Goal: Task Accomplishment & Management: Manage account settings

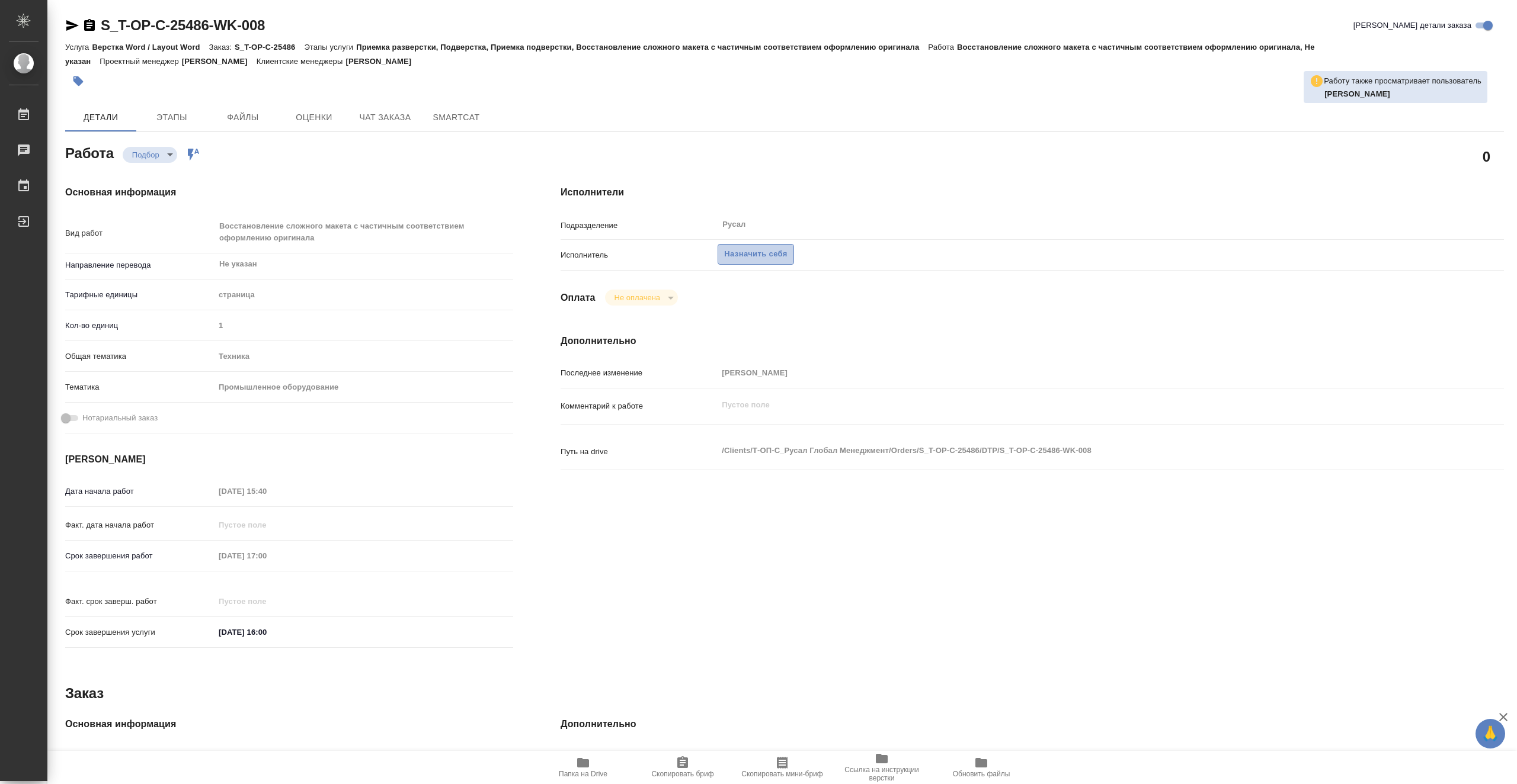
click at [754, 262] on button "Назначить себя" at bounding box center [756, 255] width 76 height 21
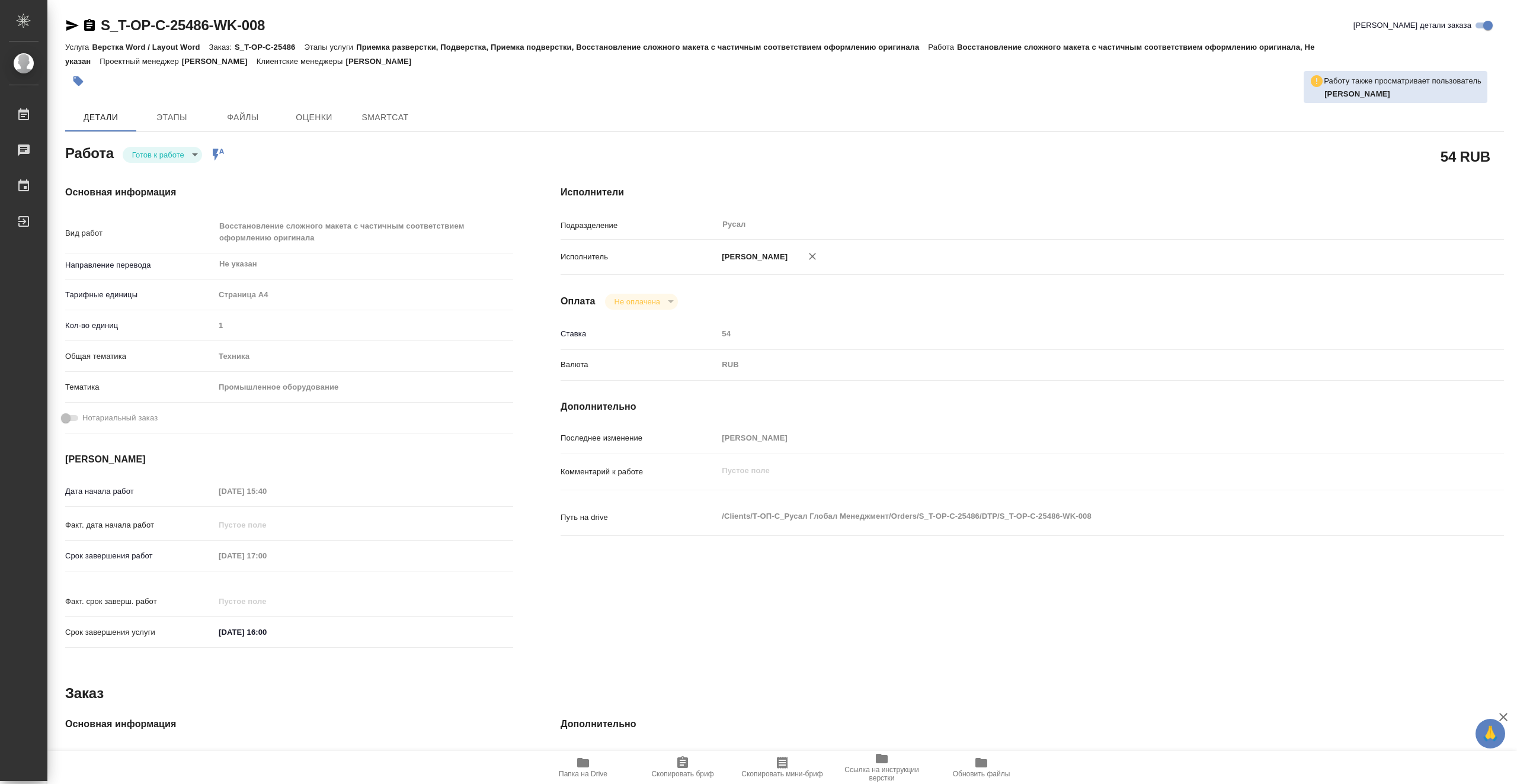
type textarea "x"
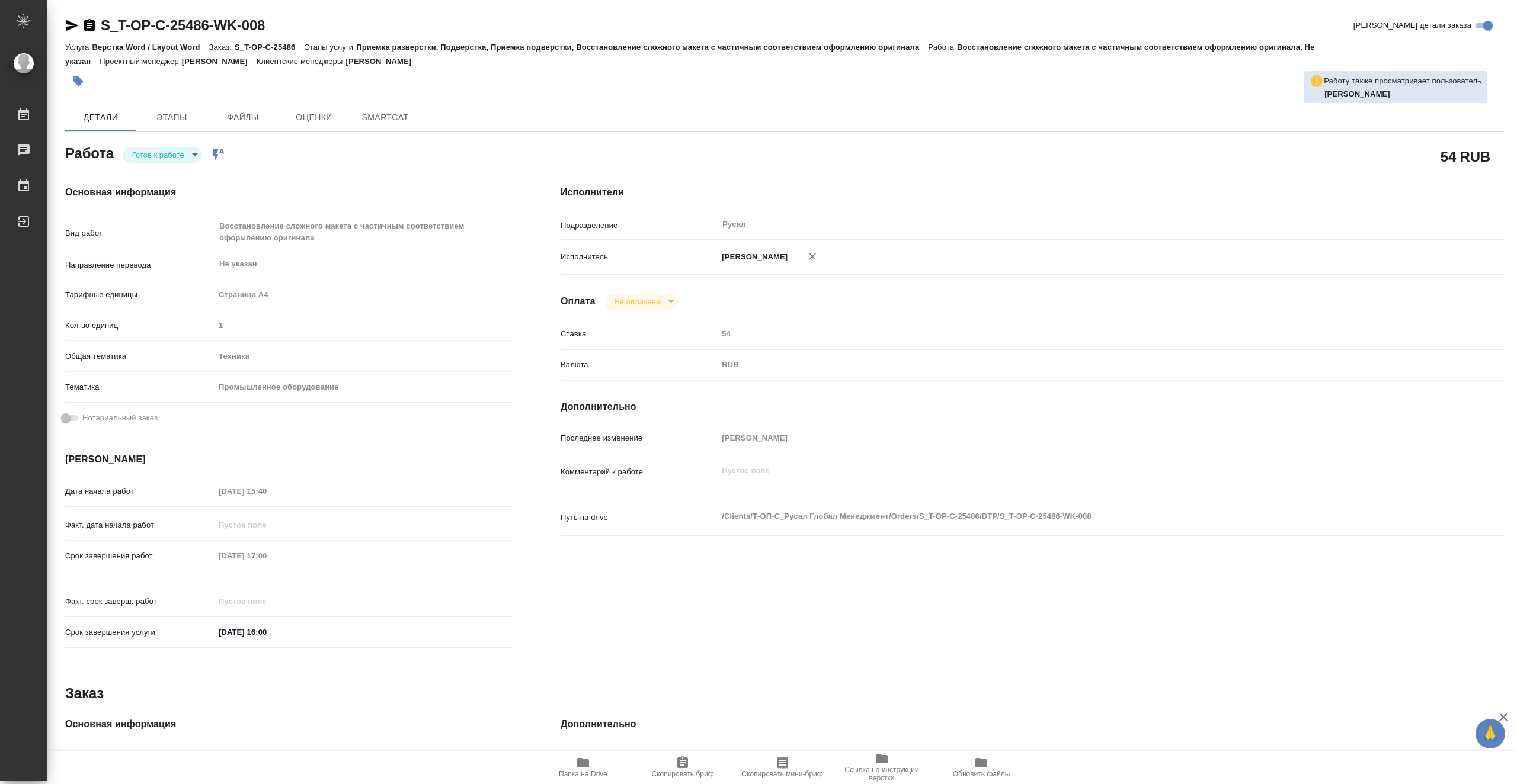
type textarea "x"
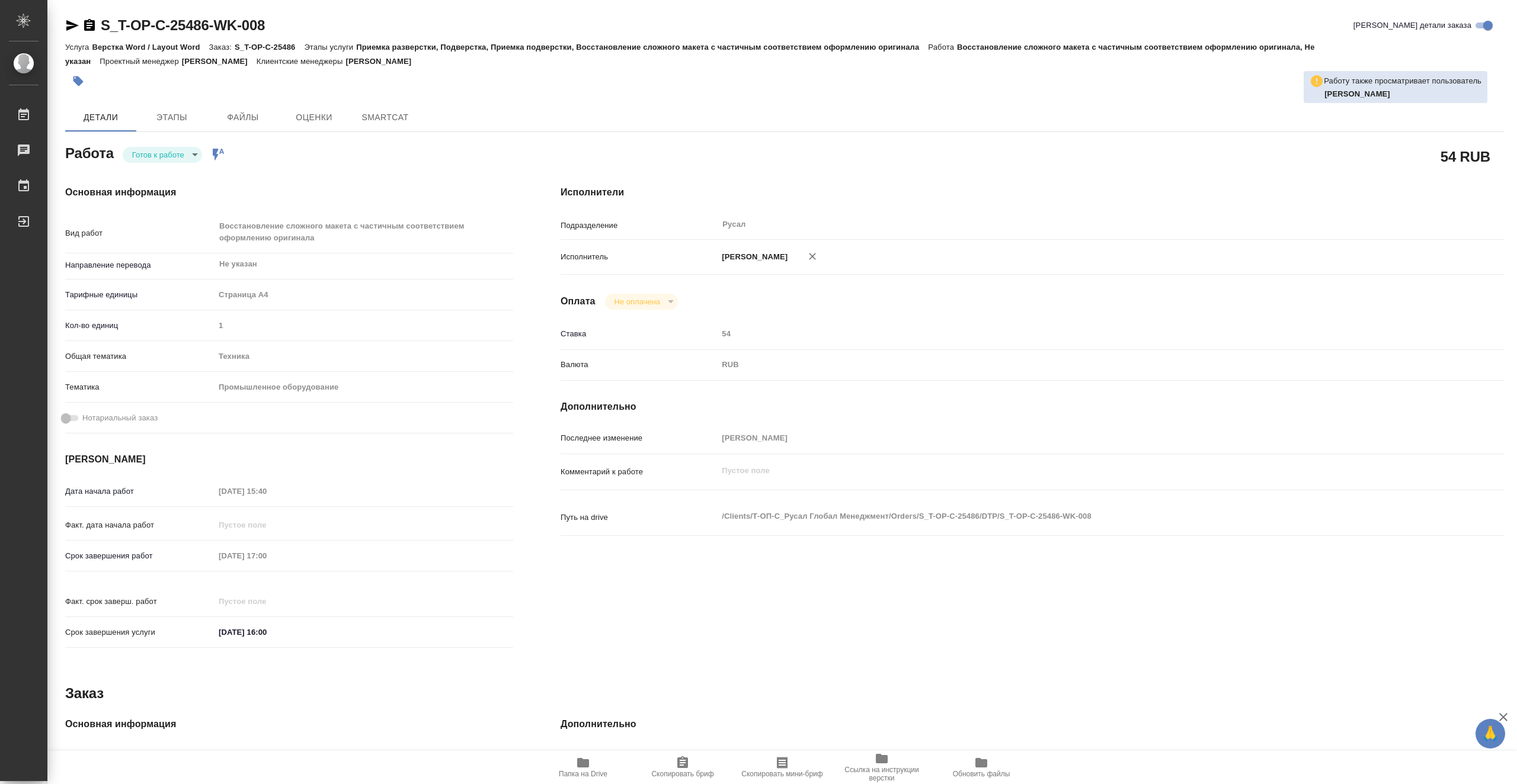
type textarea "x"
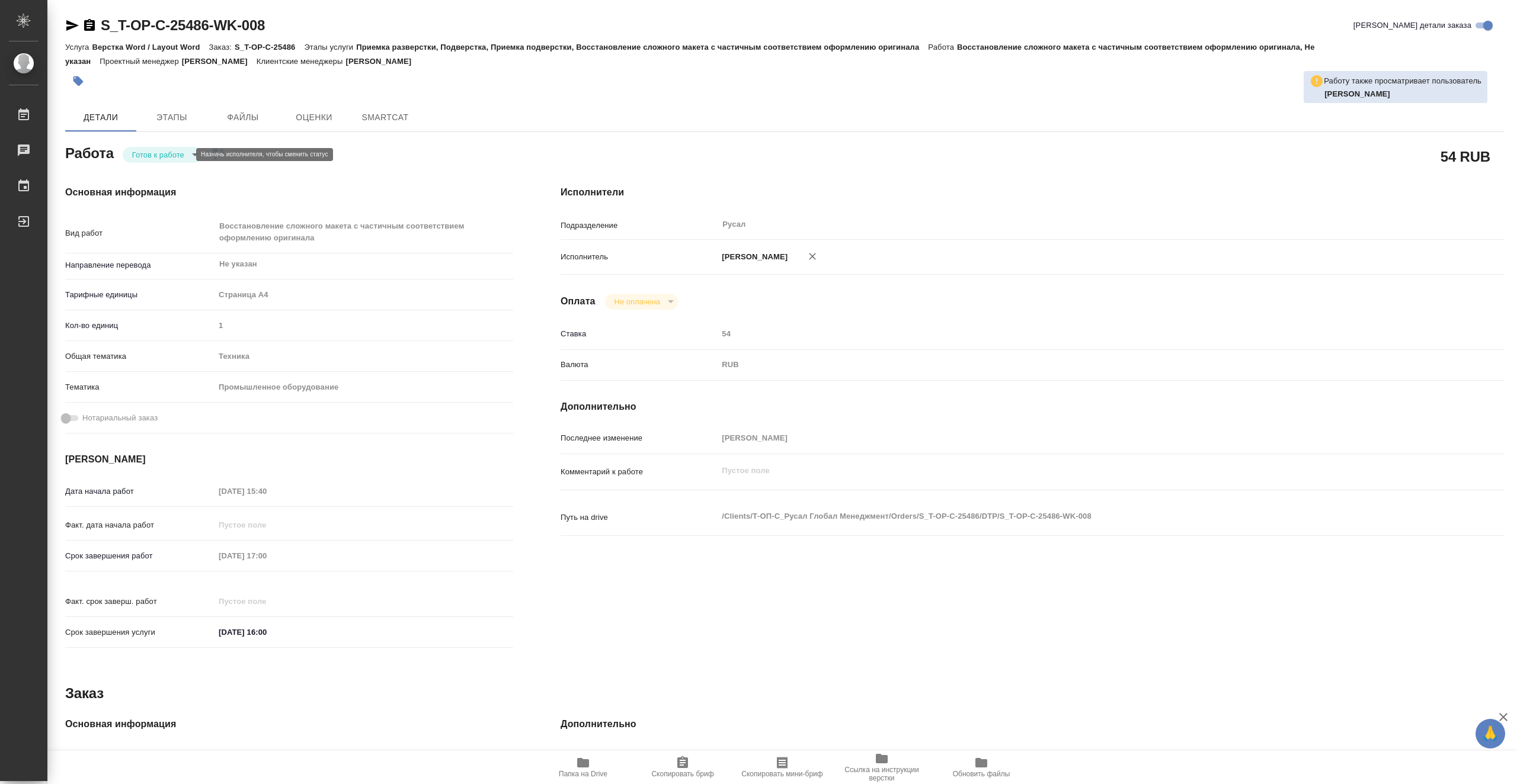
click at [158, 156] on body "🙏 .cls-1 fill:#fff; AWATERA Vasiutchenko Aleksandr Работы Чаты График Выйти S_T…" at bounding box center [758, 392] width 1517 height 784
type textarea "x"
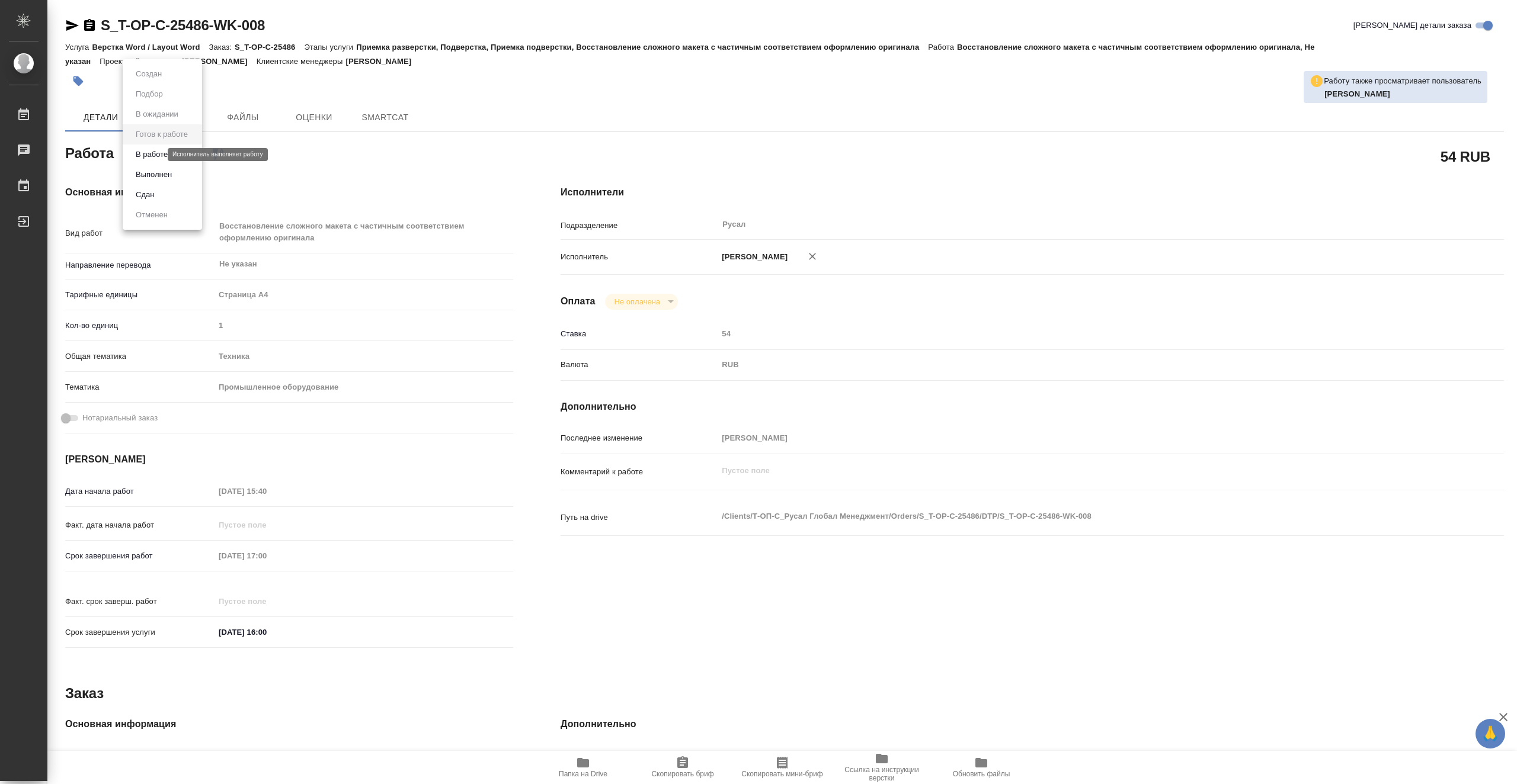
type textarea "x"
click at [164, 158] on button "В работе" at bounding box center [152, 155] width 39 height 13
type textarea "x"
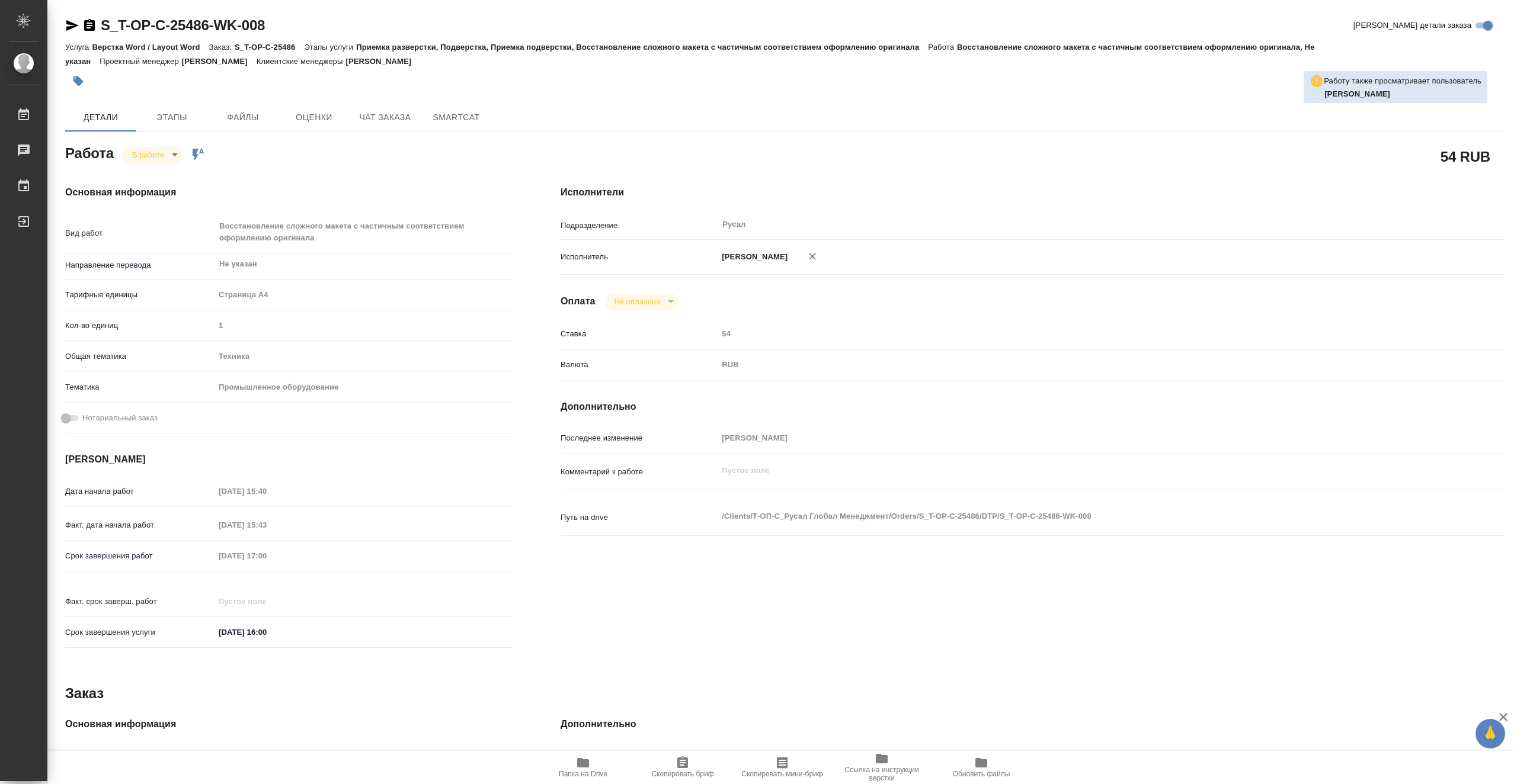
type textarea "x"
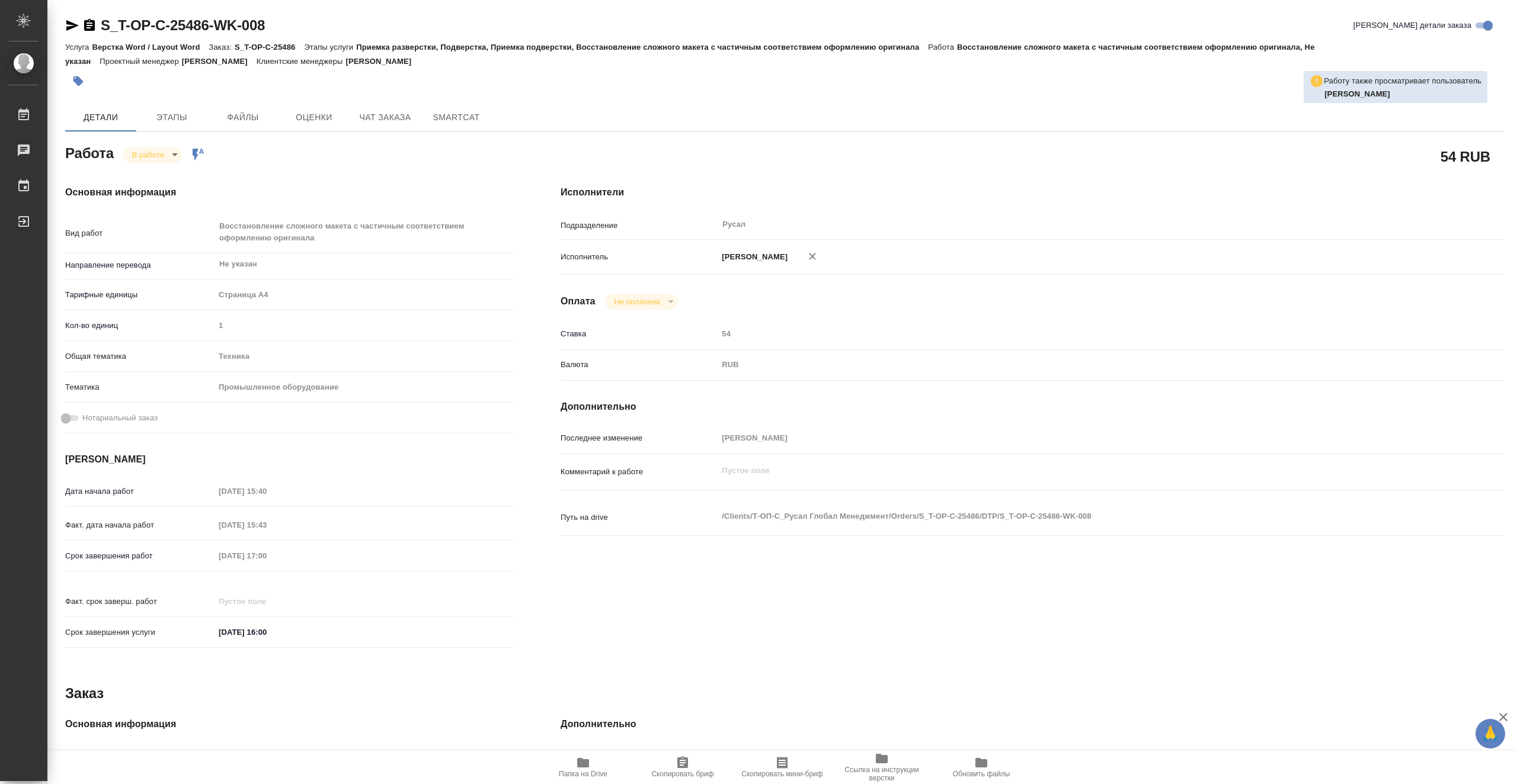
type textarea "x"
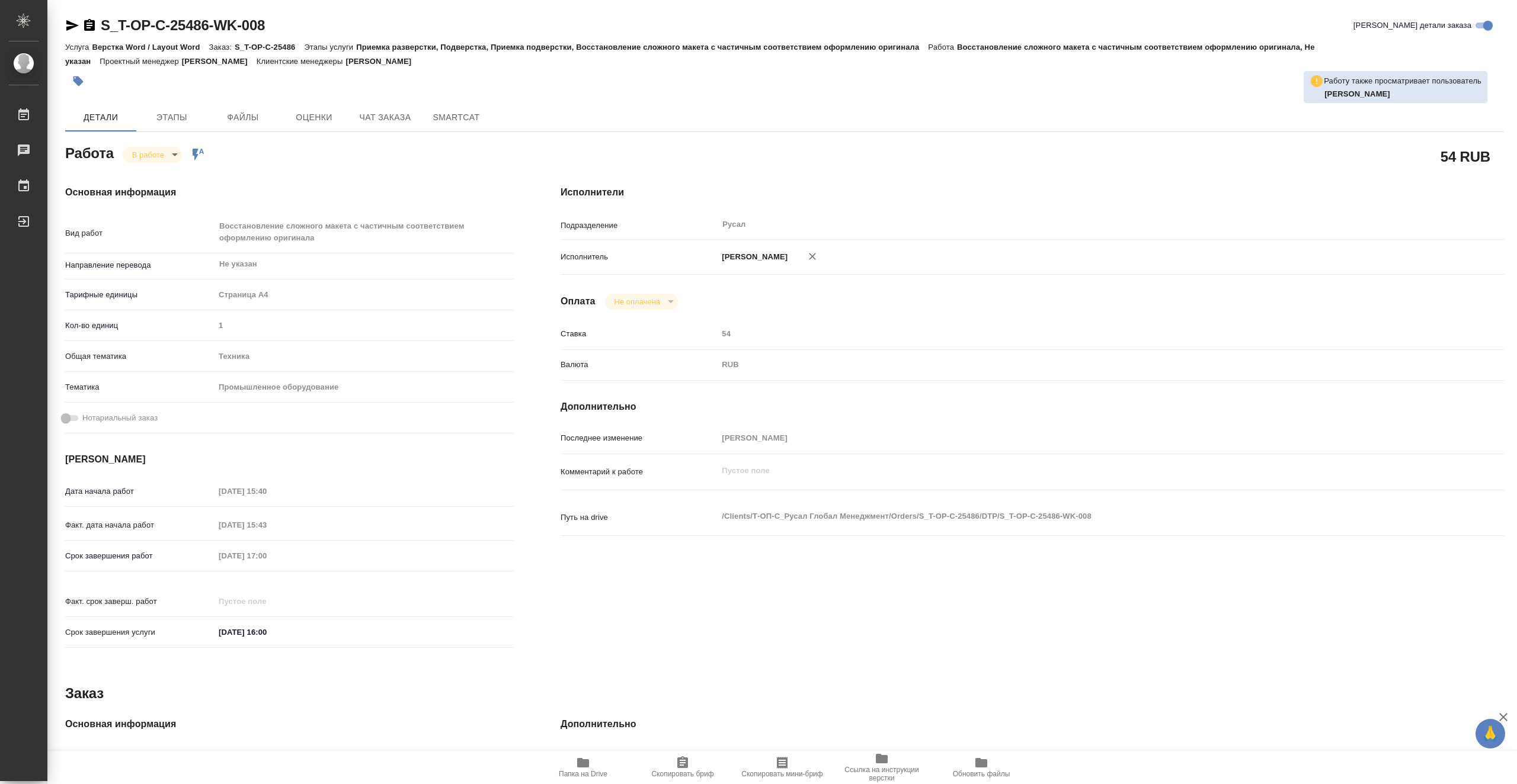
type textarea "x"
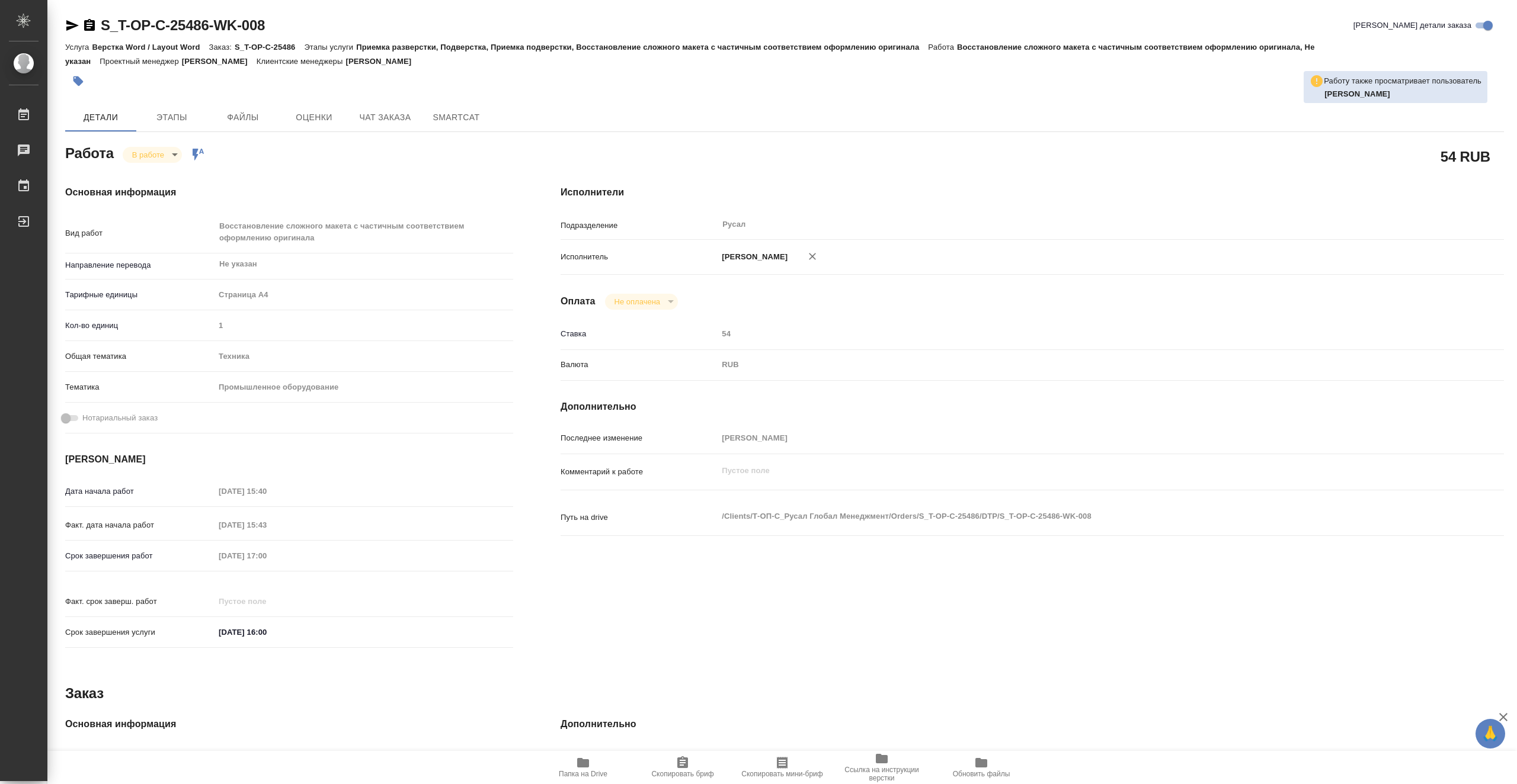
type textarea "x"
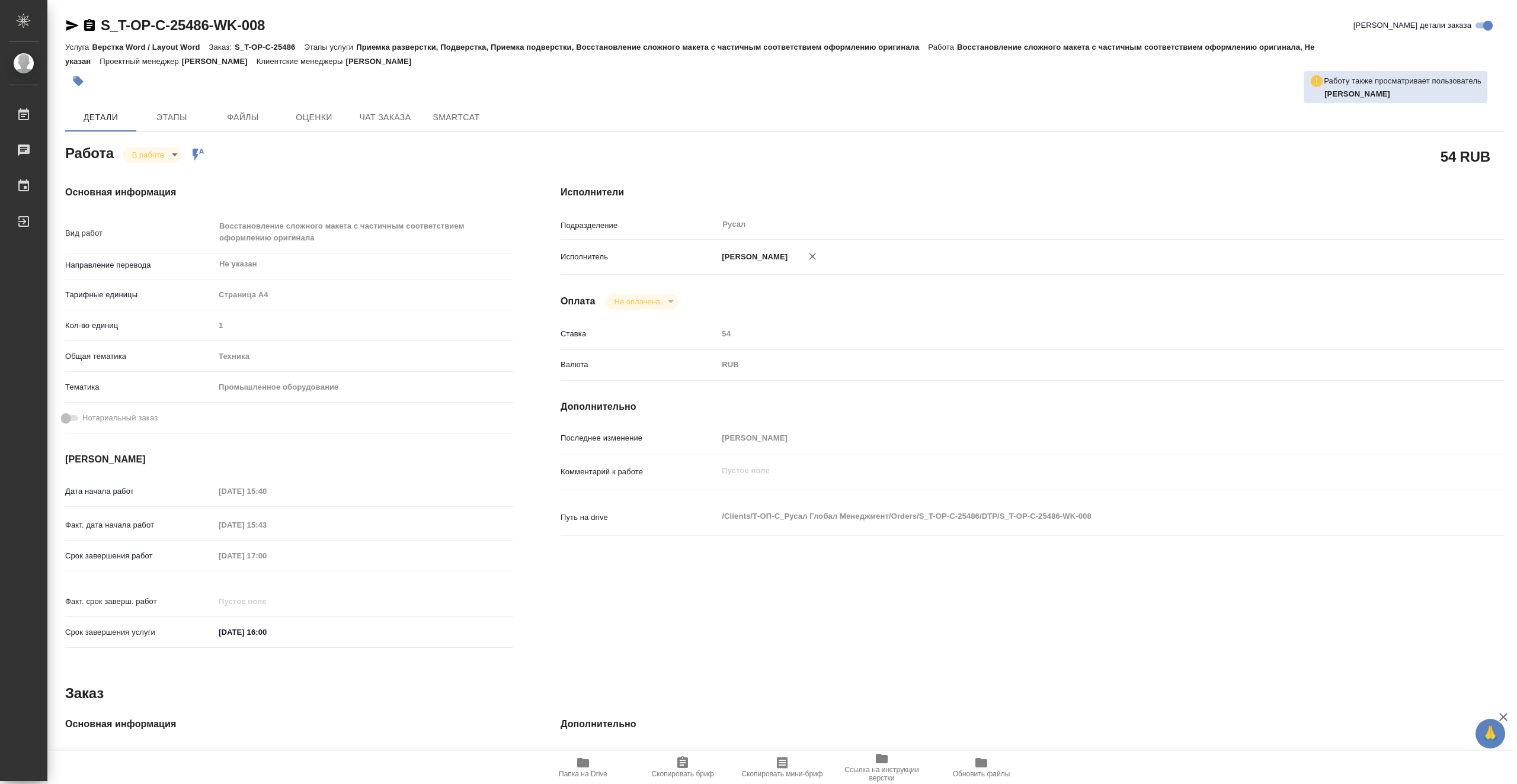
type textarea "x"
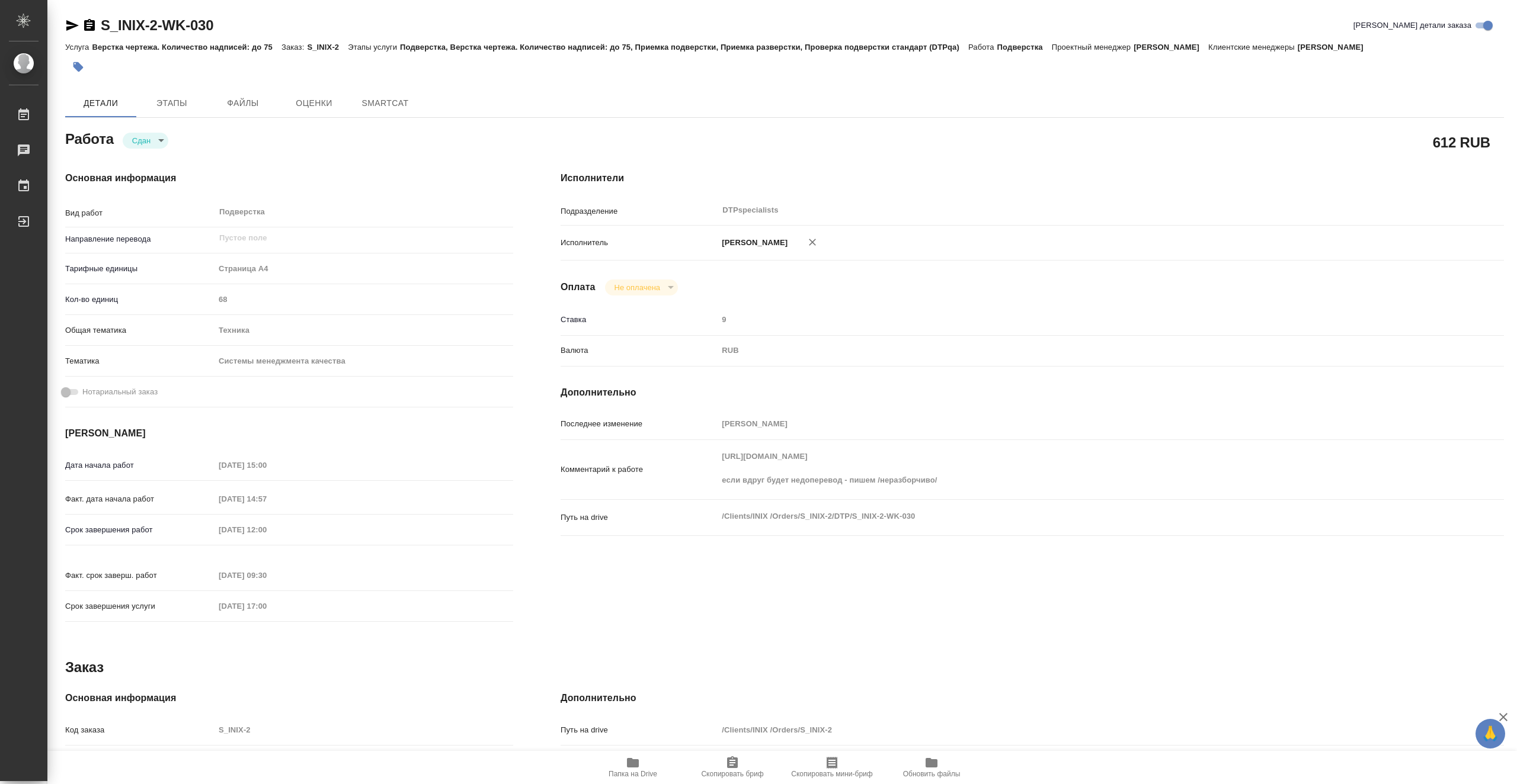
type textarea "x"
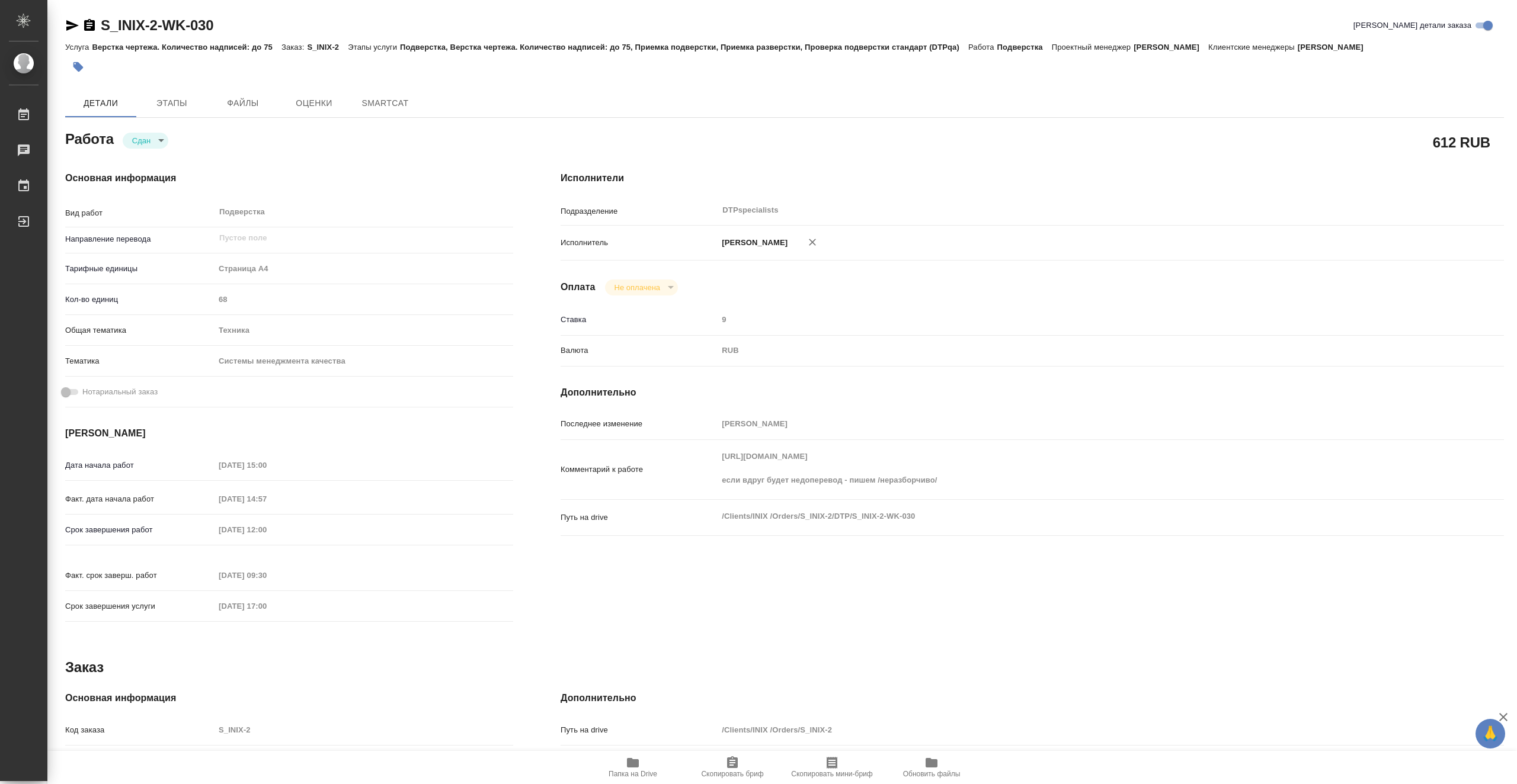
type textarea "x"
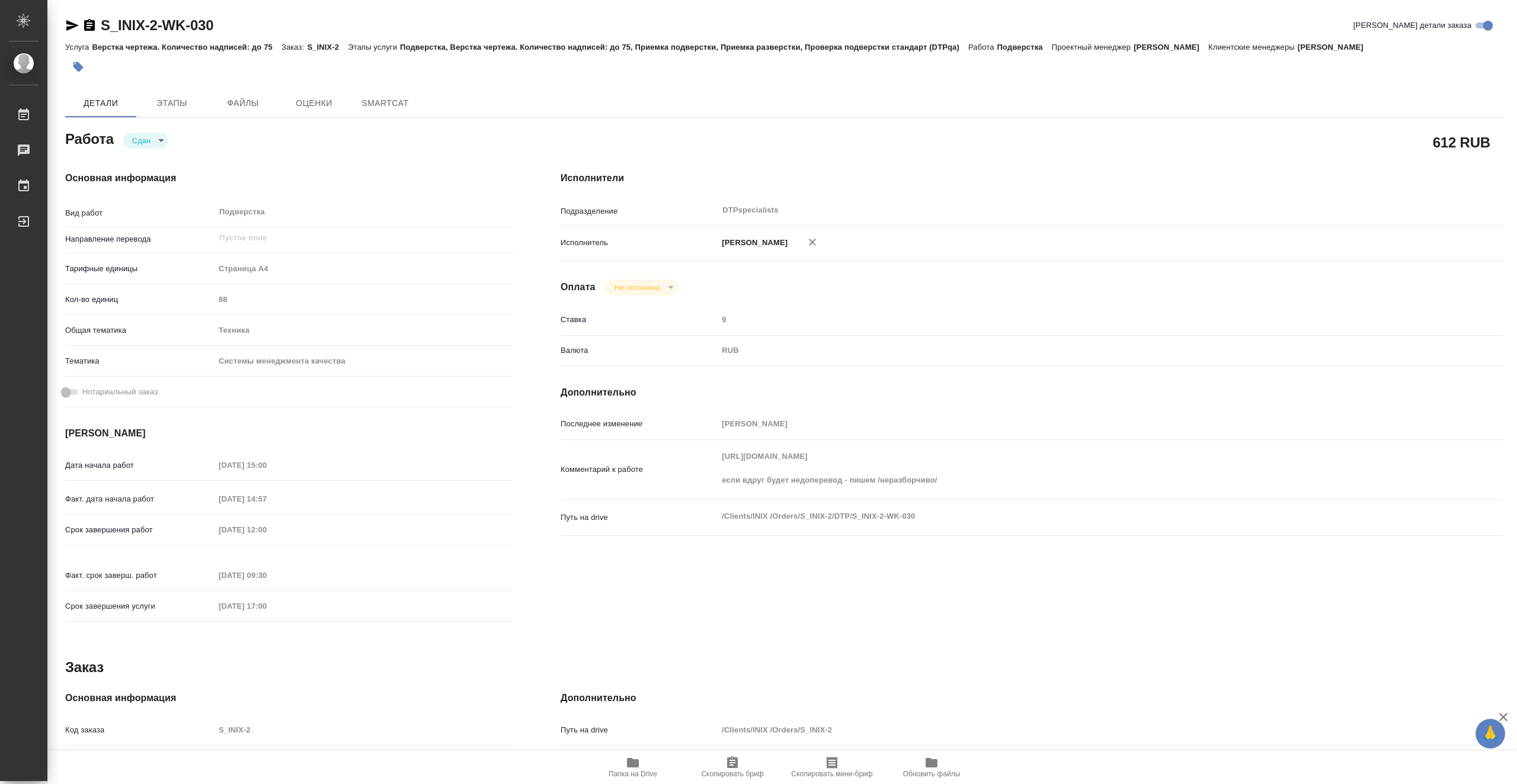
type textarea "x"
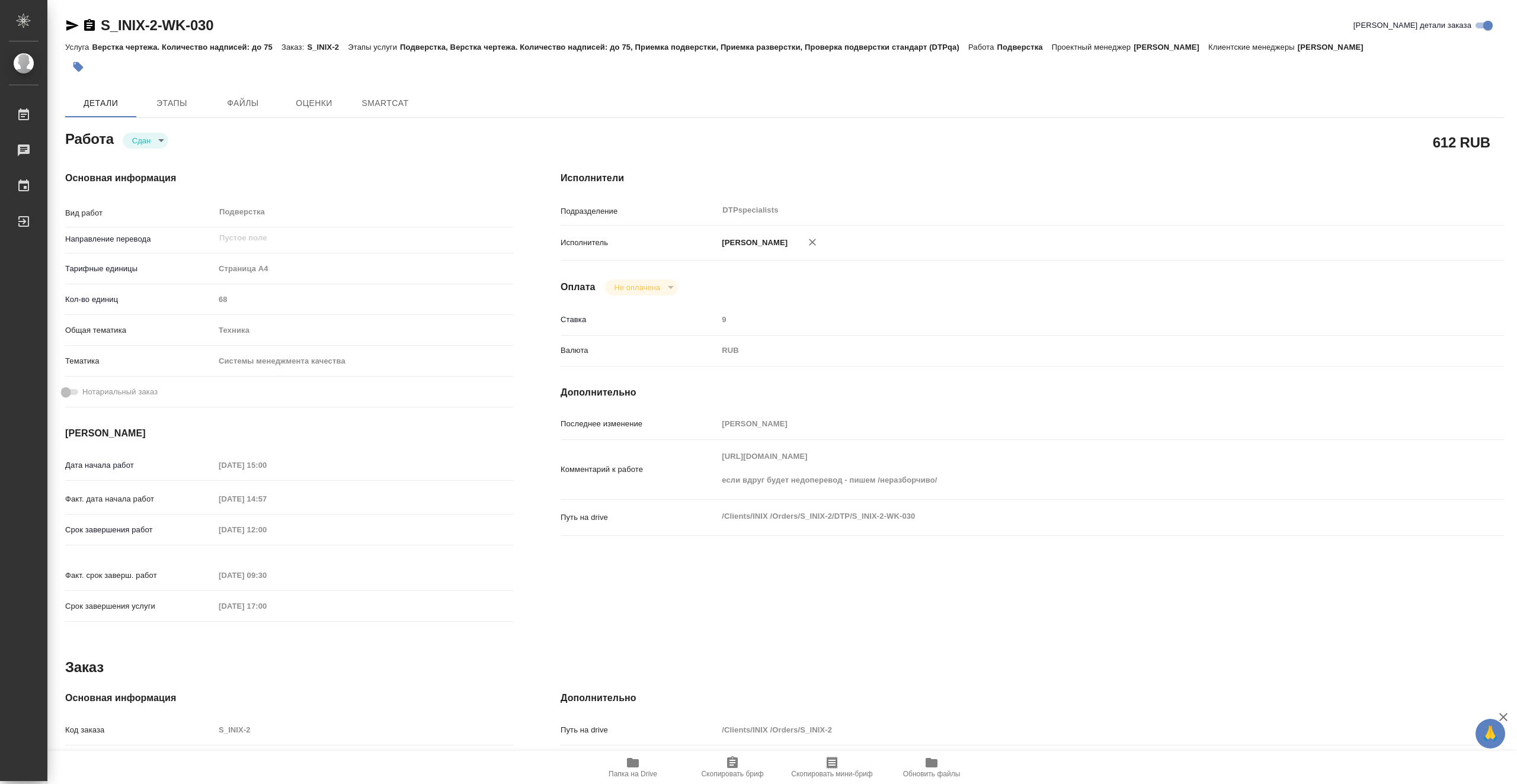
type textarea "x"
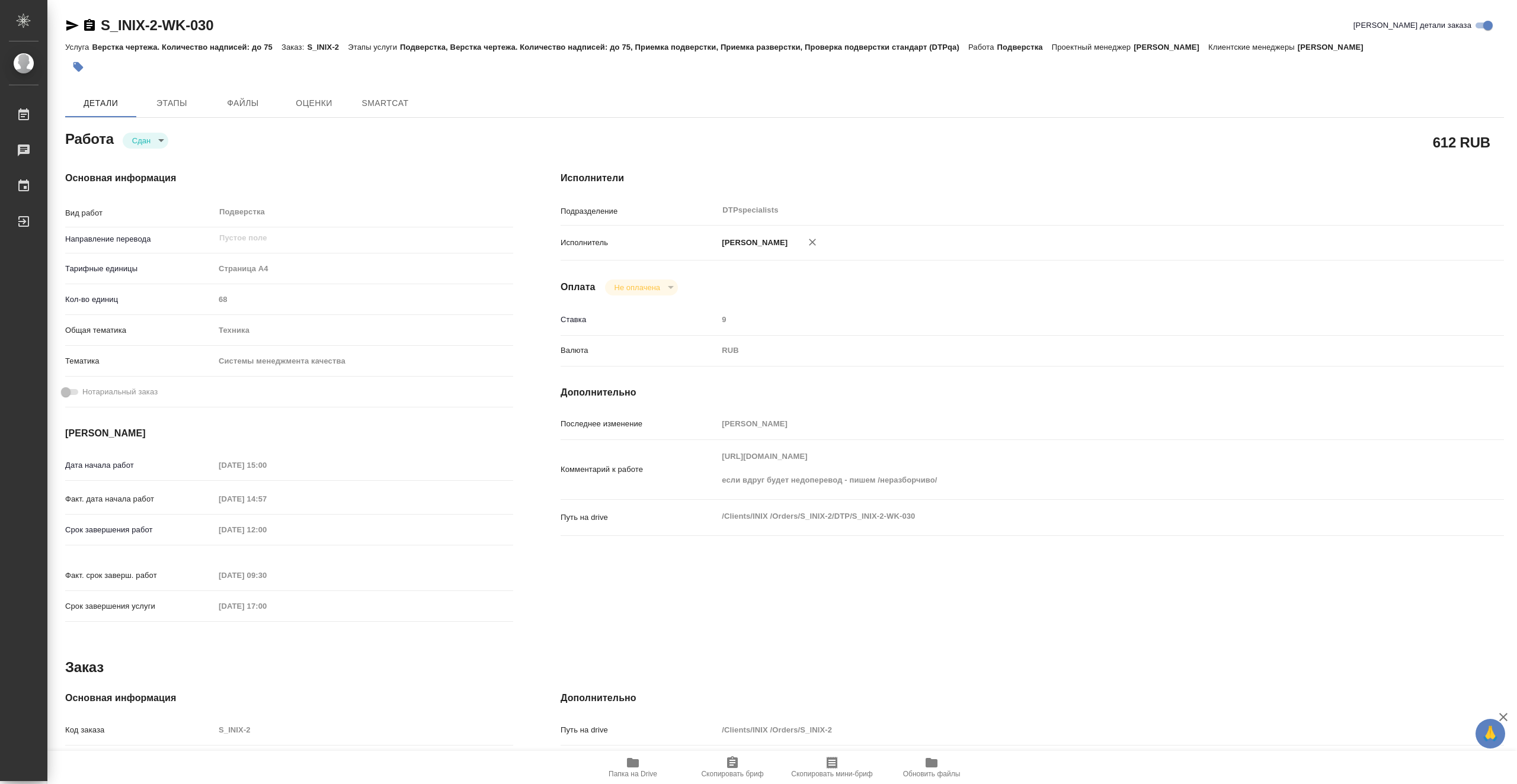
type textarea "x"
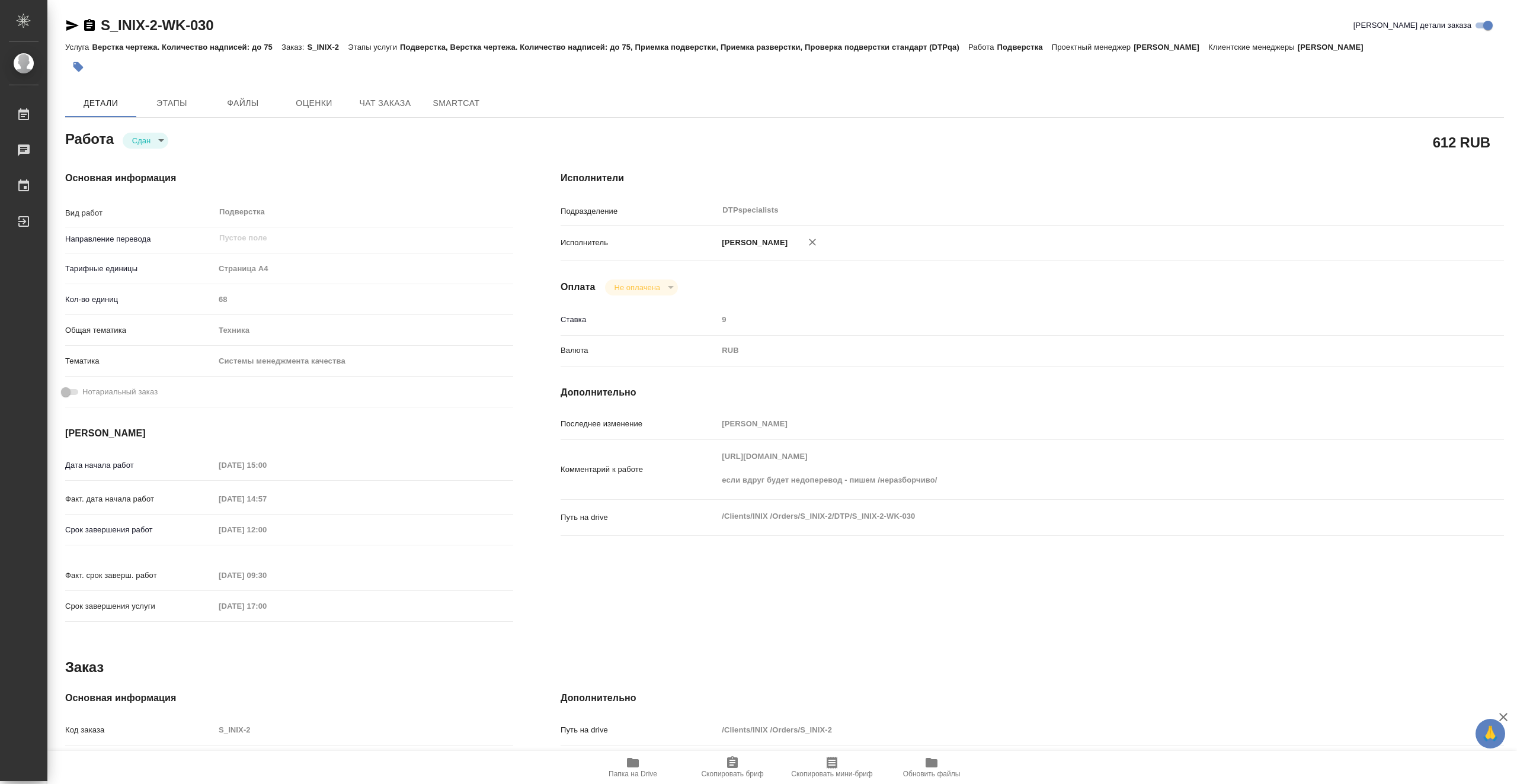
type textarea "x"
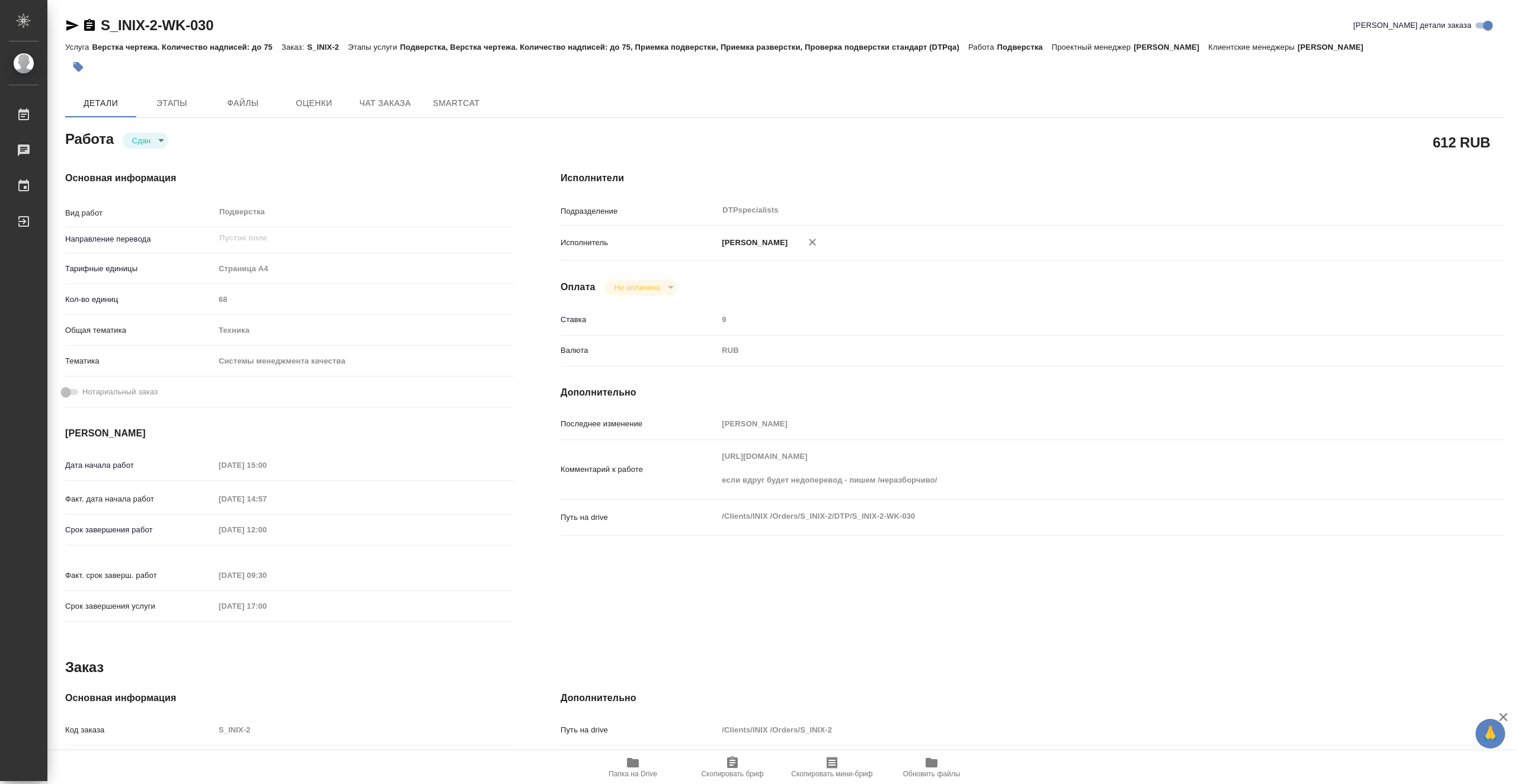
click at [638, 762] on icon "button" at bounding box center [632, 763] width 12 height 10
type textarea "x"
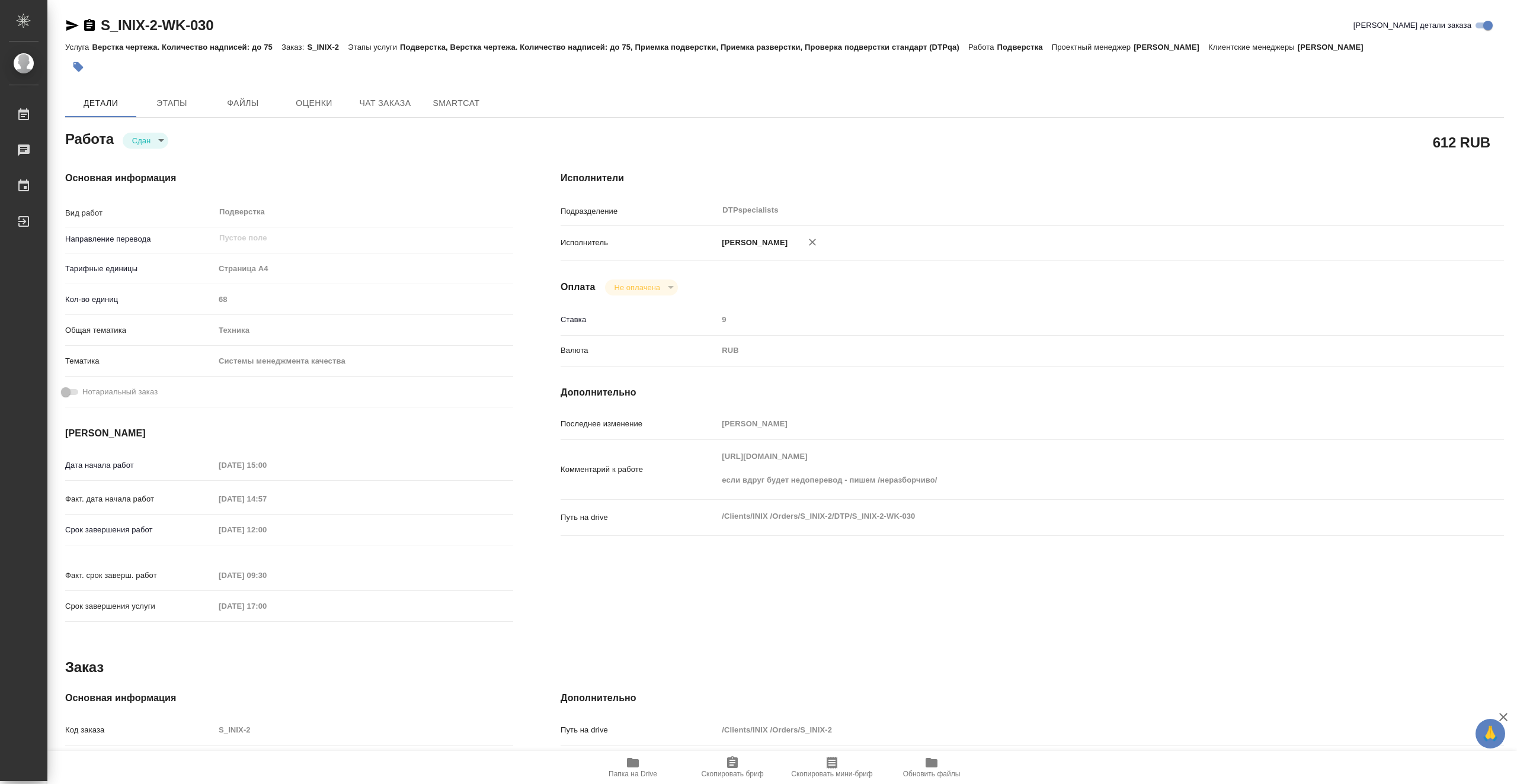
type textarea "x"
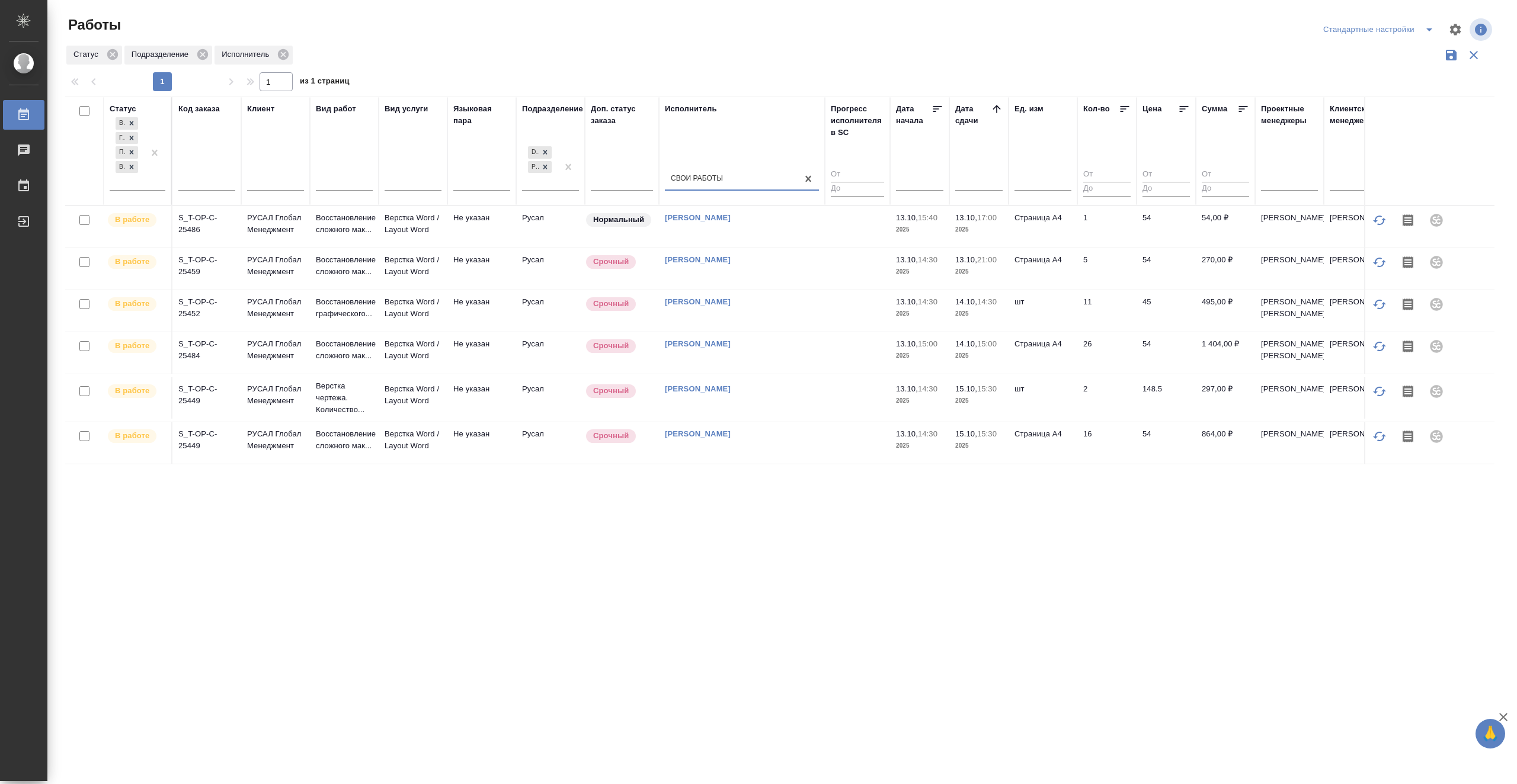
click at [863, 221] on td at bounding box center [857, 227] width 65 height 41
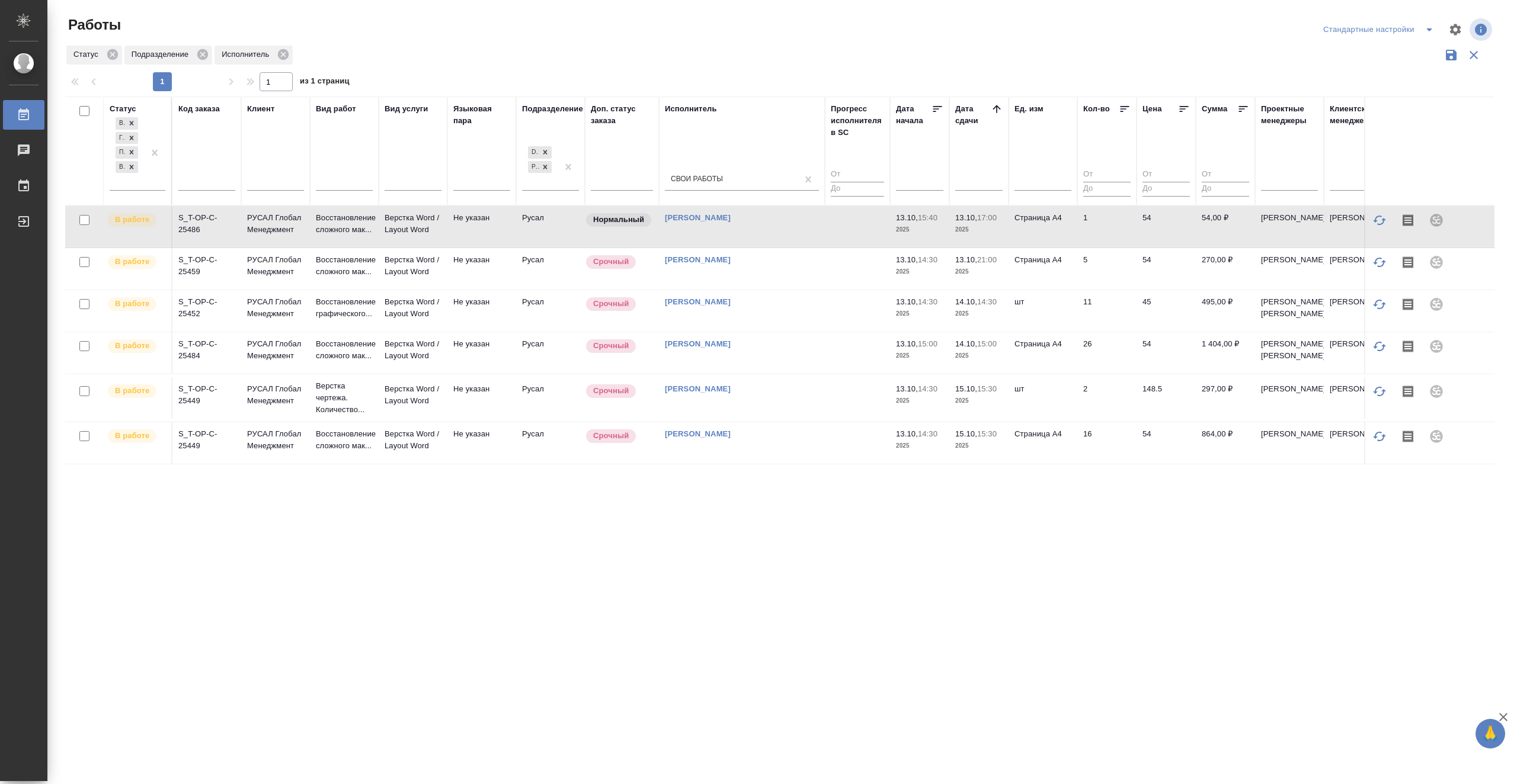
click at [863, 221] on td at bounding box center [857, 227] width 65 height 41
click at [829, 233] on td at bounding box center [857, 227] width 65 height 41
click at [838, 264] on td at bounding box center [857, 269] width 65 height 41
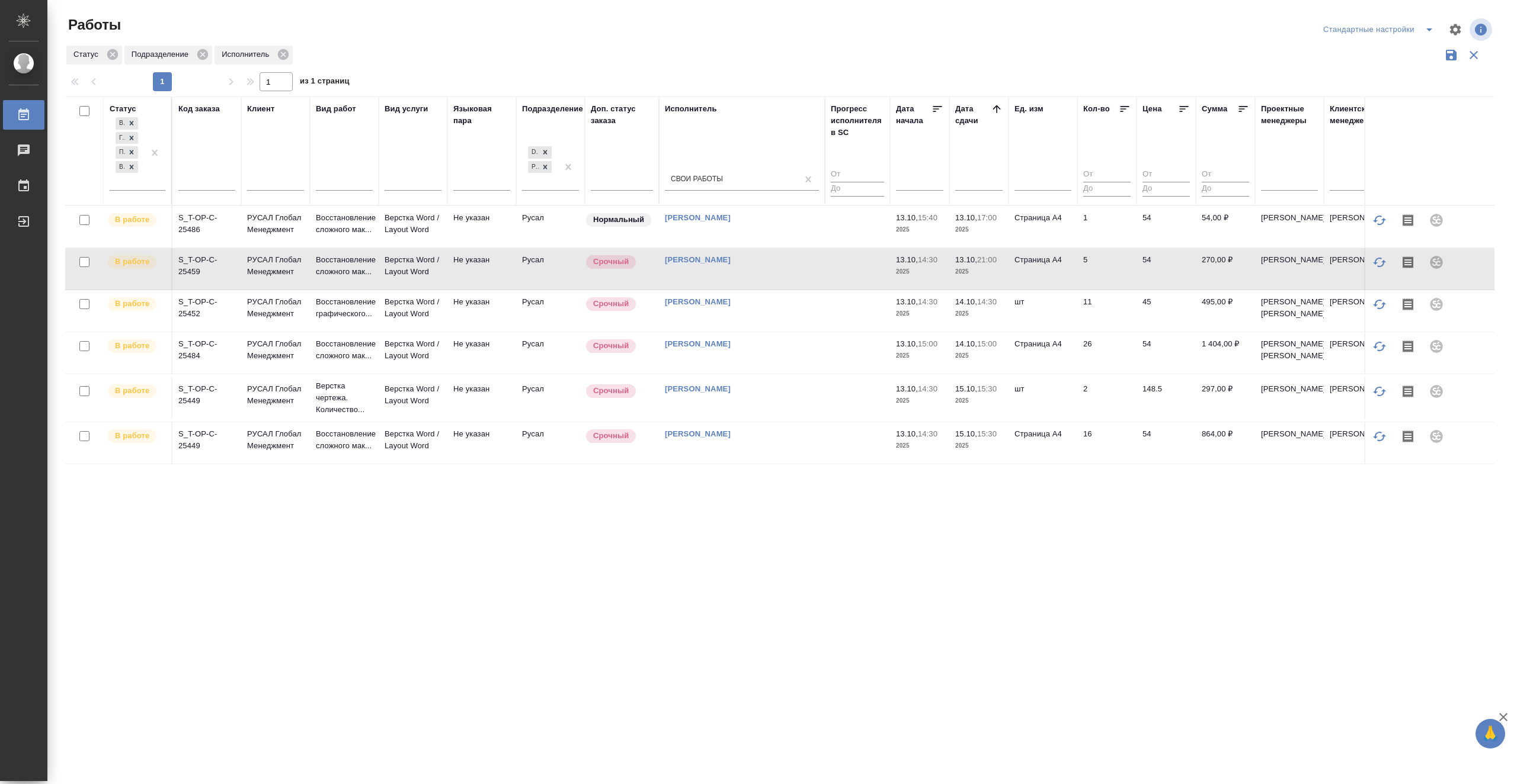
click at [842, 225] on td at bounding box center [857, 227] width 65 height 41
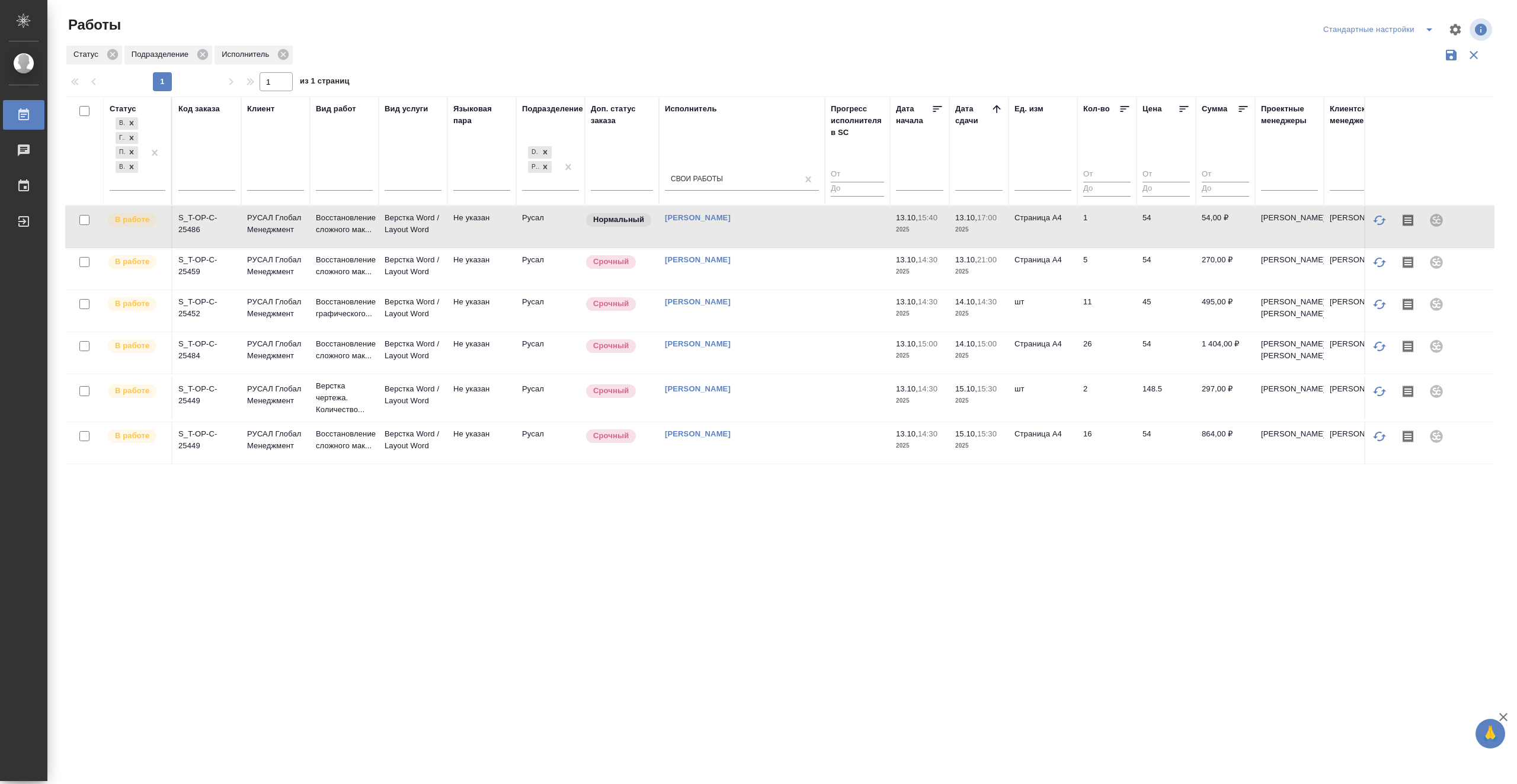
click at [842, 225] on td at bounding box center [857, 227] width 65 height 41
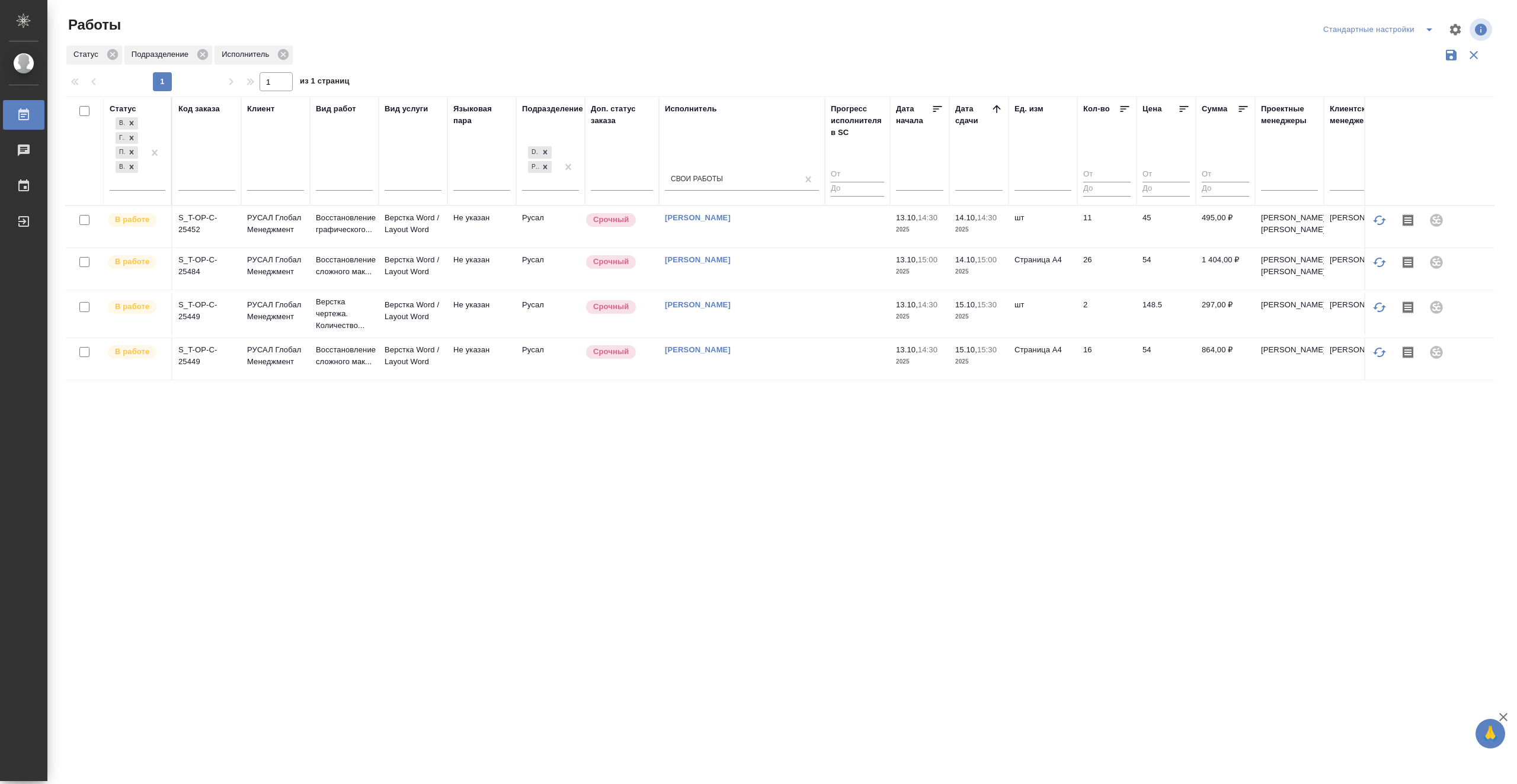
click at [849, 237] on td at bounding box center [857, 227] width 65 height 41
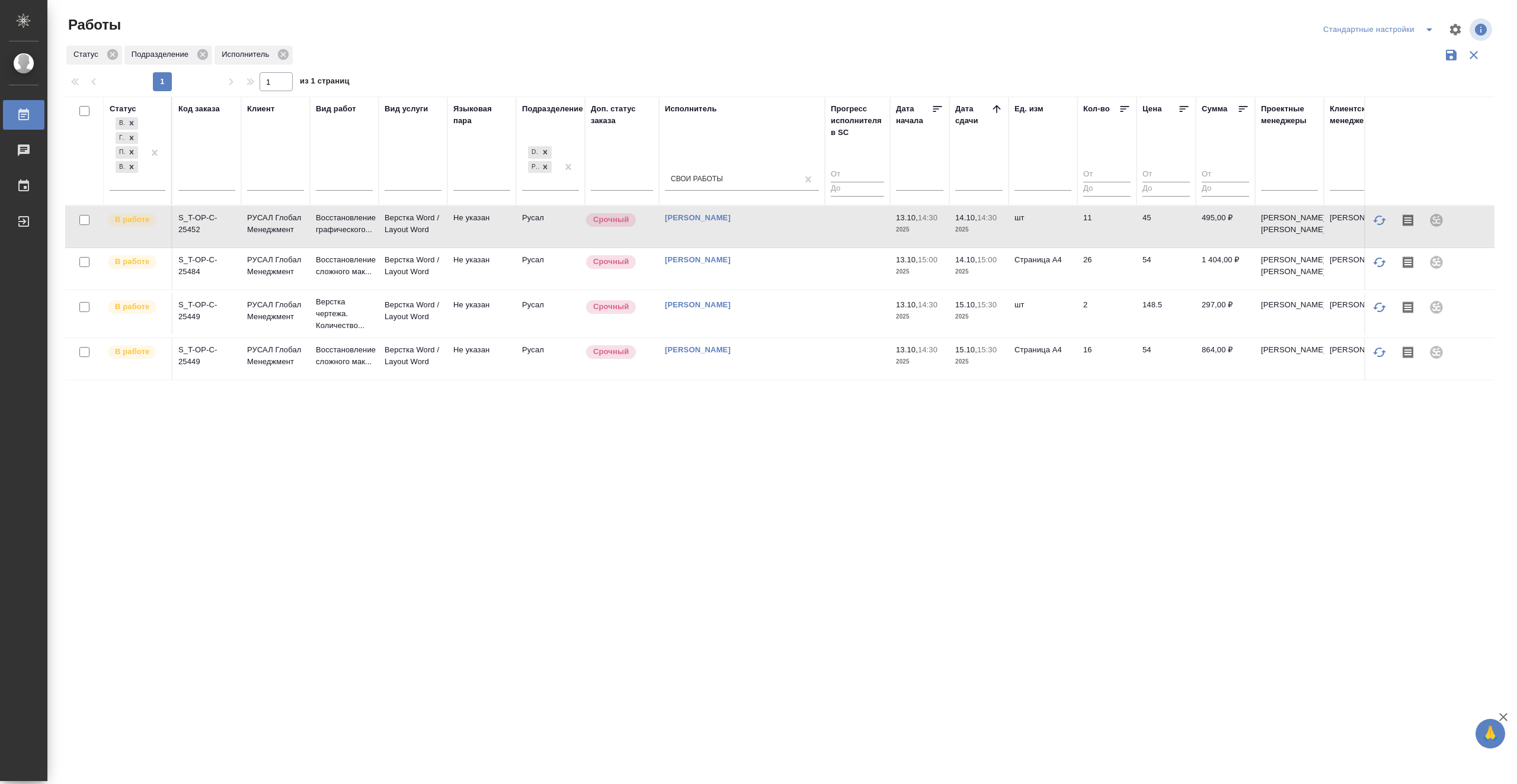
click at [849, 237] on td at bounding box center [857, 227] width 65 height 41
click at [859, 290] on td at bounding box center [857, 269] width 65 height 41
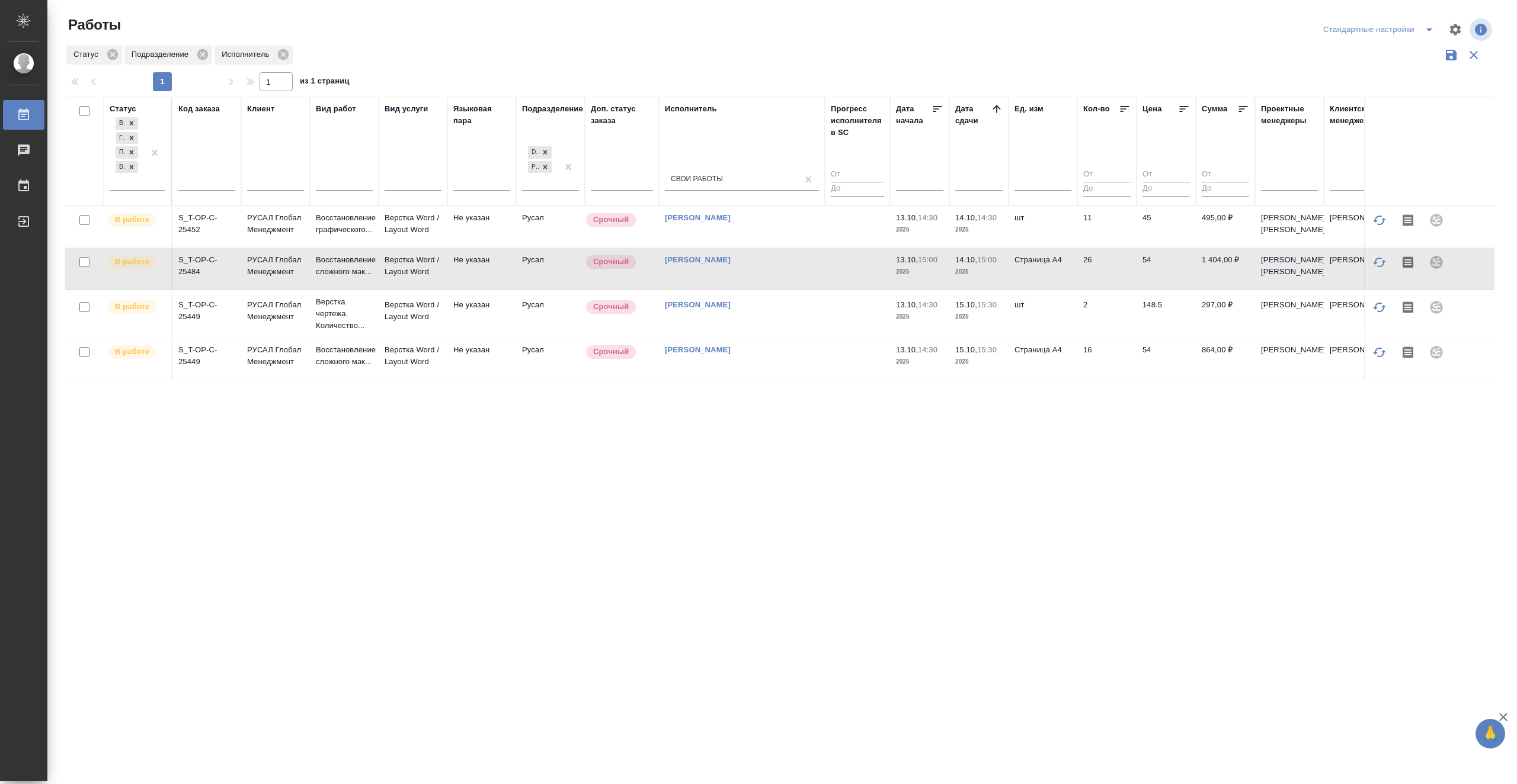
click at [859, 290] on td at bounding box center [857, 269] width 65 height 41
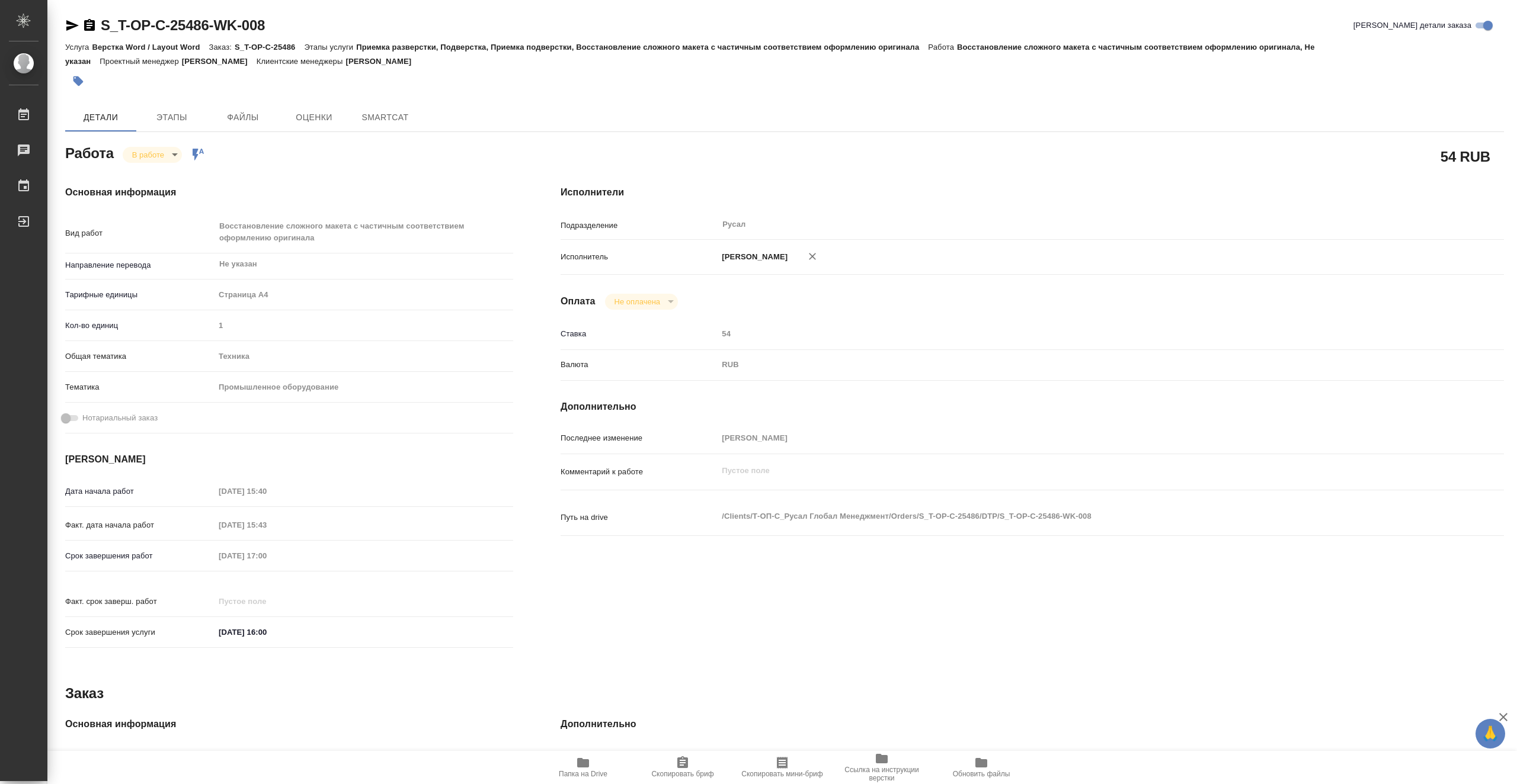
type textarea "x"
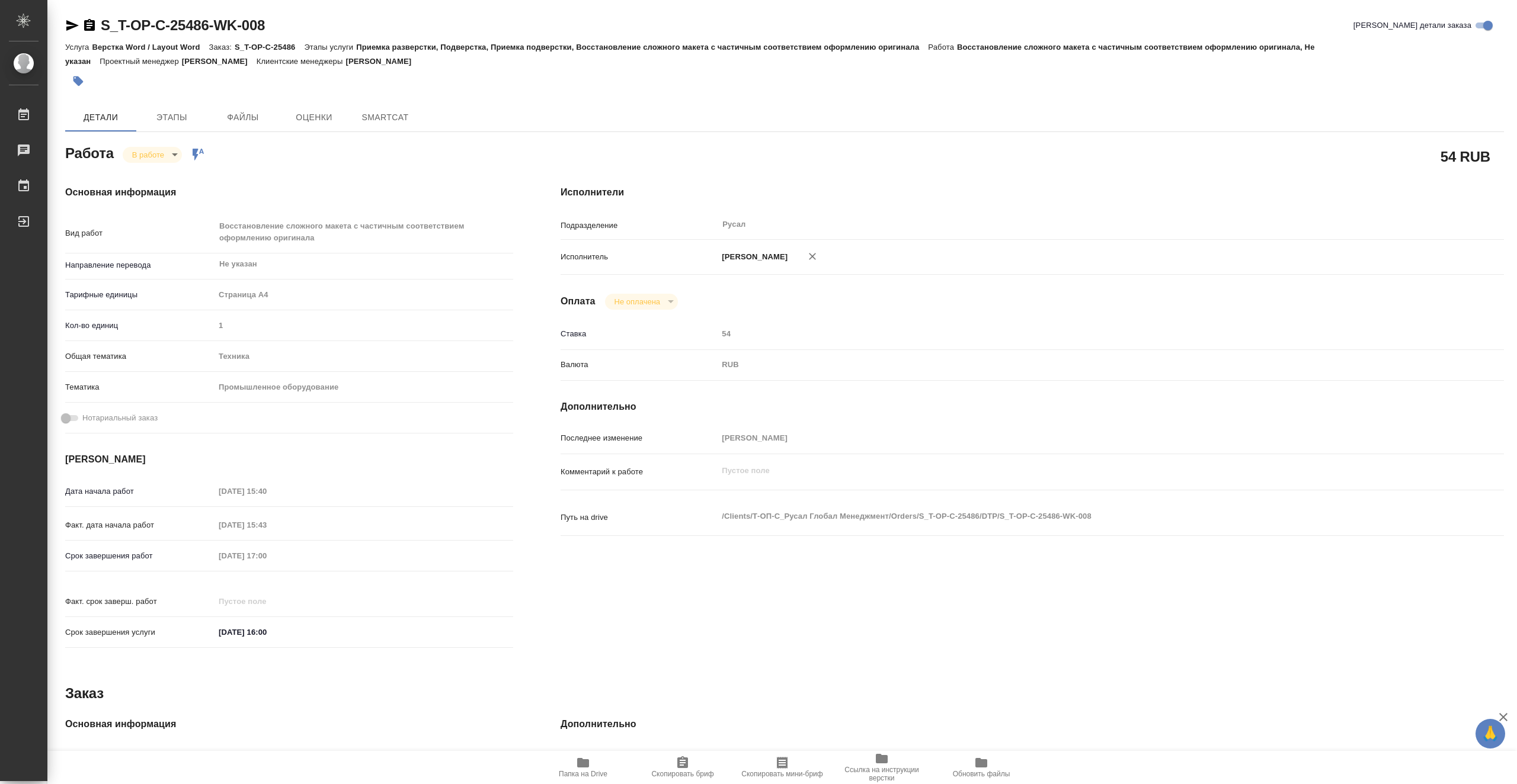
type textarea "x"
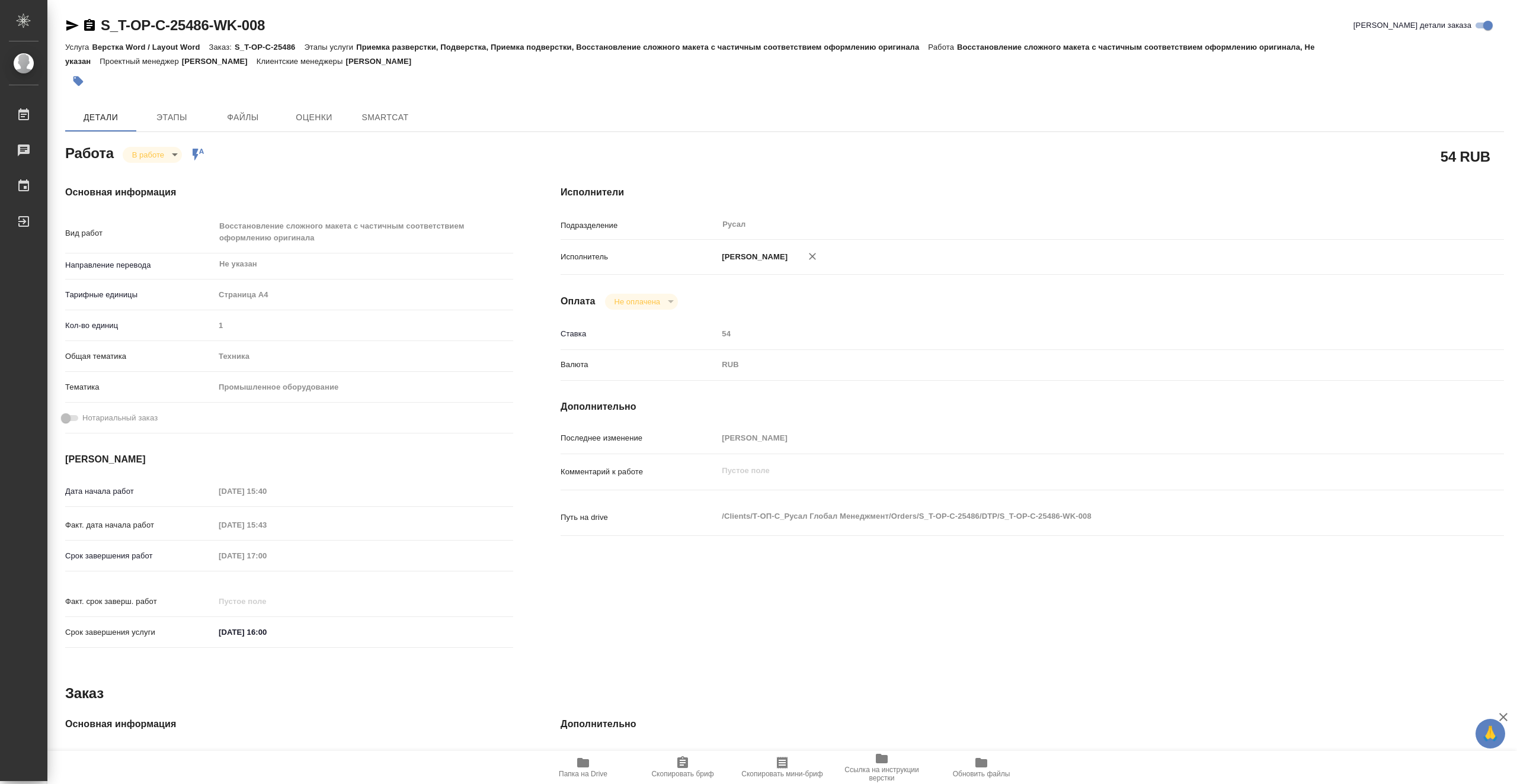
type textarea "x"
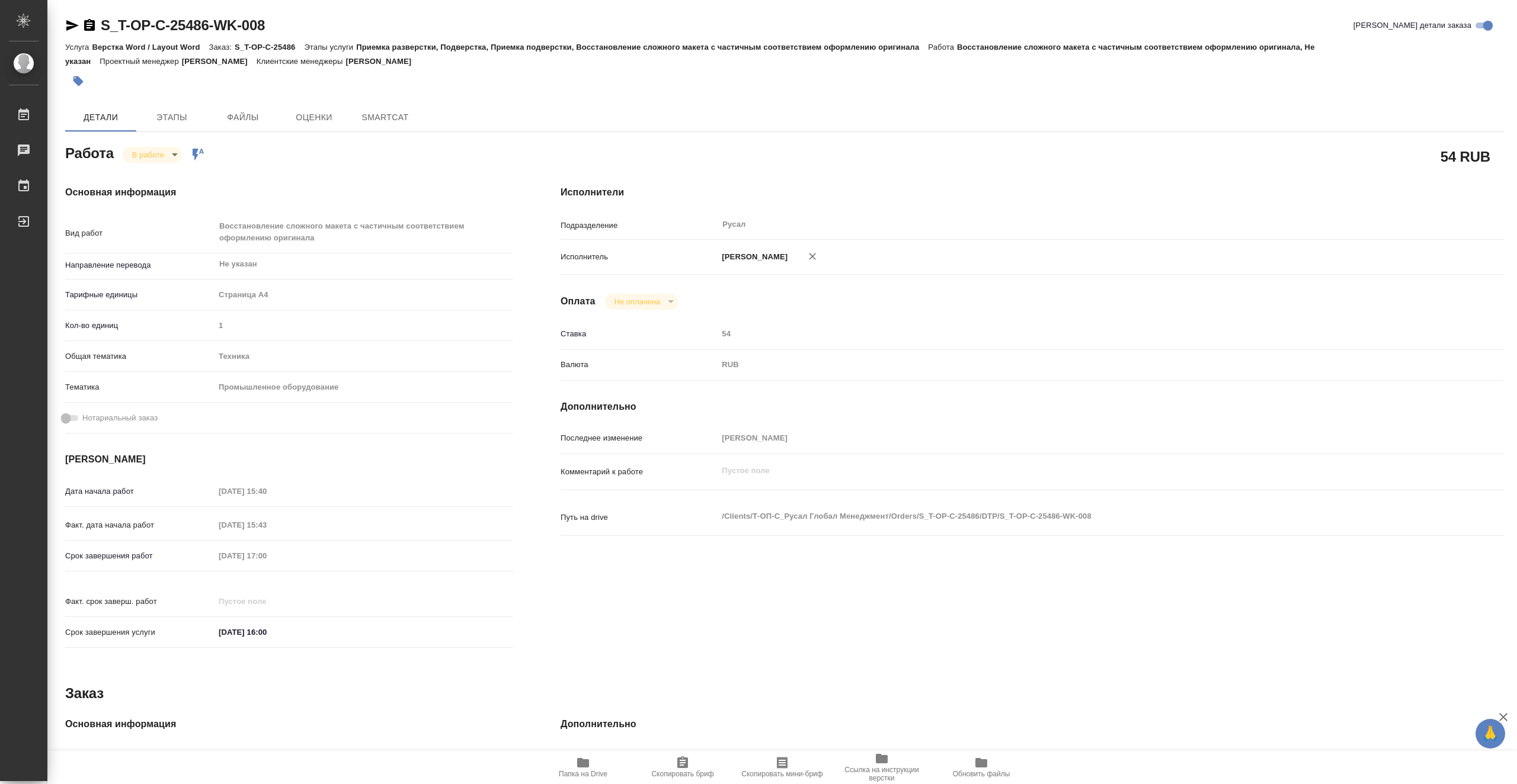
type textarea "x"
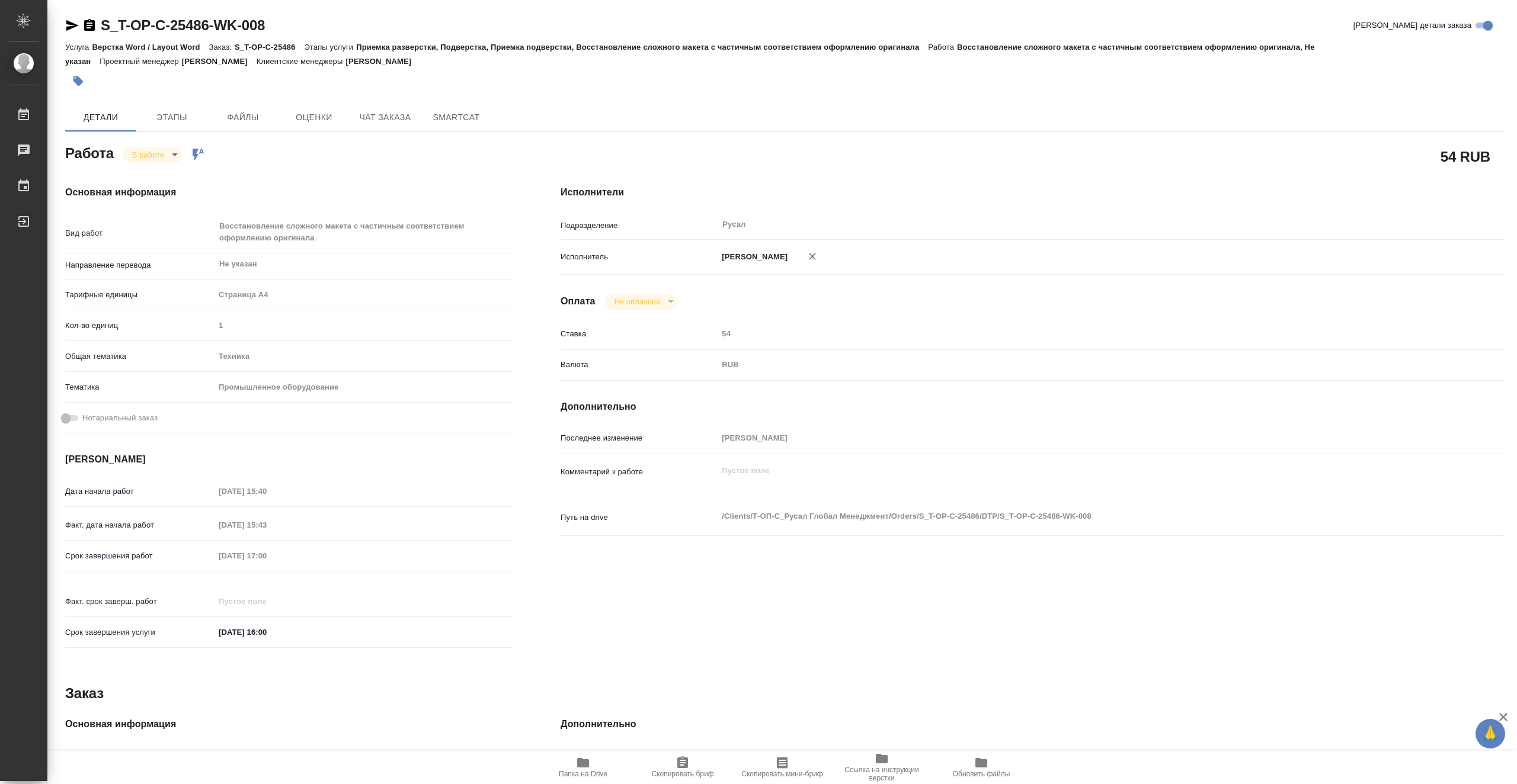
click at [604, 769] on span "Папка на Drive" at bounding box center [583, 767] width 85 height 22
type textarea "x"
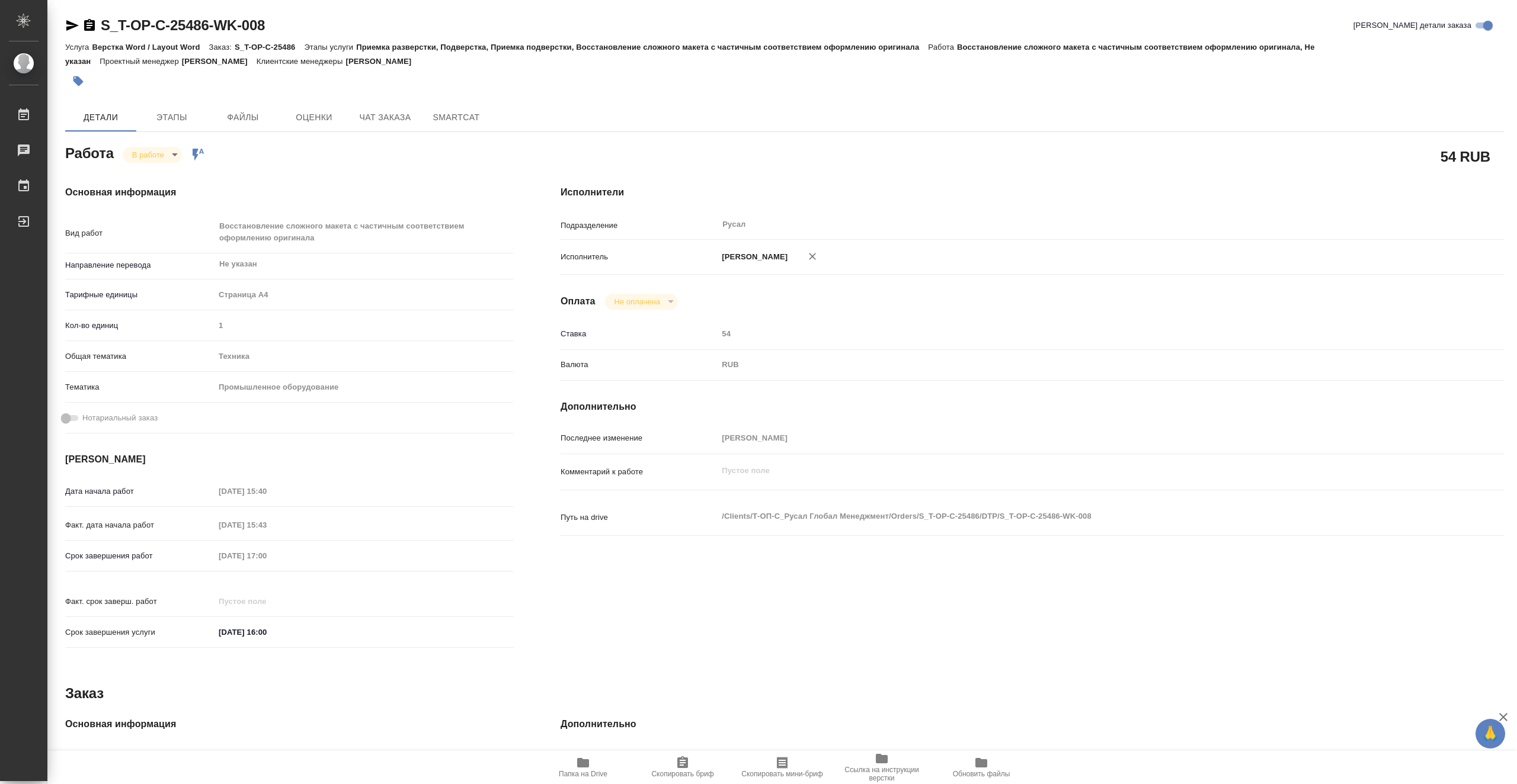
type textarea "x"
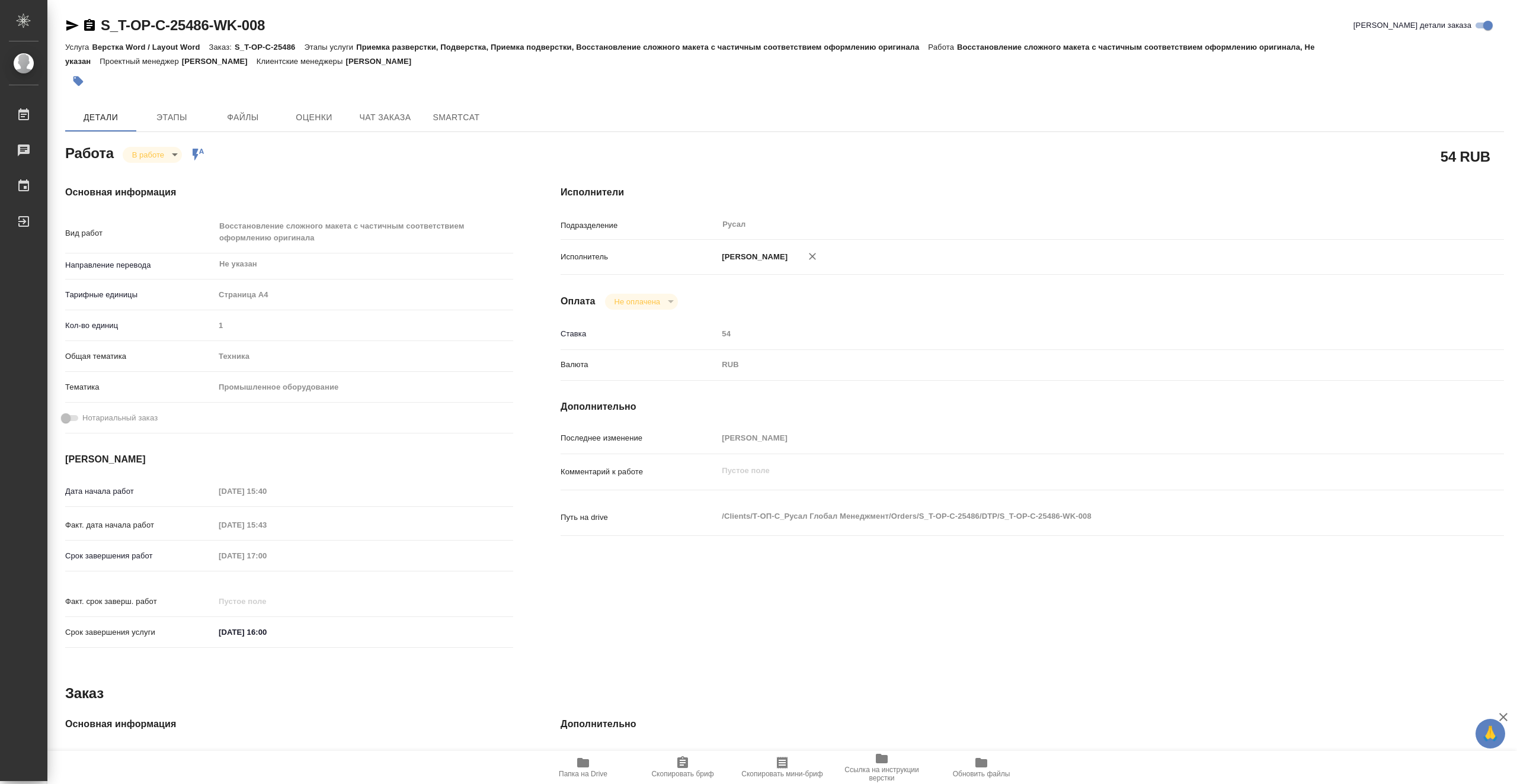
type textarea "x"
drag, startPoint x: 256, startPoint y: 26, endPoint x: 100, endPoint y: 22, distance: 156.1
click at [100, 22] on div "S_T-OP-C-25486-WK-008 Кратко детали заказа" at bounding box center [784, 25] width 1439 height 19
copy link "S_T-OP-C-25486-WK-008"
click at [594, 769] on span "Папка на Drive" at bounding box center [583, 767] width 85 height 22
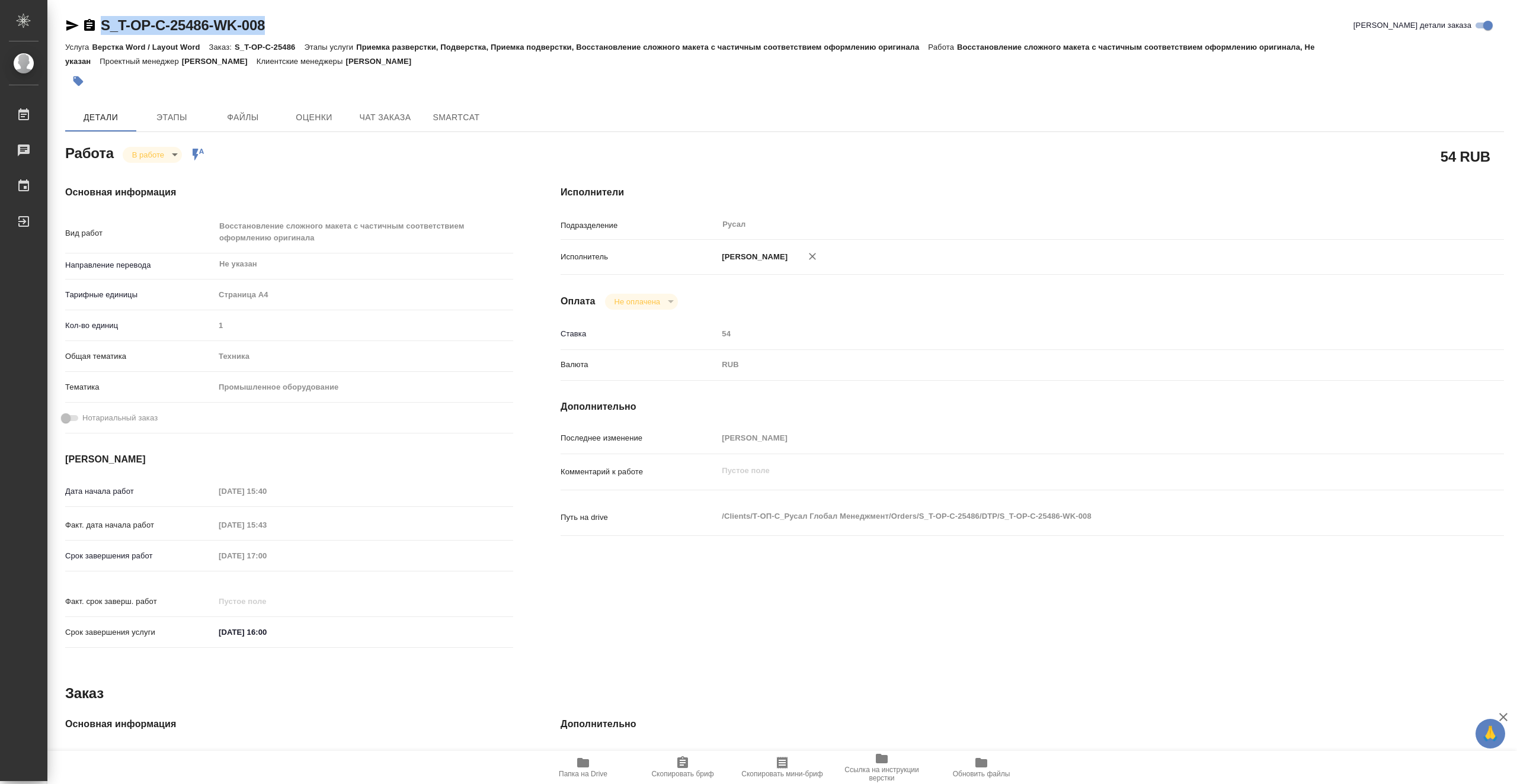
click at [127, 158] on body "🙏 .cls-1 fill:#fff; AWATERA Vasiutchenko Aleksandr Работы 0 Чаты График Выйти S…" at bounding box center [758, 392] width 1517 height 784
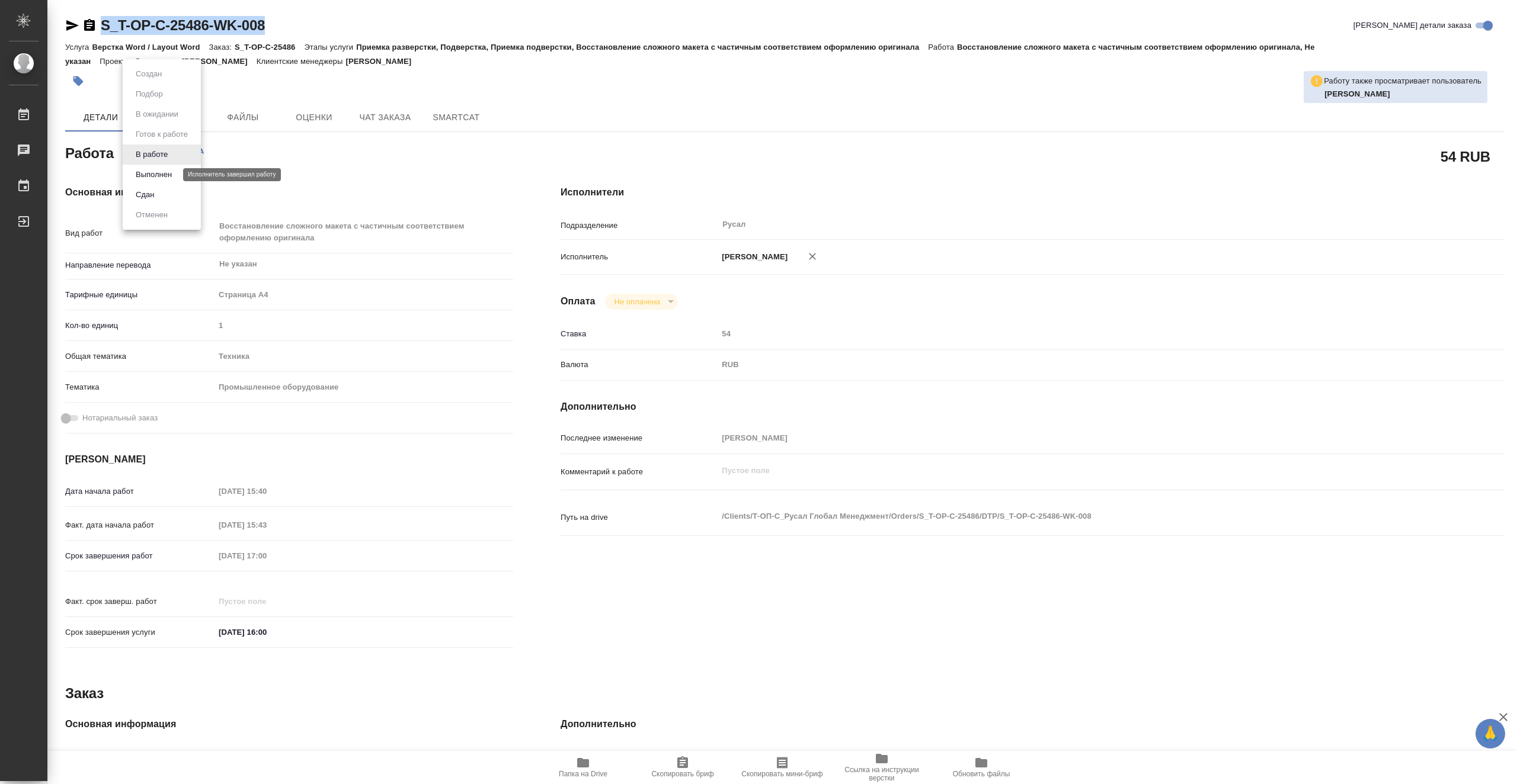
click at [166, 173] on button "Выполнен" at bounding box center [154, 174] width 43 height 13
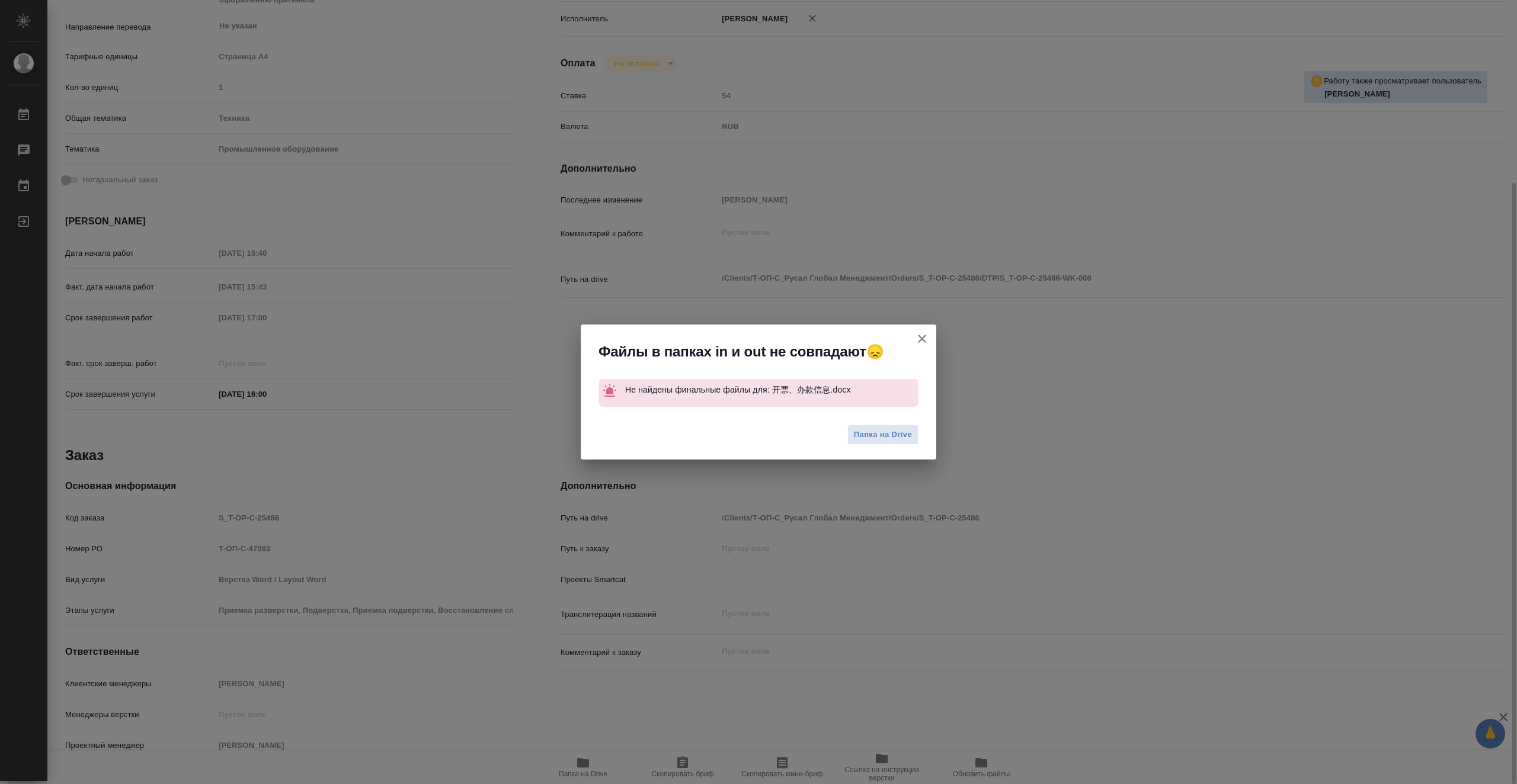
type textarea "x"
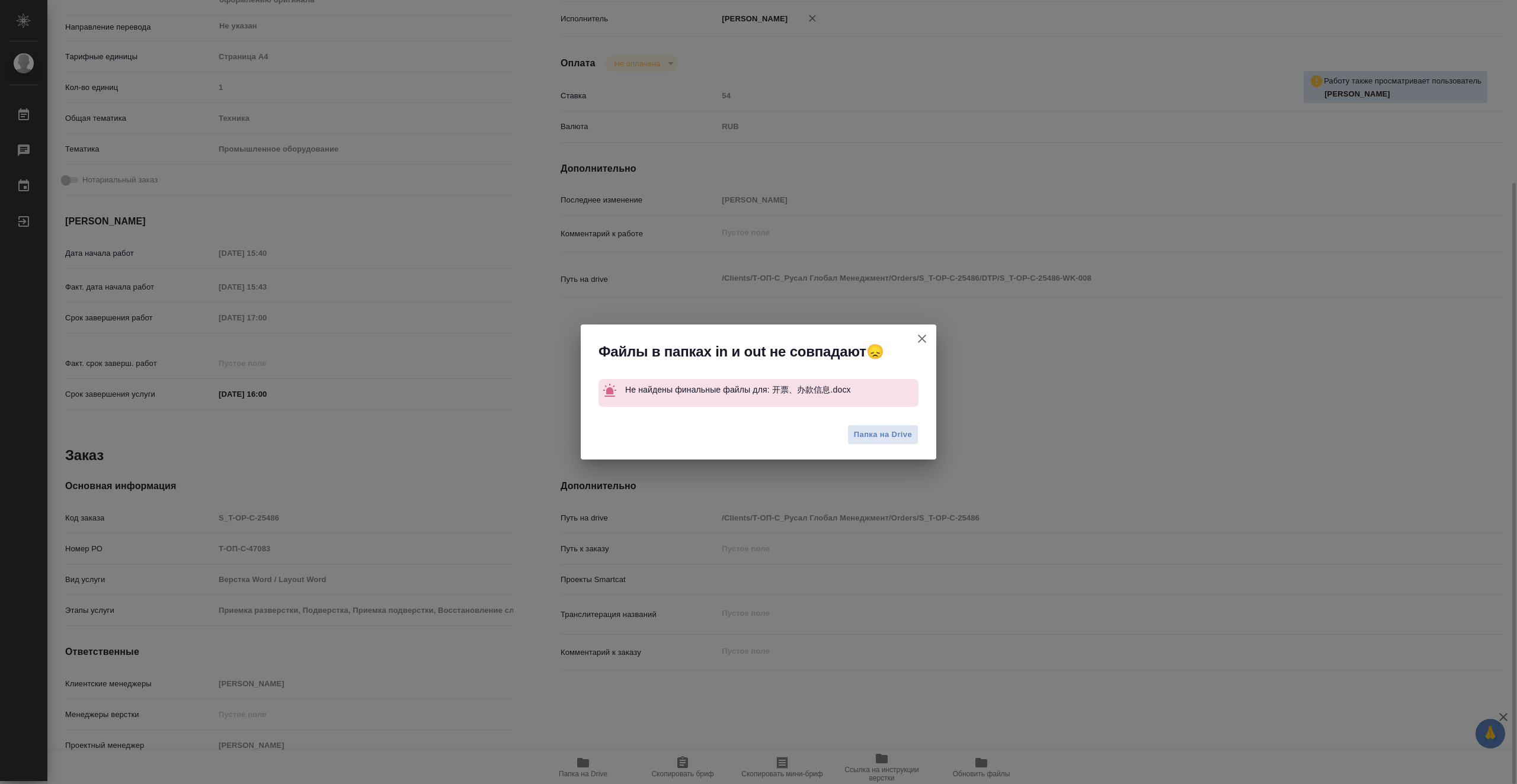
type textarea "x"
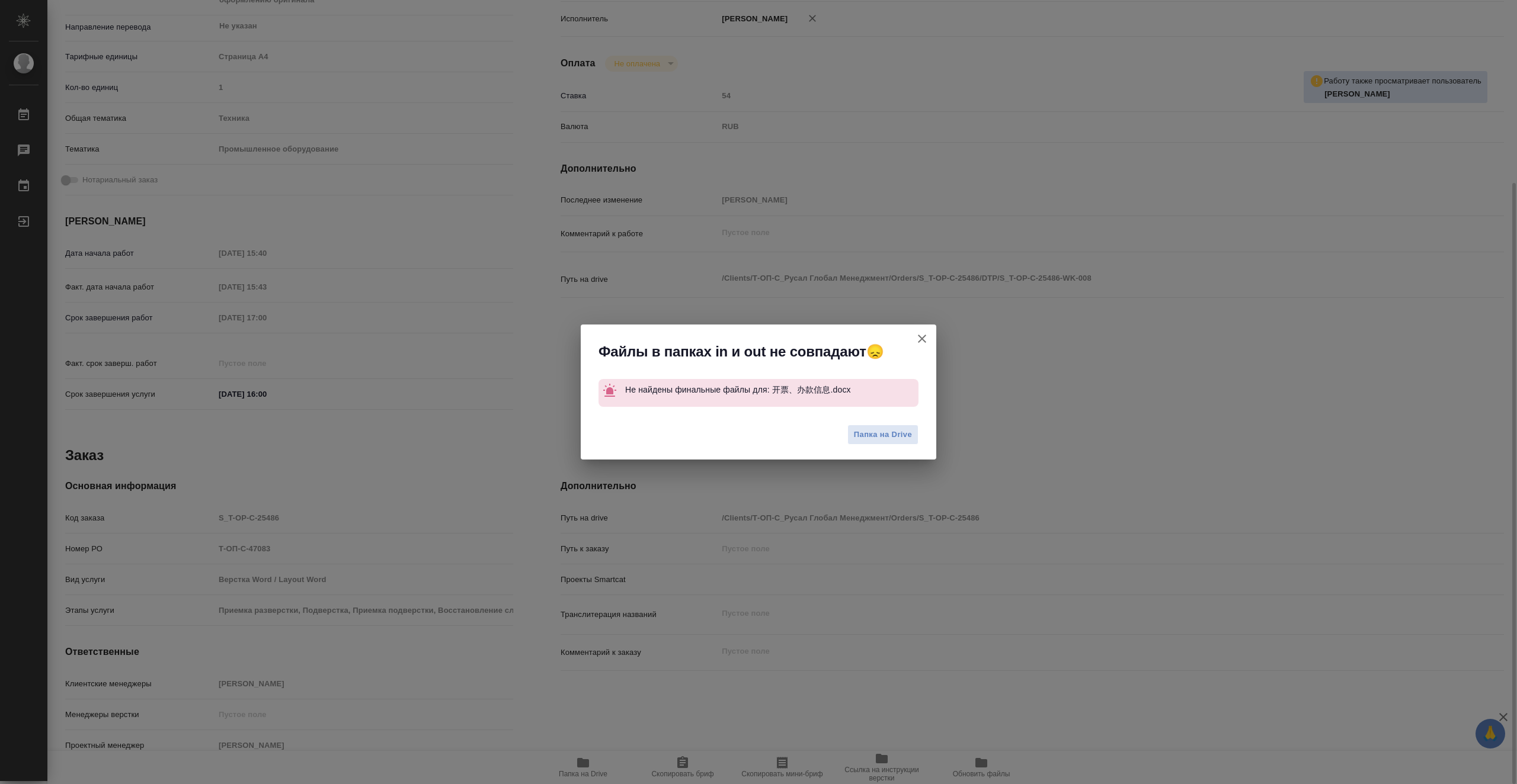
type textarea "x"
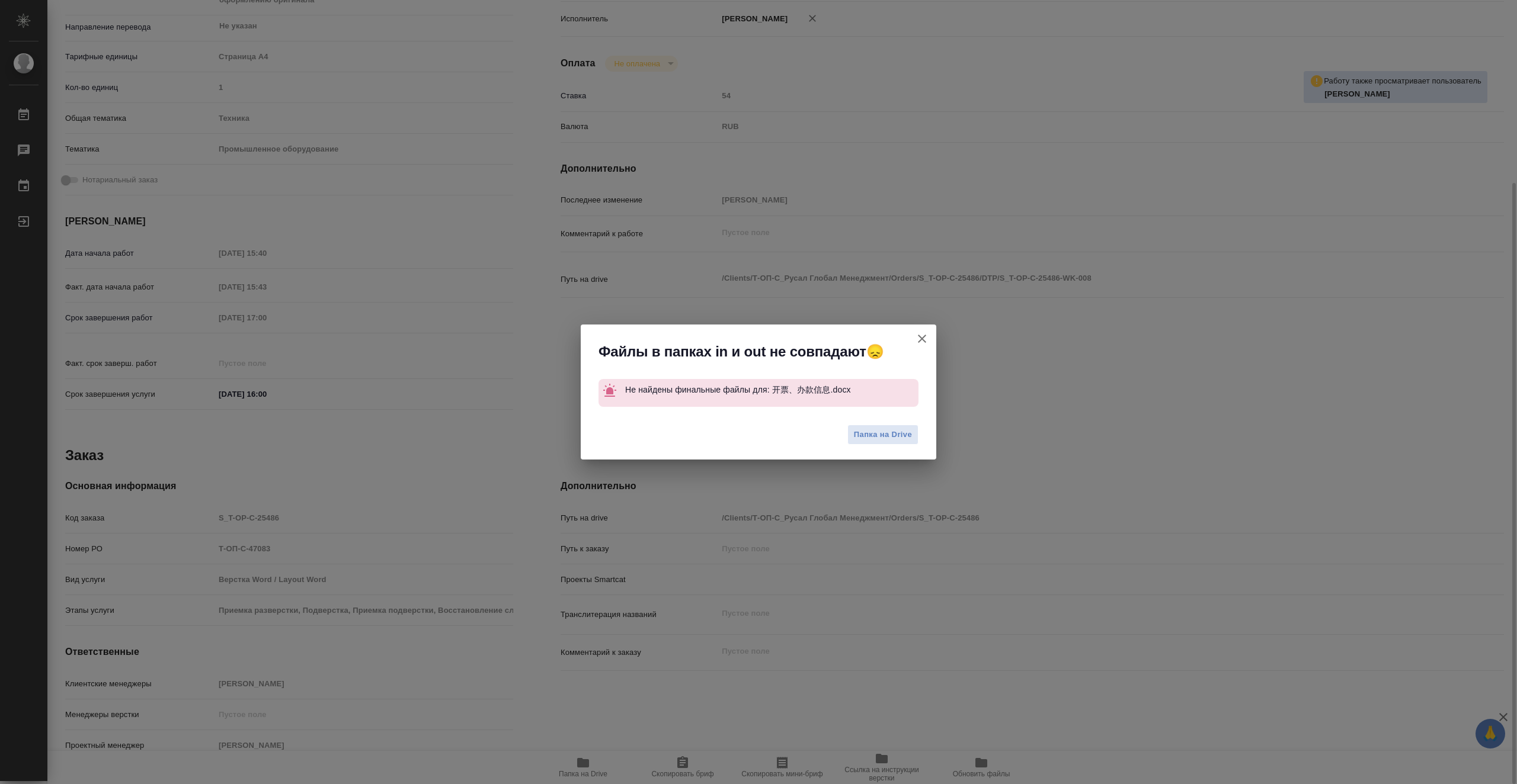
click at [933, 335] on button "[PERSON_NAME] детали заказа" at bounding box center [922, 339] width 29 height 29
type textarea "x"
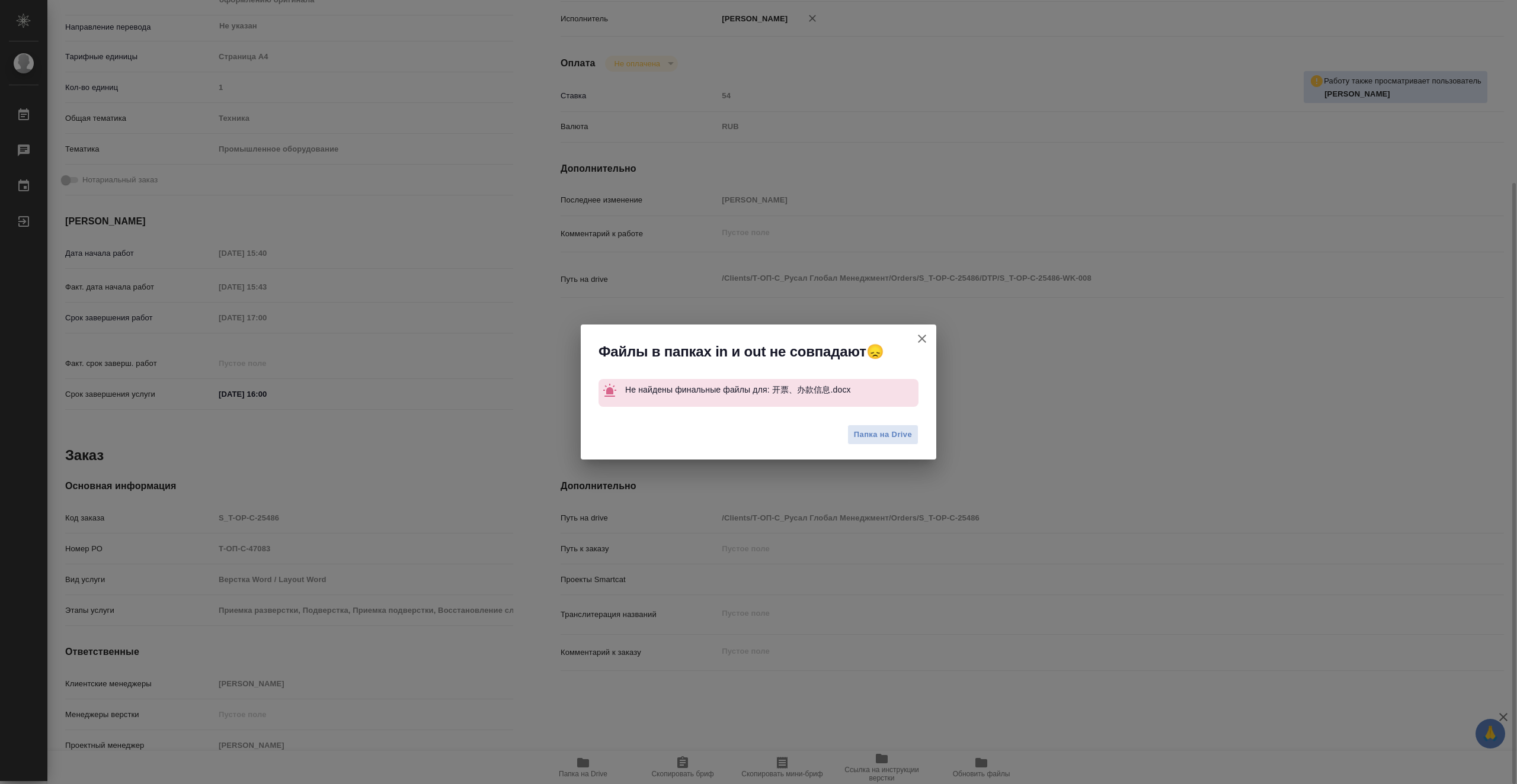
type textarea "x"
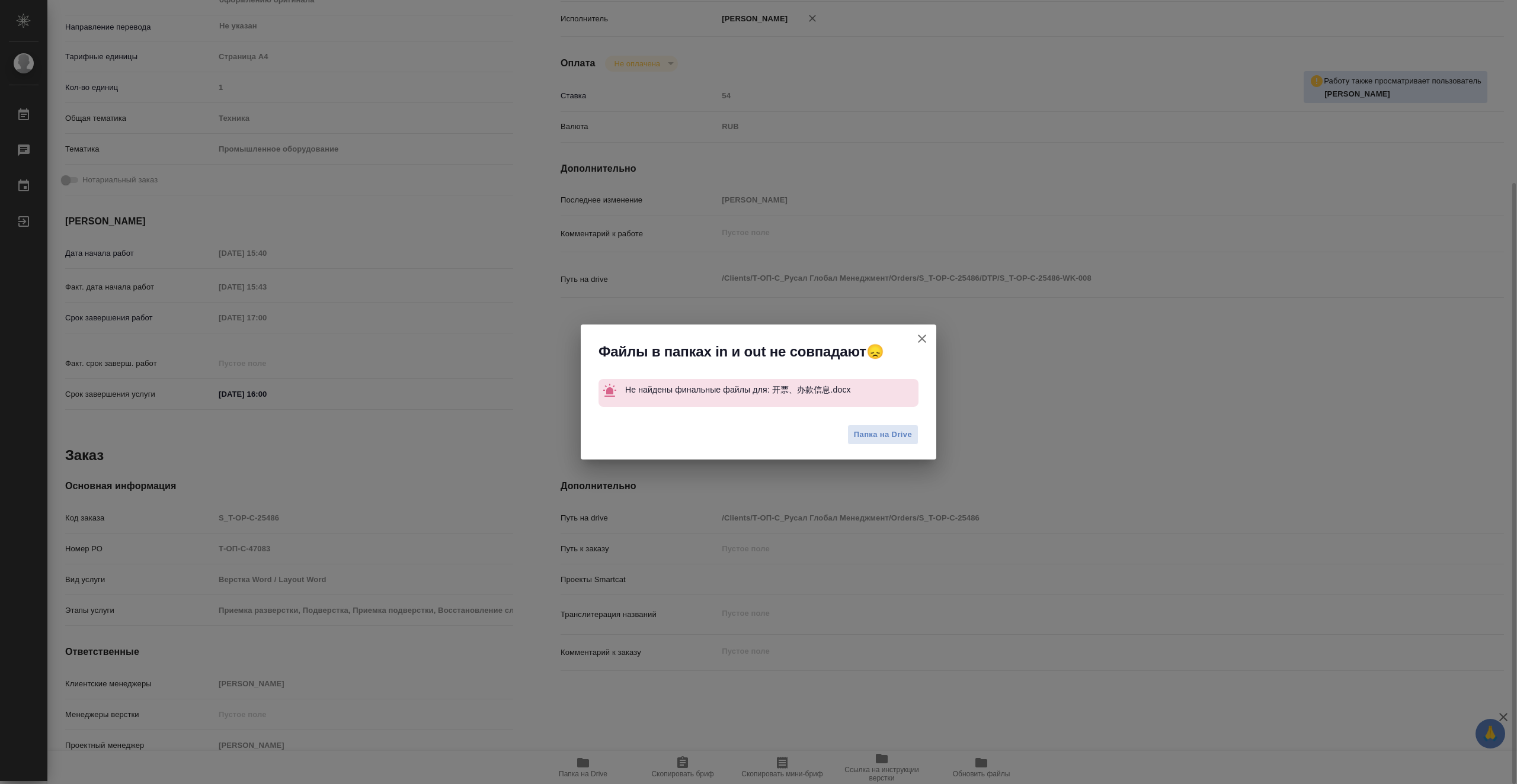
type textarea "x"
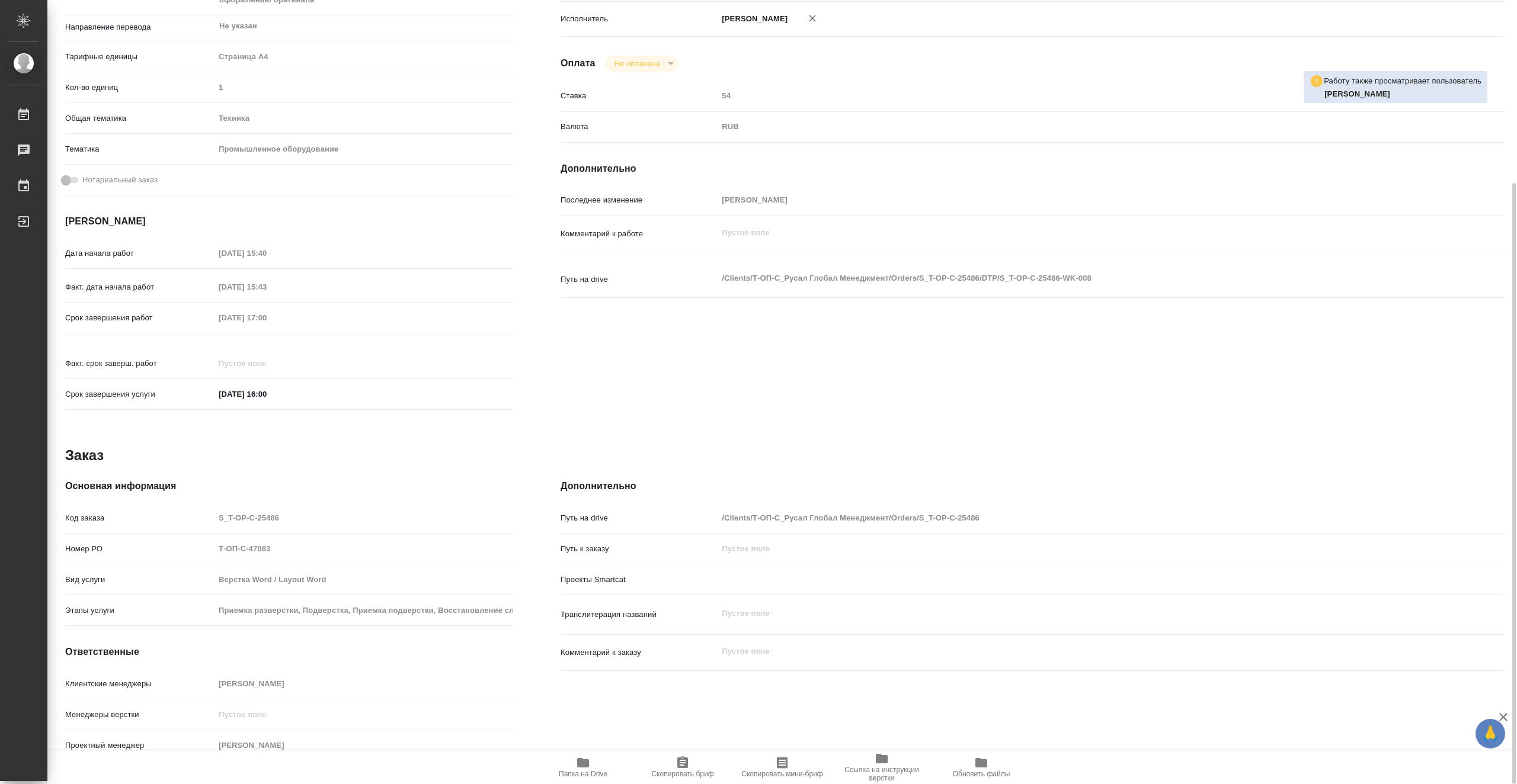
scroll to position [60, 0]
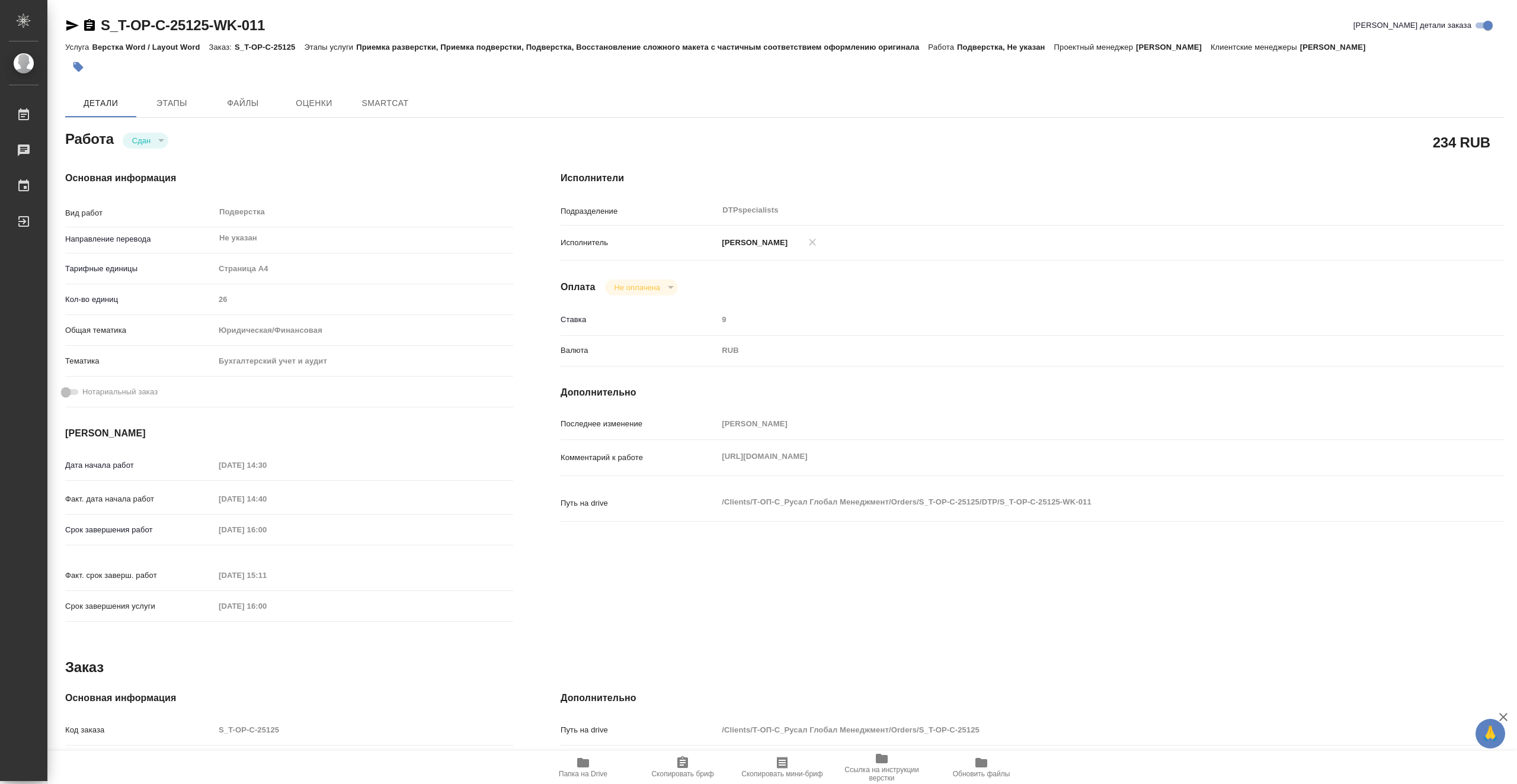
type textarea "x"
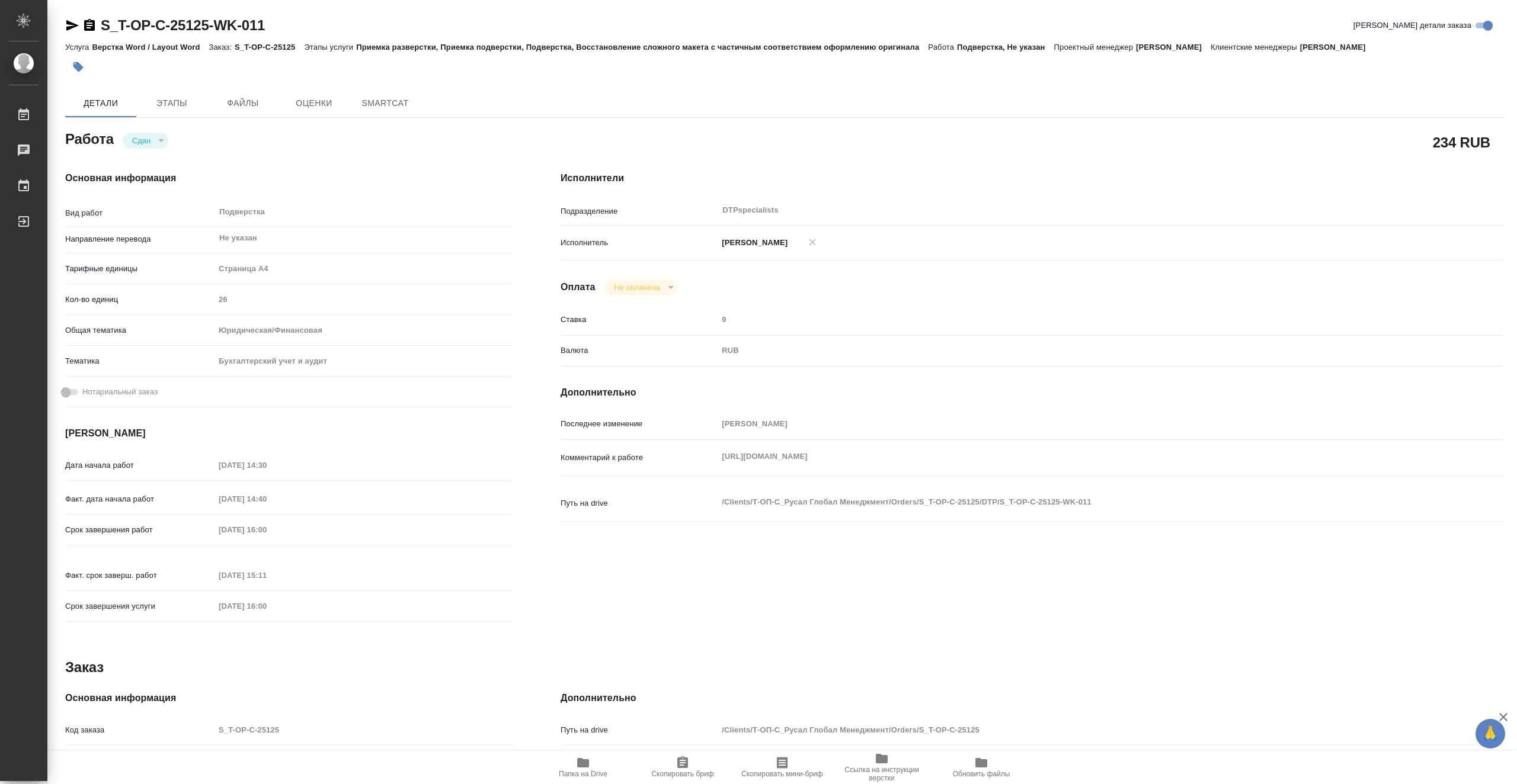
type textarea "x"
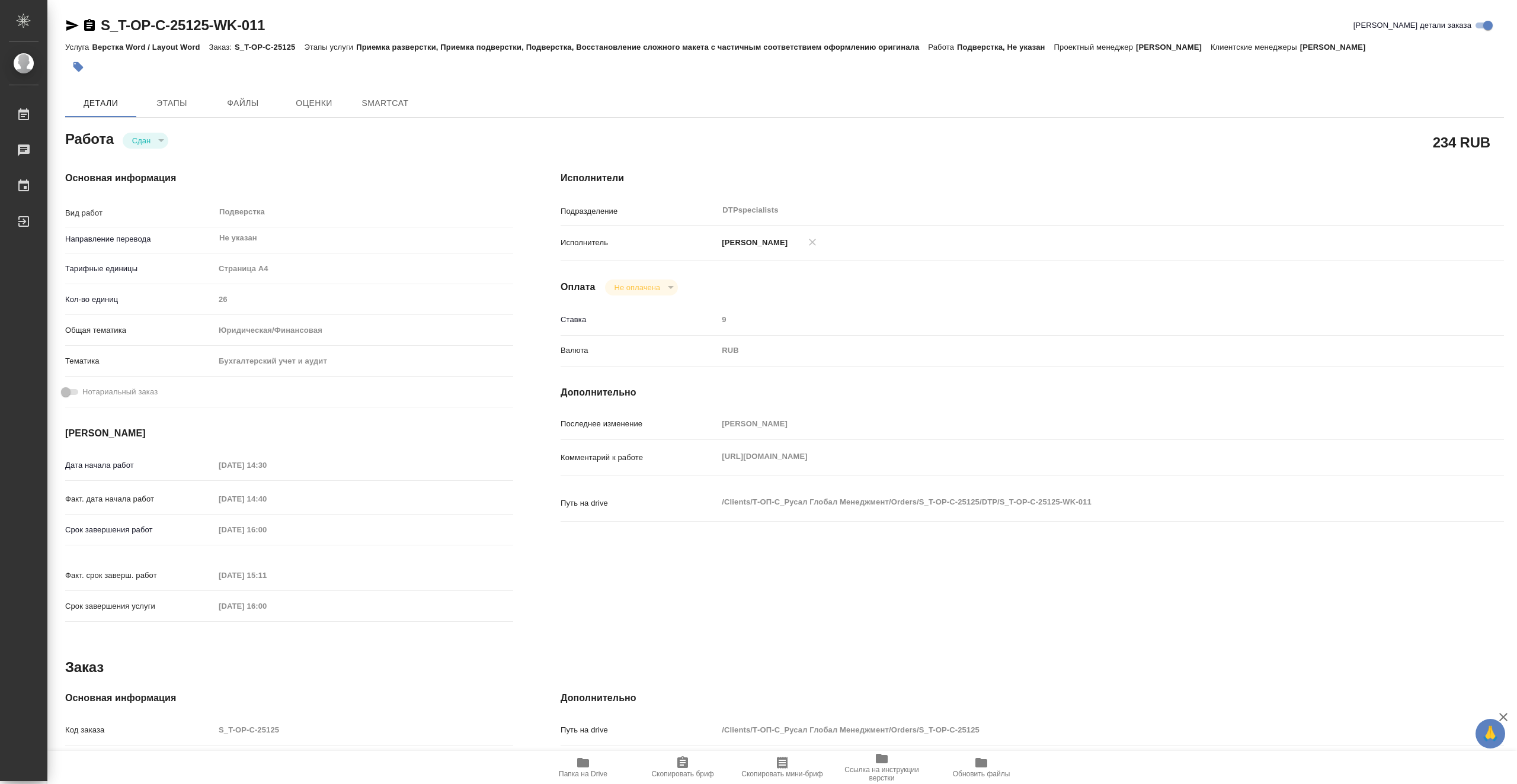
type textarea "x"
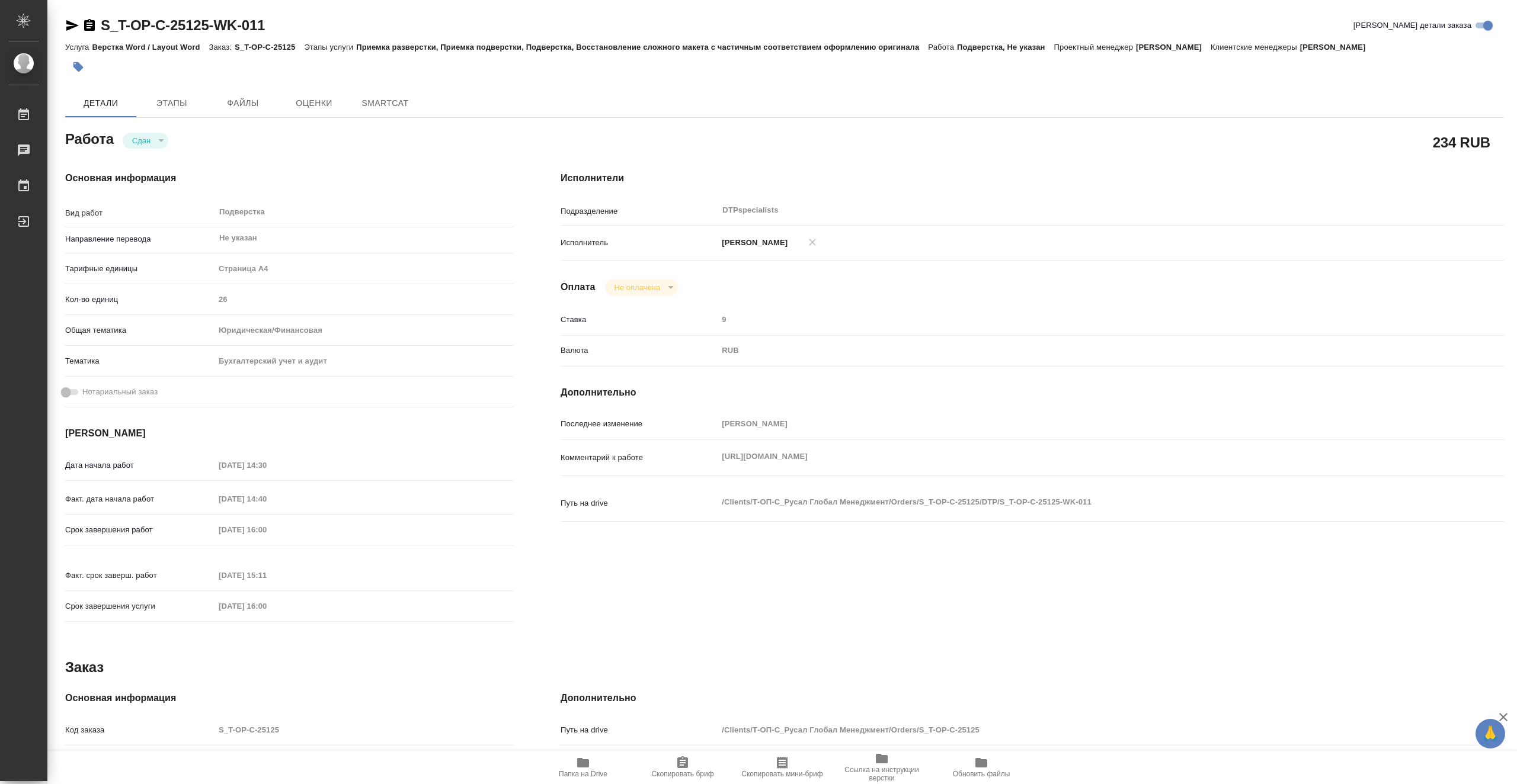
type textarea "x"
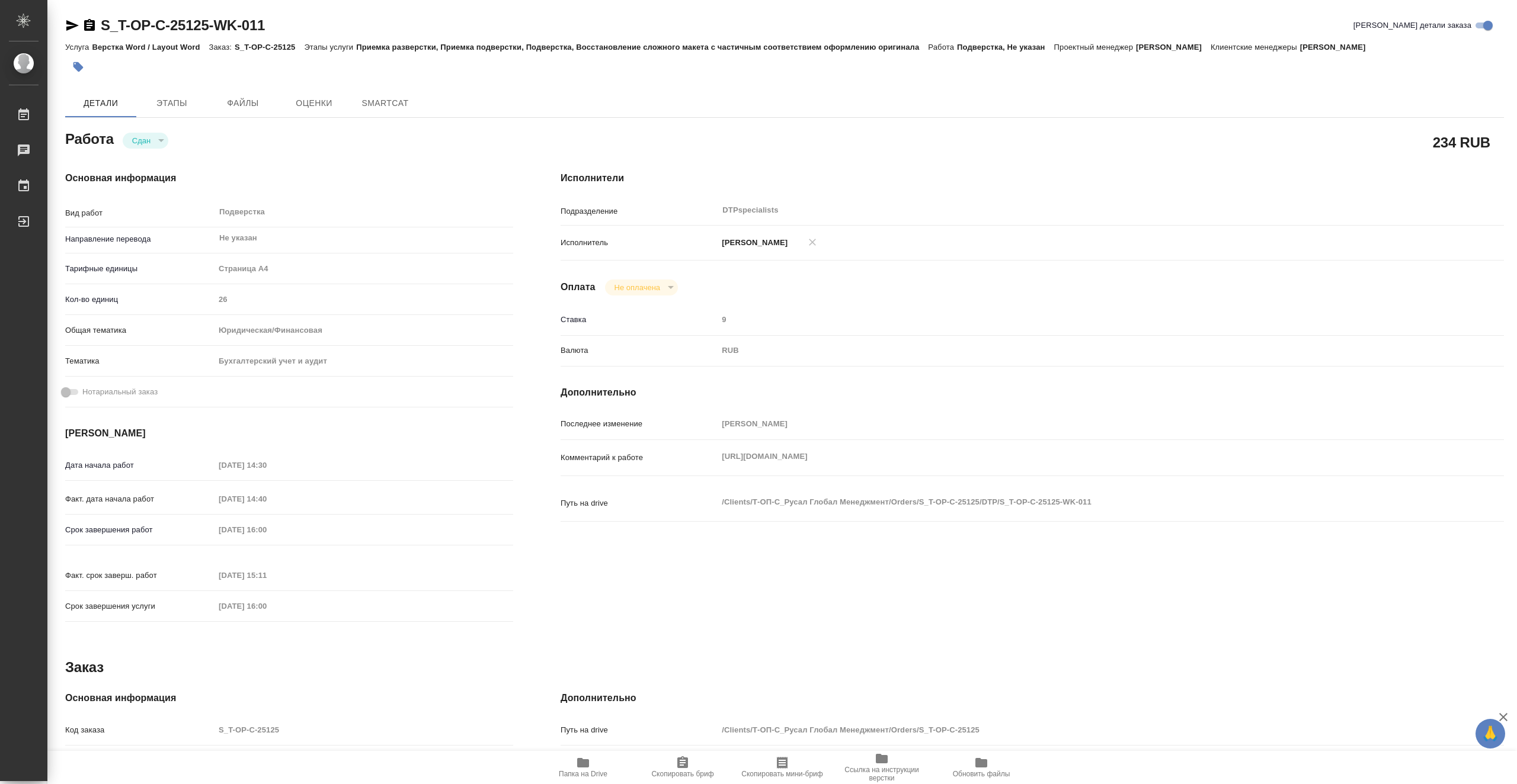
type textarea "x"
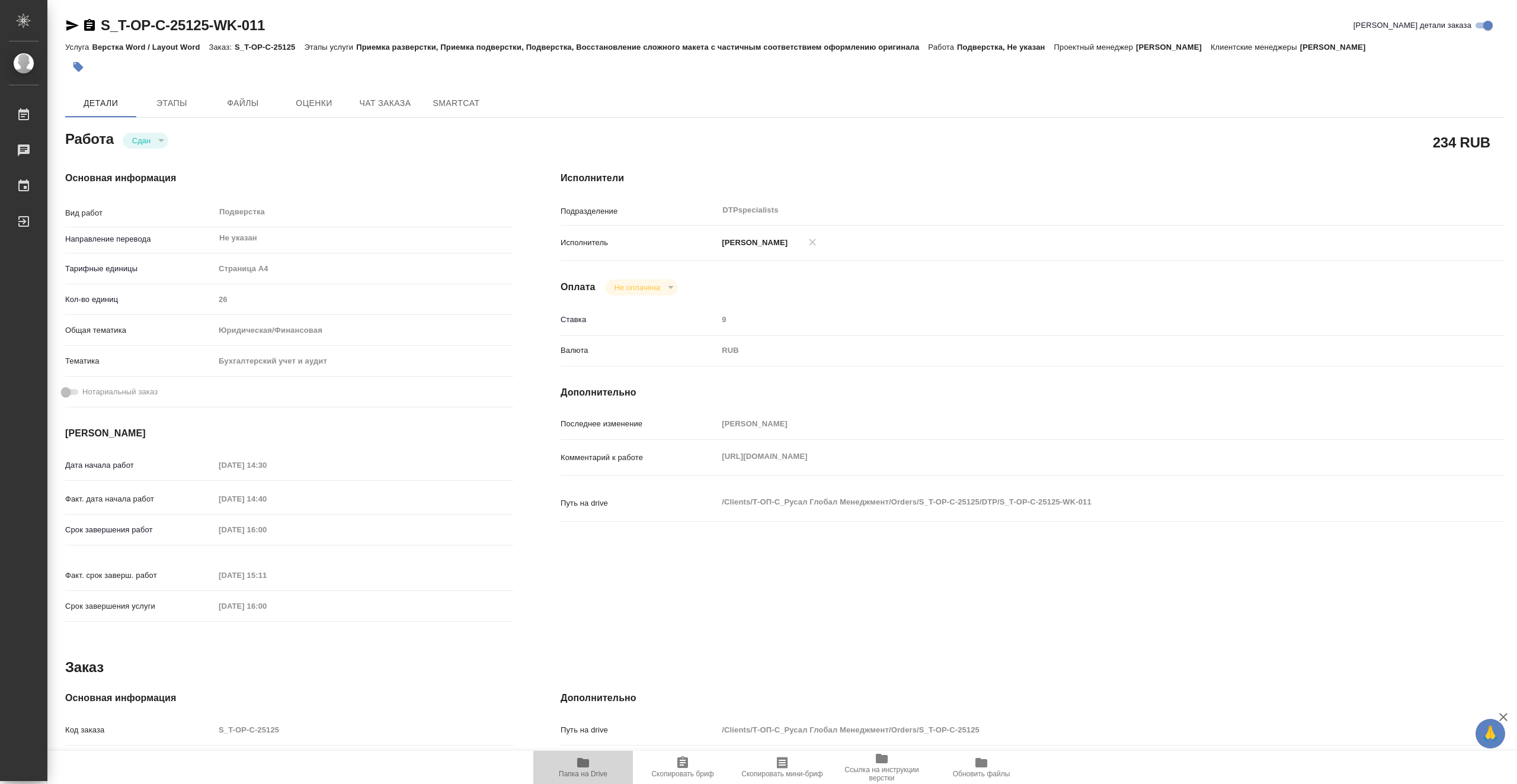
click at [597, 765] on span "Папка на Drive" at bounding box center [583, 767] width 85 height 22
type textarea "x"
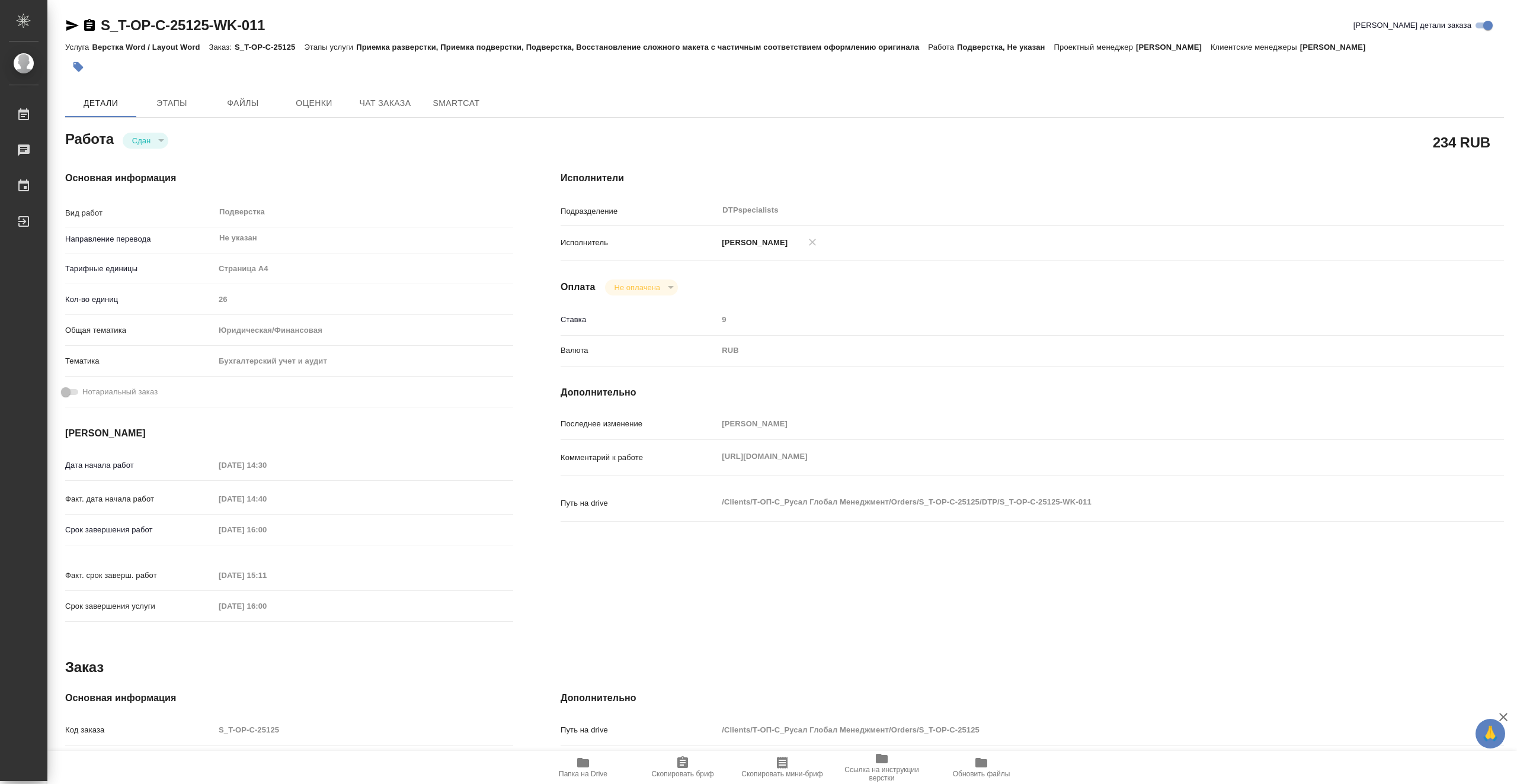
type textarea "x"
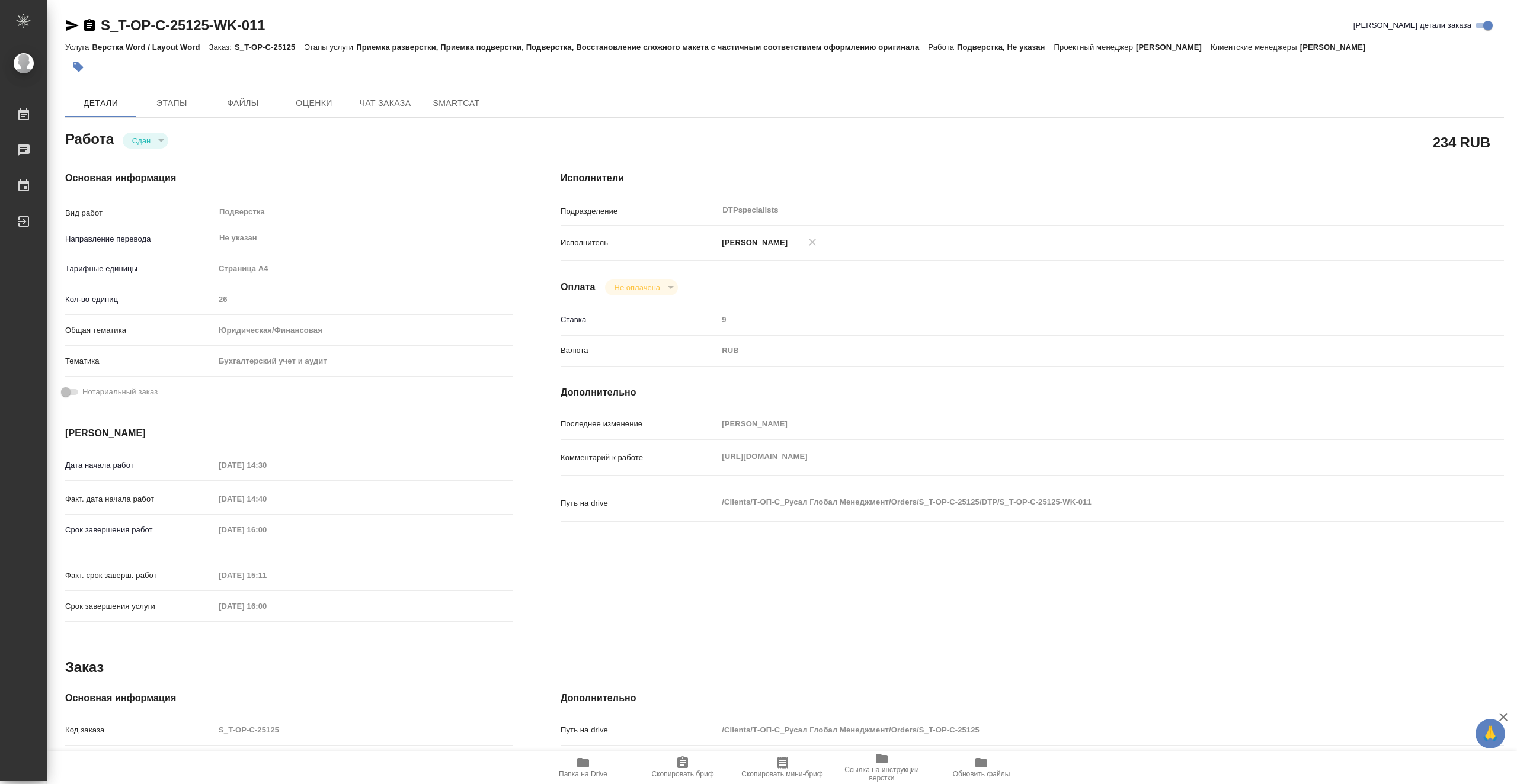
type textarea "x"
click at [600, 772] on span "Папка на Drive" at bounding box center [583, 774] width 48 height 8
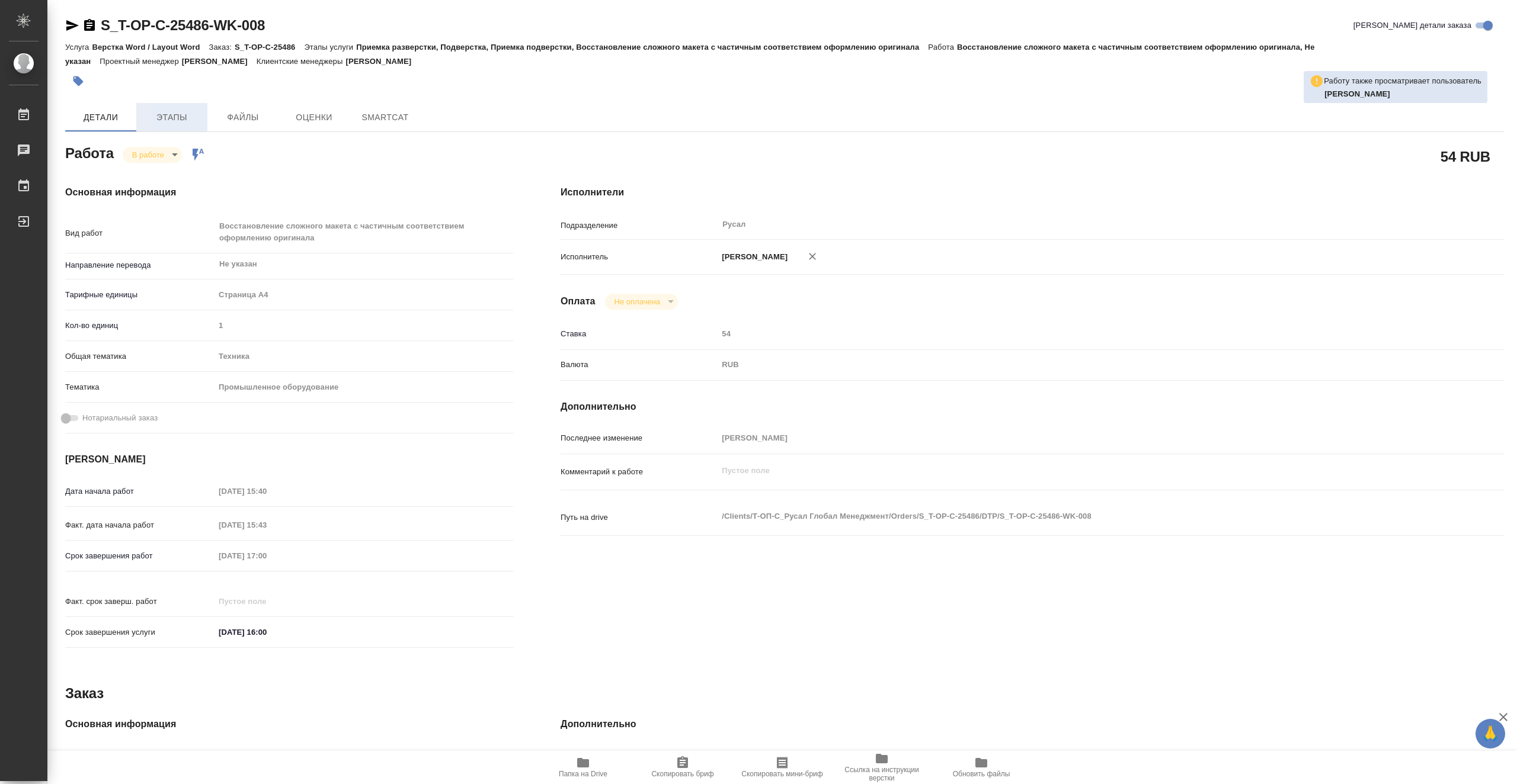
type textarea "x"
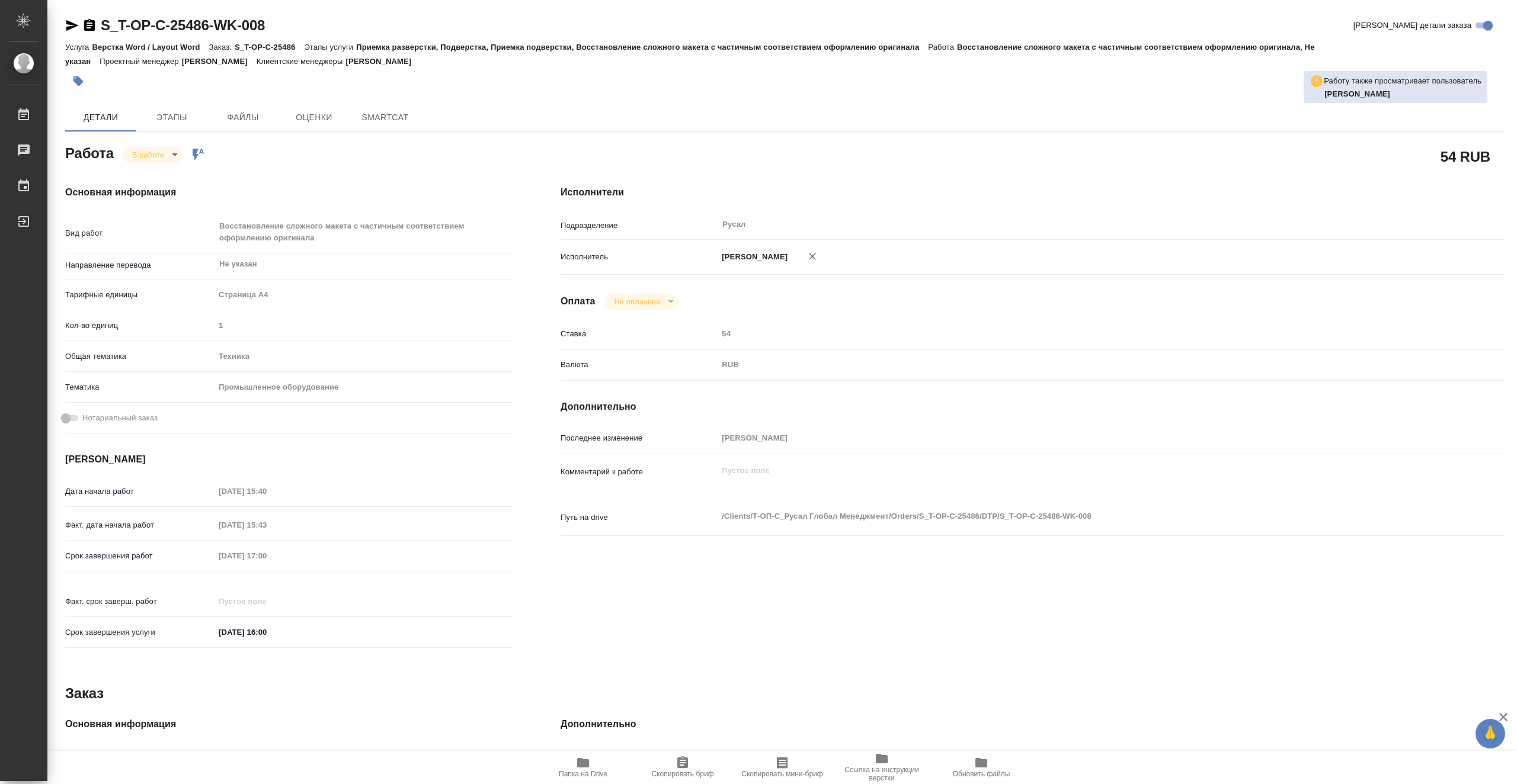
type textarea "x"
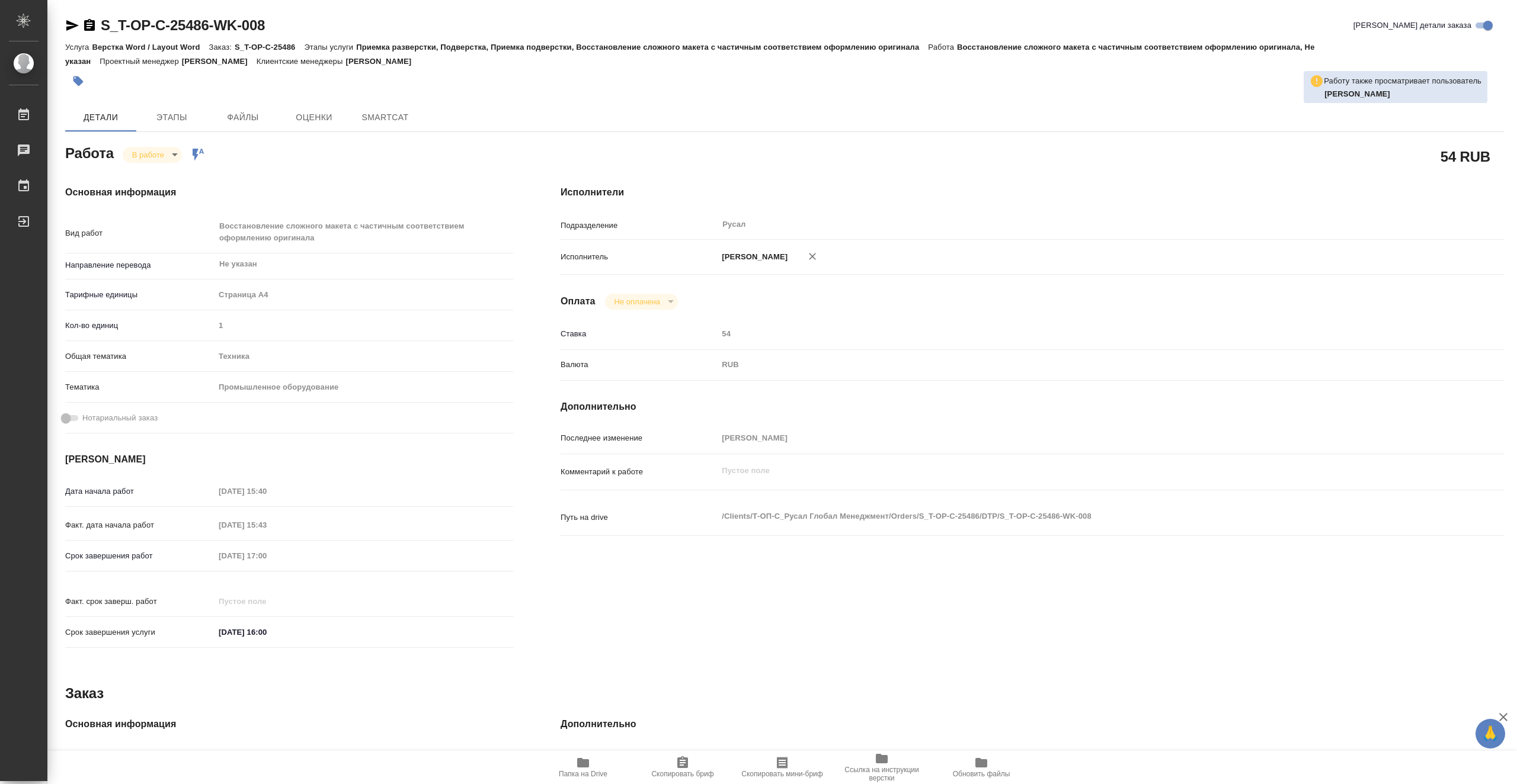
type textarea "x"
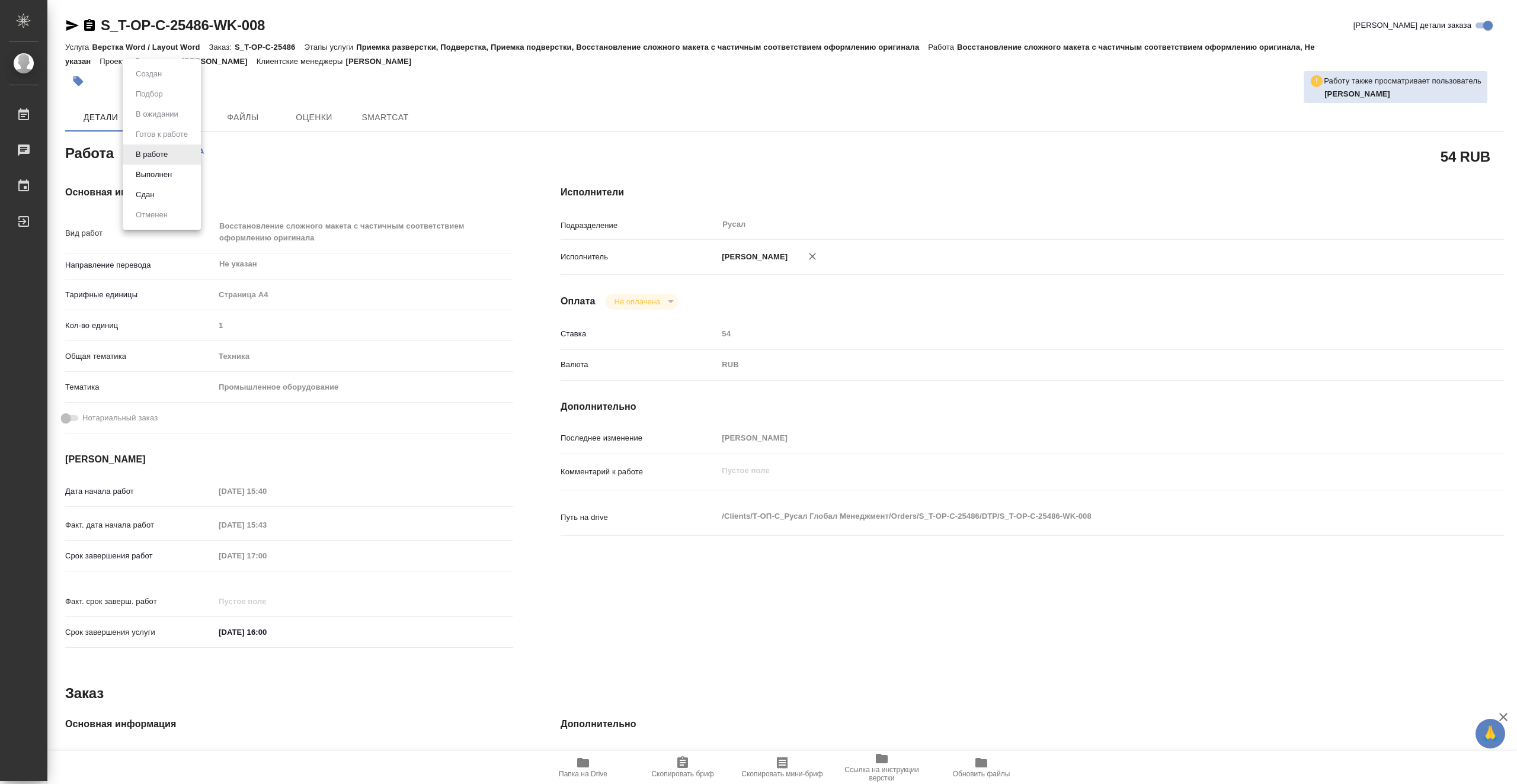
click at [147, 150] on body "🙏 .cls-1 fill:#fff; AWATERA Vasiutchenko Aleksandr Работы Чаты График Выйти S_T…" at bounding box center [758, 392] width 1517 height 784
type textarea "x"
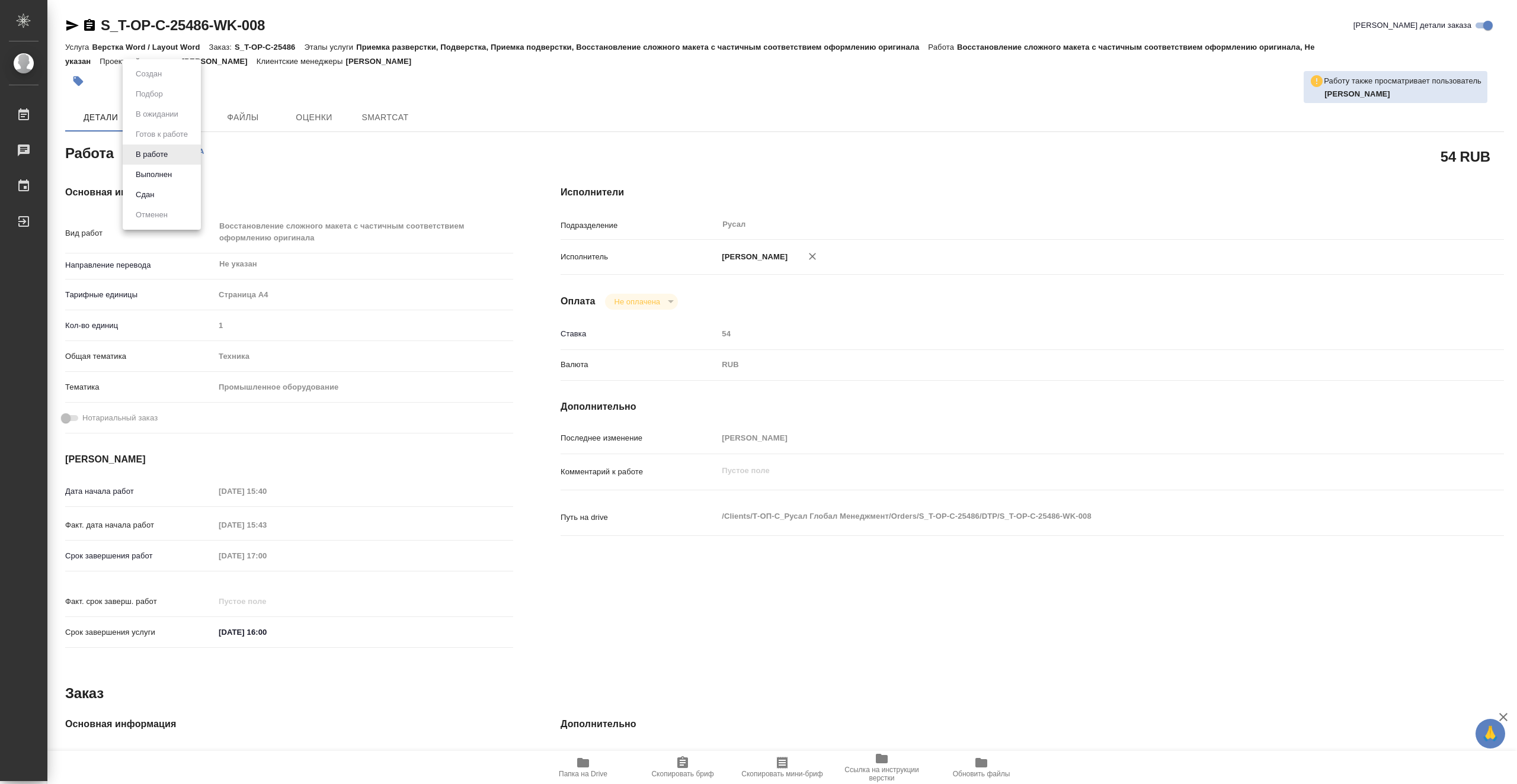
type textarea "x"
click at [169, 195] on li "Сдан" at bounding box center [162, 195] width 78 height 20
type textarea "x"
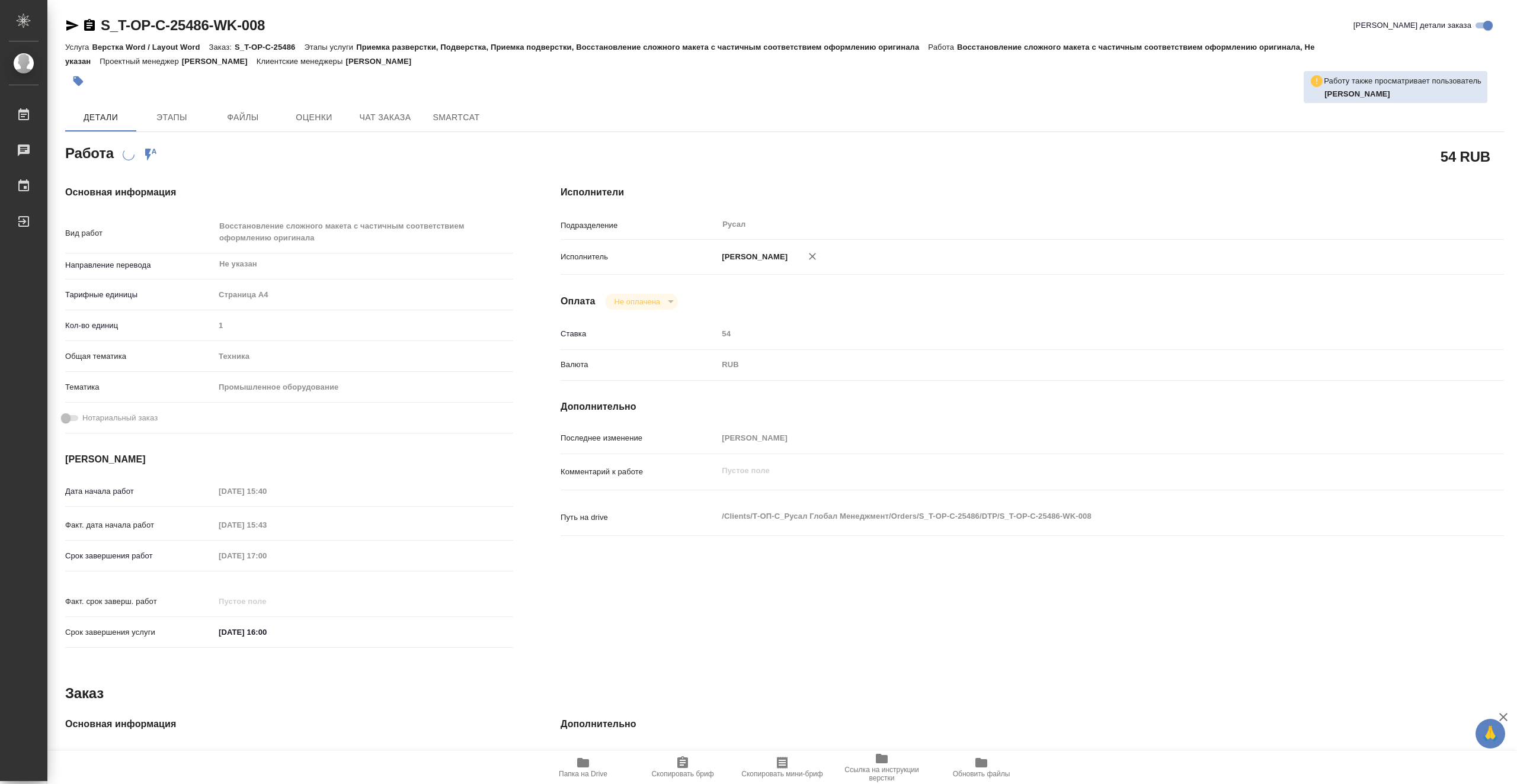
type textarea "x"
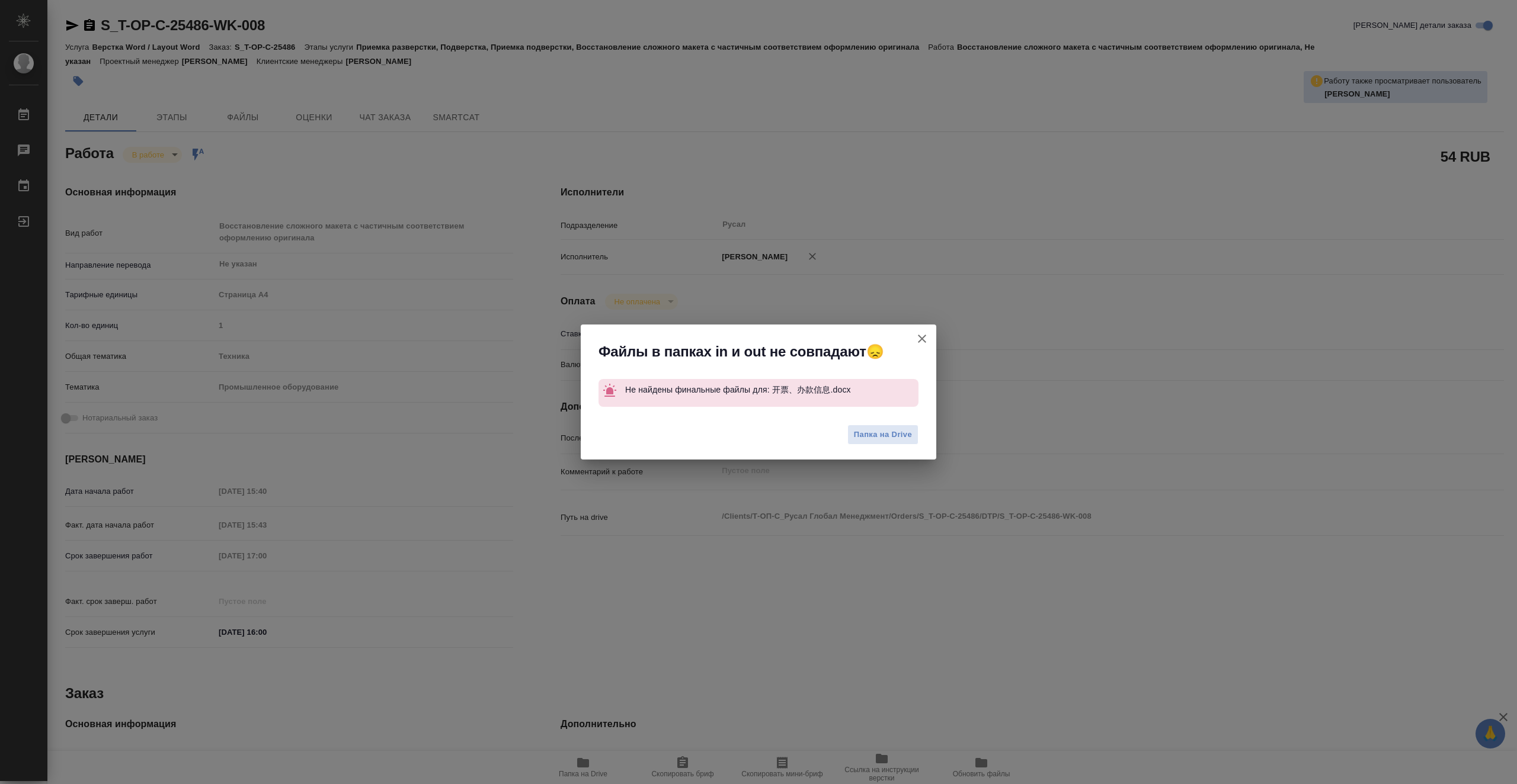
type textarea "x"
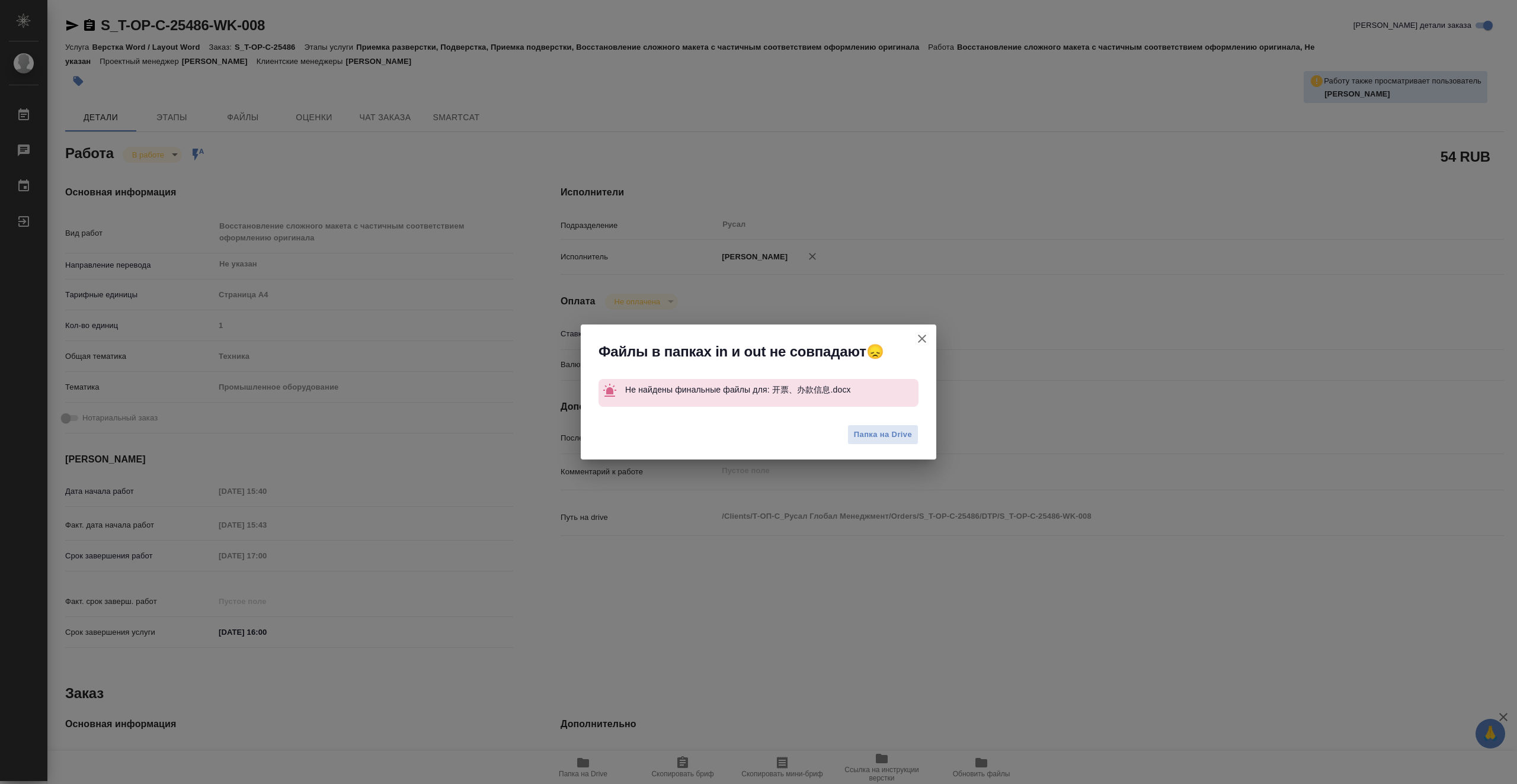
type textarea "x"
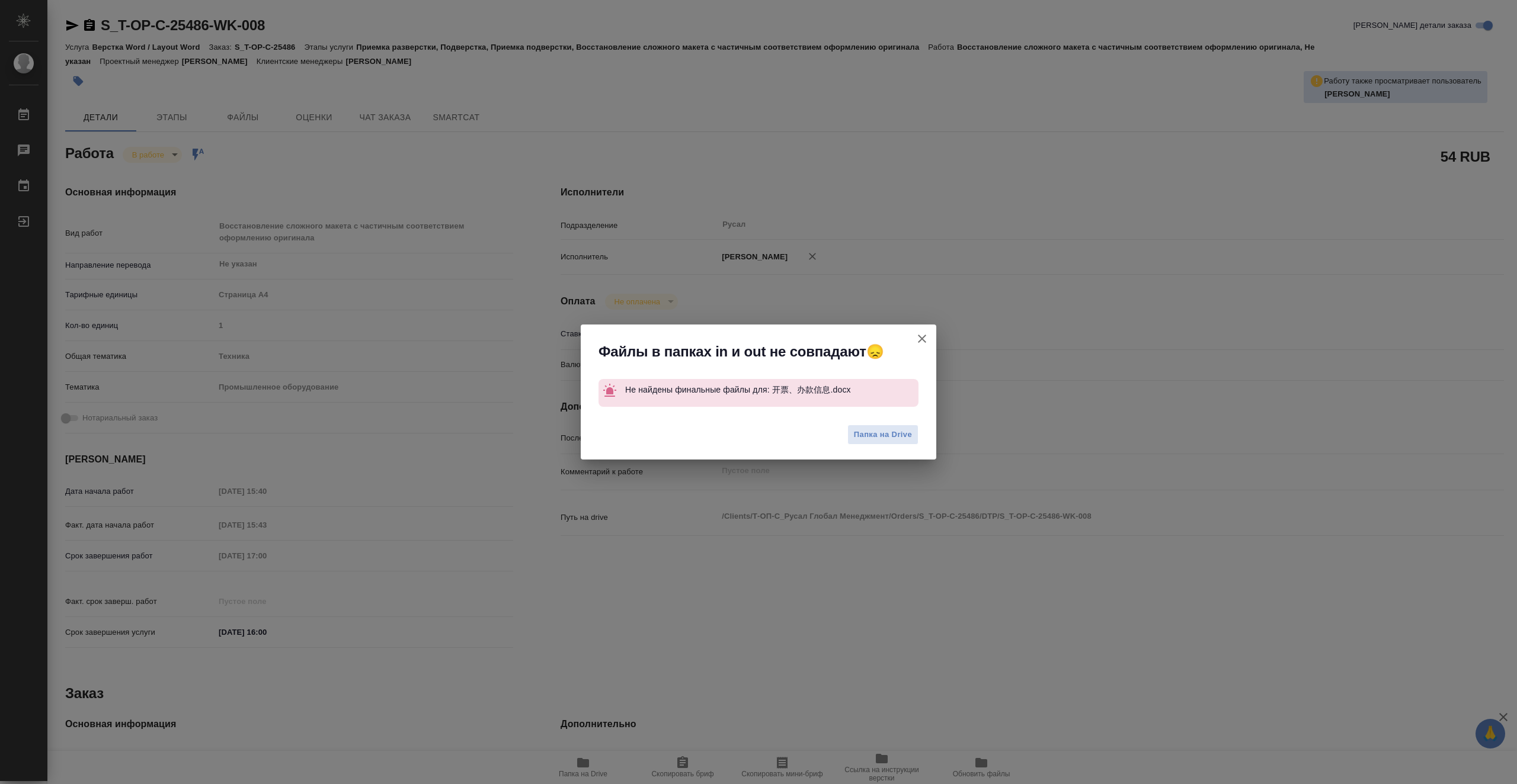
type textarea "x"
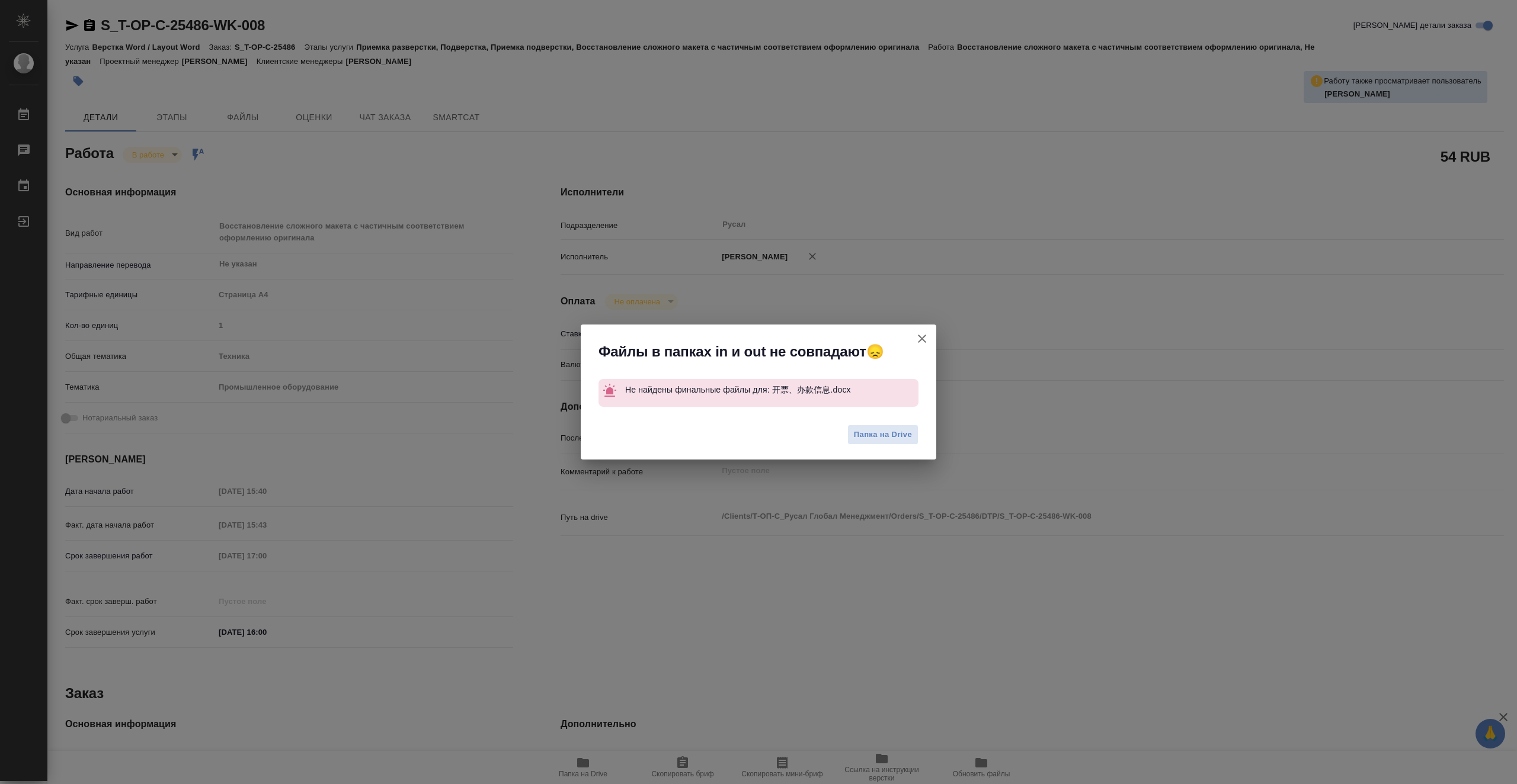
type textarea "x"
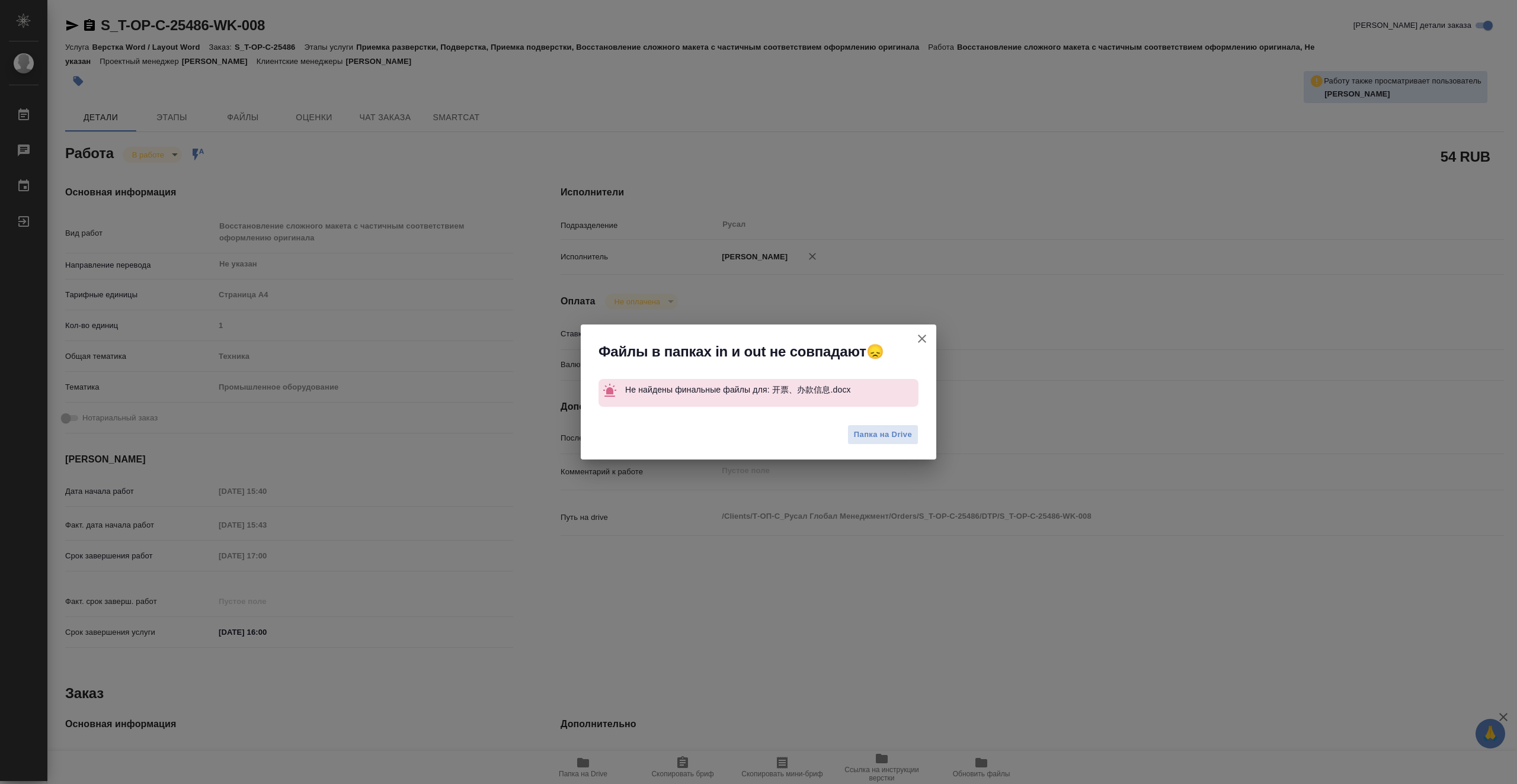
click at [931, 337] on button "[PERSON_NAME] детали заказа" at bounding box center [922, 339] width 29 height 29
type textarea "x"
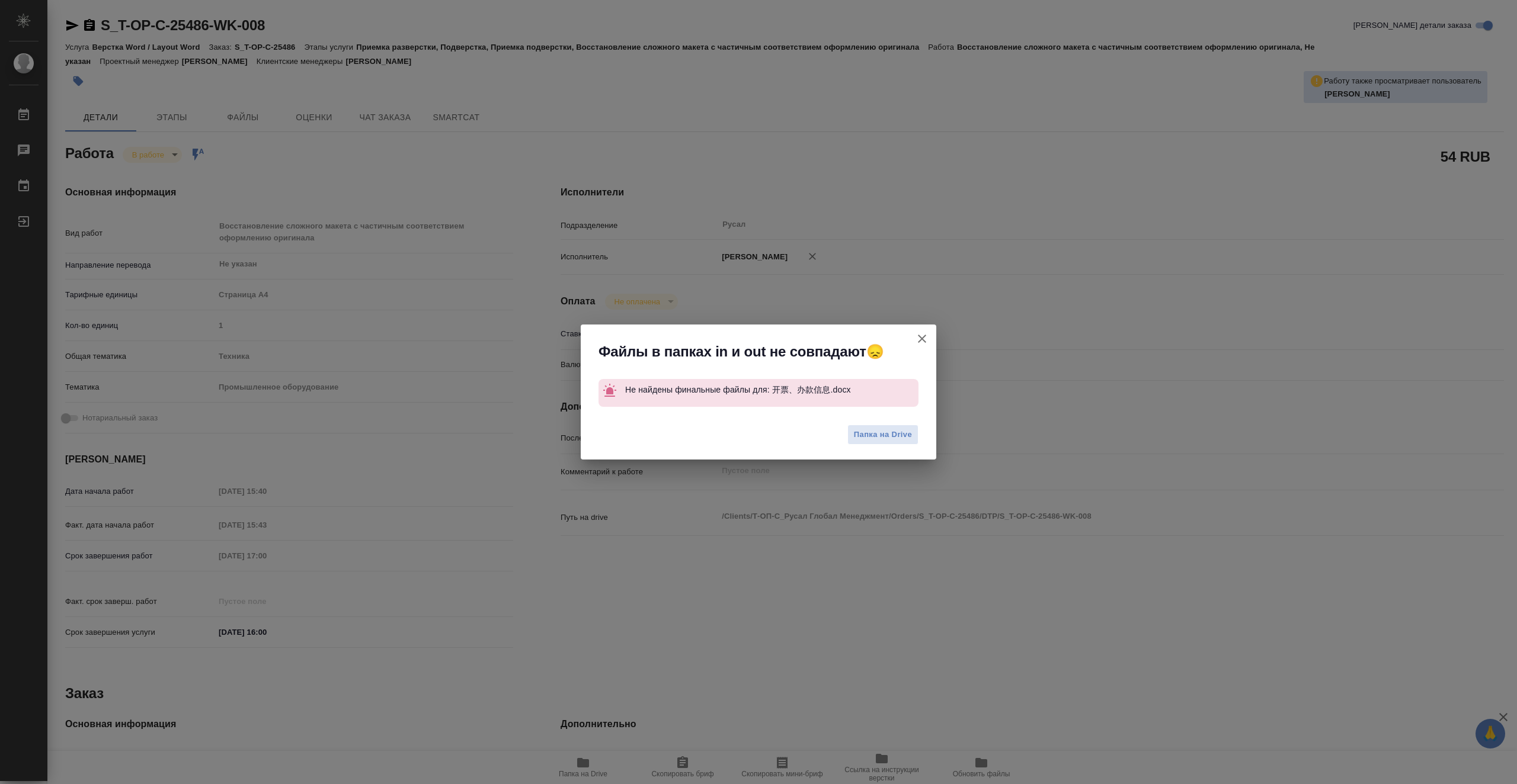
type textarea "x"
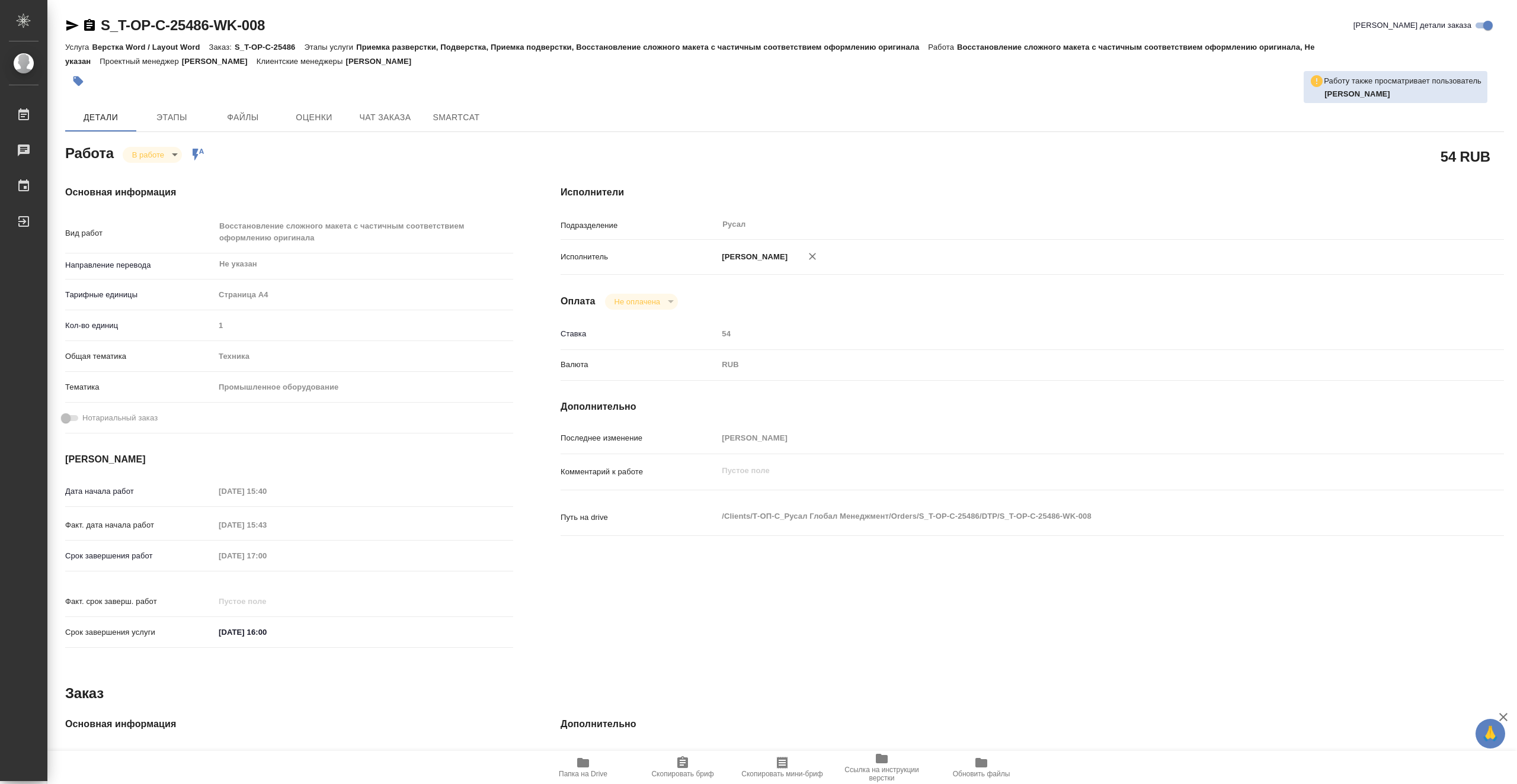
click at [588, 764] on icon "button" at bounding box center [583, 763] width 12 height 10
type textarea "x"
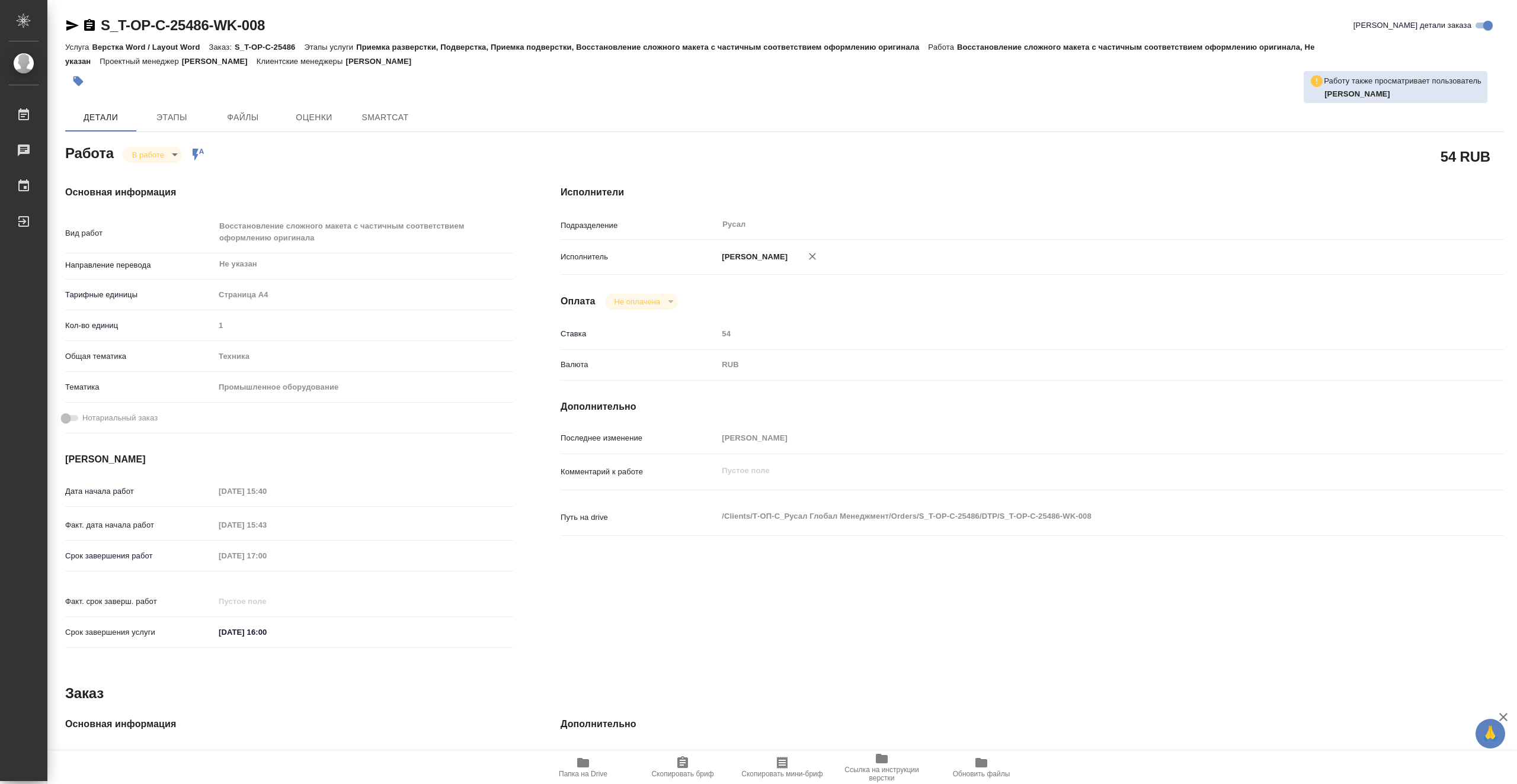
type textarea "x"
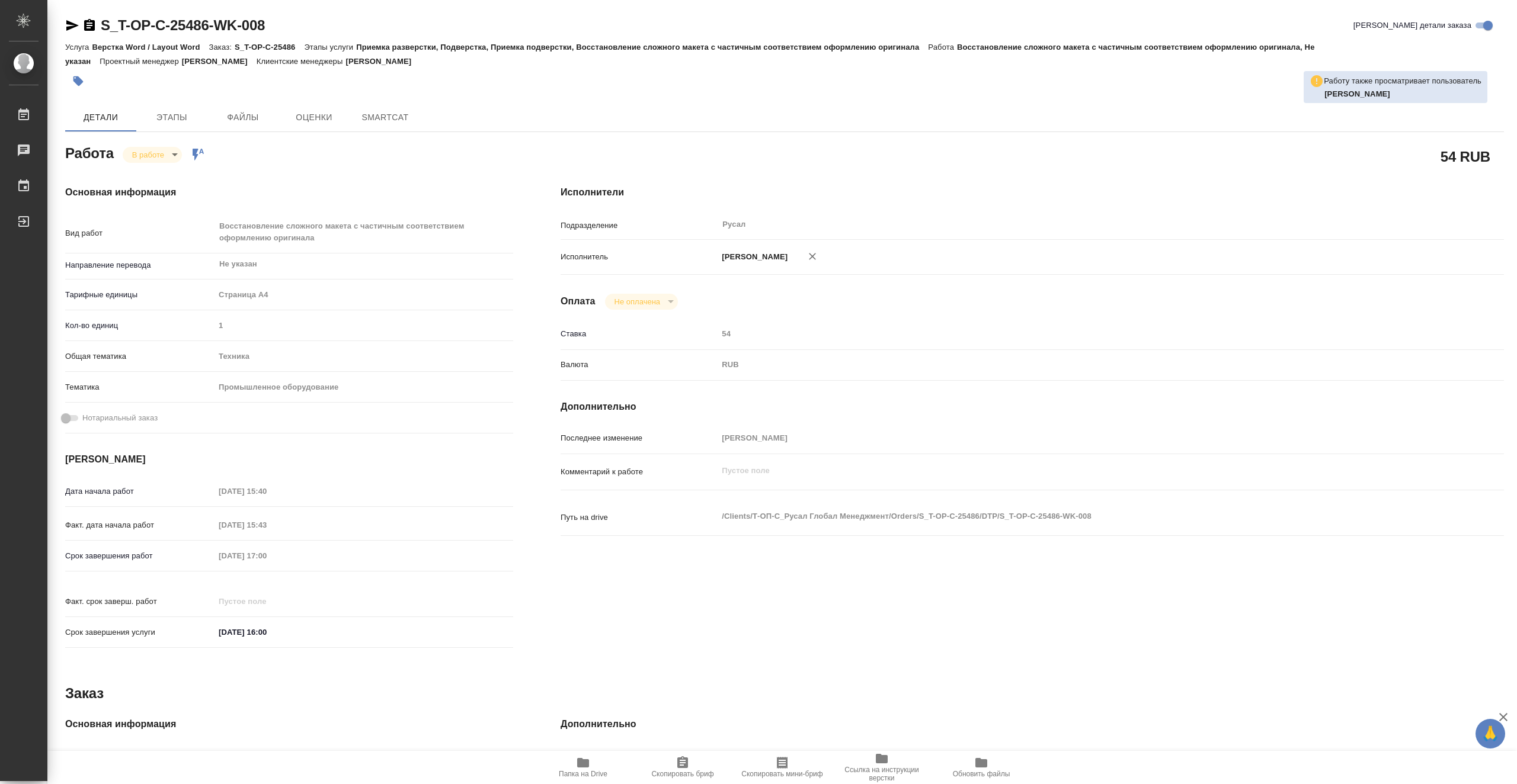
type textarea "x"
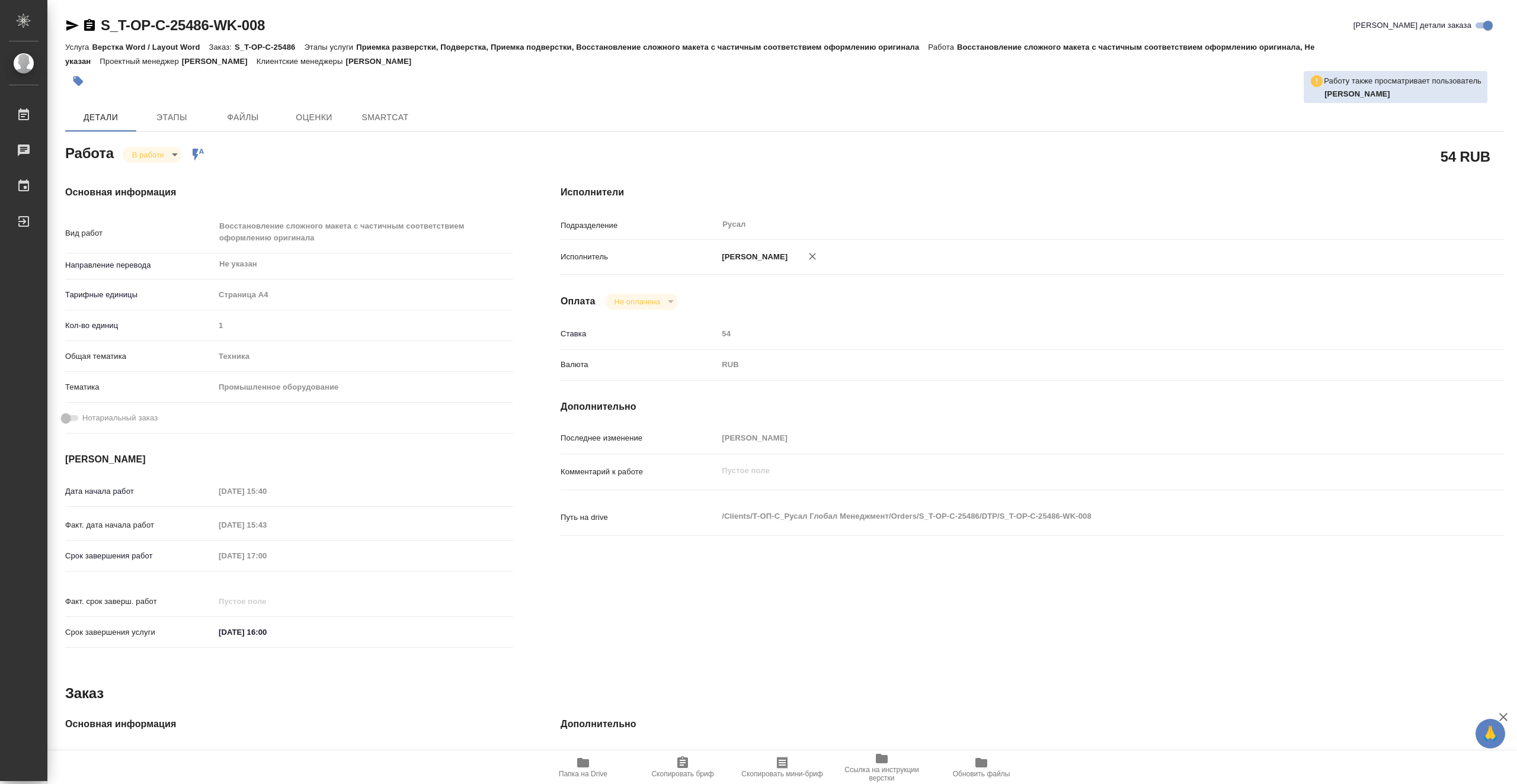
type textarea "x"
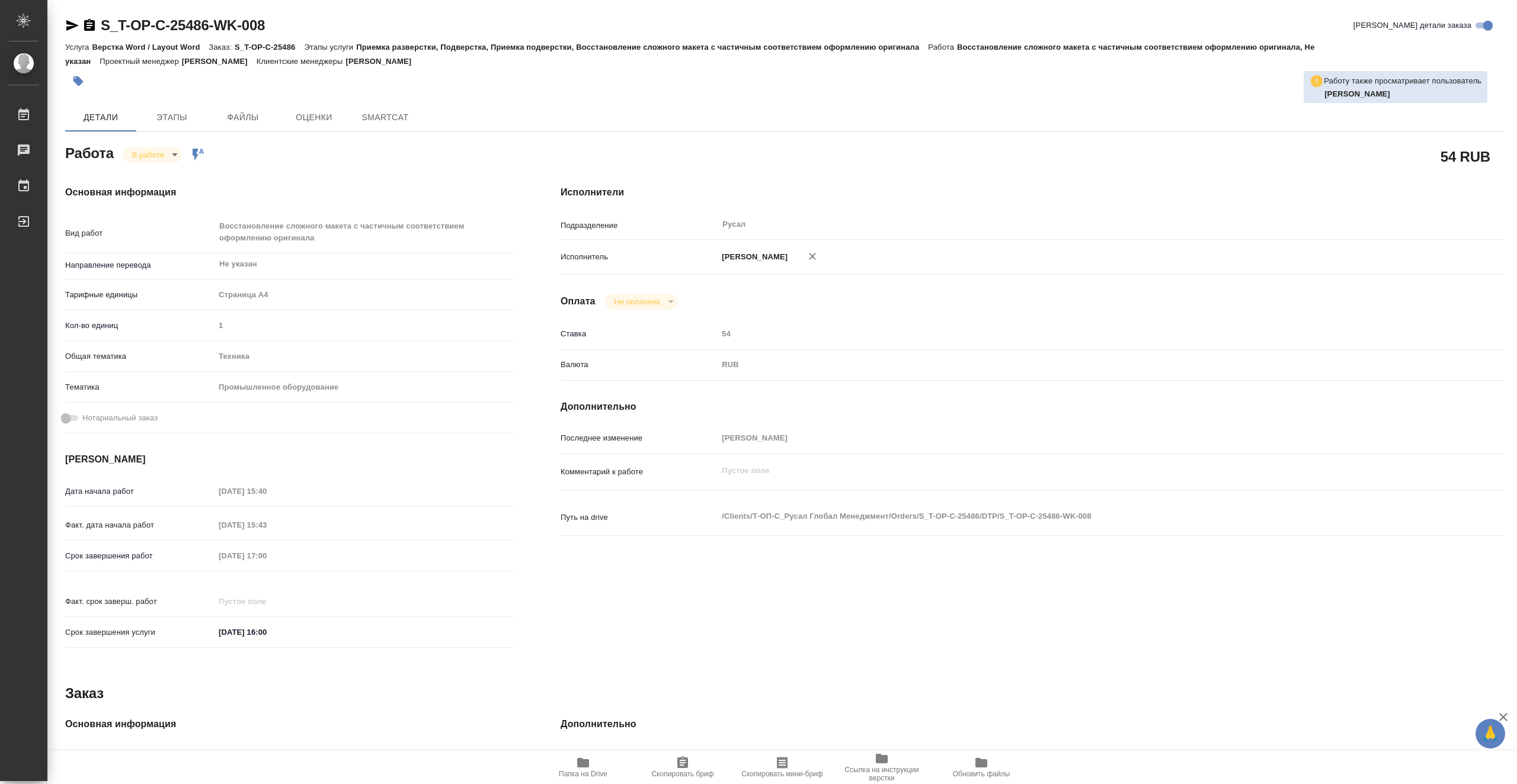
type textarea "x"
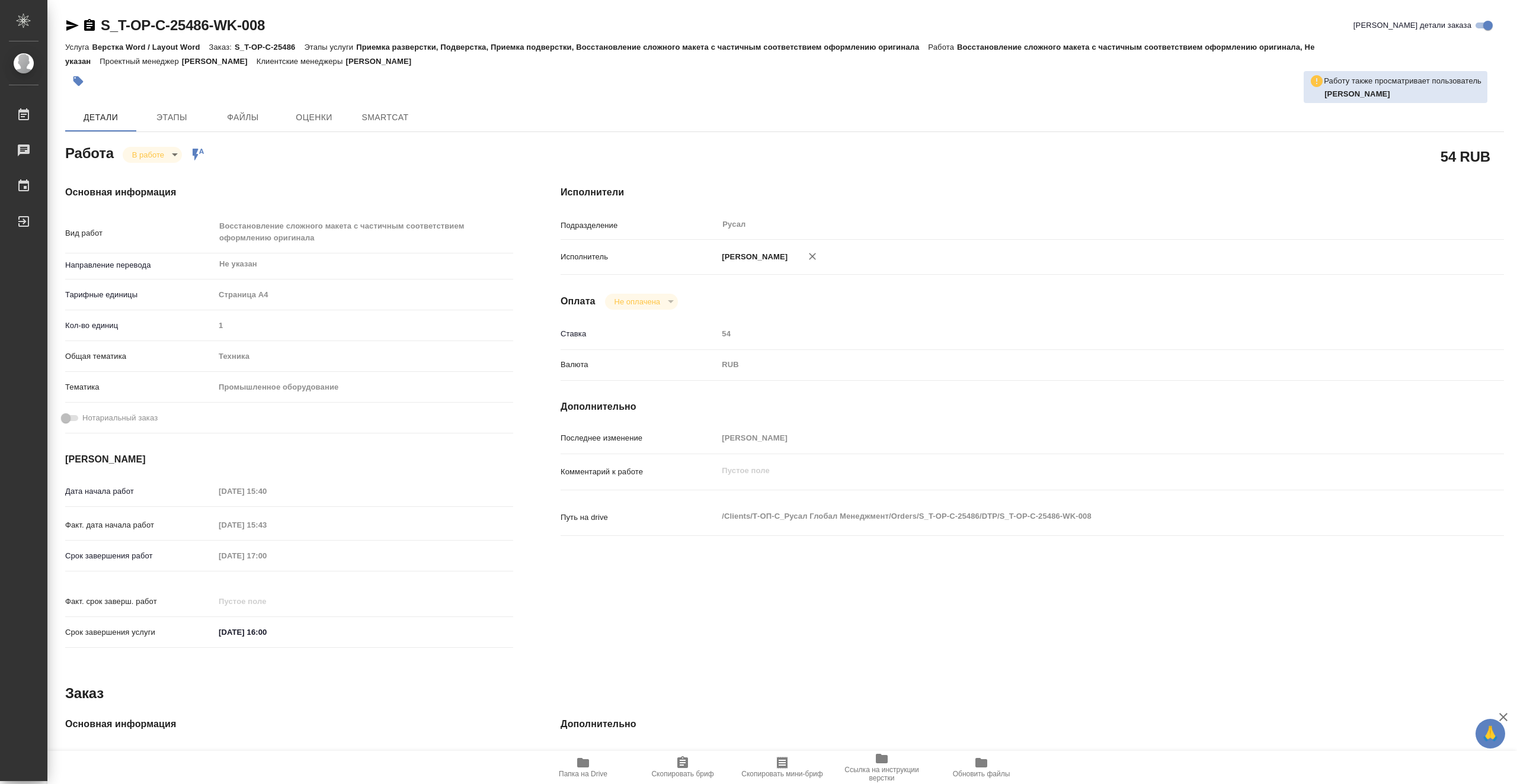
type textarea "x"
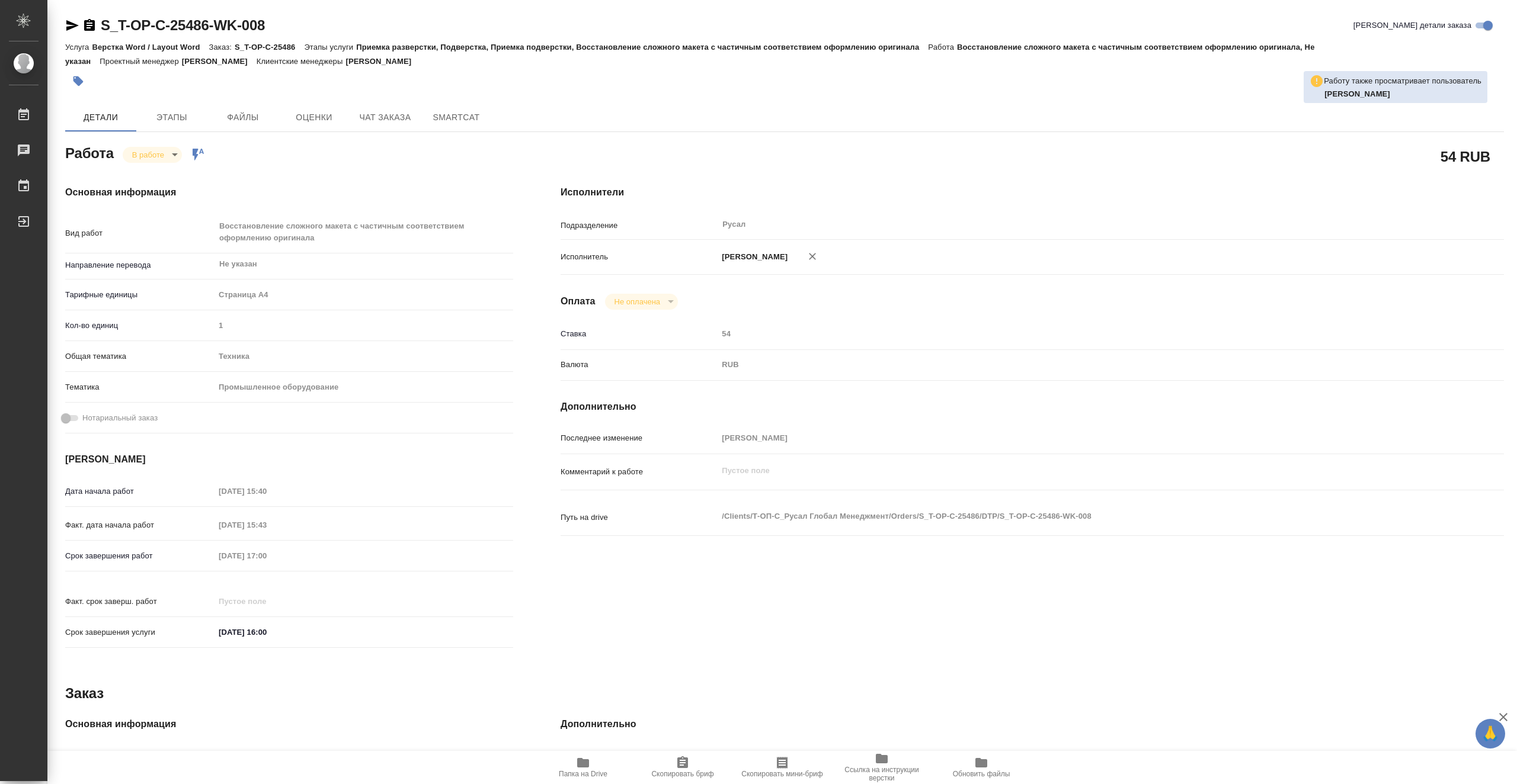
type textarea "x"
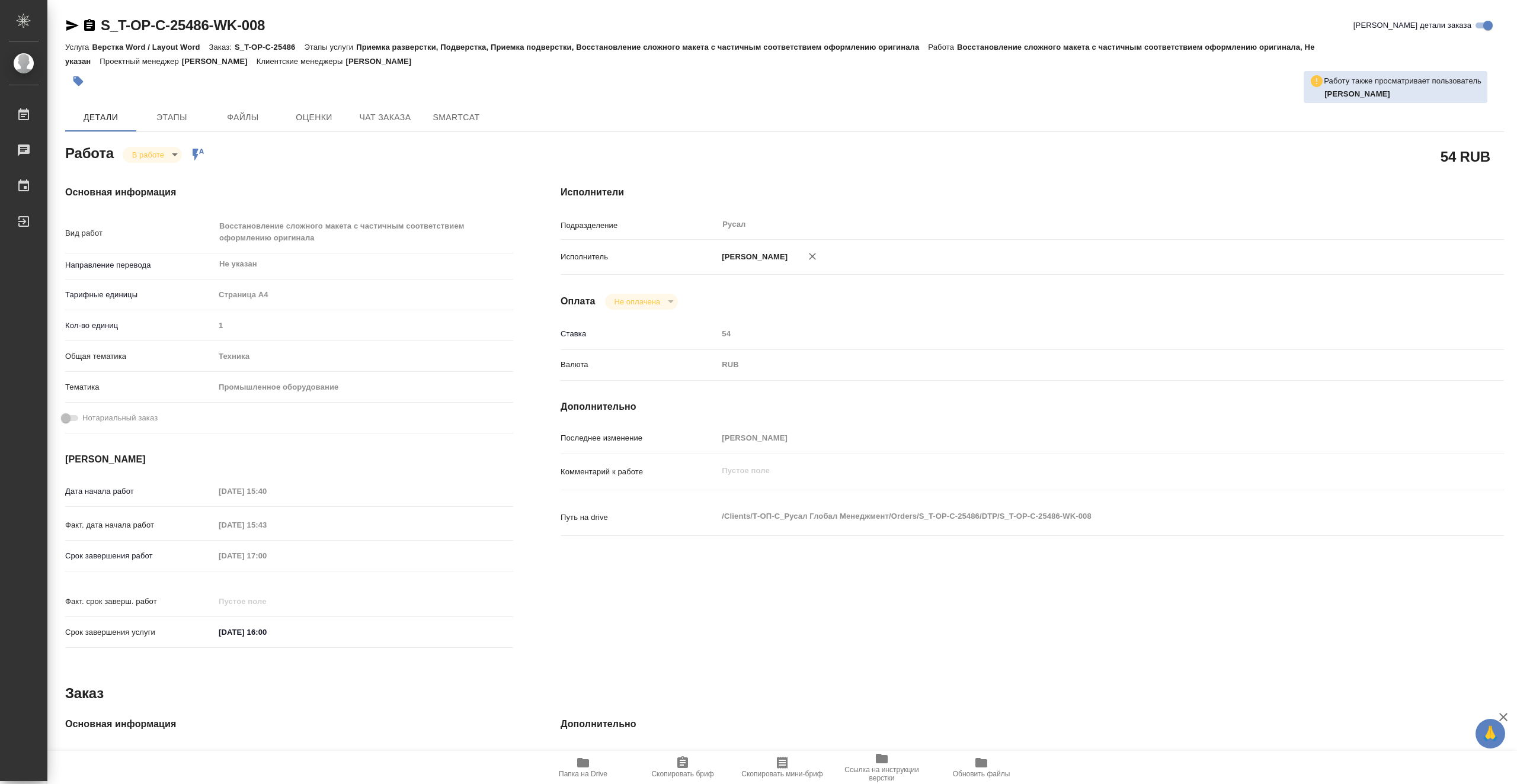
type textarea "x"
click at [158, 150] on body "🙏 .cls-1 fill:#fff; AWATERA Vasiutchenko [PERSON_NAME] 0 Чаты График Выйти S_T-…" at bounding box center [758, 392] width 1517 height 784
click at [169, 195] on li "Сдан" at bounding box center [162, 195] width 78 height 20
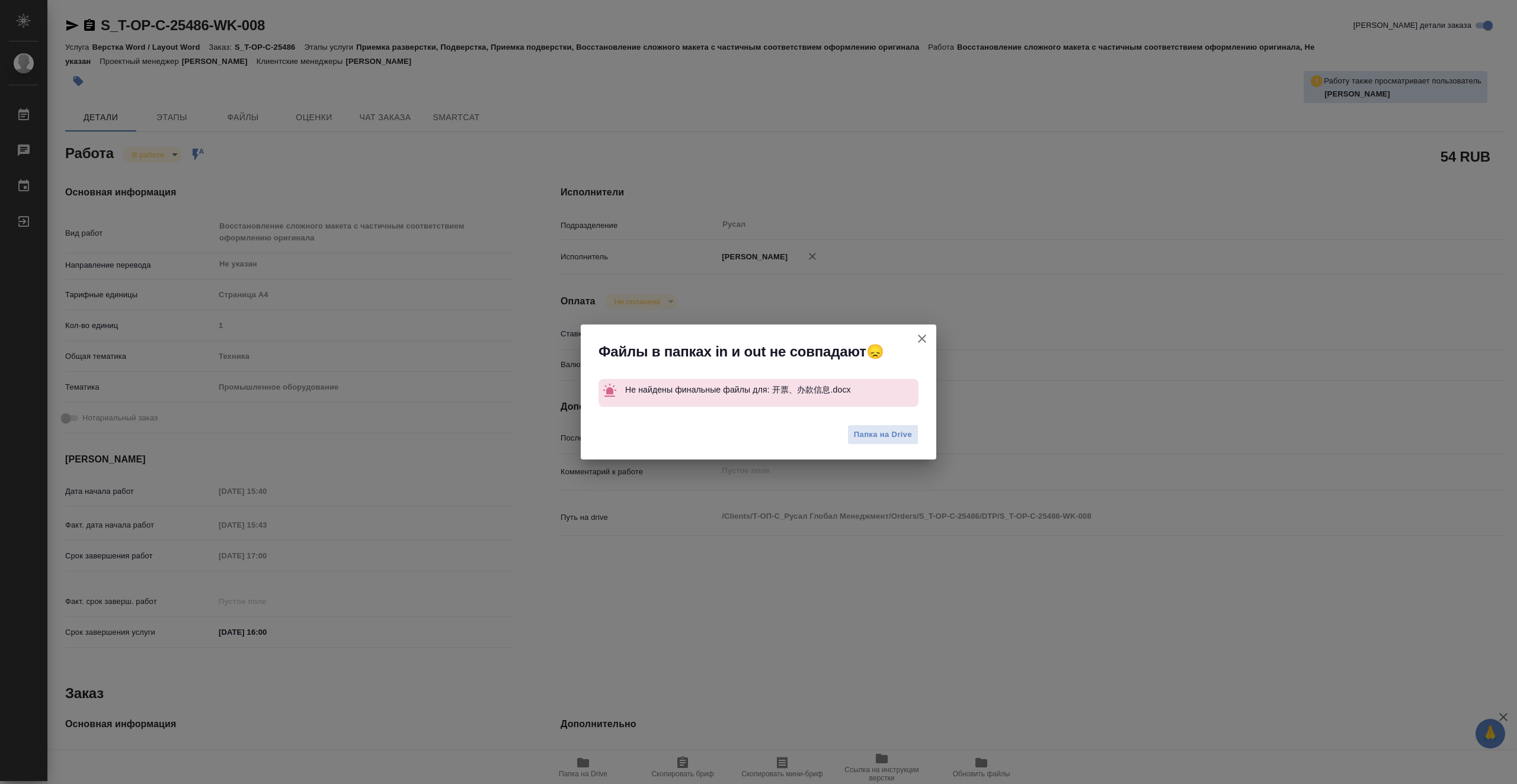
type textarea "x"
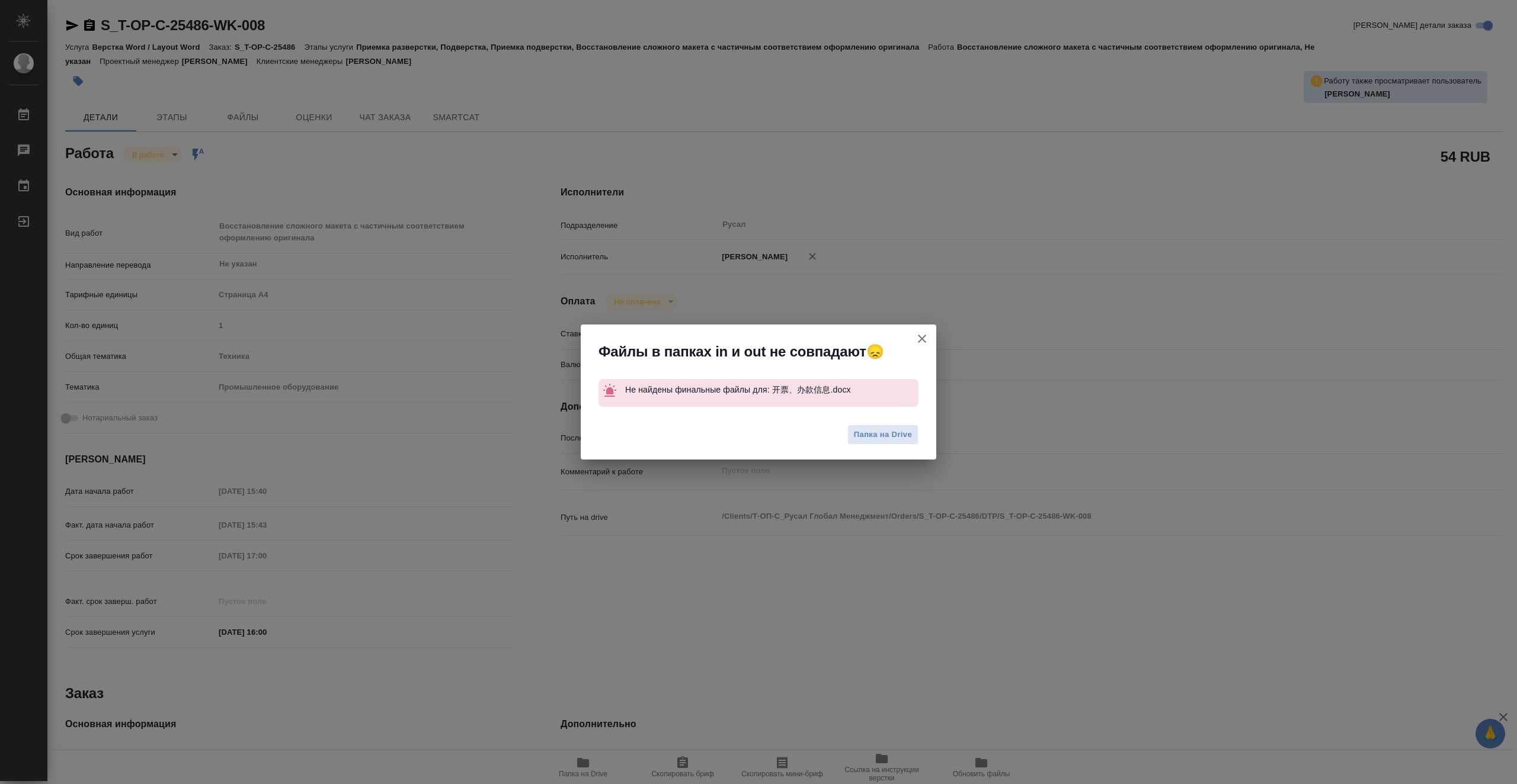
click at [920, 340] on icon "button" at bounding box center [922, 339] width 14 height 14
type textarea "x"
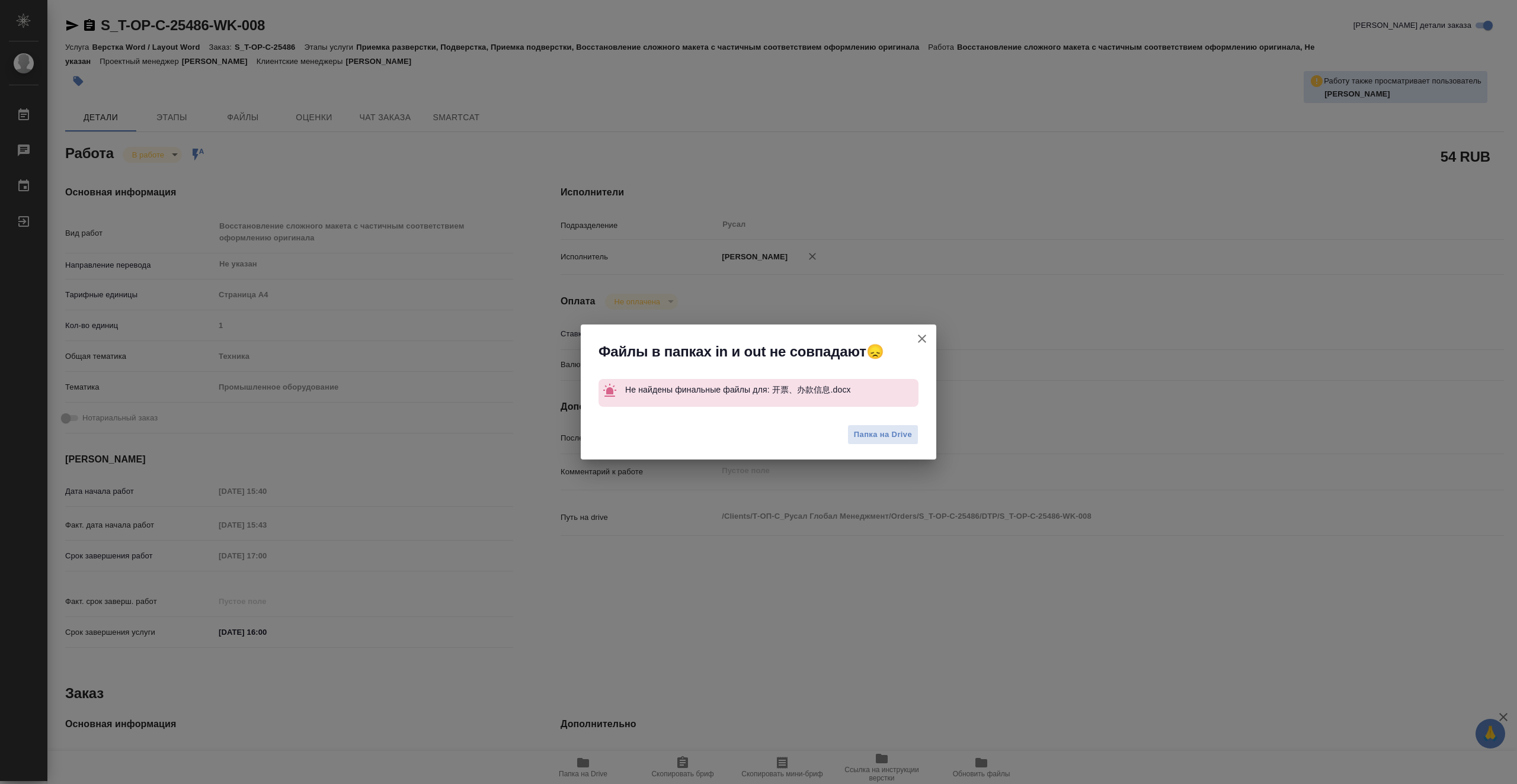
type textarea "x"
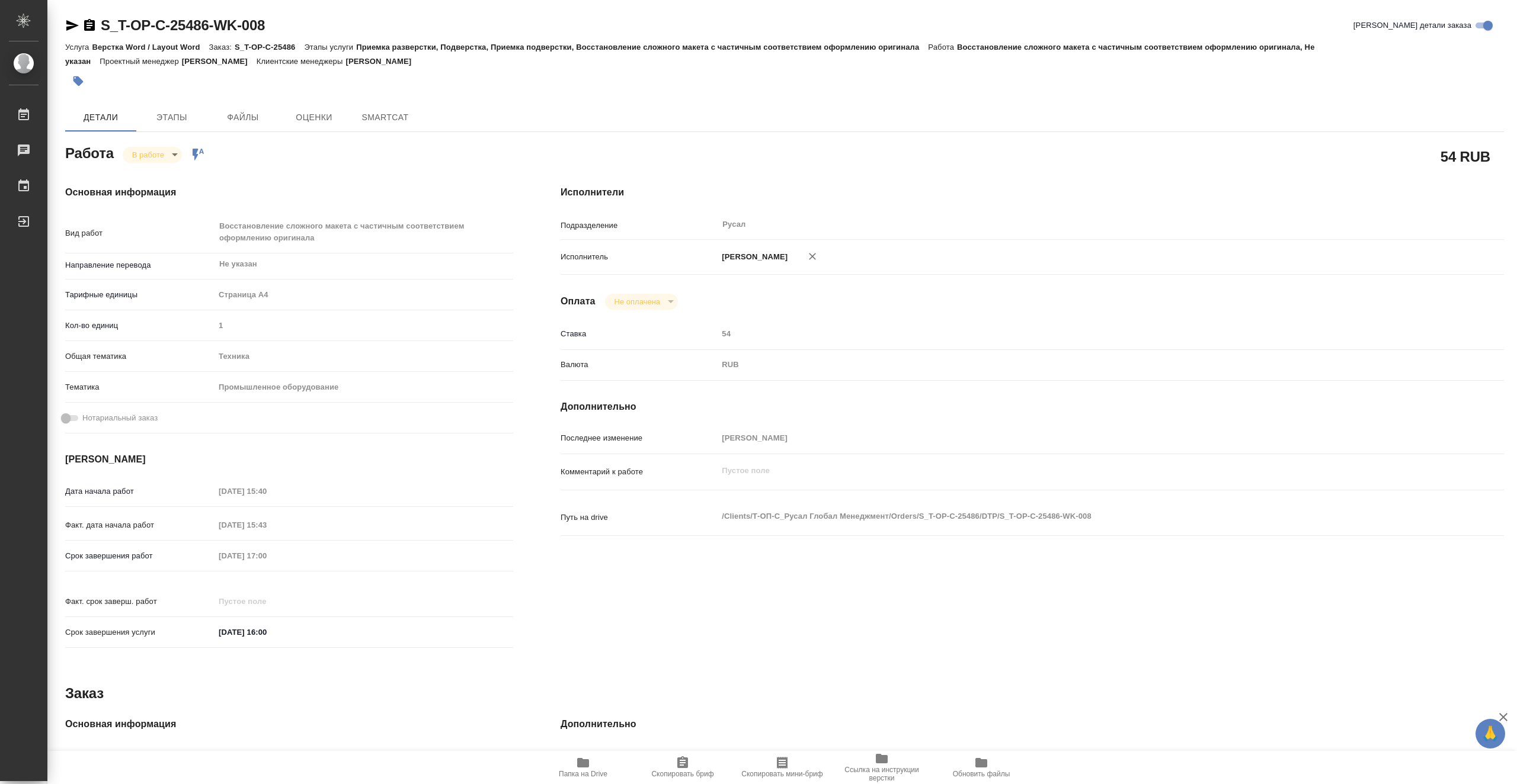
type textarea "x"
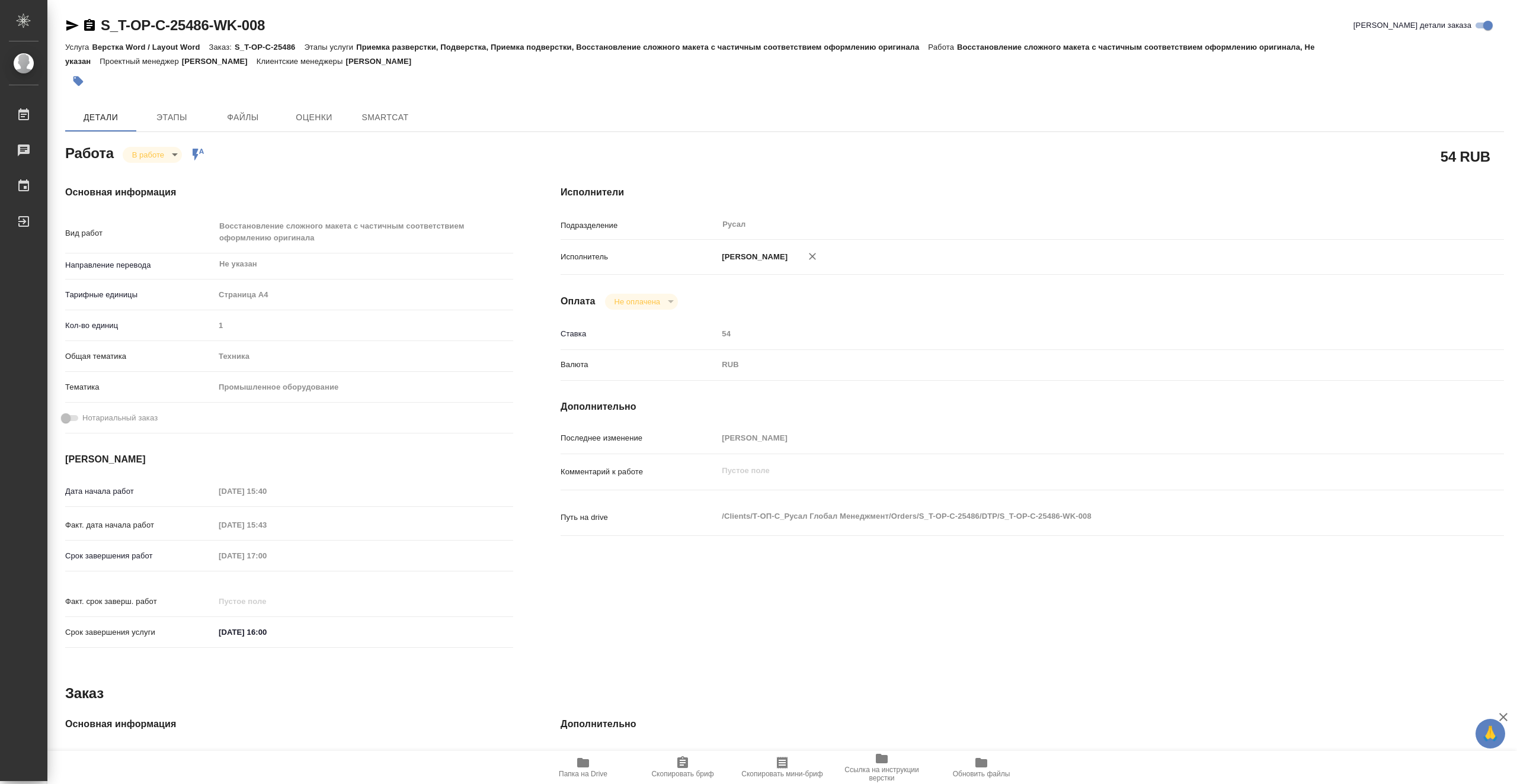
type textarea "x"
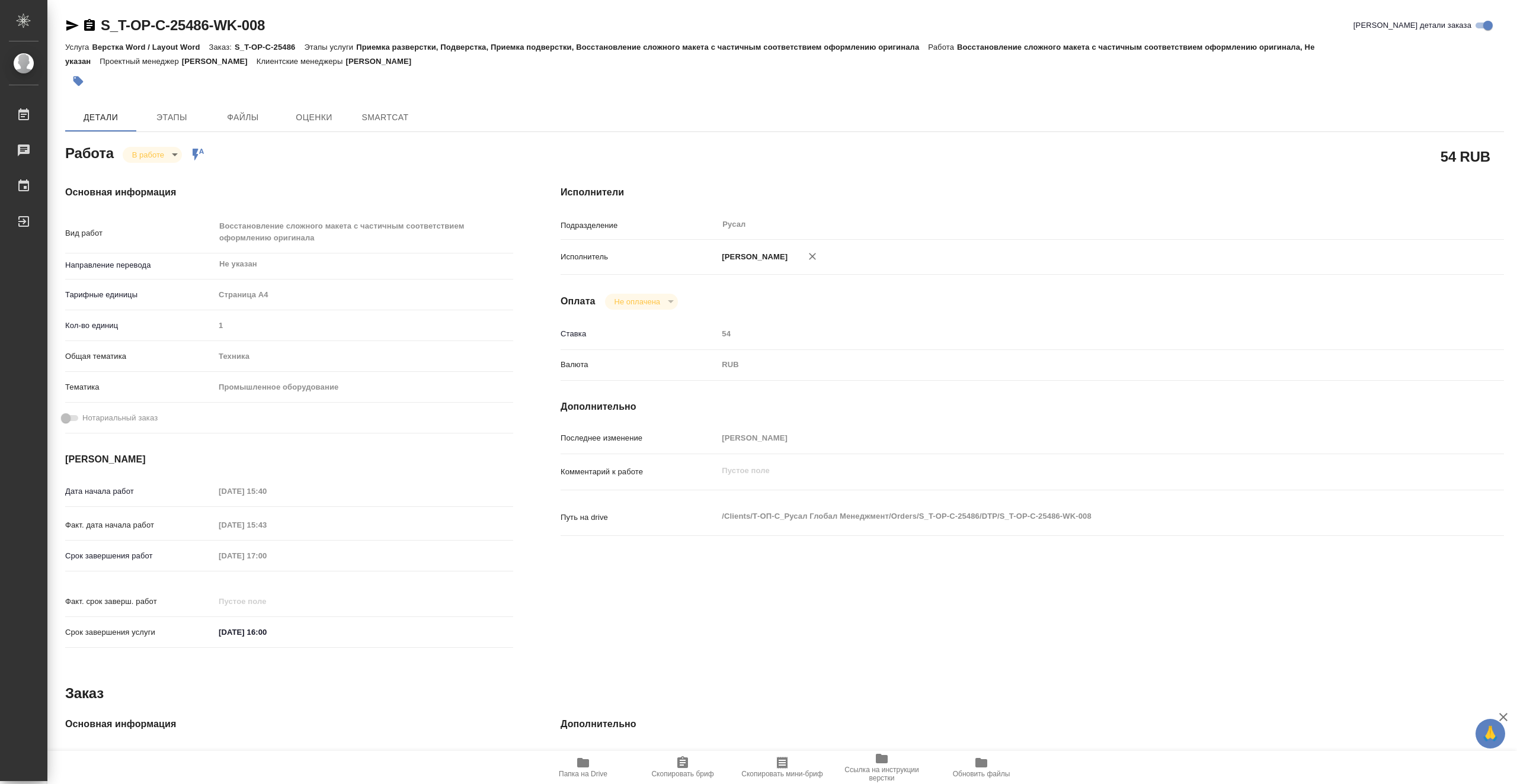
type textarea "x"
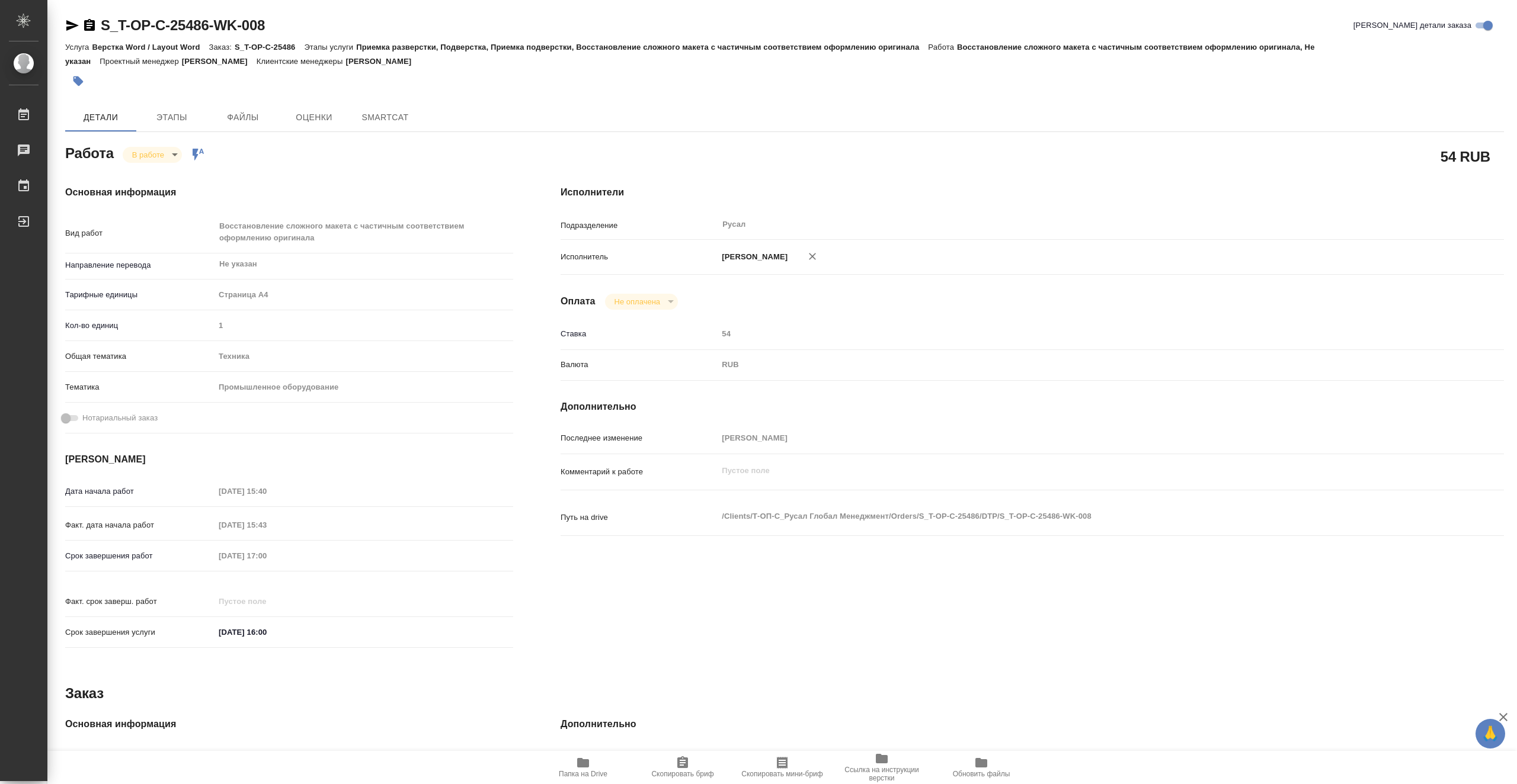
click at [166, 155] on body "🙏 .cls-1 fill:#fff; AWATERA Vasiutchenko [PERSON_NAME] Чаты График Выйти S_T-OP…" at bounding box center [758, 392] width 1517 height 784
type textarea "x"
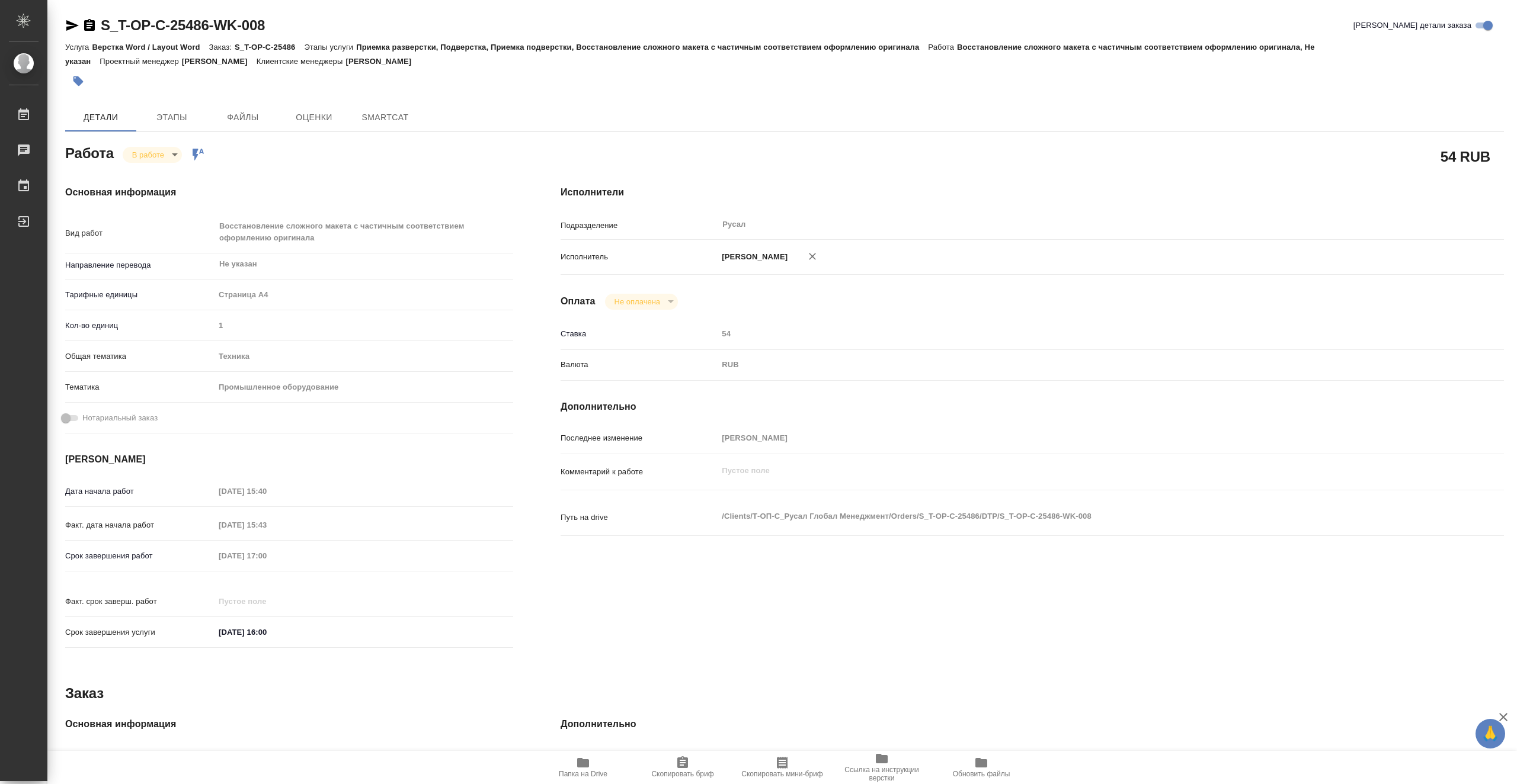
type textarea "x"
click at [167, 189] on li "Сдан" at bounding box center [162, 195] width 78 height 20
type textarea "x"
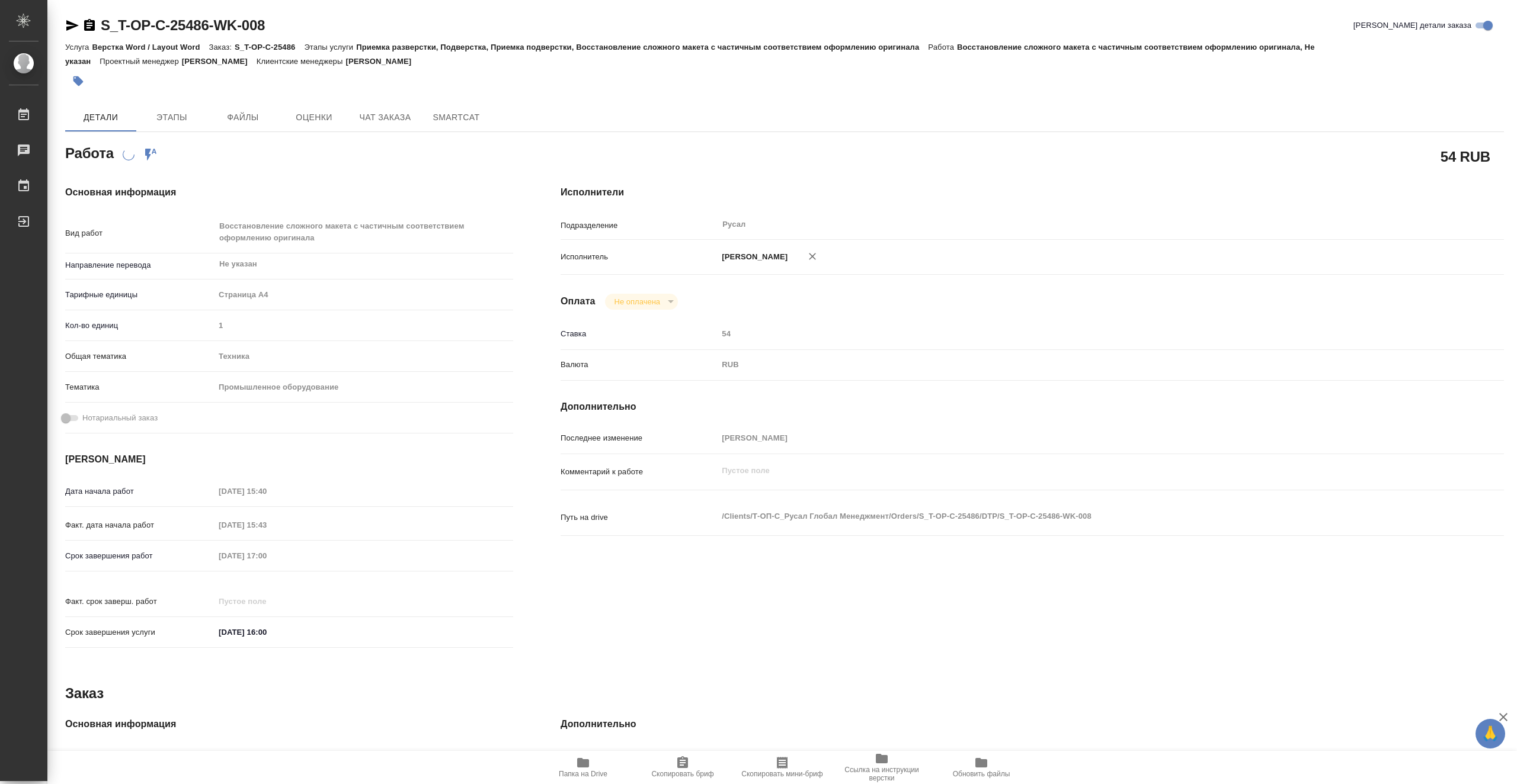
type textarea "x"
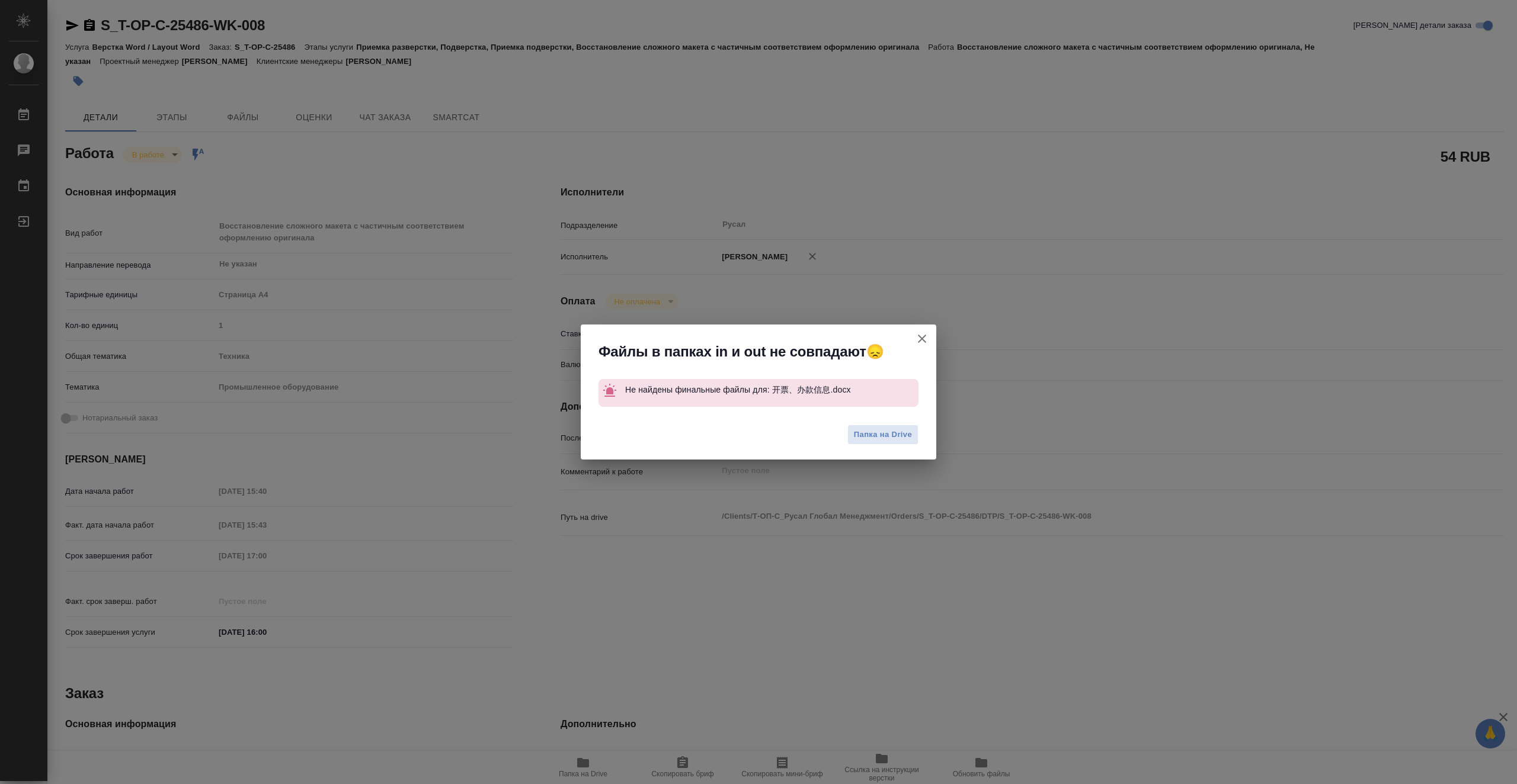
type textarea "x"
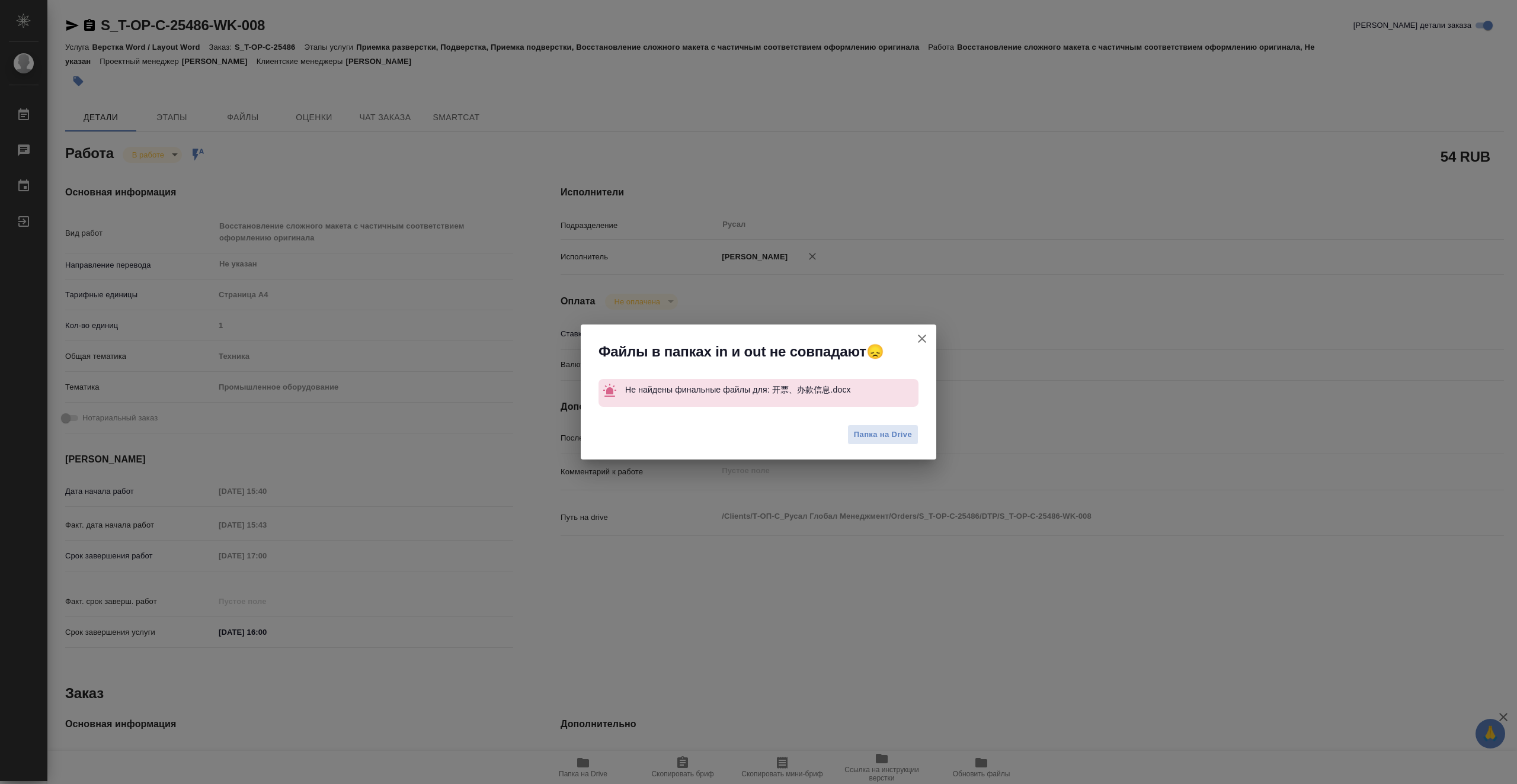
type textarea "x"
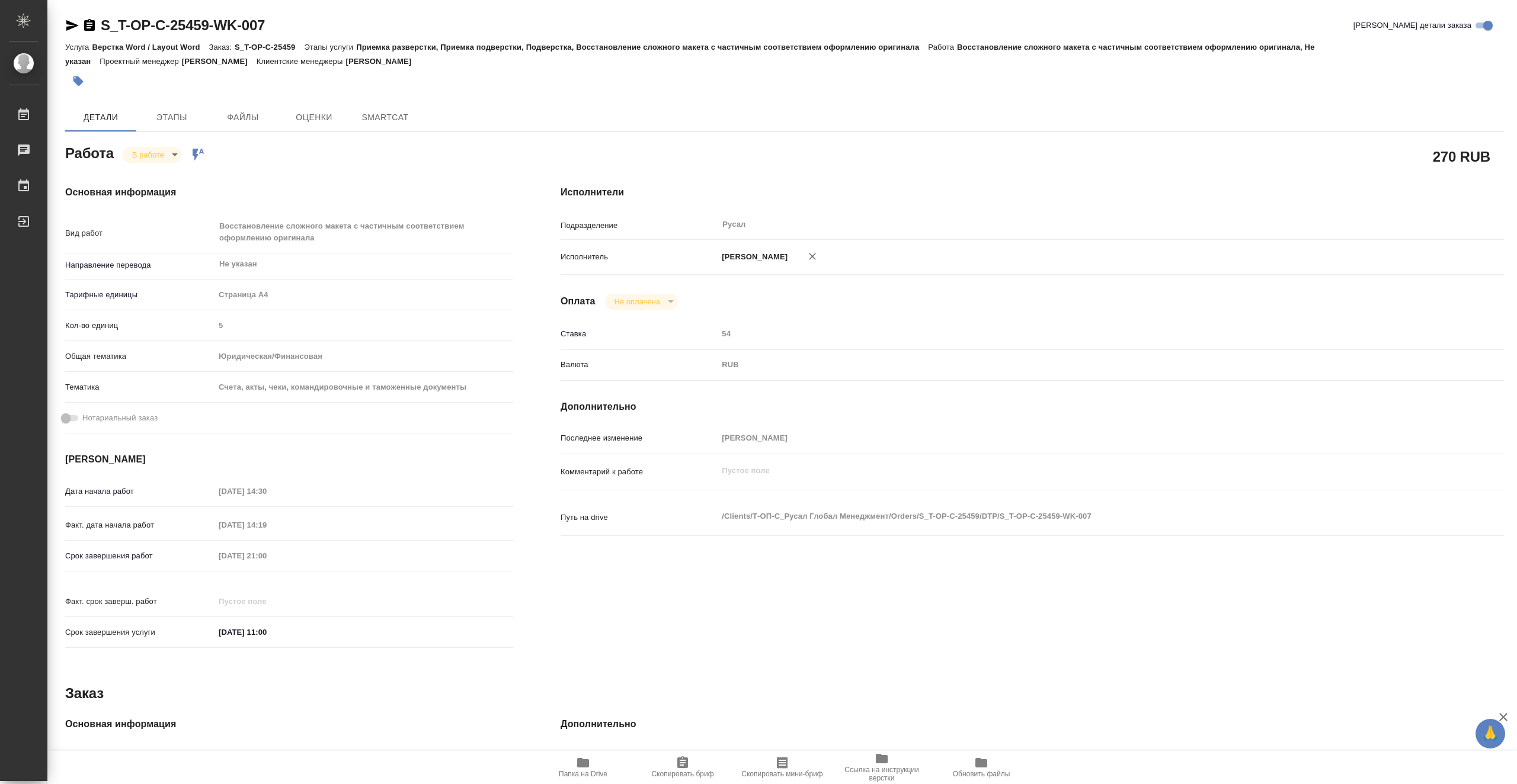
type textarea "x"
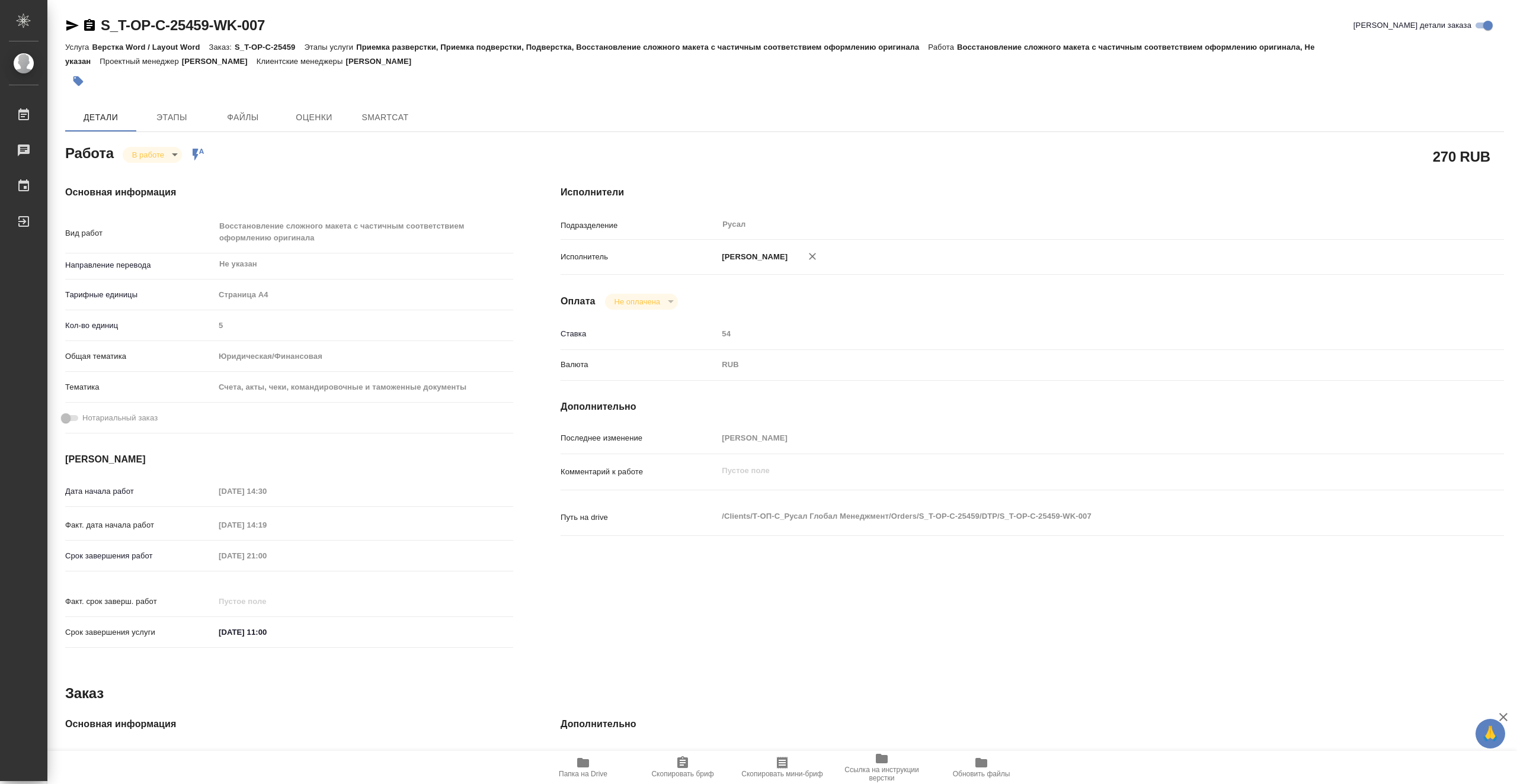
type textarea "x"
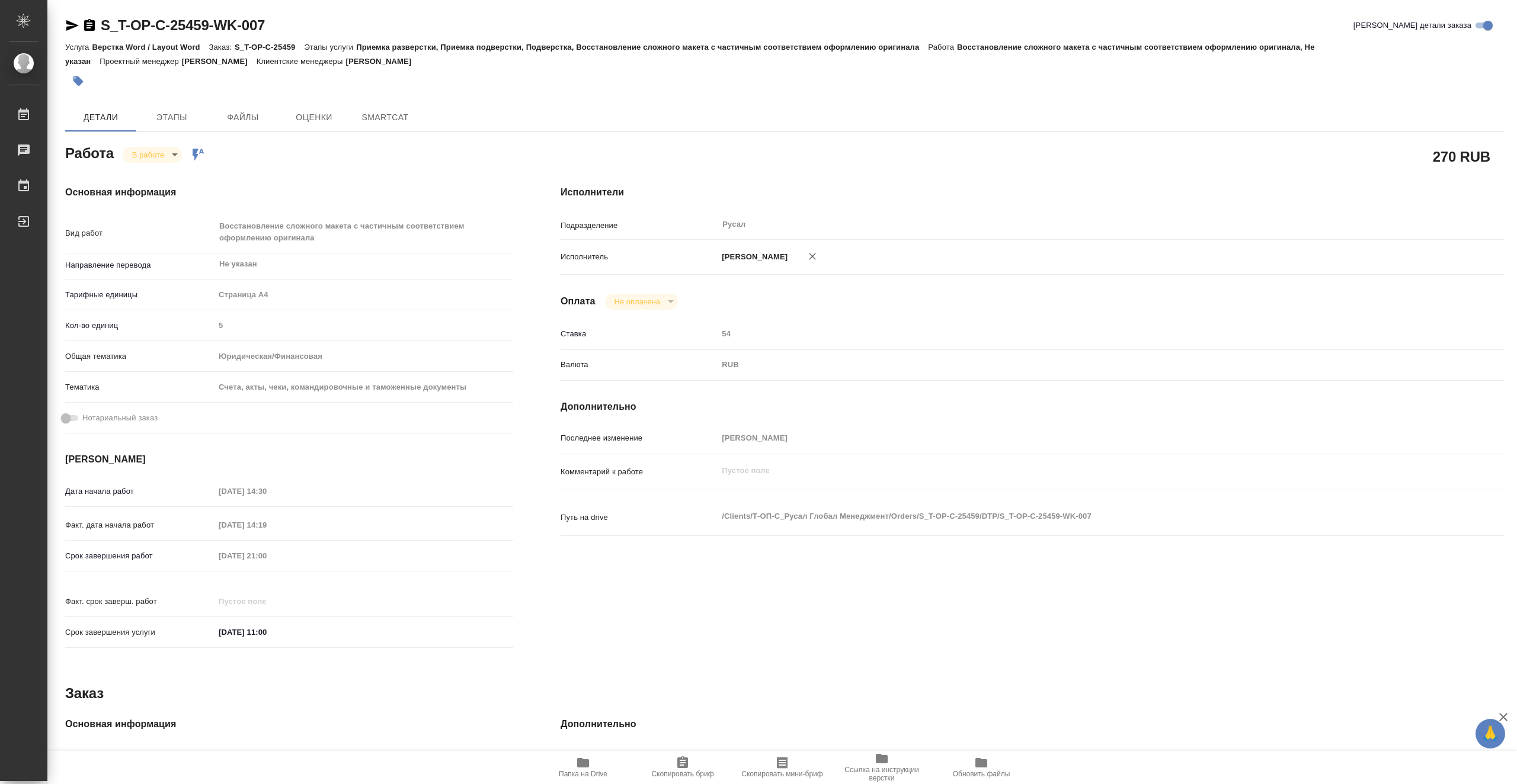
type textarea "x"
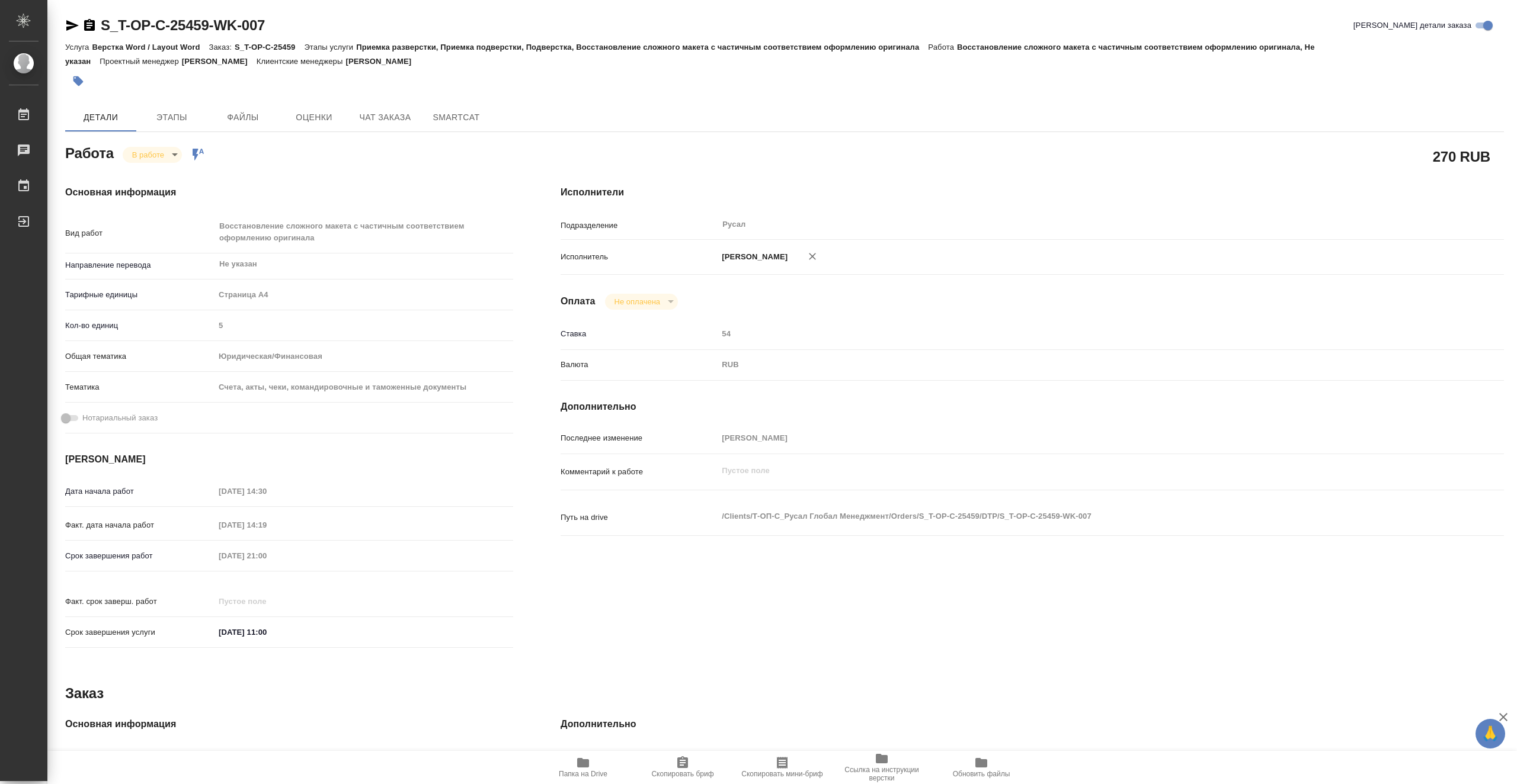
click at [584, 767] on icon "button" at bounding box center [583, 763] width 12 height 10
type textarea "x"
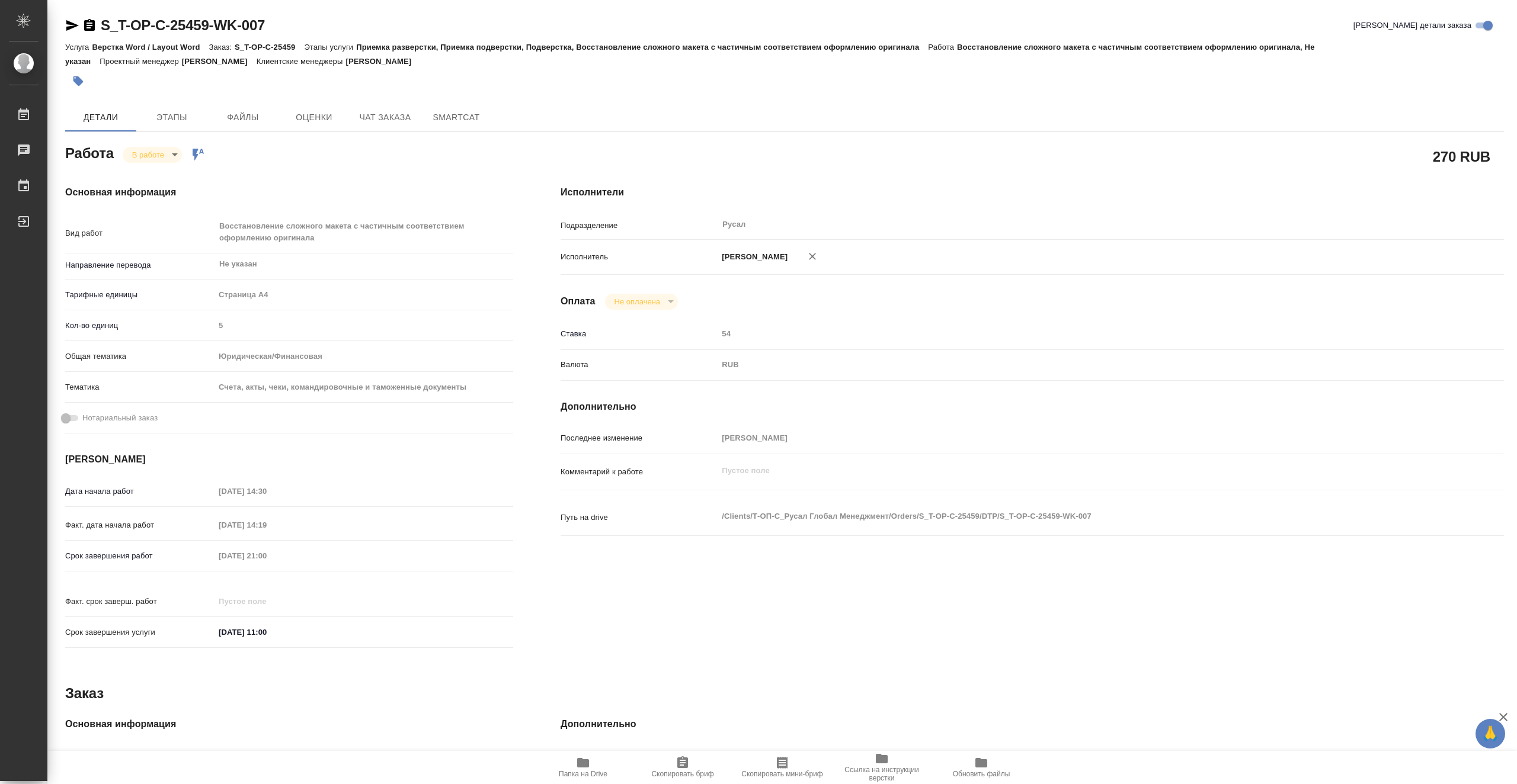
type textarea "x"
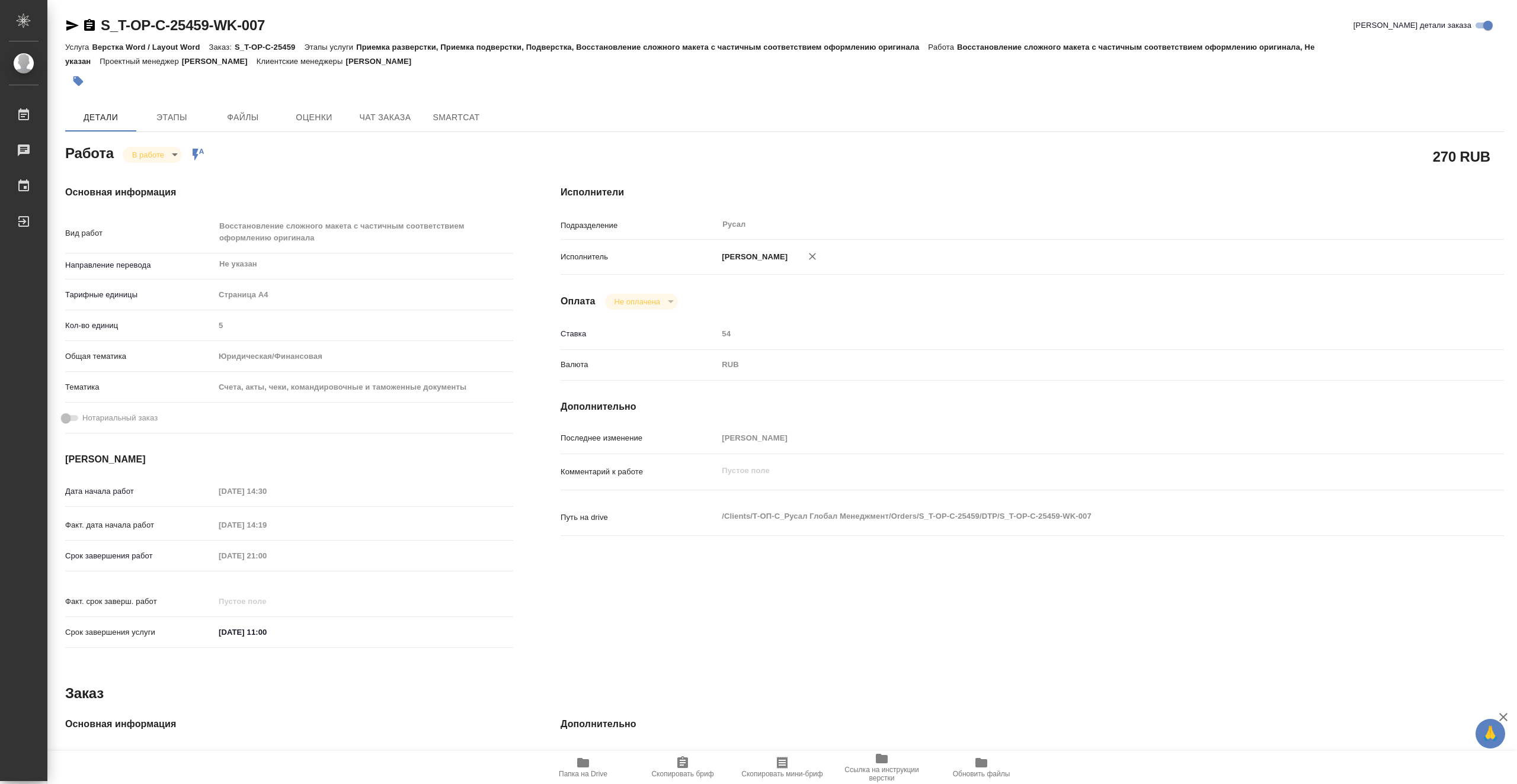
type textarea "x"
drag, startPoint x: 279, startPoint y: 26, endPoint x: 102, endPoint y: 24, distance: 177.0
click at [102, 24] on div "S_T-OP-C-25459-WK-007 Кратко детали заказа" at bounding box center [784, 25] width 1439 height 19
copy link "S_T-OP-C-25459-WK-007"
click at [581, 766] on icon "button" at bounding box center [583, 763] width 12 height 10
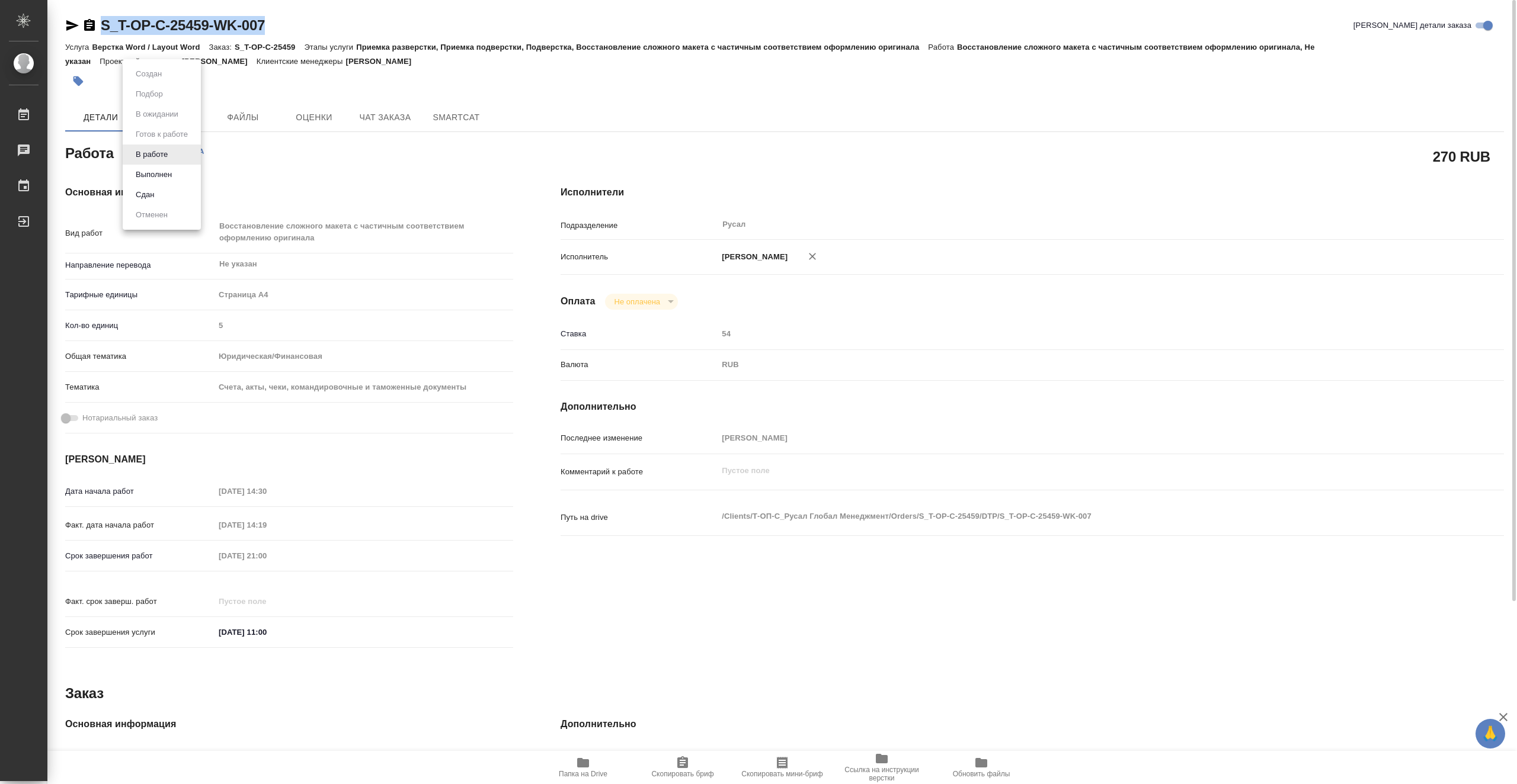
click at [167, 155] on body "🙏 .cls-1 fill:#fff; AWATERA Vasiutchenko Aleksandr Работы 0 Чаты График Выйти S…" at bounding box center [758, 392] width 1517 height 784
click at [177, 196] on li "Сдан" at bounding box center [162, 195] width 78 height 20
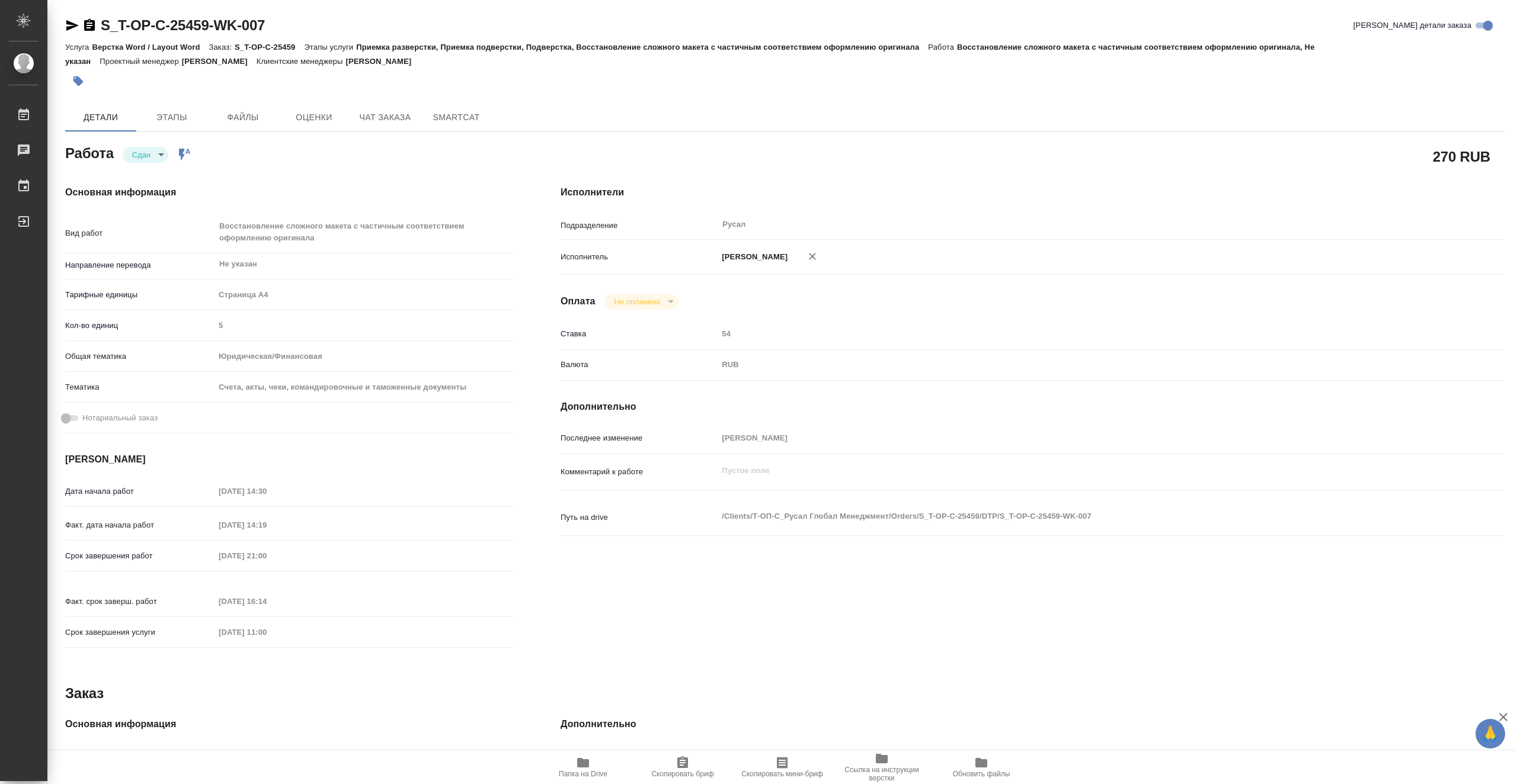
type textarea "x"
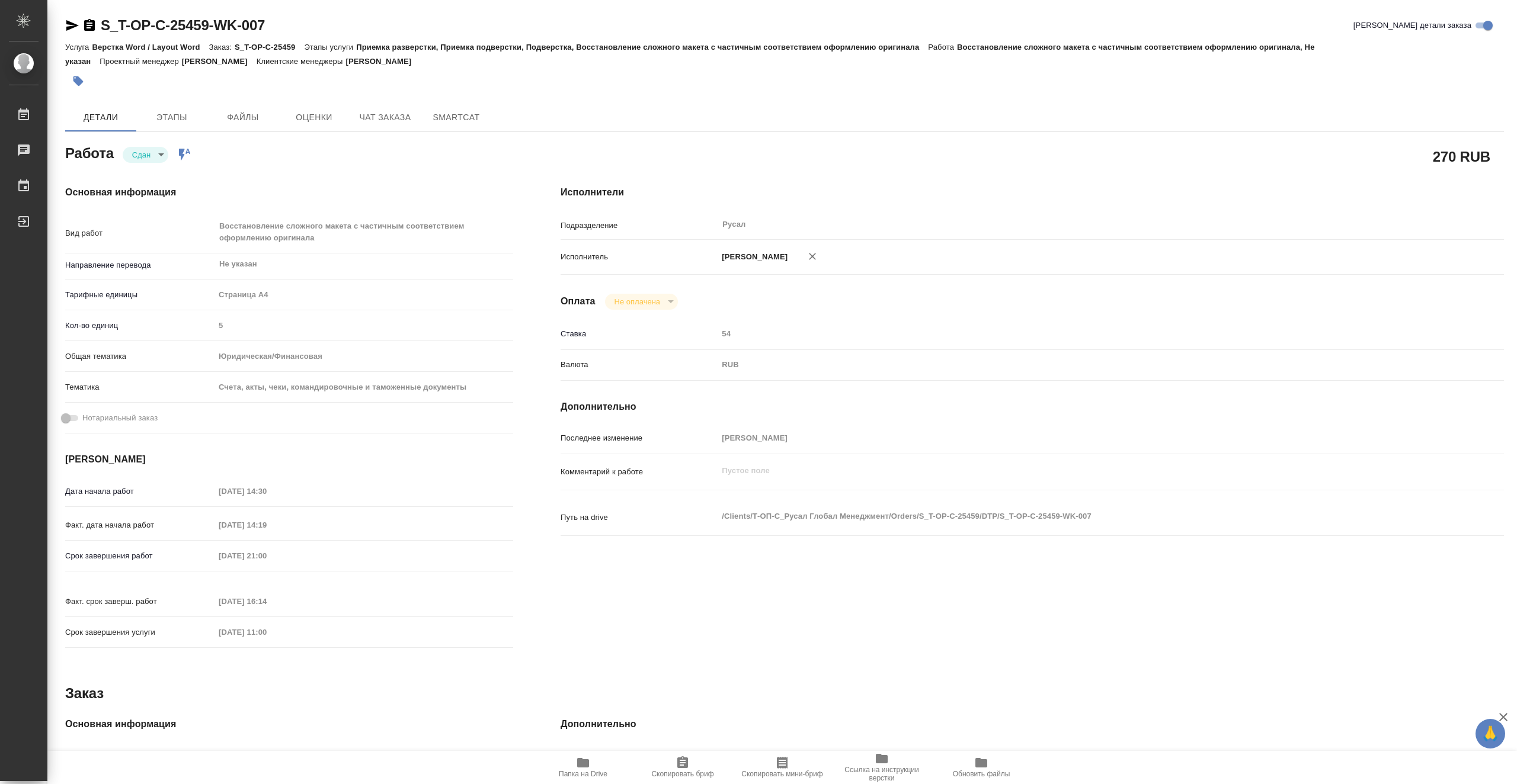
type textarea "x"
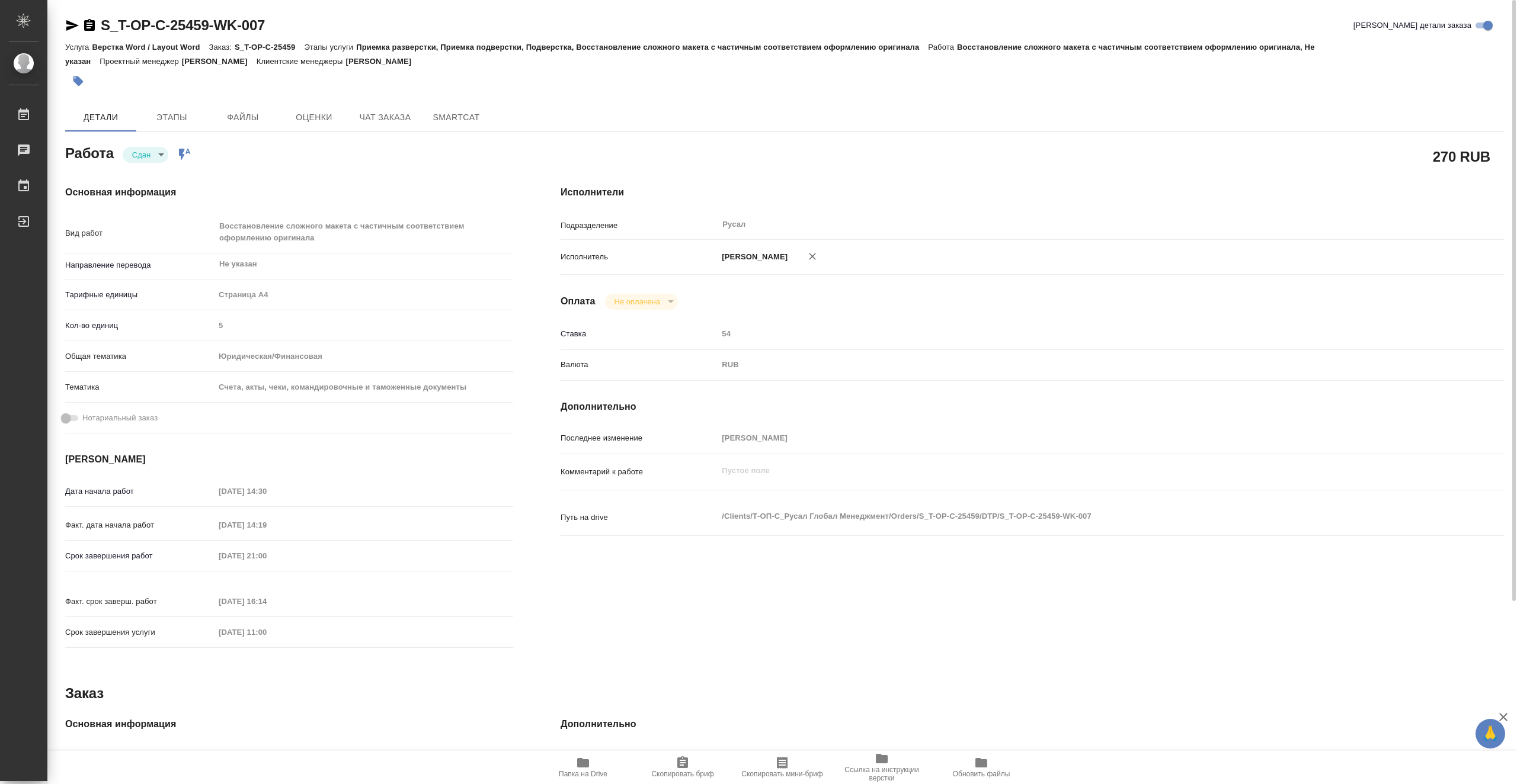
type textarea "x"
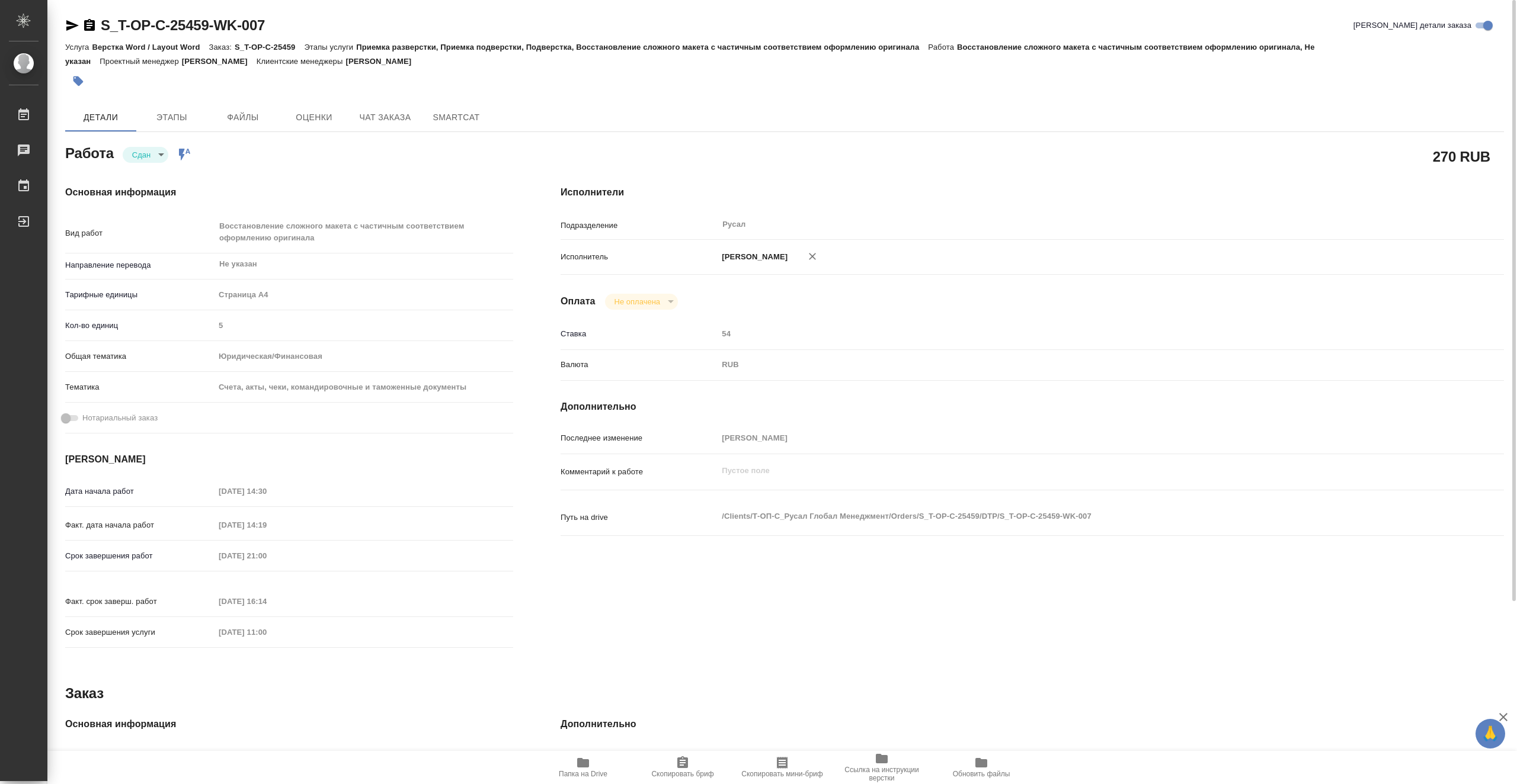
click at [76, 24] on icon "button" at bounding box center [72, 25] width 14 height 14
type textarea "x"
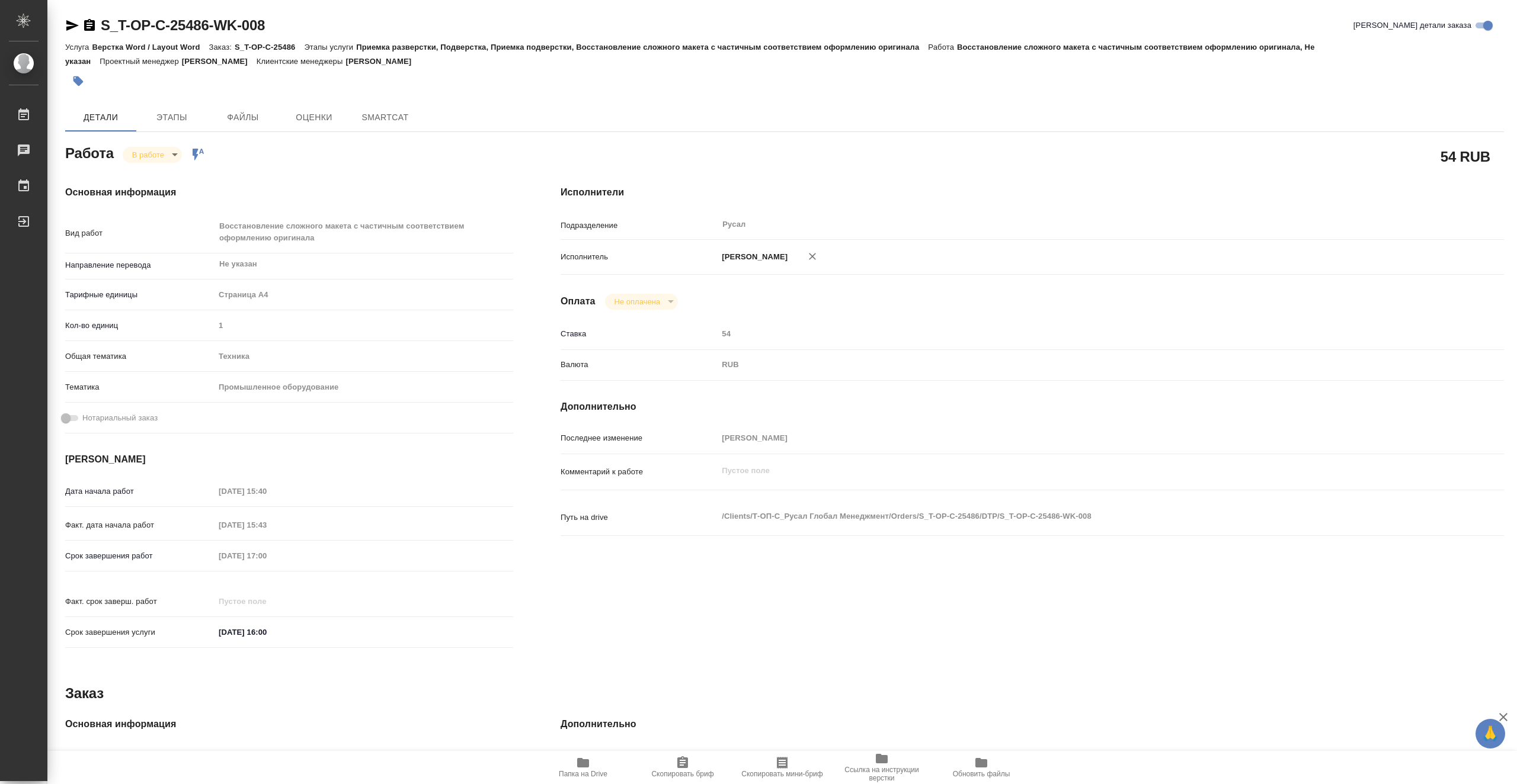
type textarea "x"
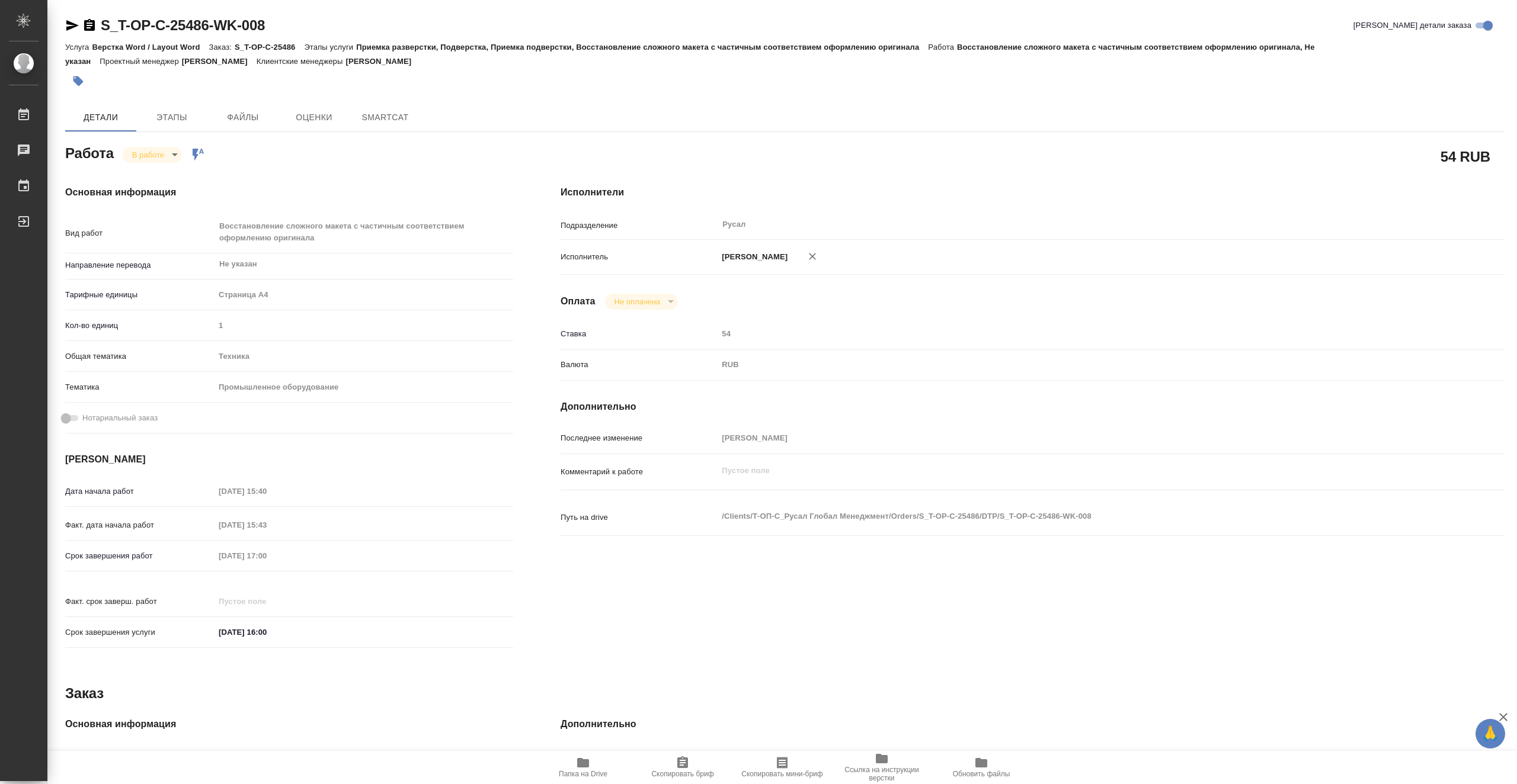
type textarea "x"
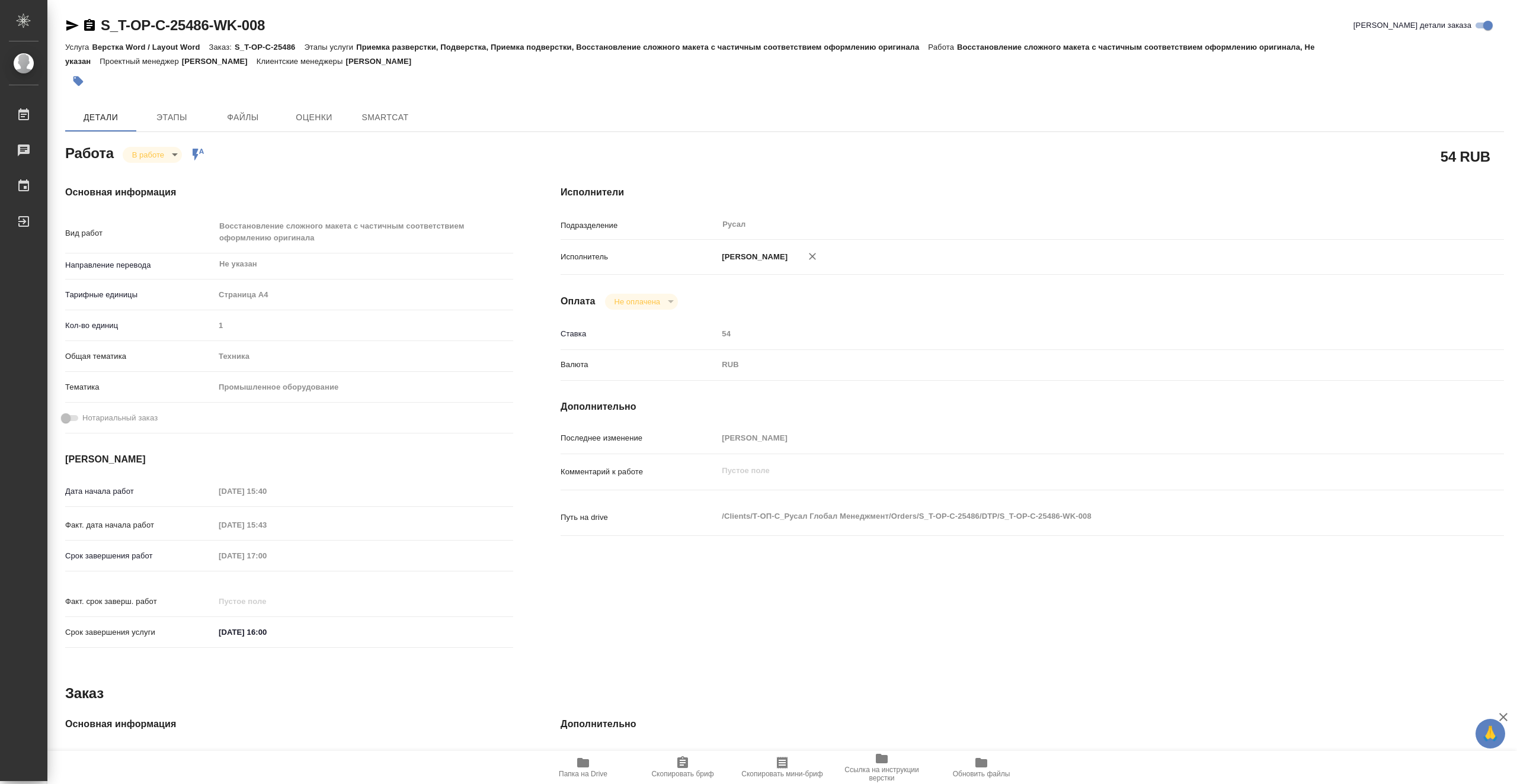
type textarea "x"
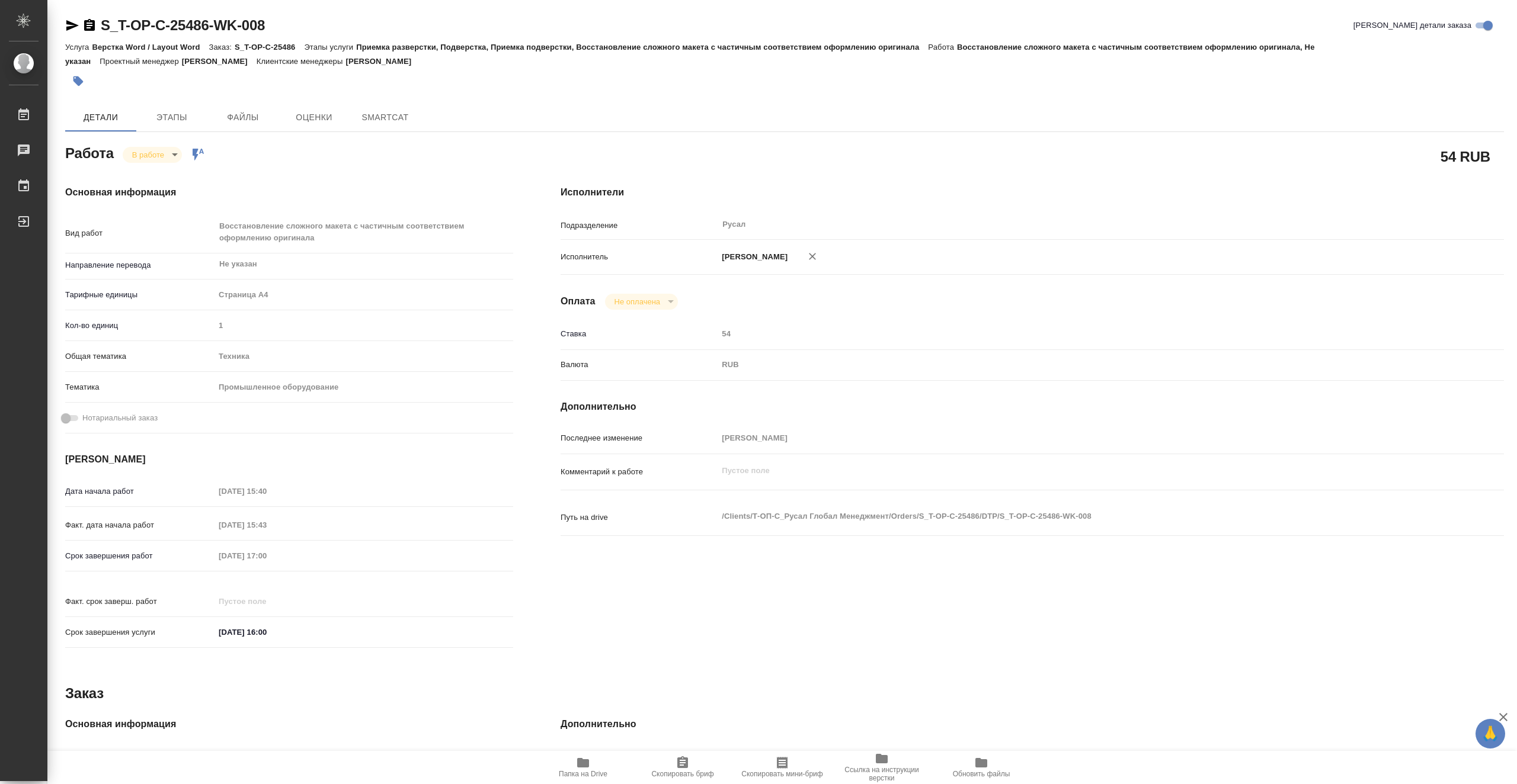
type textarea "x"
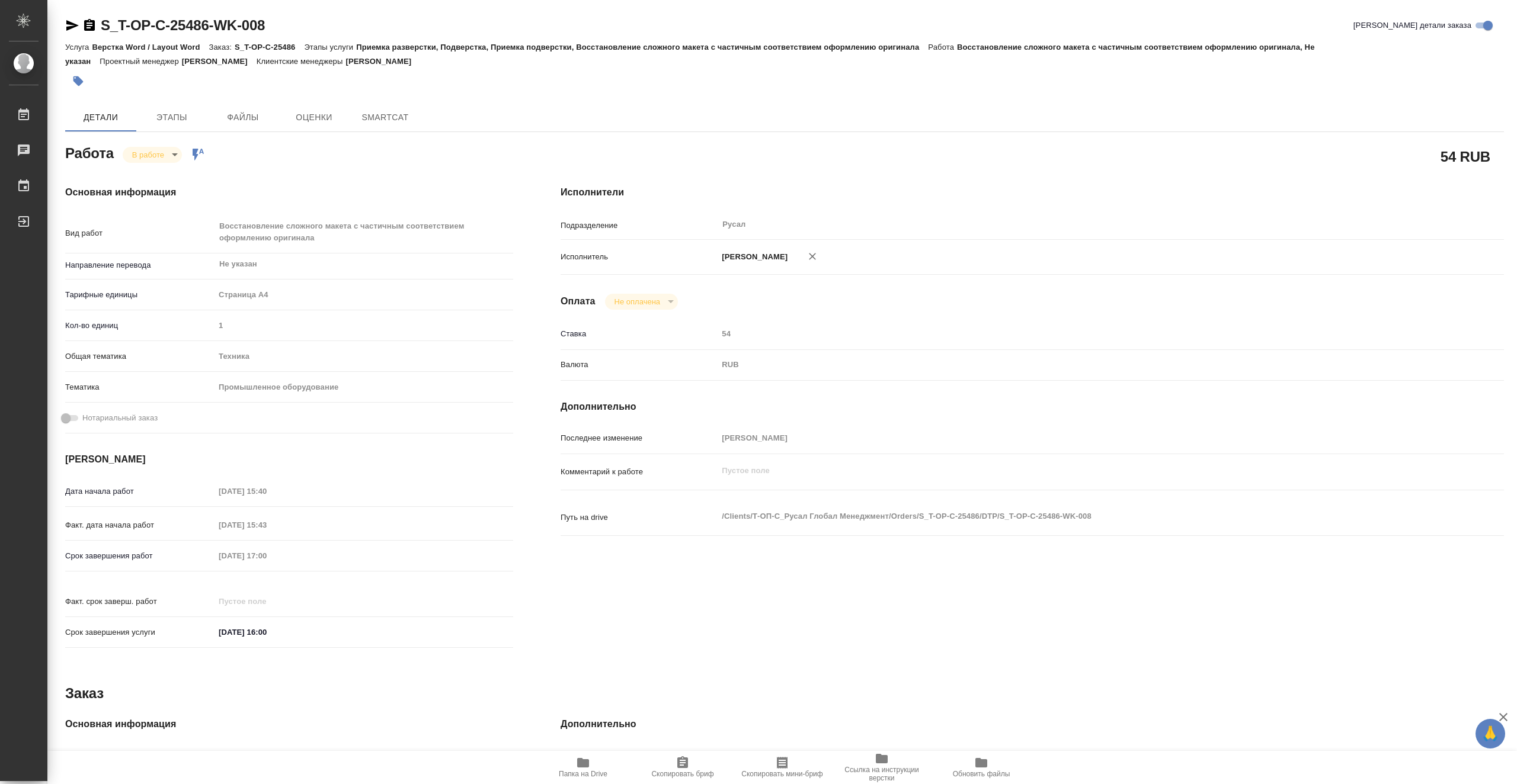
type textarea "x"
click at [74, 26] on icon "button" at bounding box center [73, 25] width 13 height 10
type textarea "x"
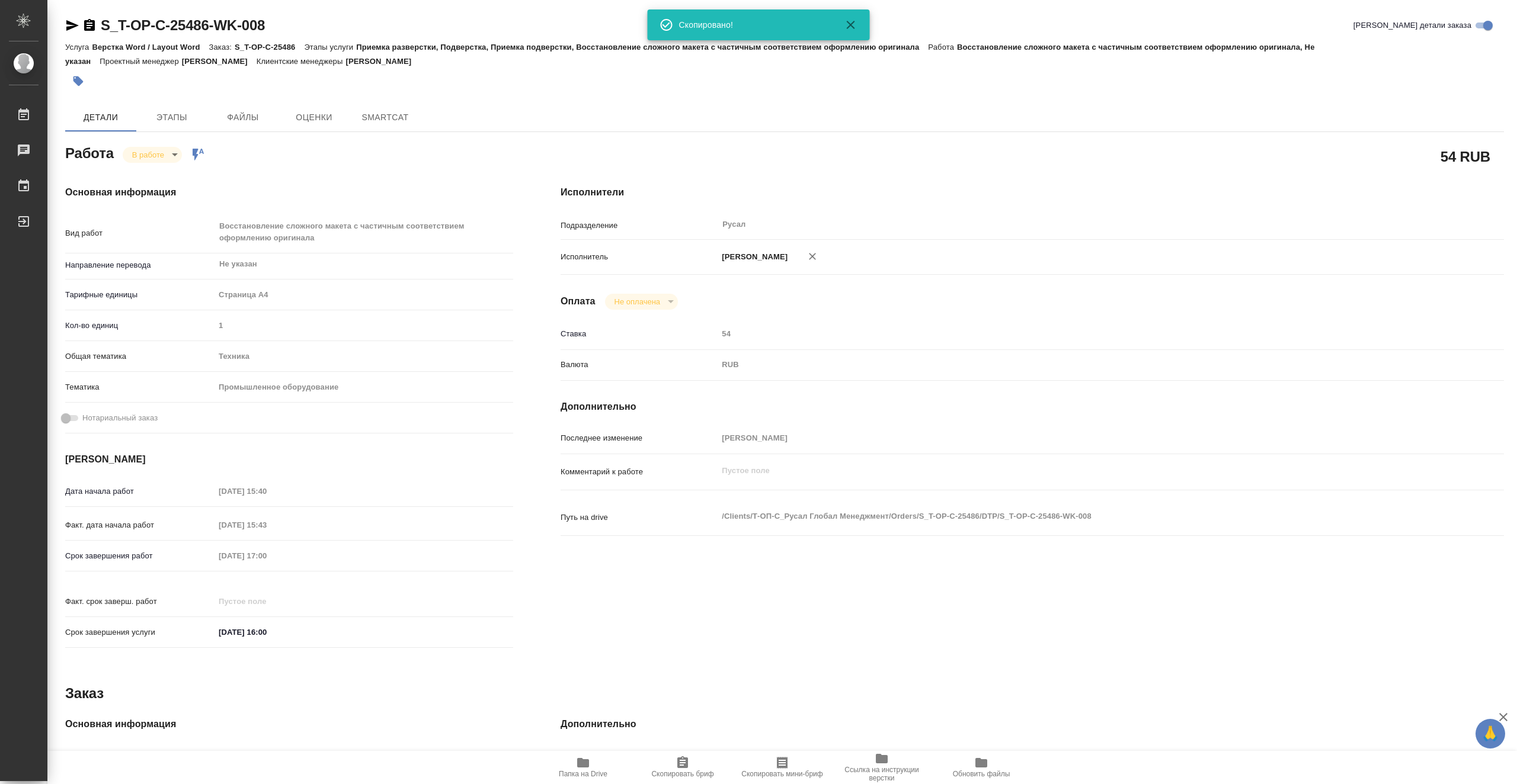
type textarea "x"
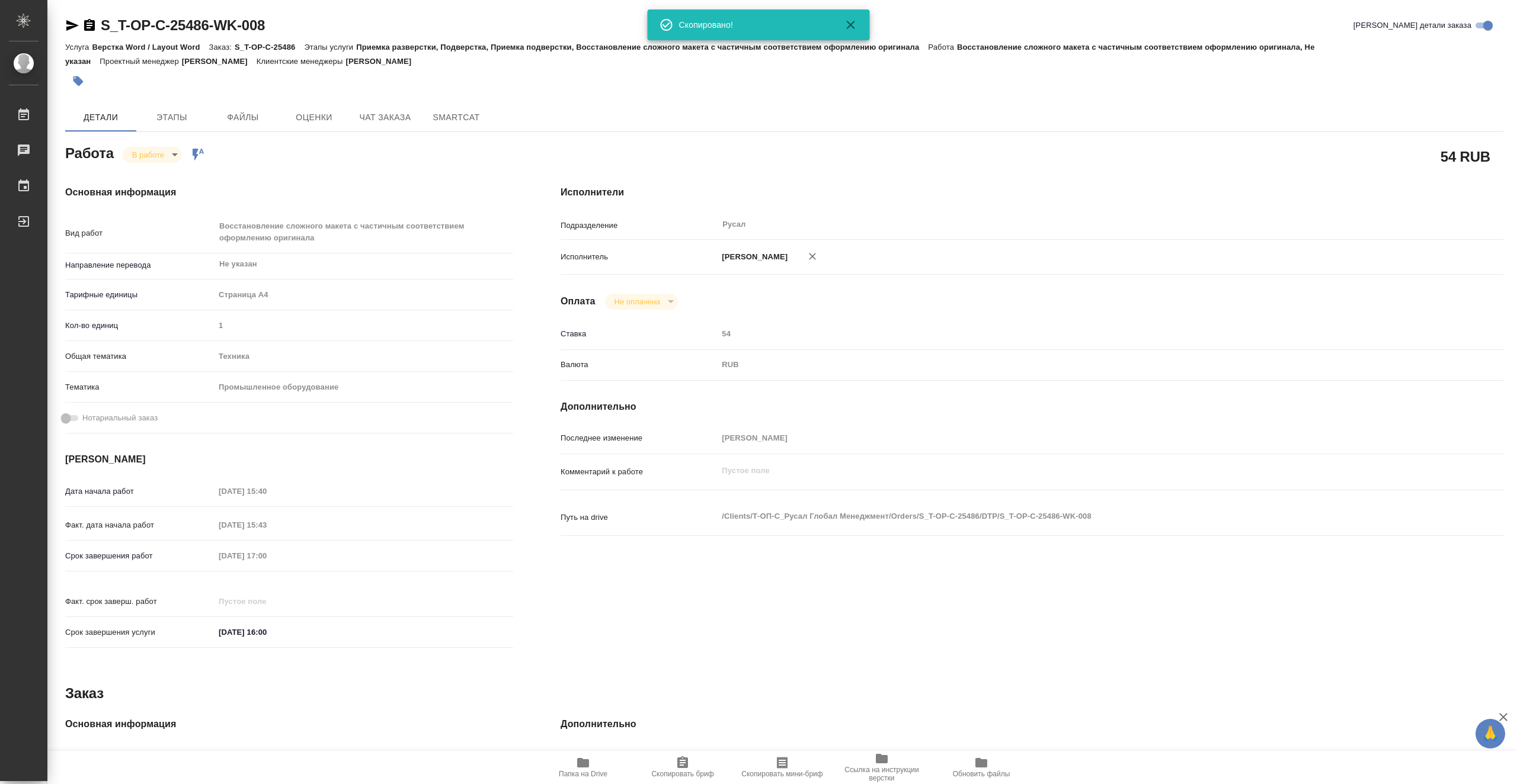
type textarea "x"
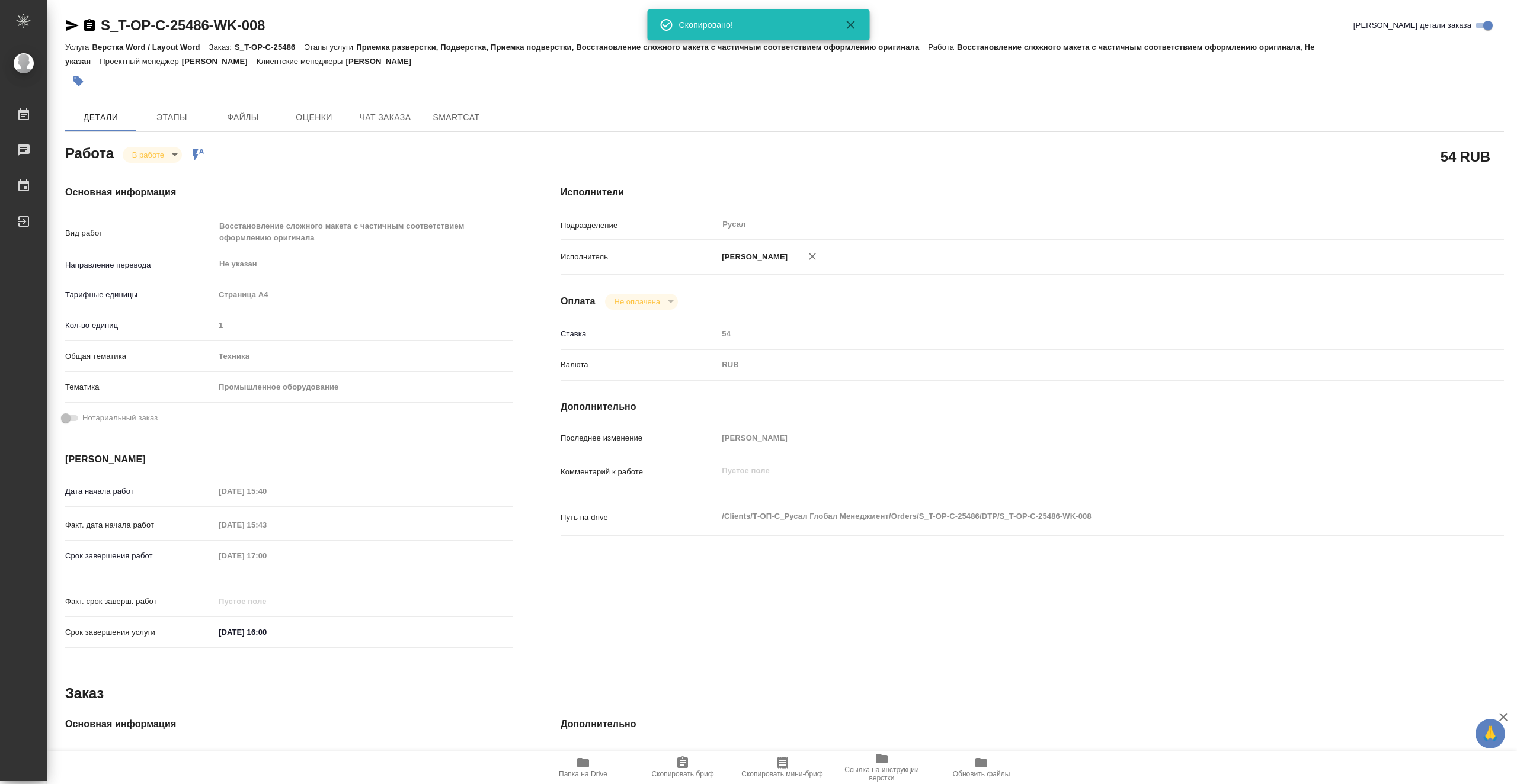
type textarea "x"
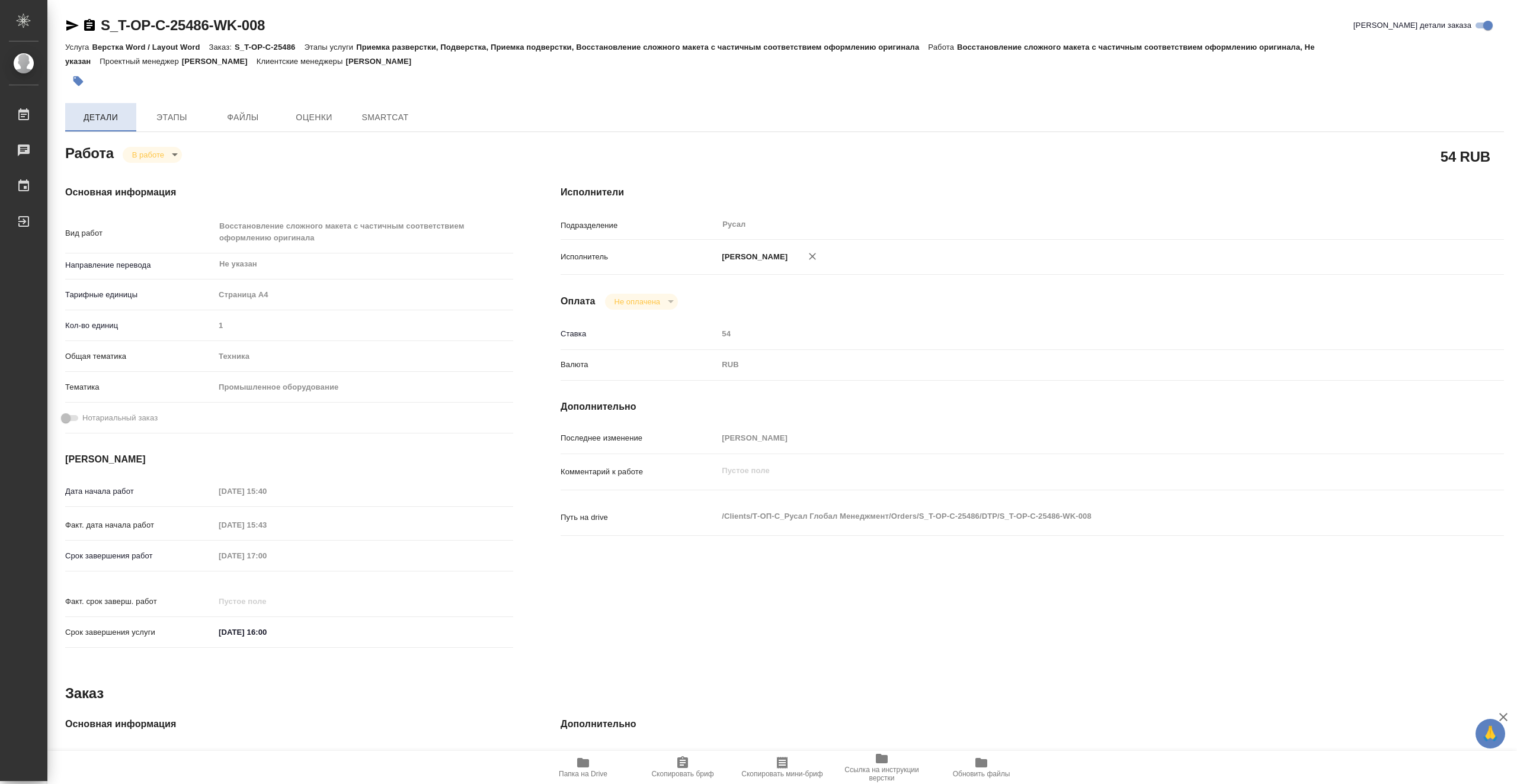
type textarea "x"
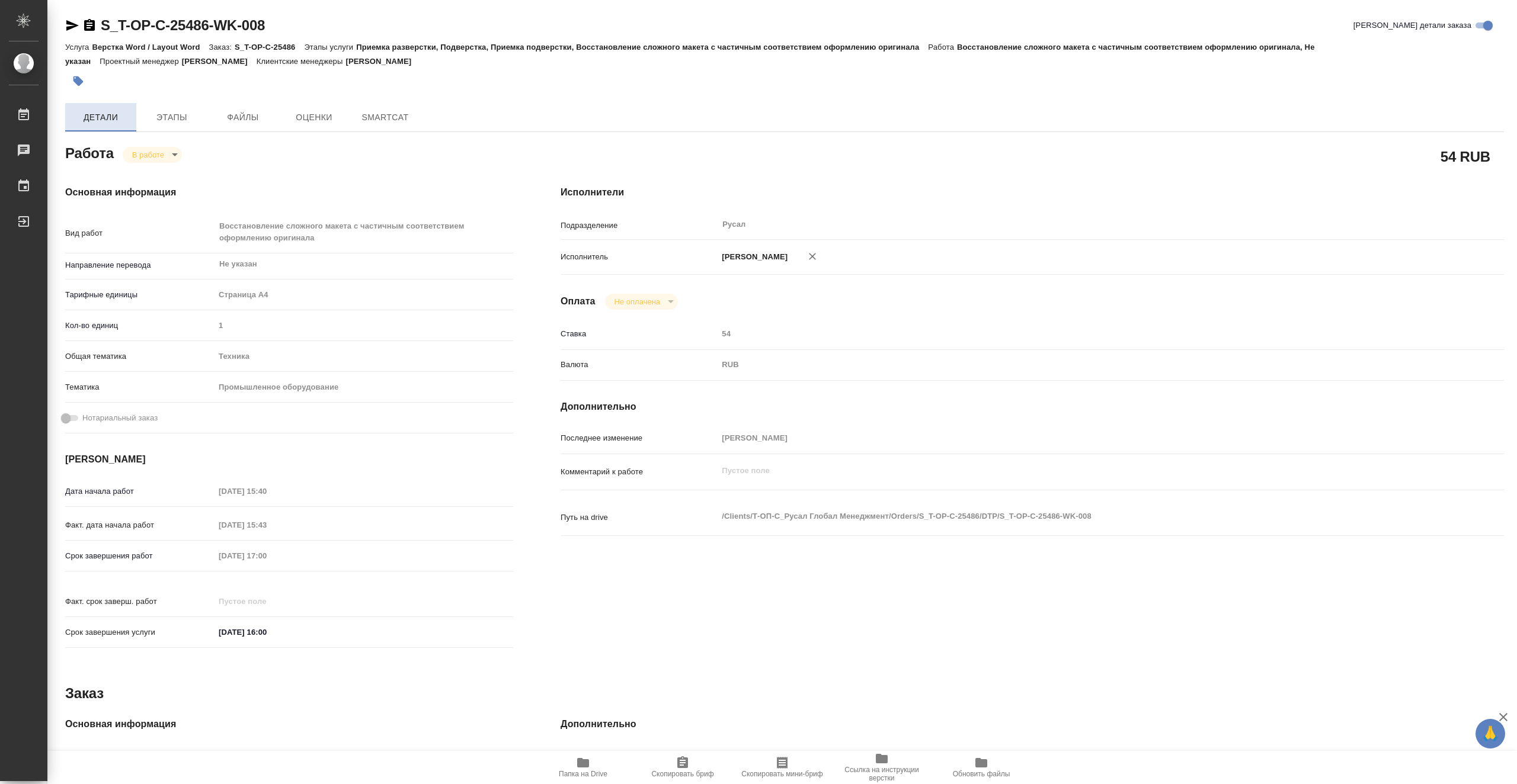
type textarea "x"
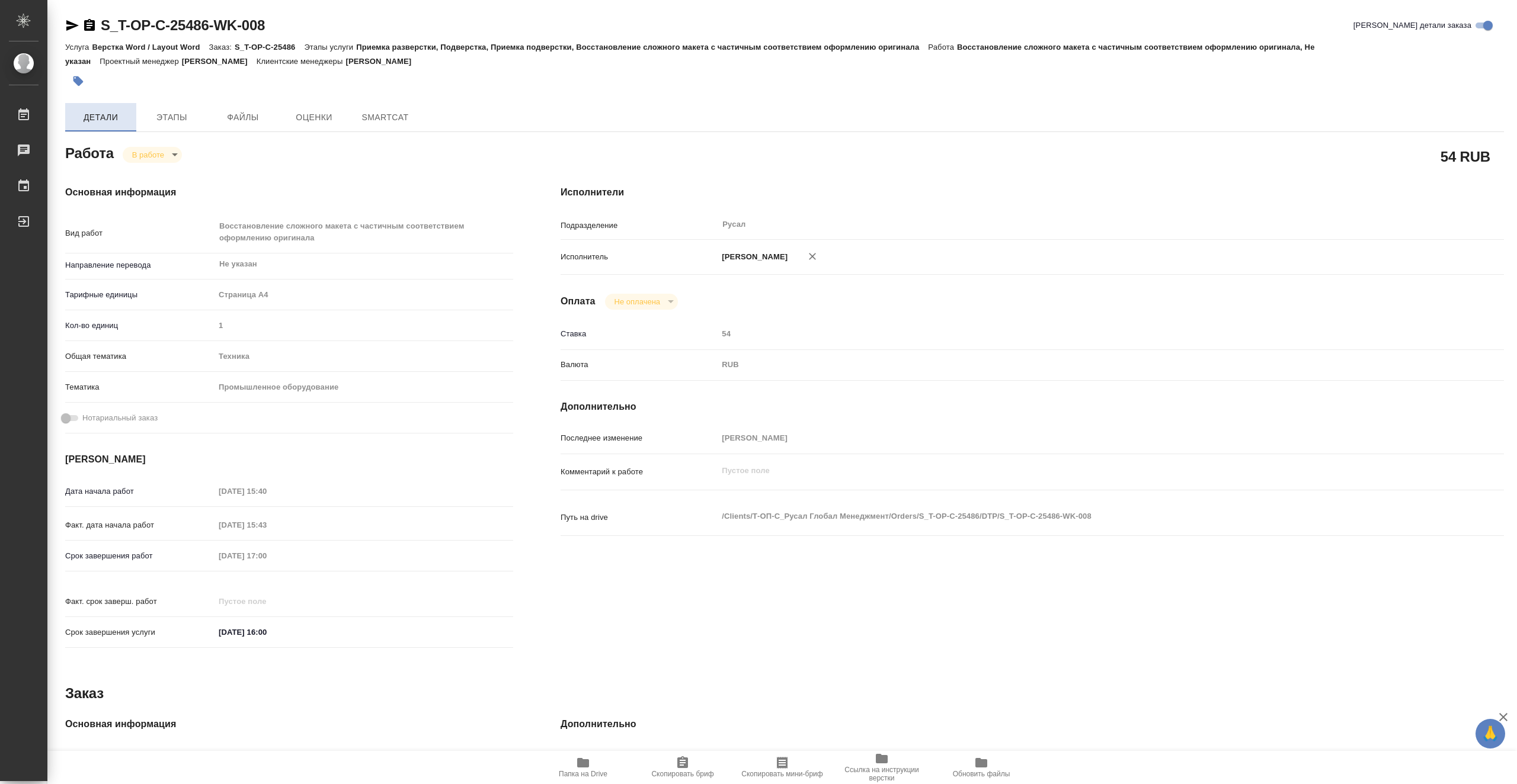
type textarea "x"
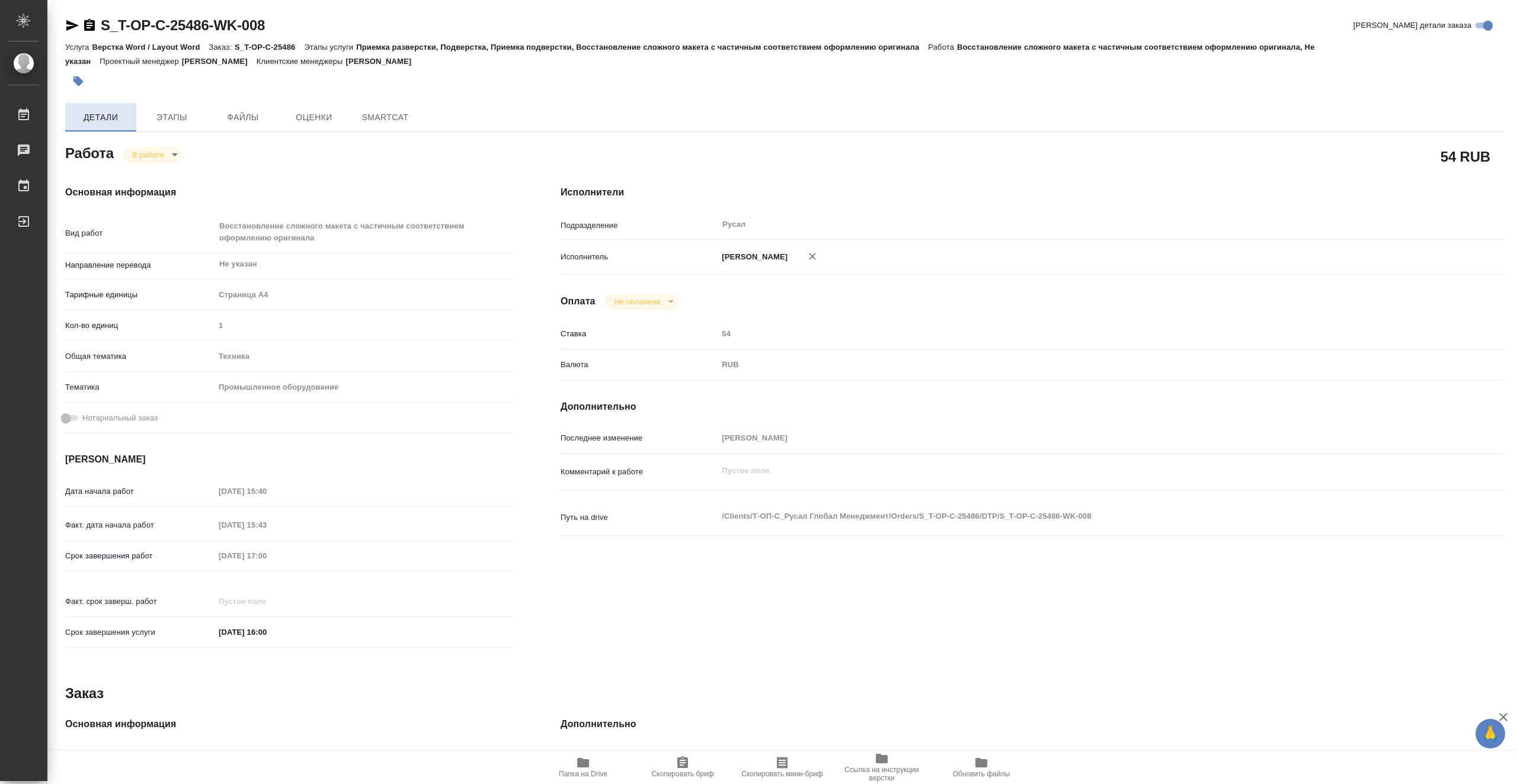
type textarea "x"
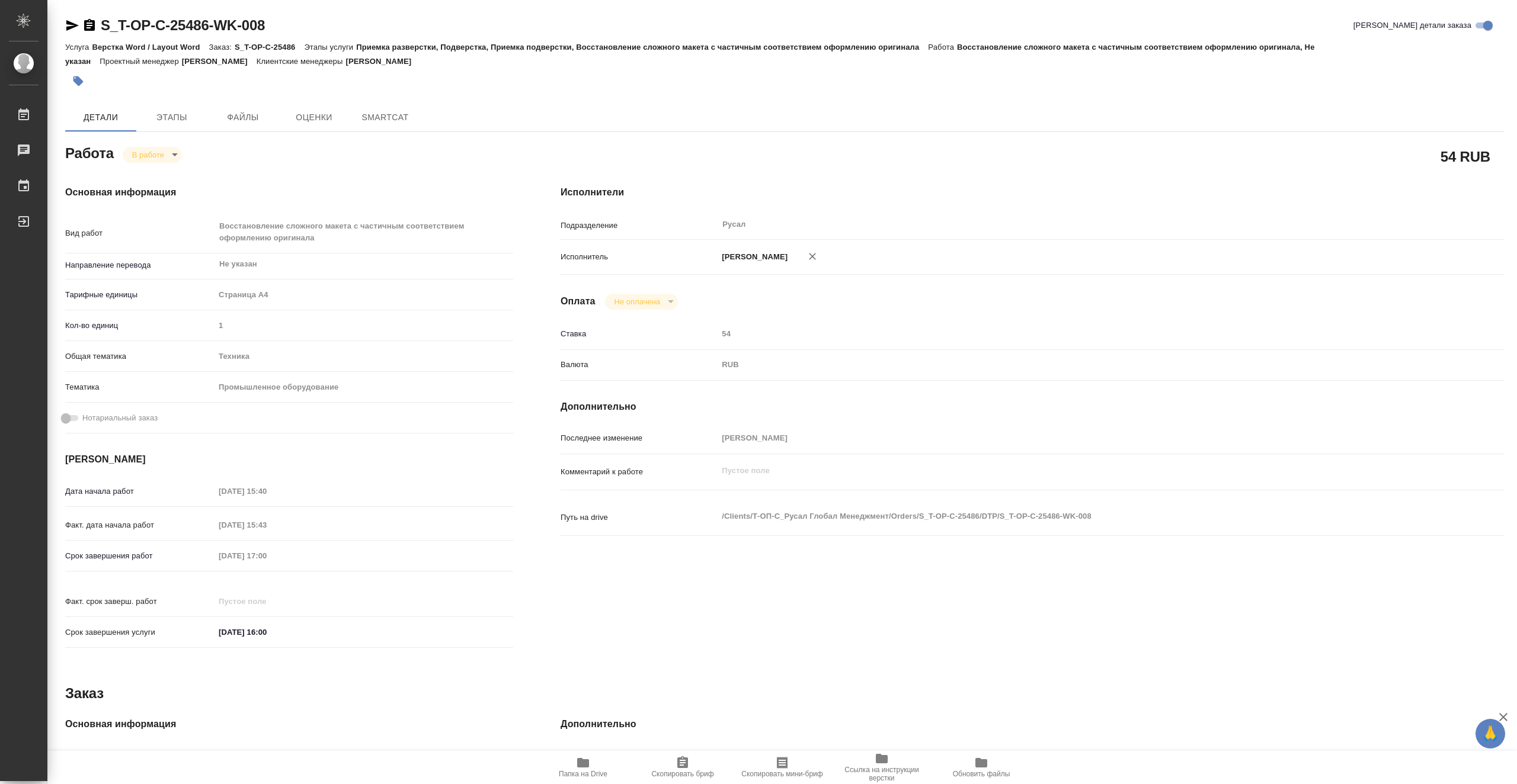
type textarea "x"
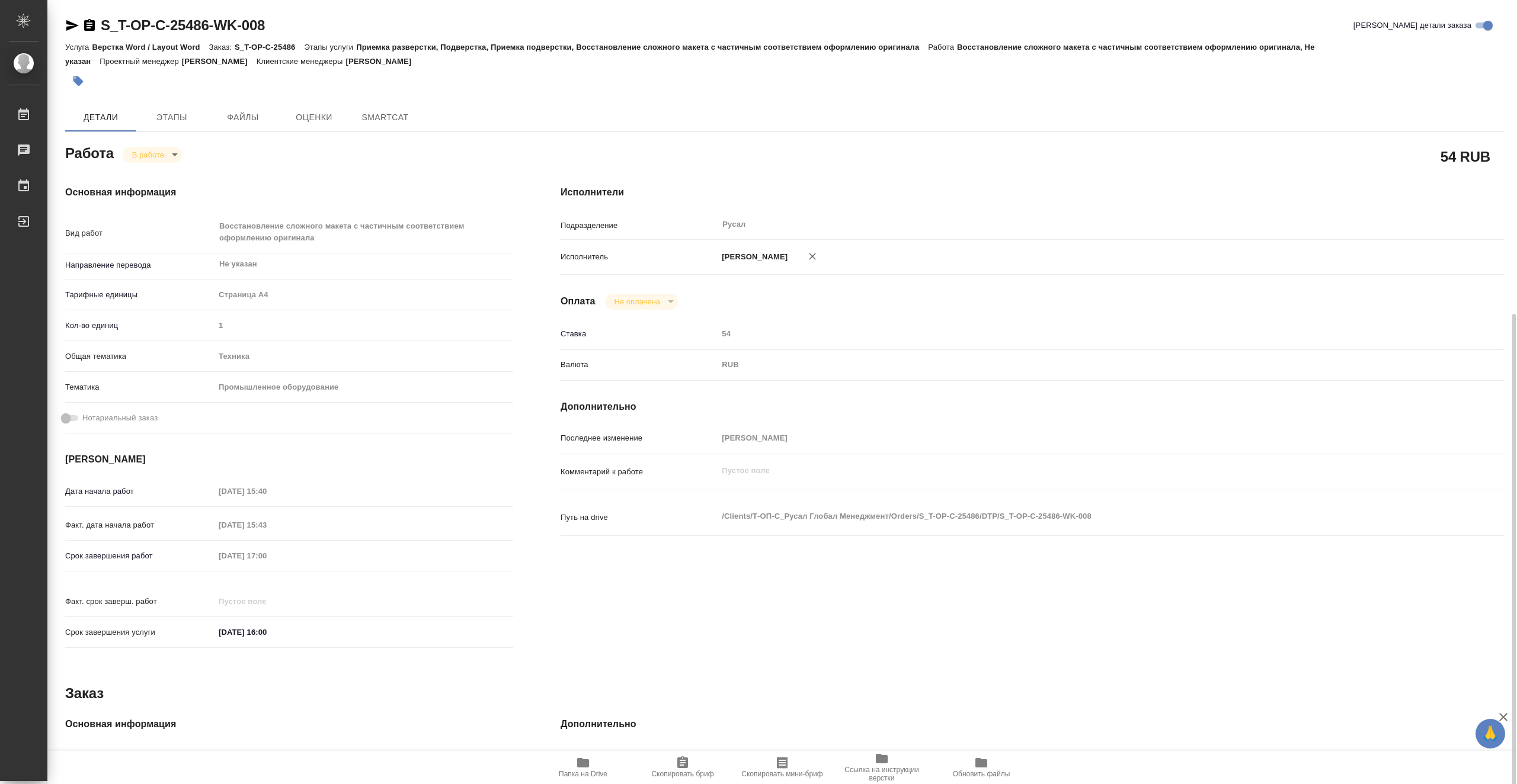
scroll to position [238, 0]
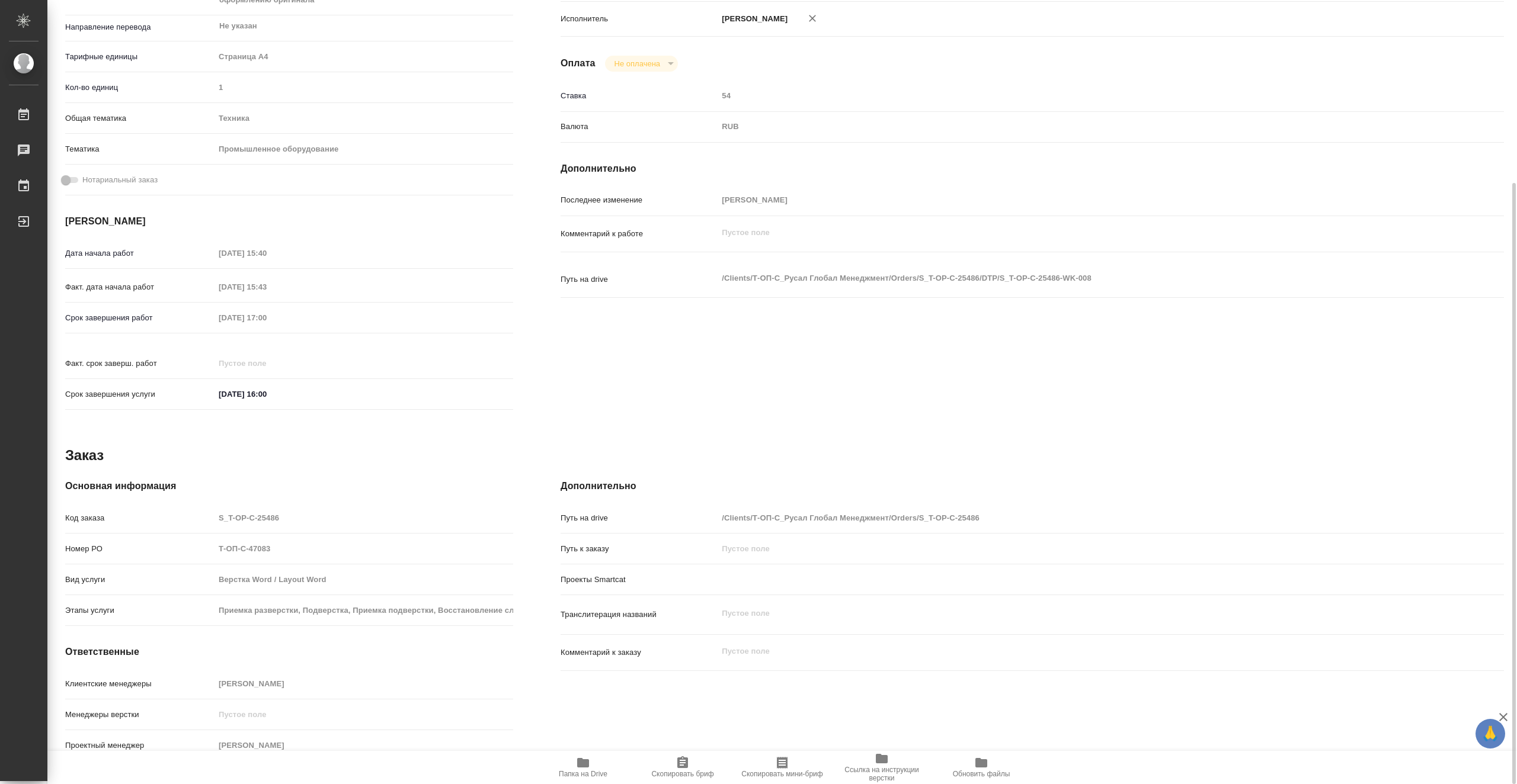
type textarea "x"
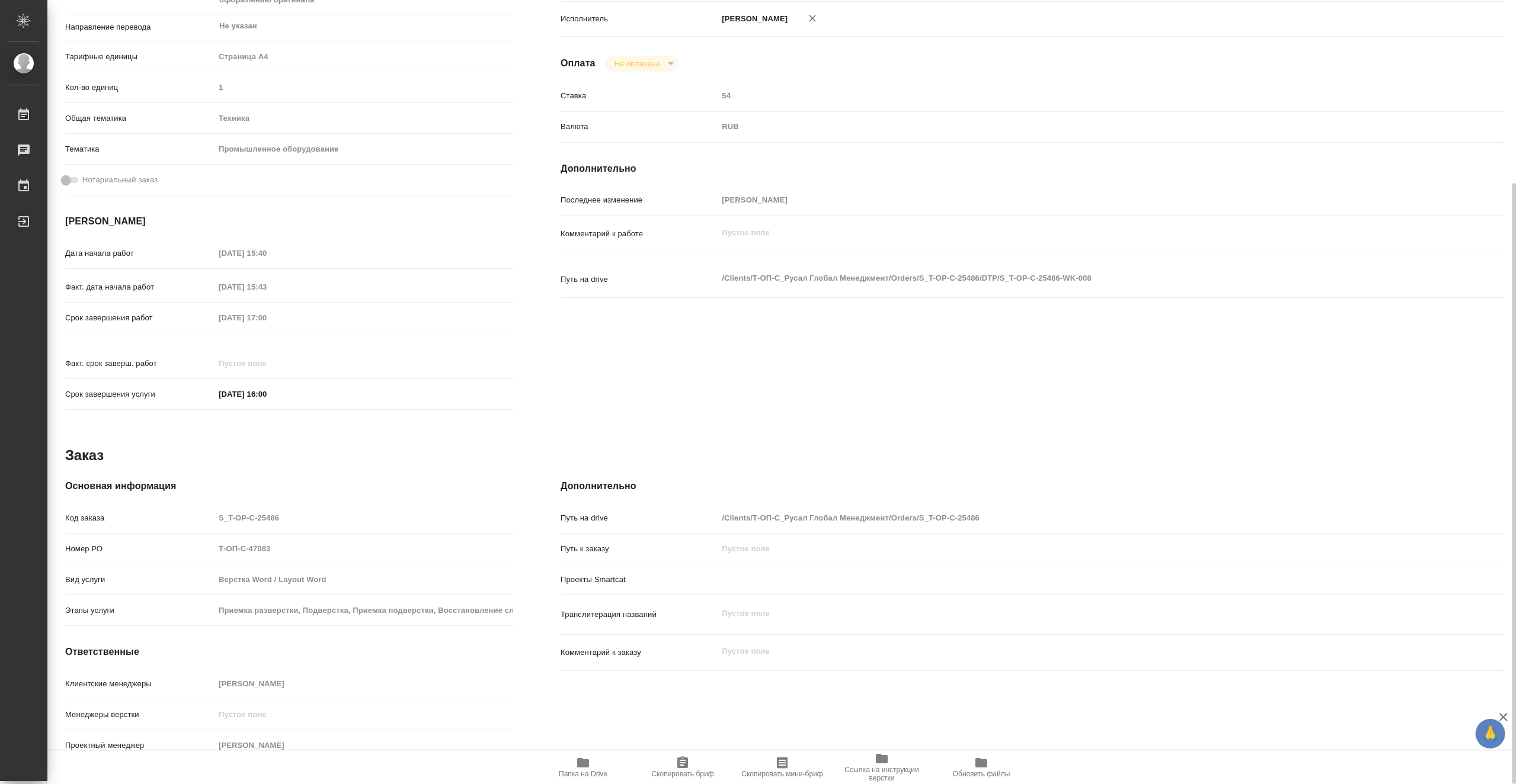
scroll to position [0, 0]
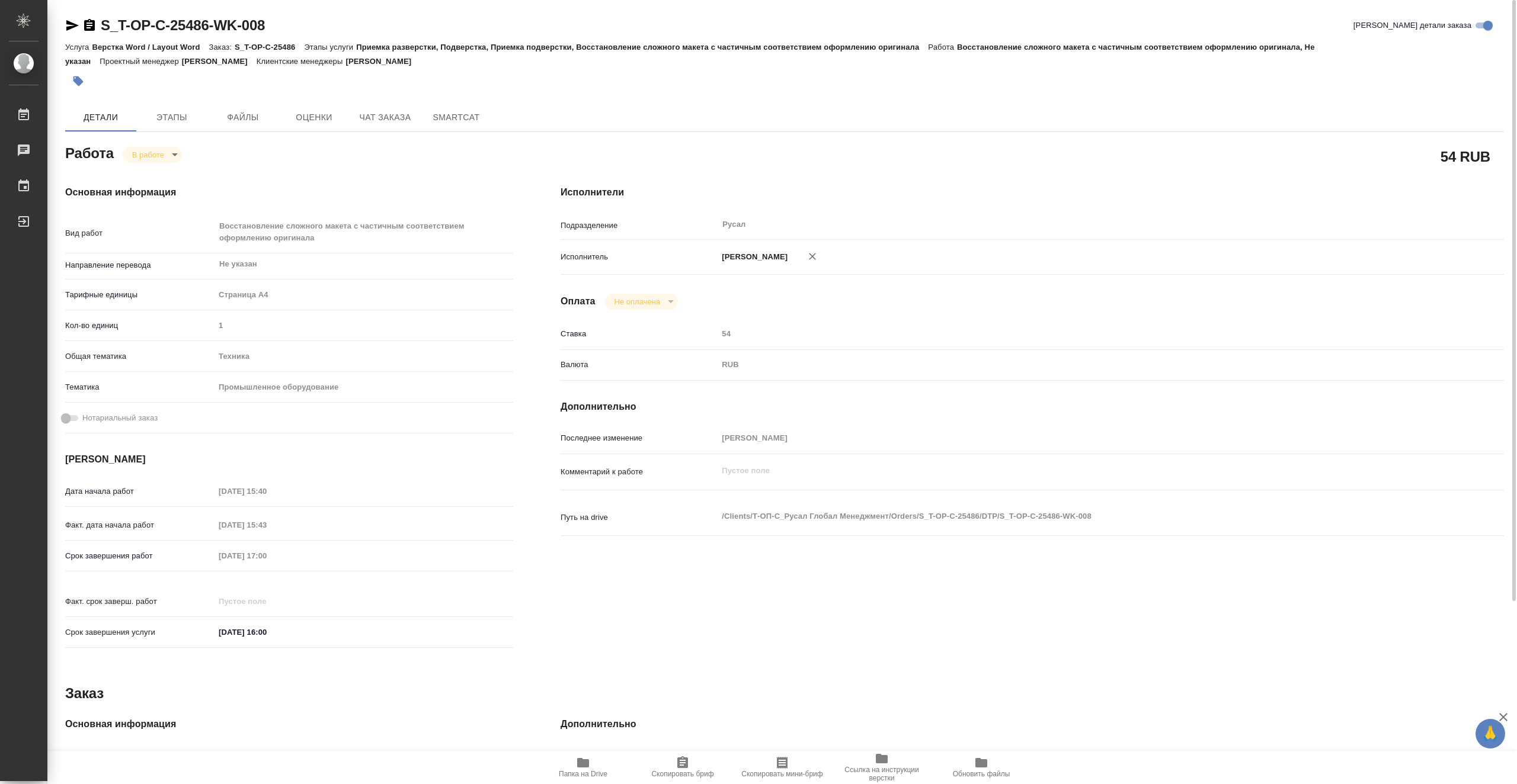
click at [167, 155] on body "🙏 .cls-1 fill:#fff; AWATERA Vasiutchenko [PERSON_NAME] Чаты График Выйти S_T-OP…" at bounding box center [758, 392] width 1517 height 784
type textarea "x"
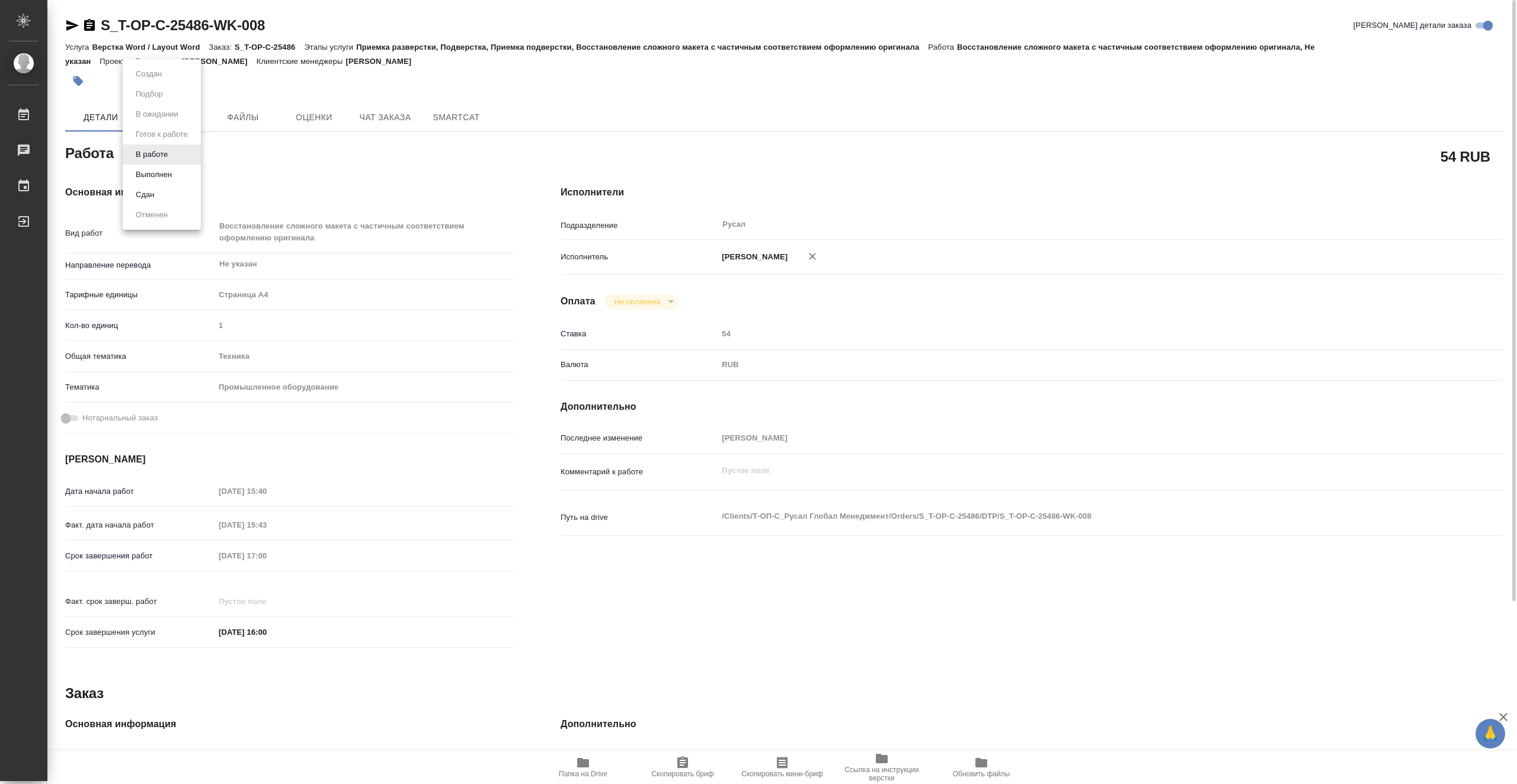
type textarea "x"
click at [163, 202] on li "Сдан" at bounding box center [162, 195] width 78 height 20
type textarea "x"
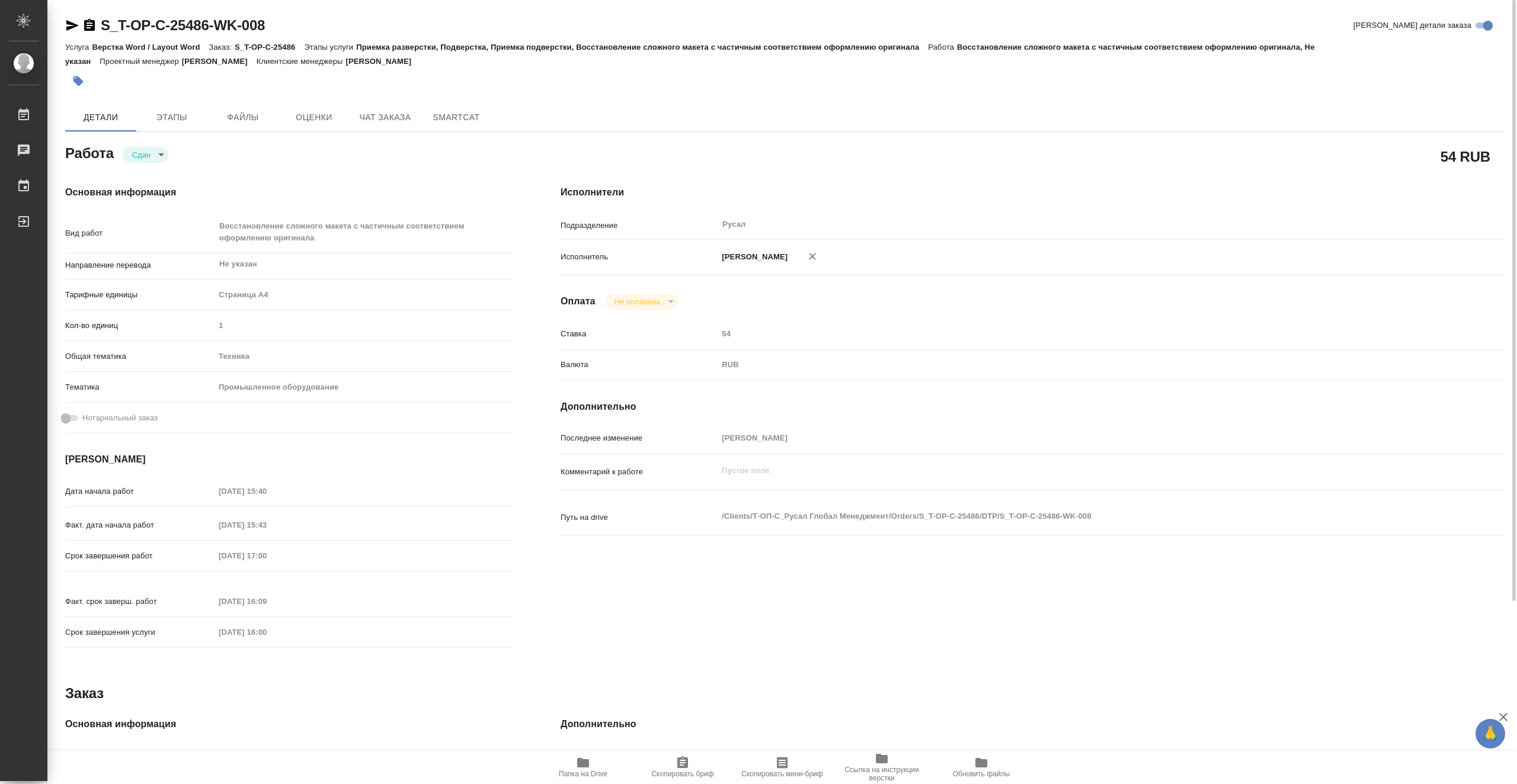
type textarea "x"
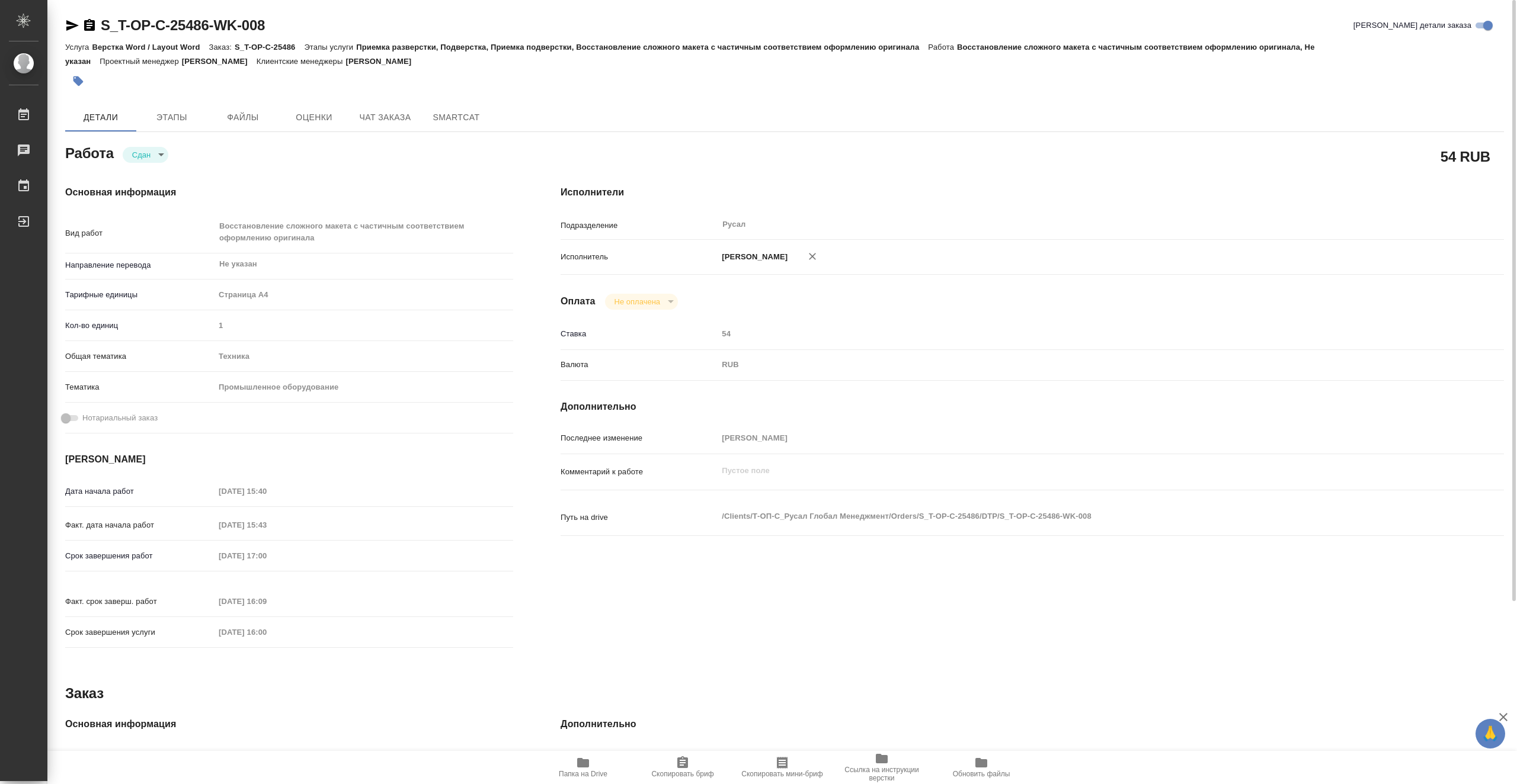
type textarea "x"
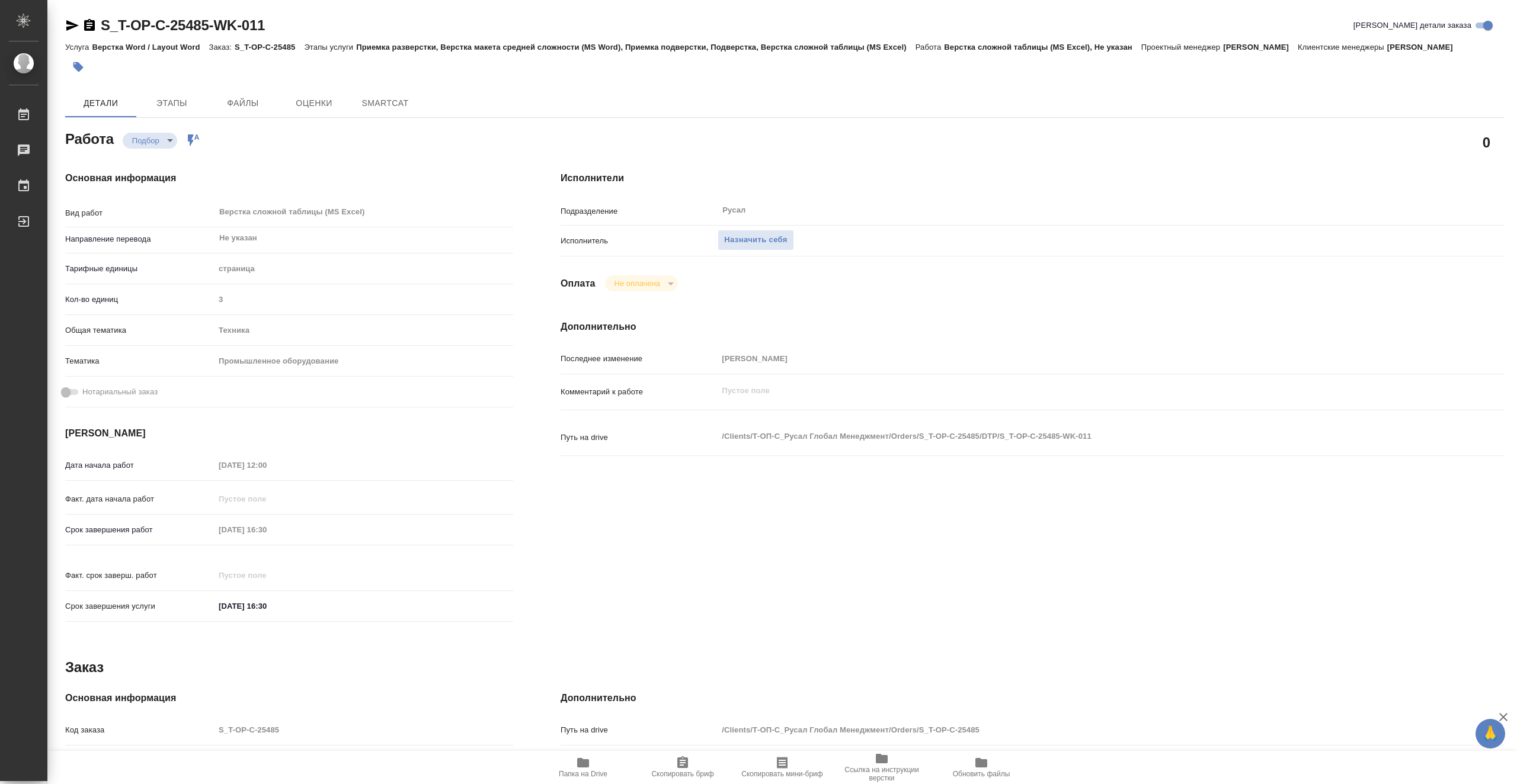
type textarea "x"
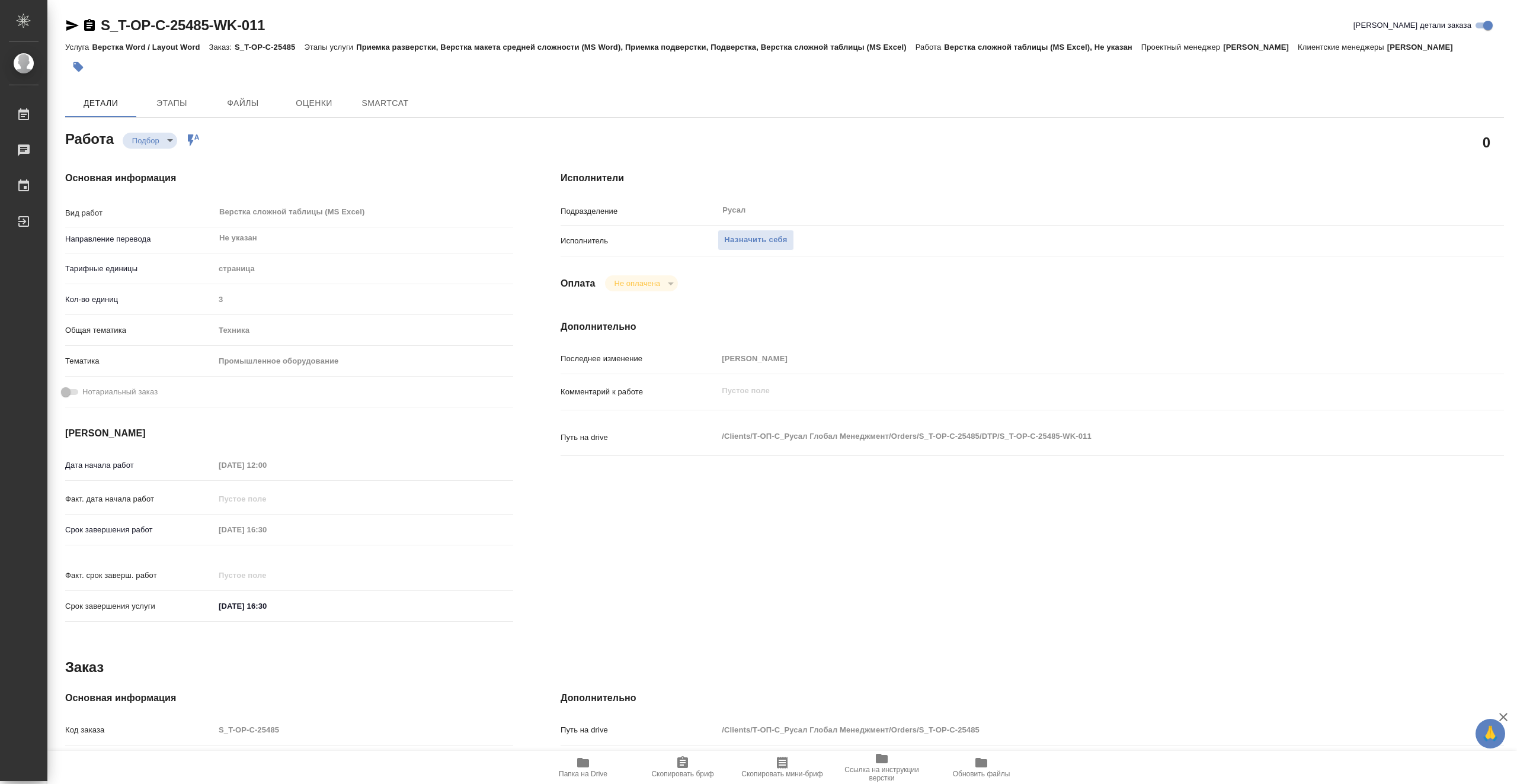
type textarea "x"
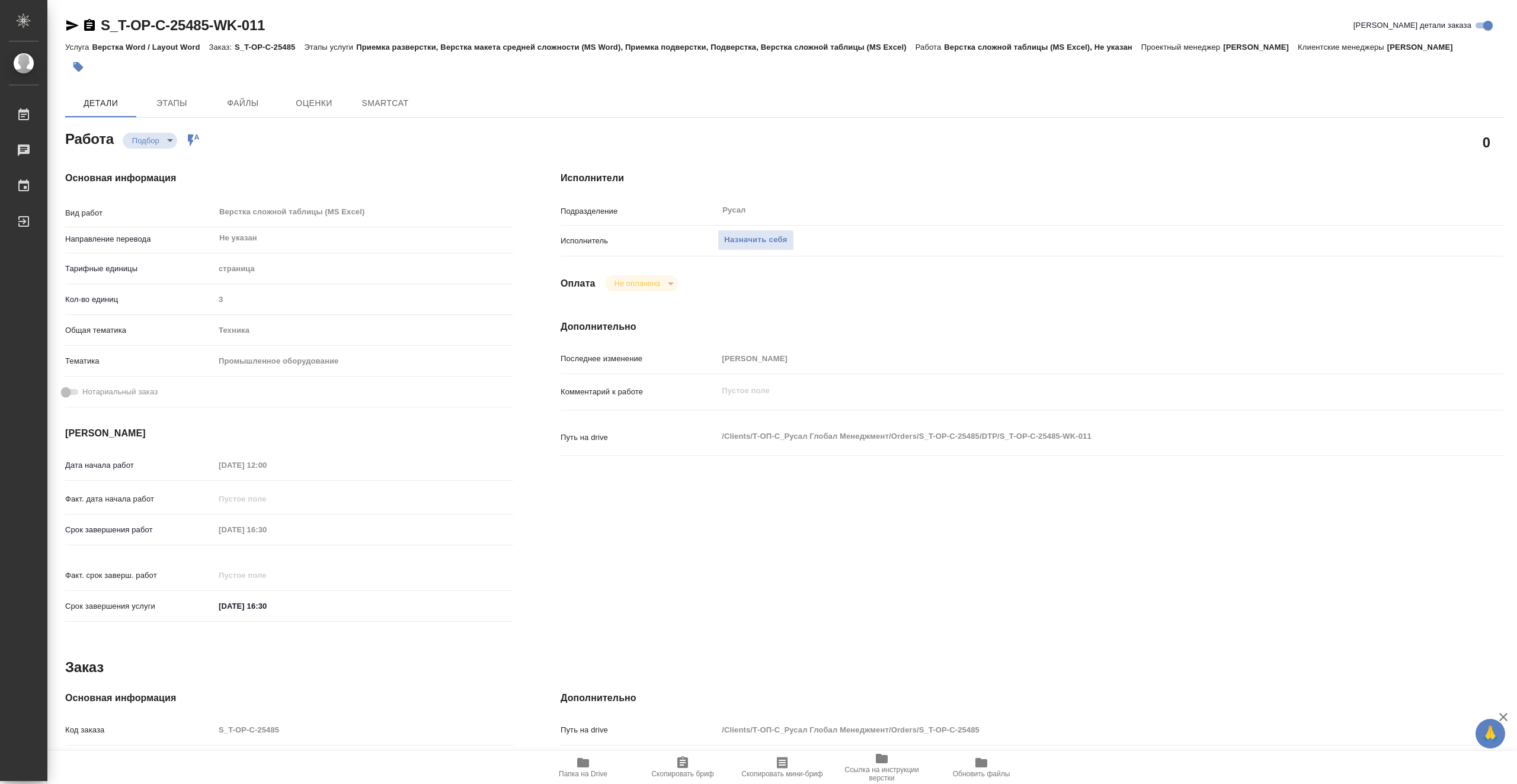
type textarea "x"
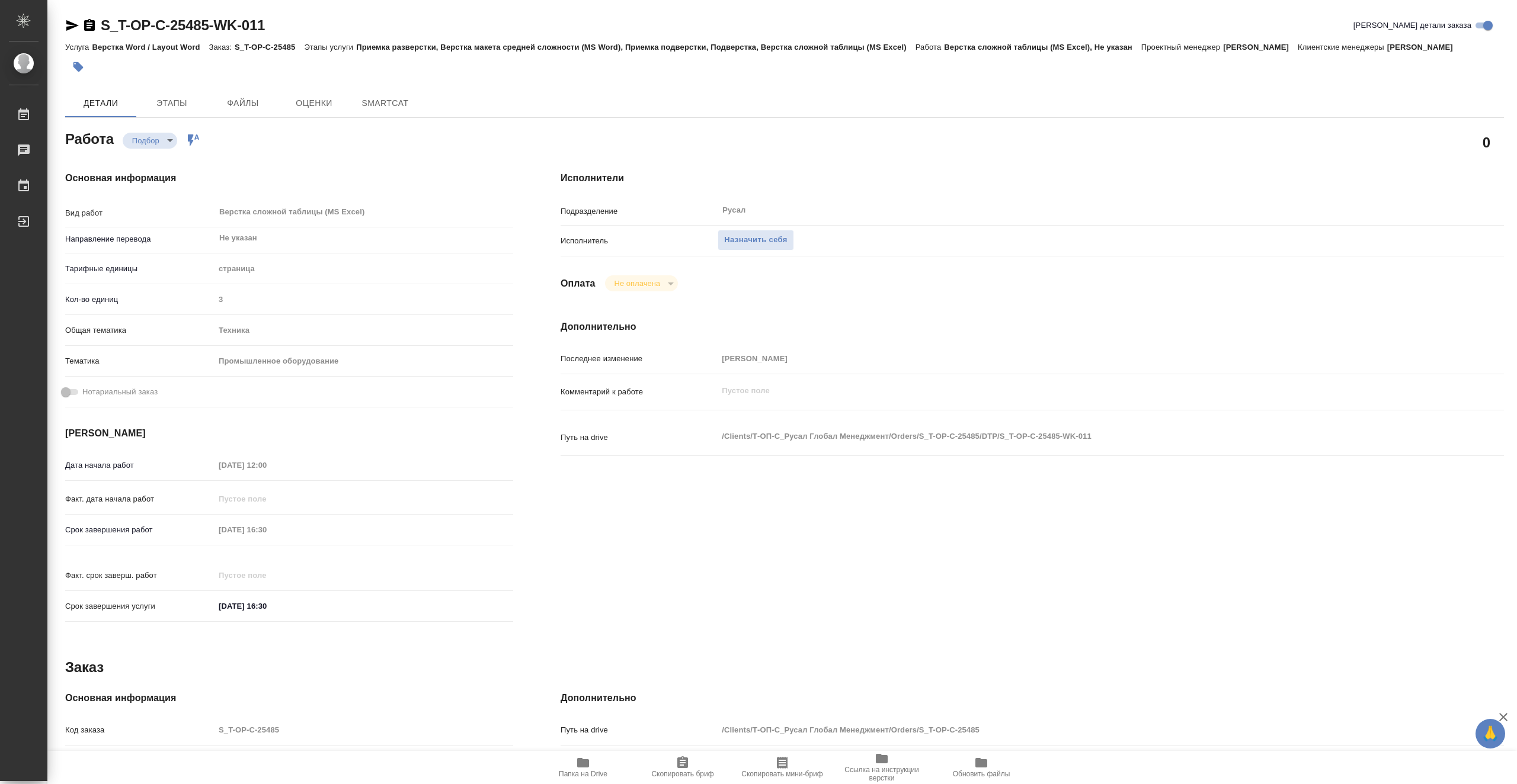
type textarea "x"
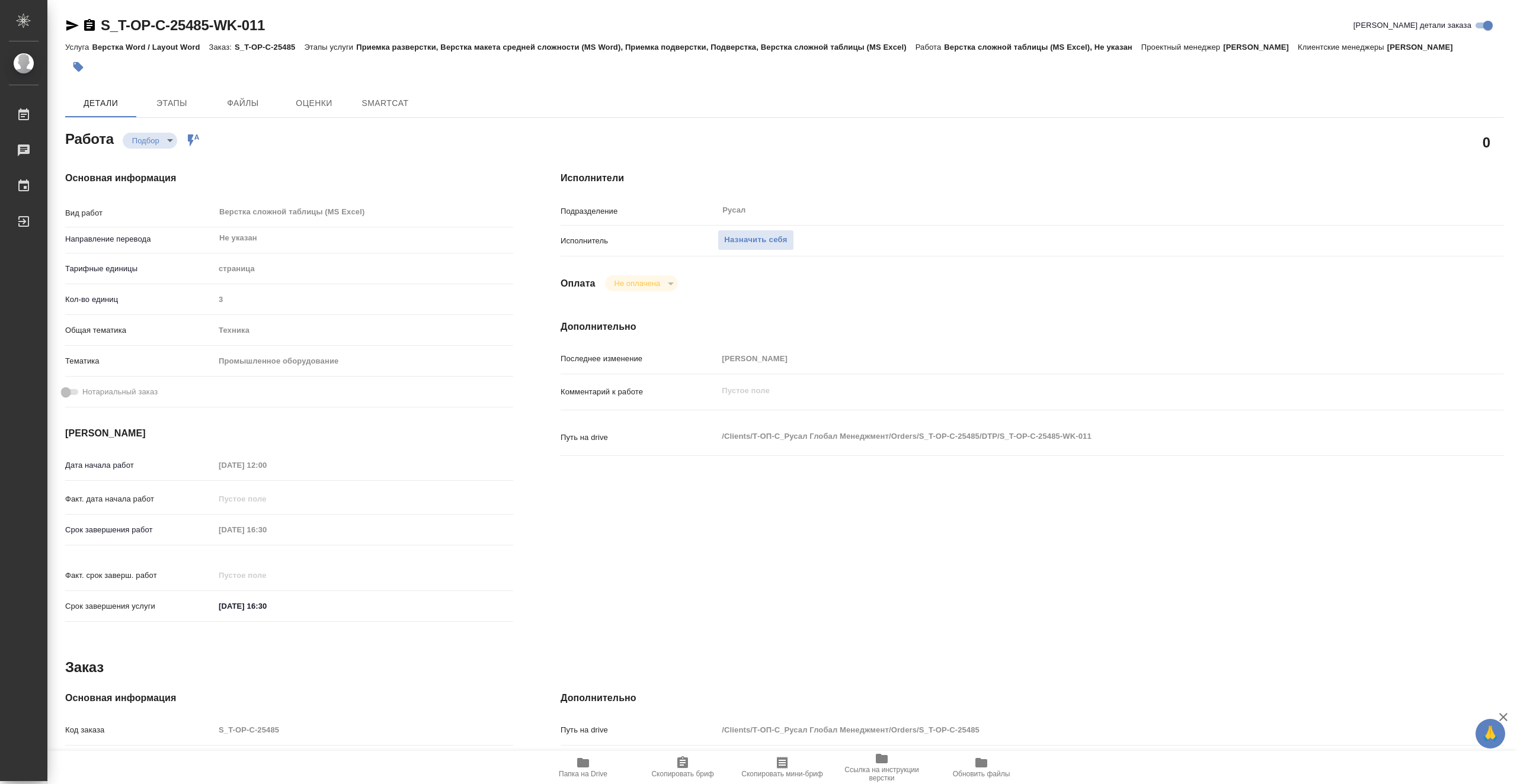
type textarea "x"
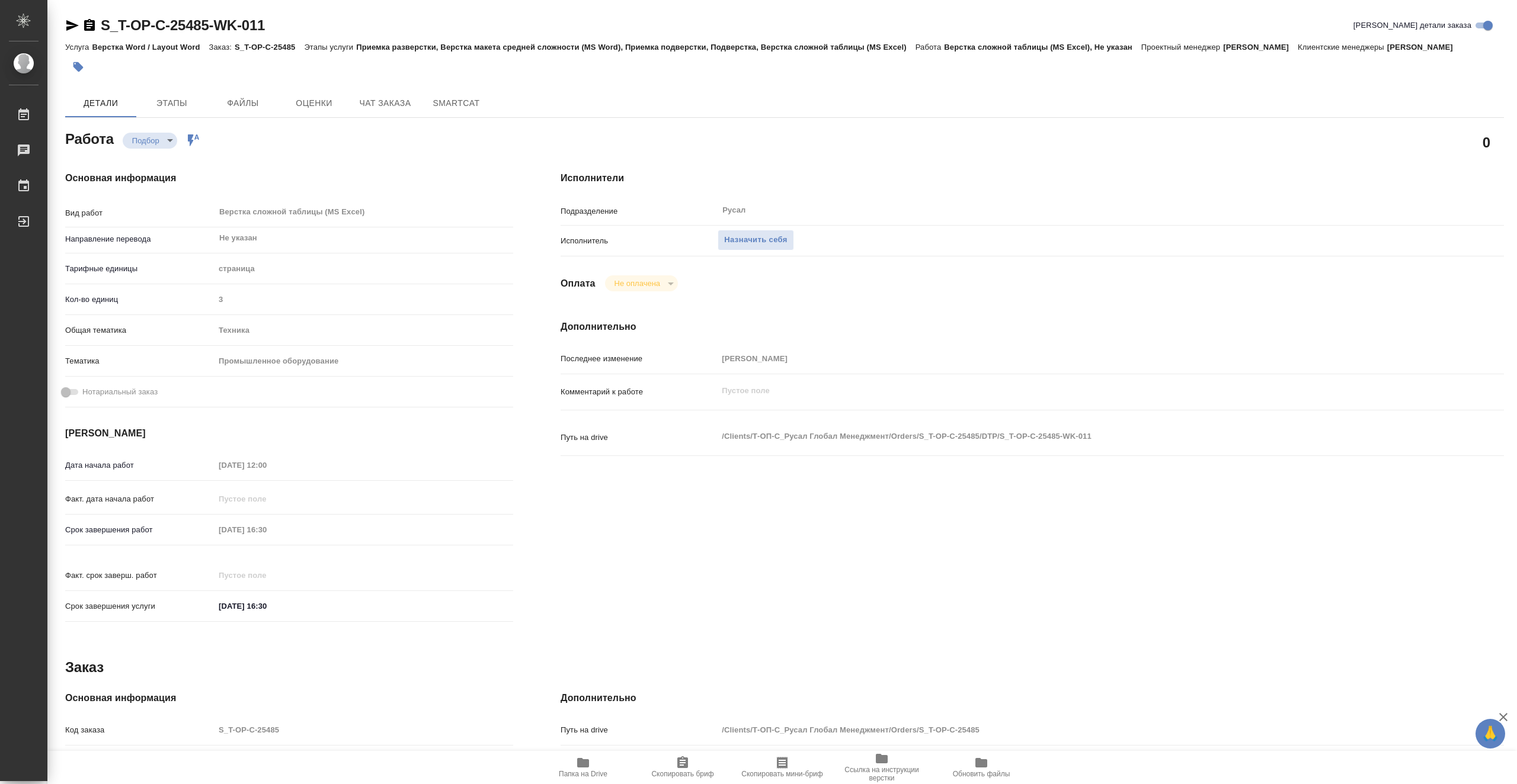
click at [595, 770] on span "Папка на Drive" at bounding box center [583, 774] width 48 height 8
type textarea "x"
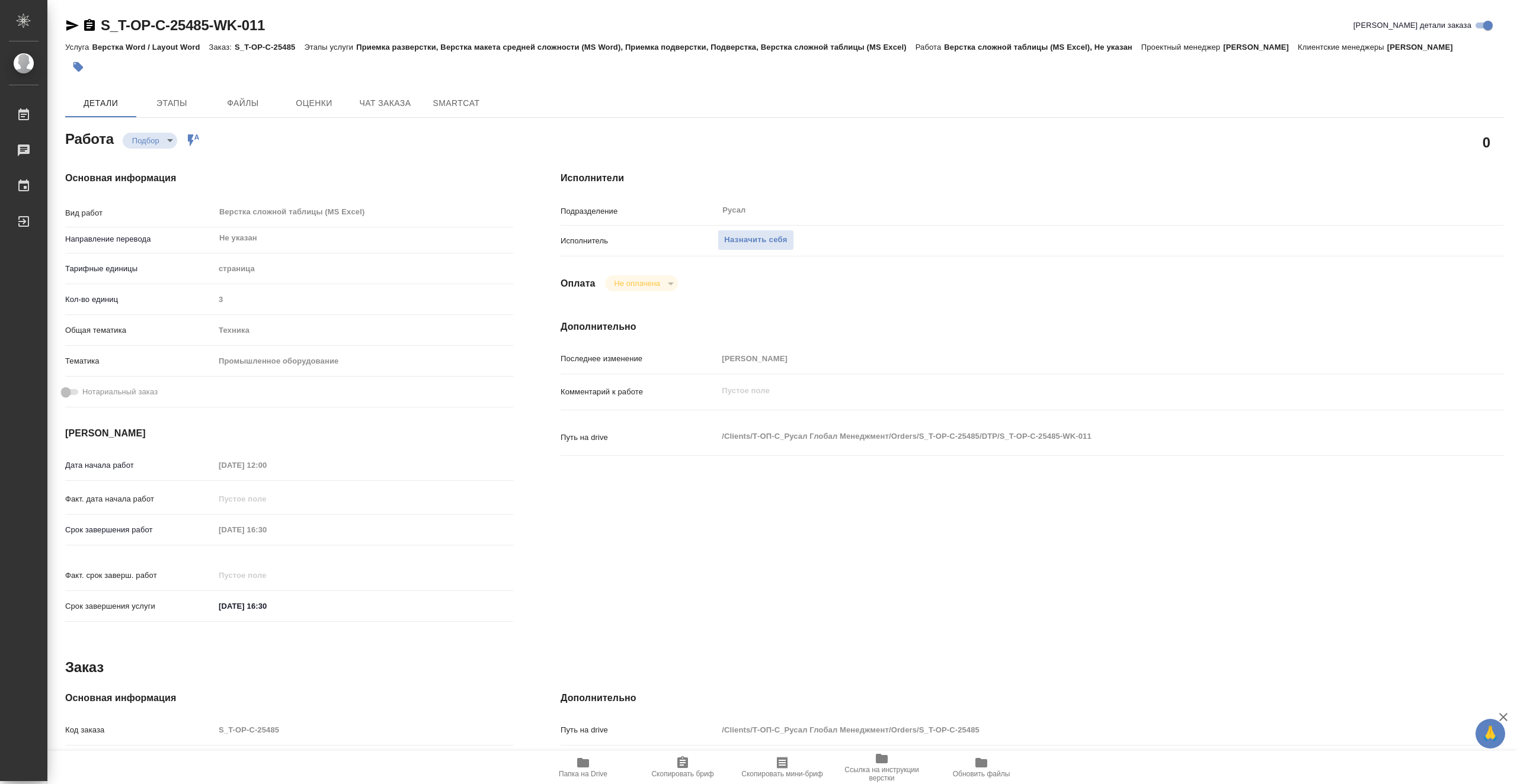
type textarea "x"
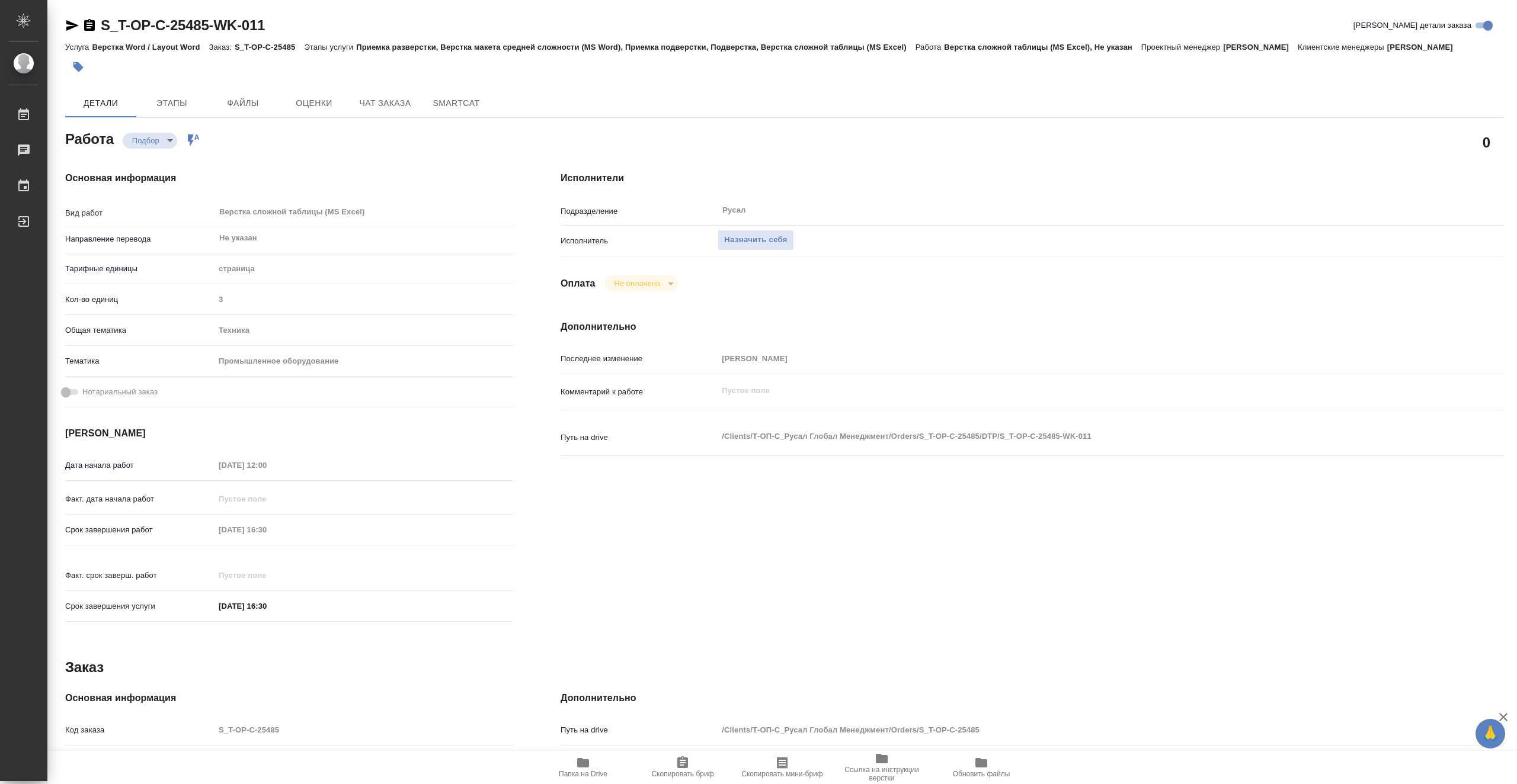
type textarea "x"
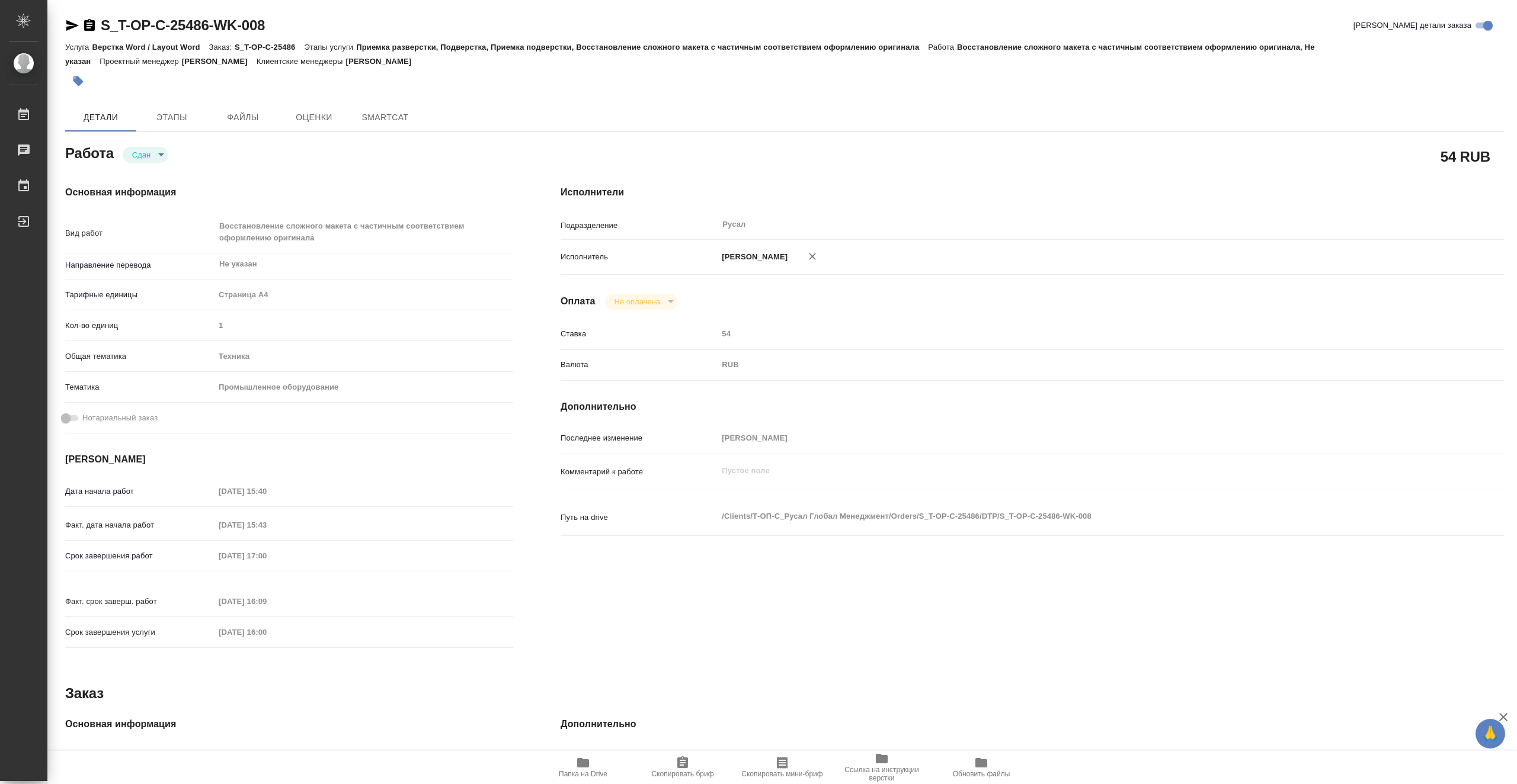
type textarea "x"
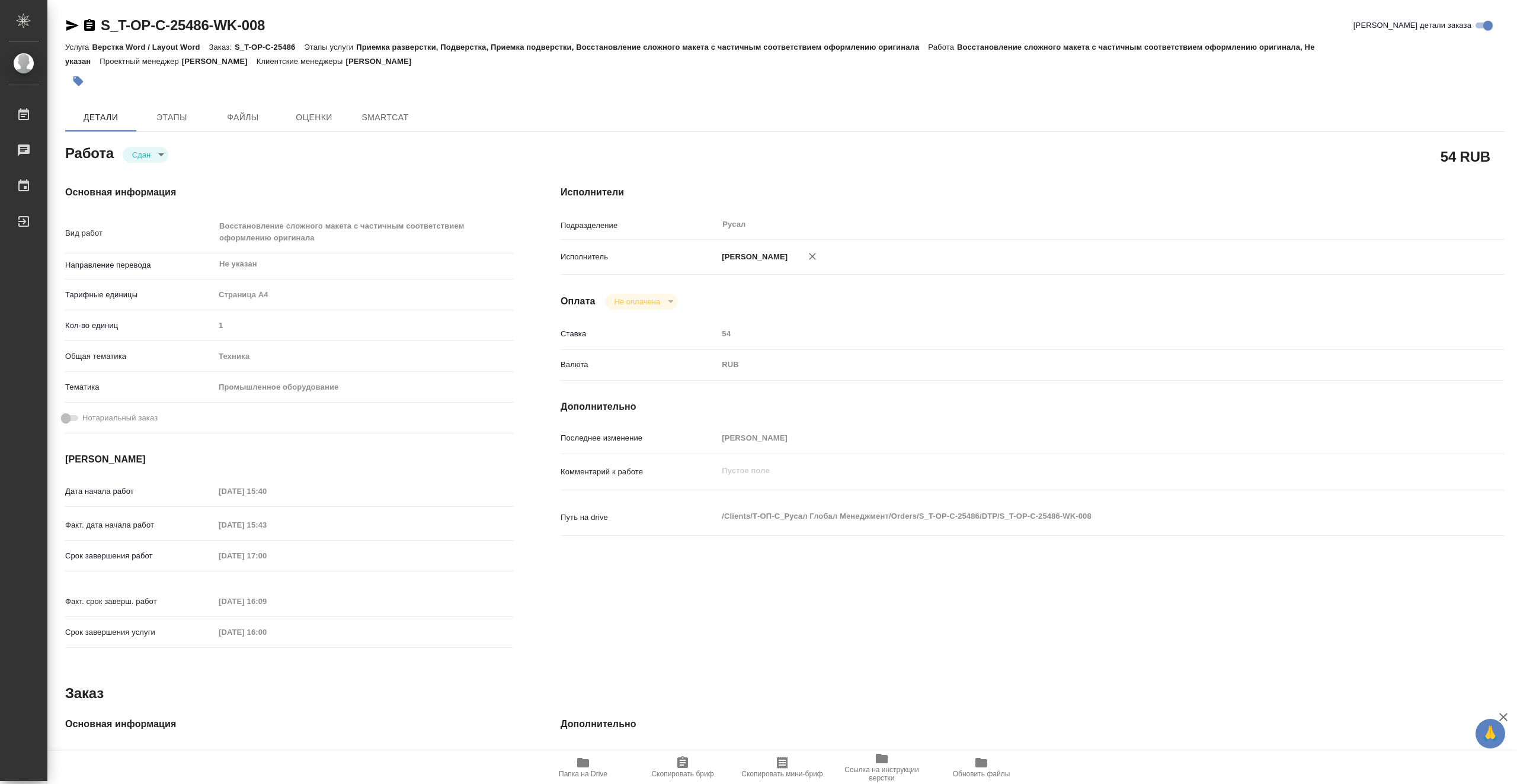
type textarea "x"
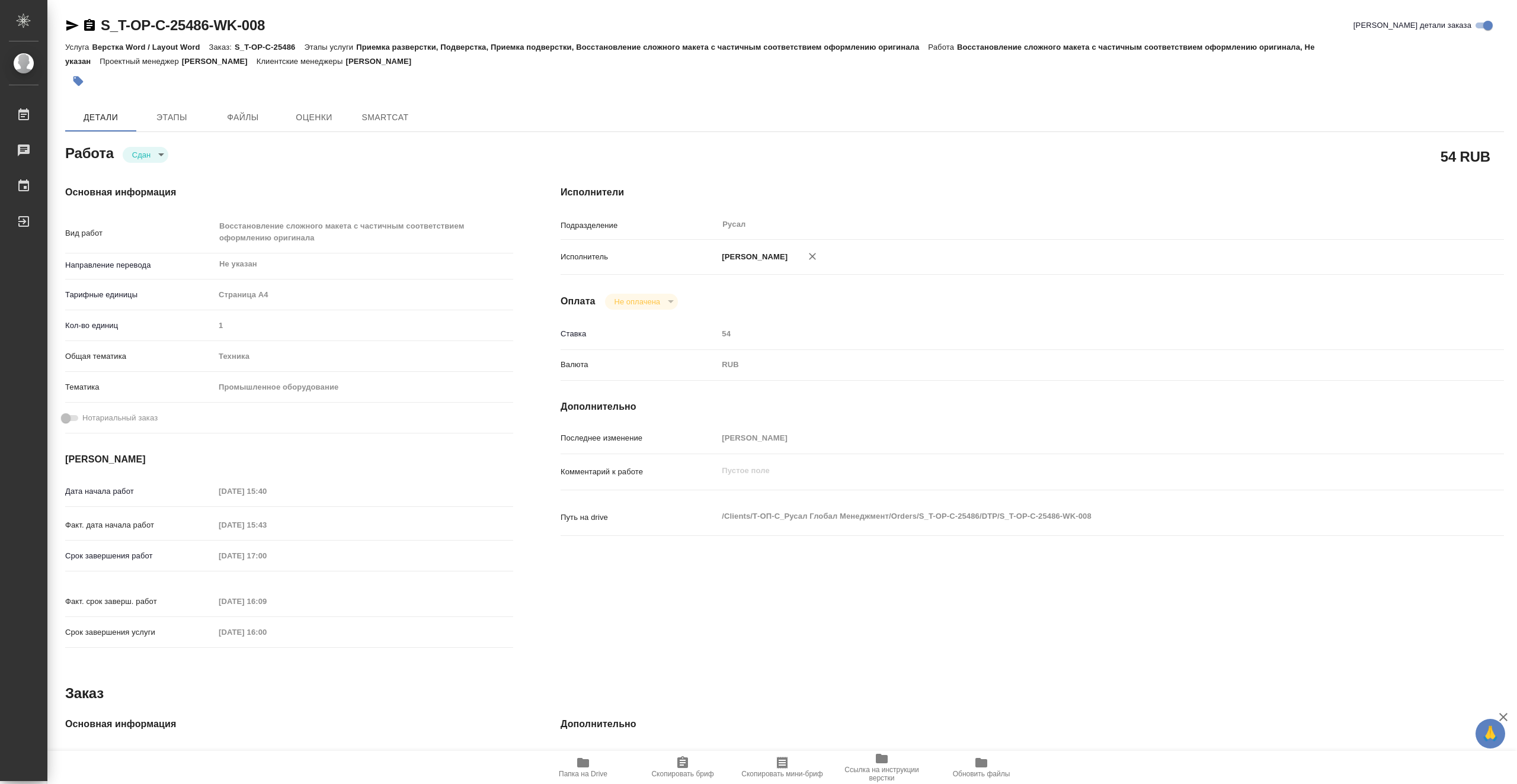
type textarea "x"
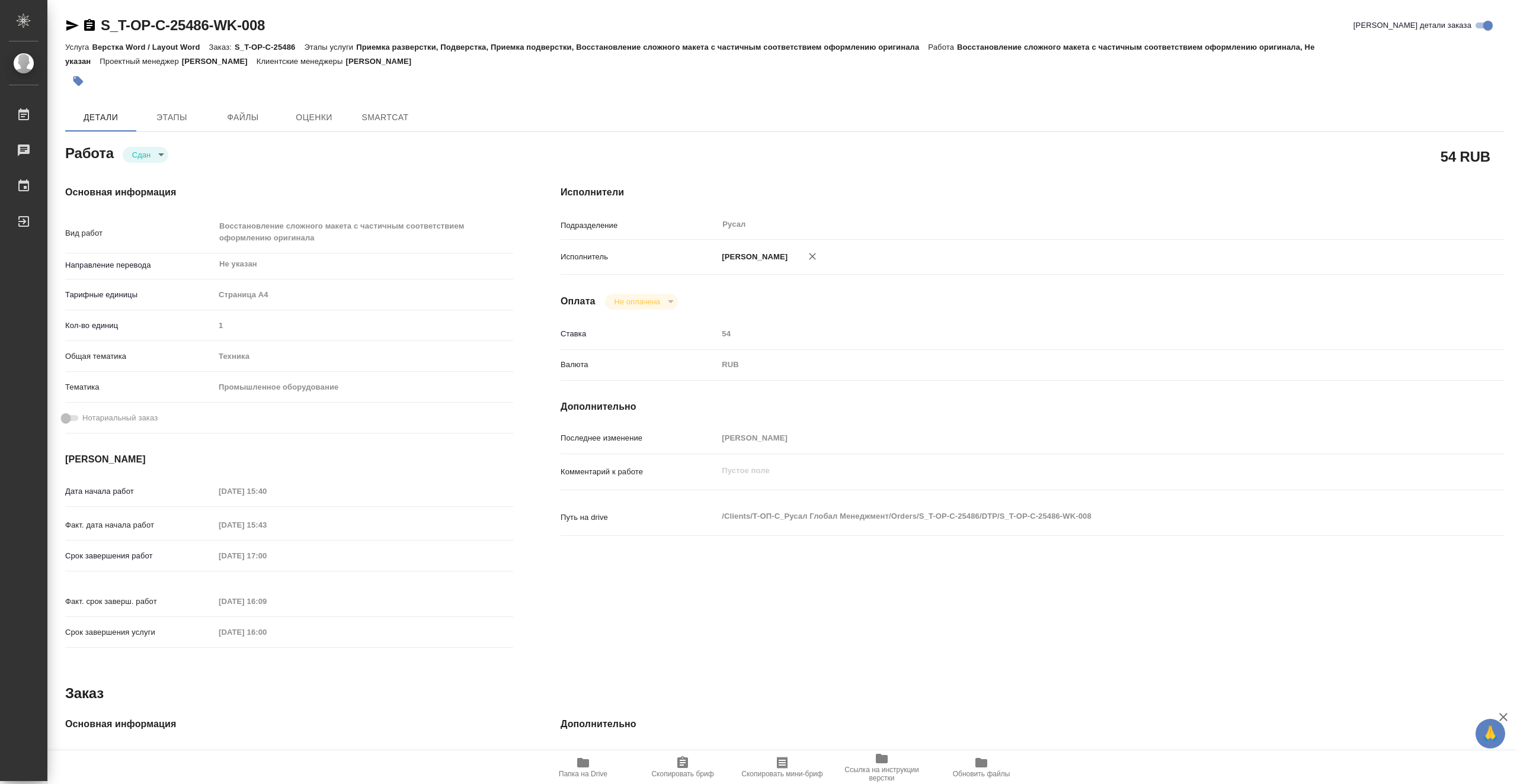
type textarea "x"
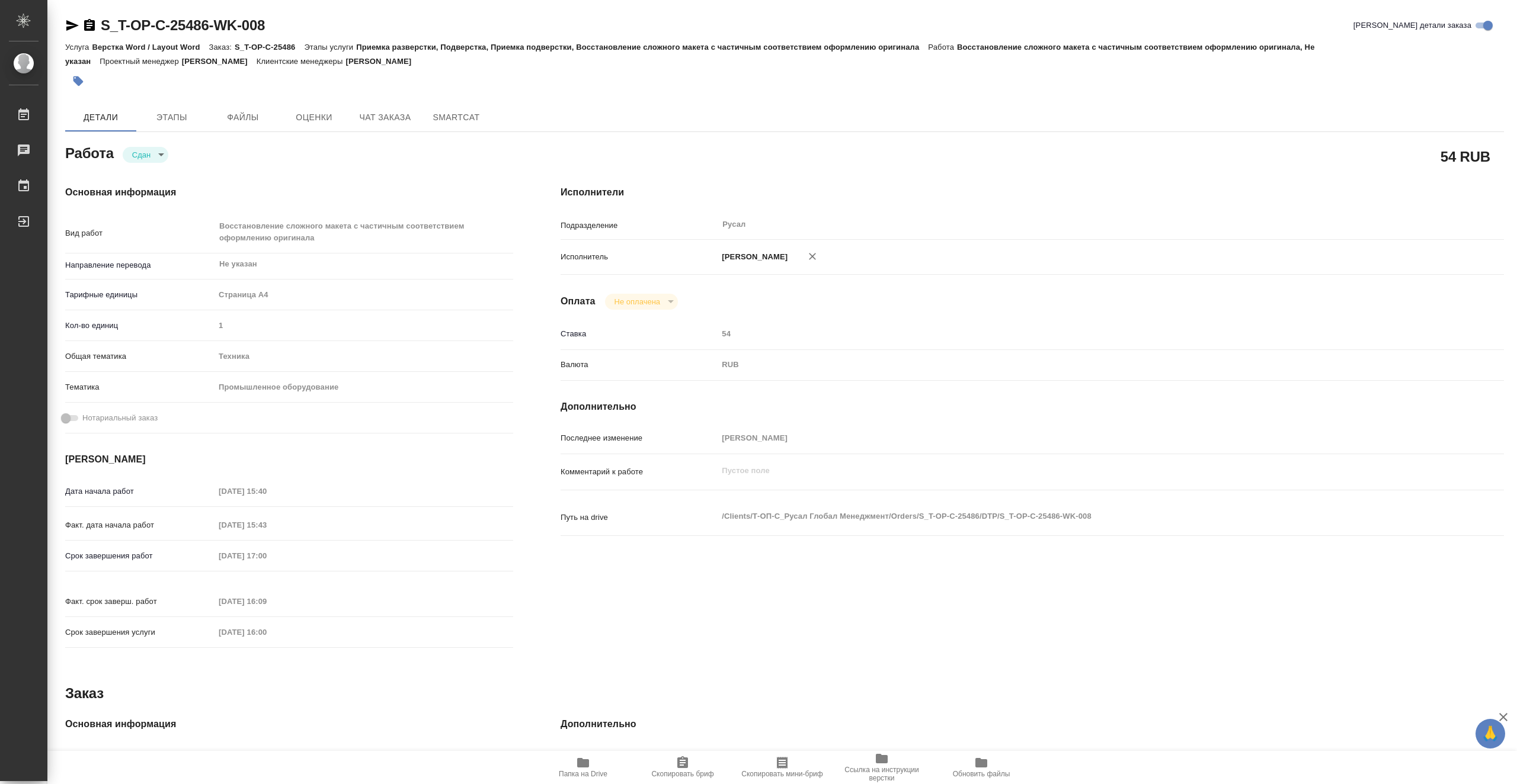
type textarea "x"
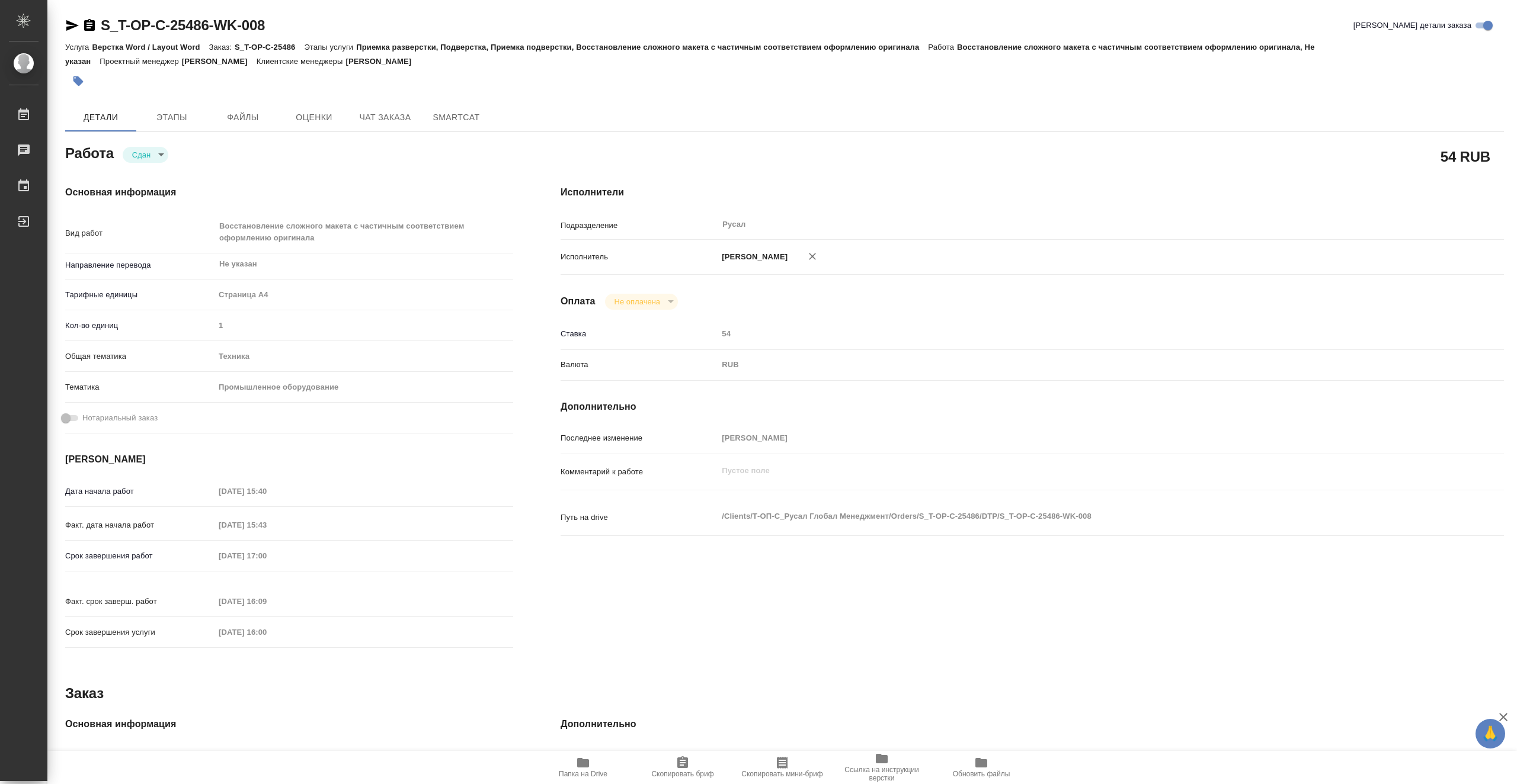
type textarea "x"
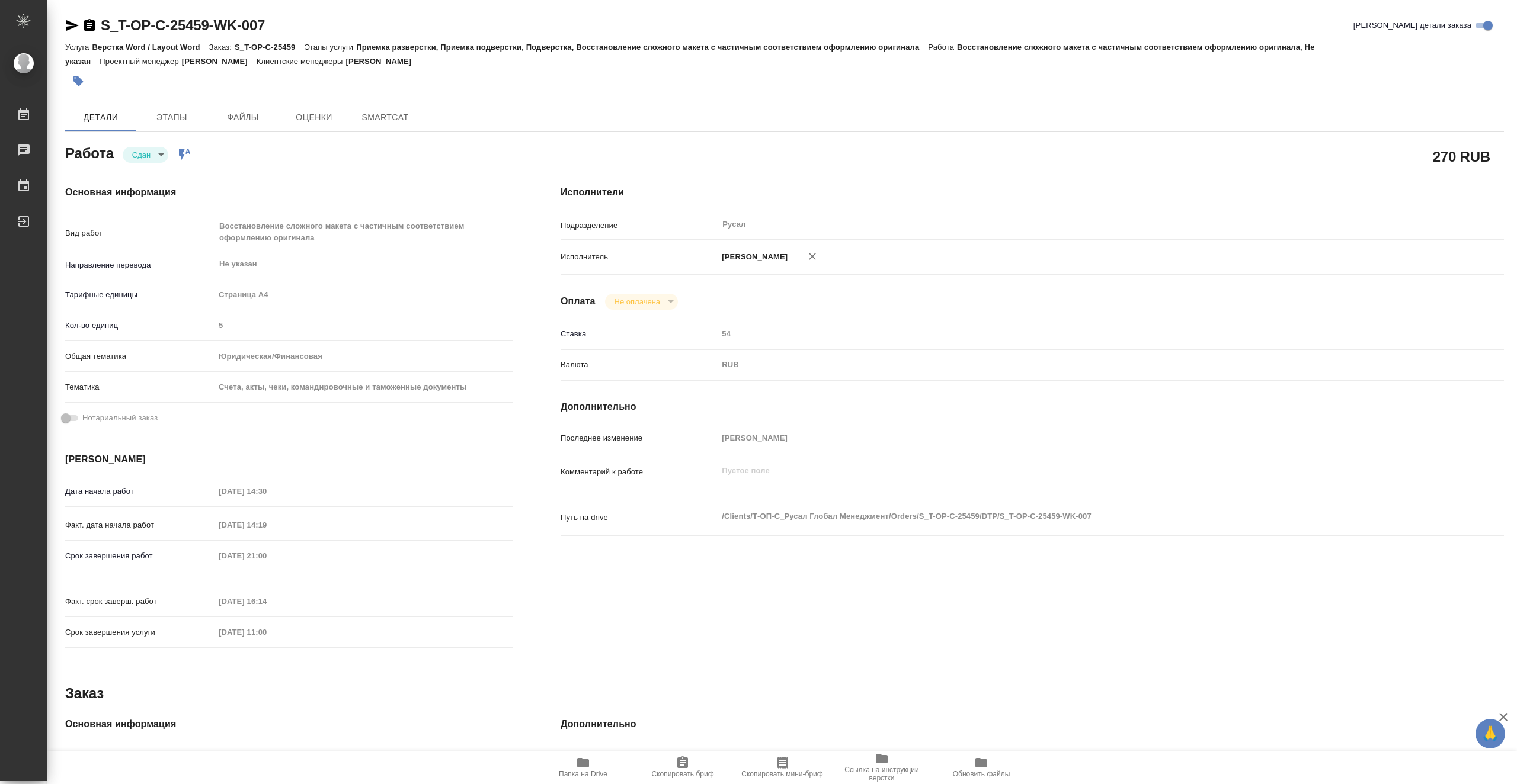
type textarea "x"
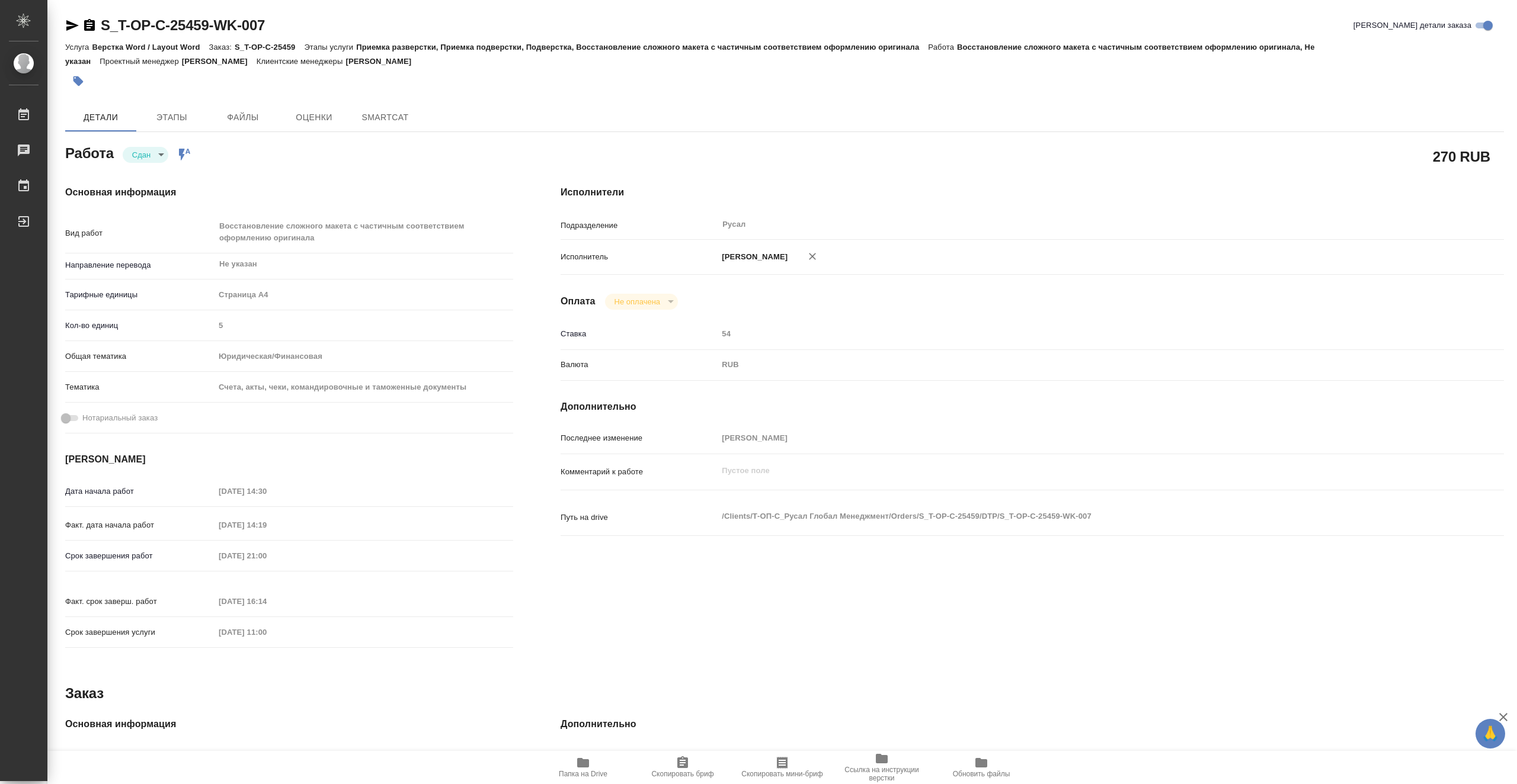
type textarea "x"
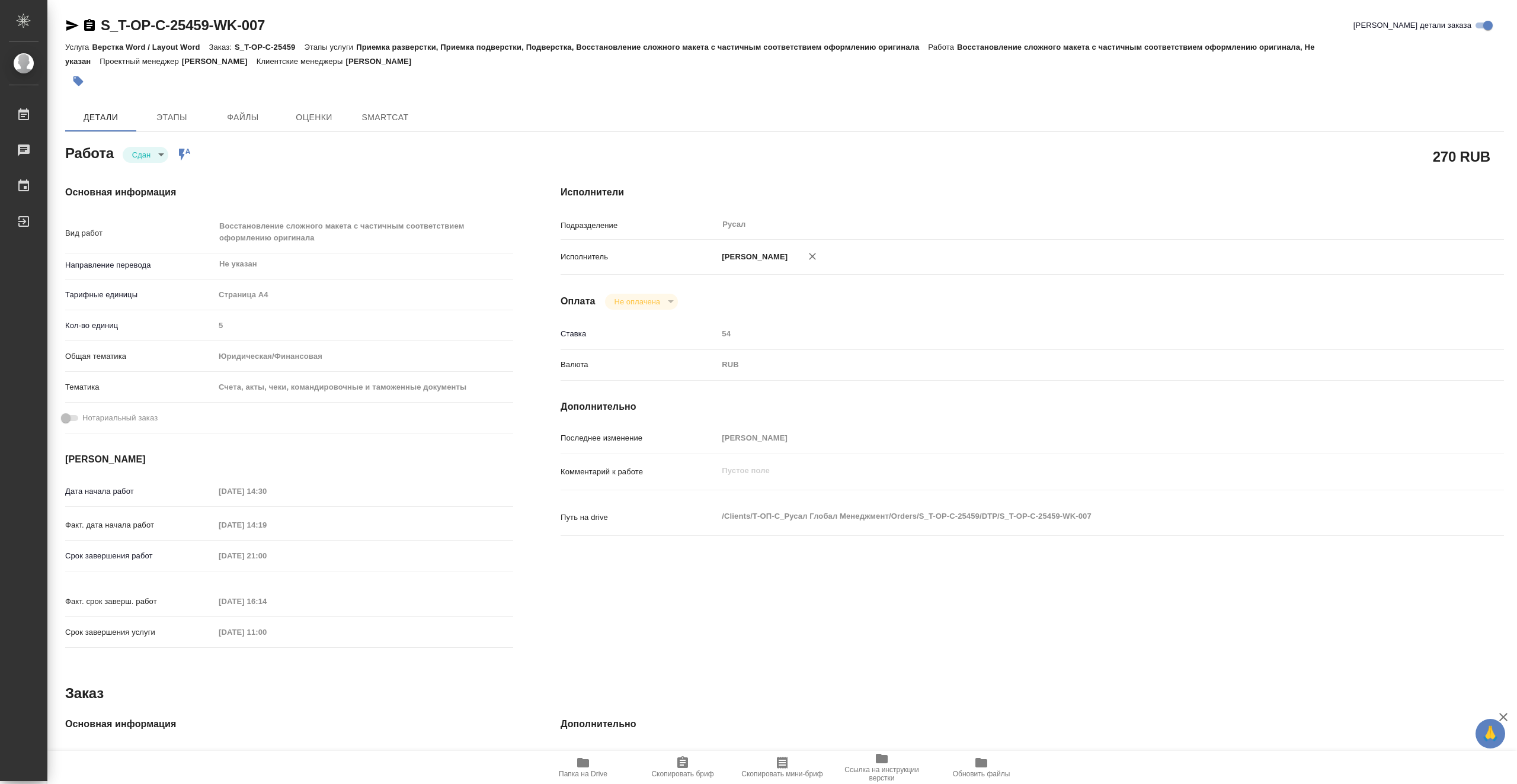
type textarea "x"
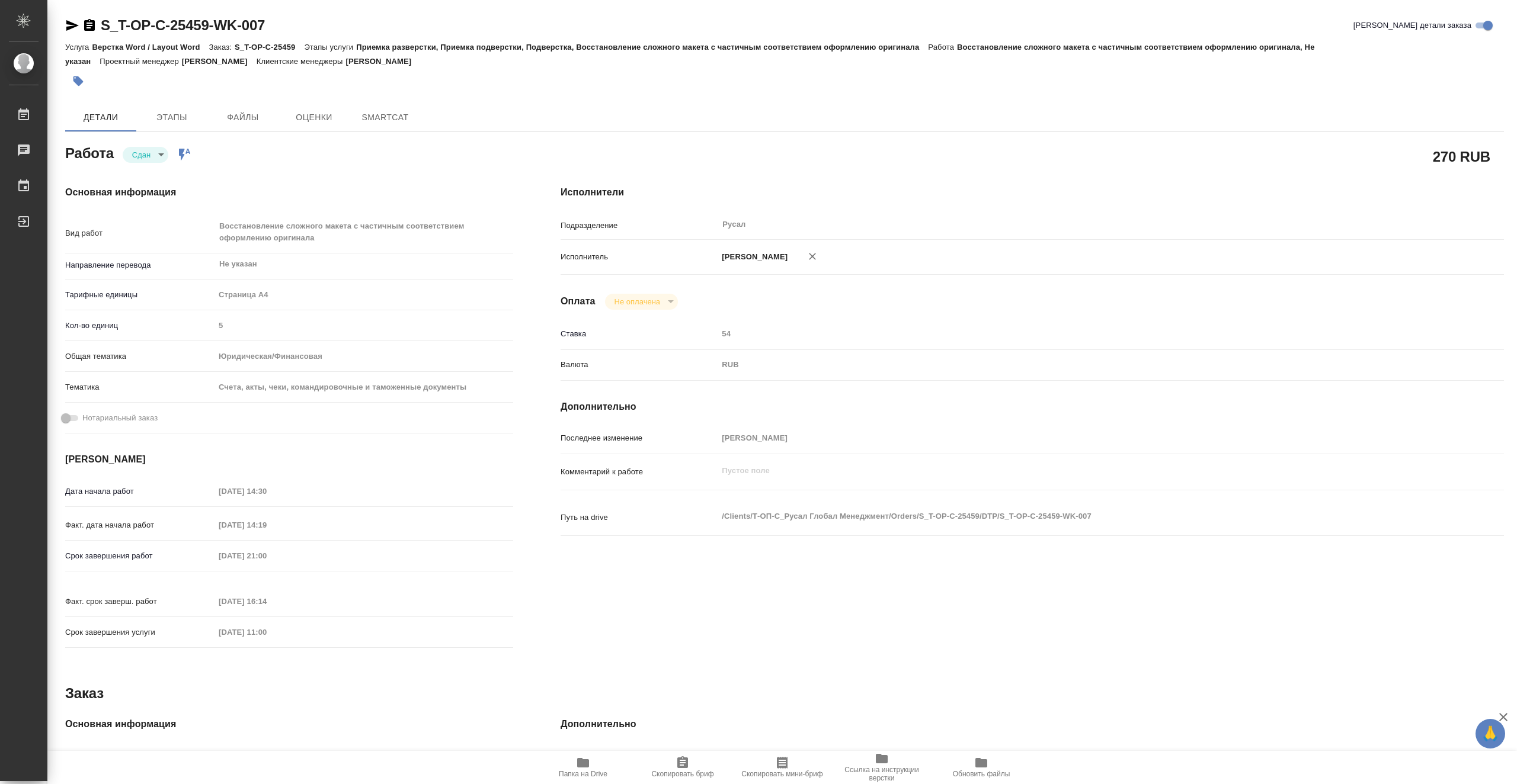
type textarea "x"
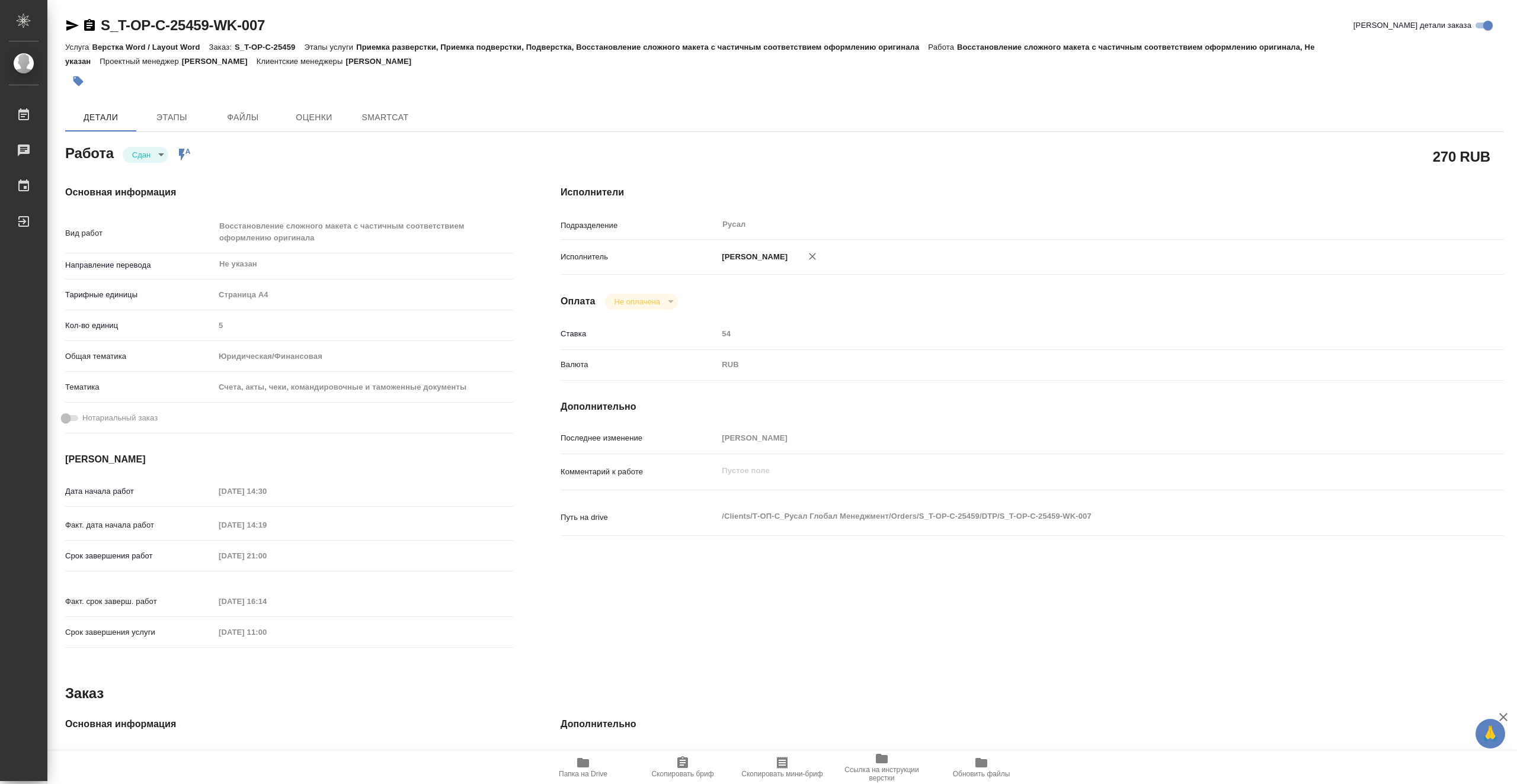
type textarea "x"
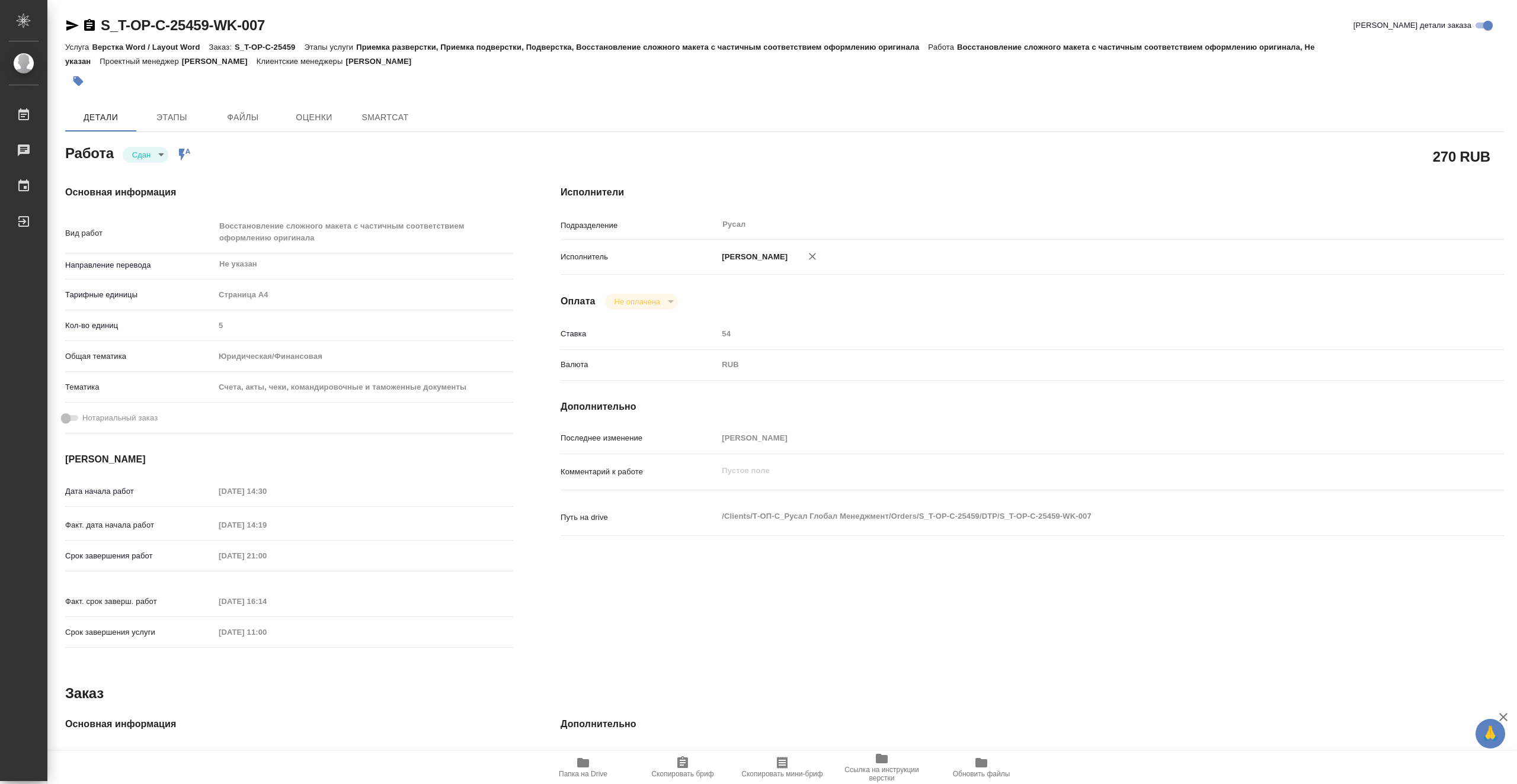
type textarea "x"
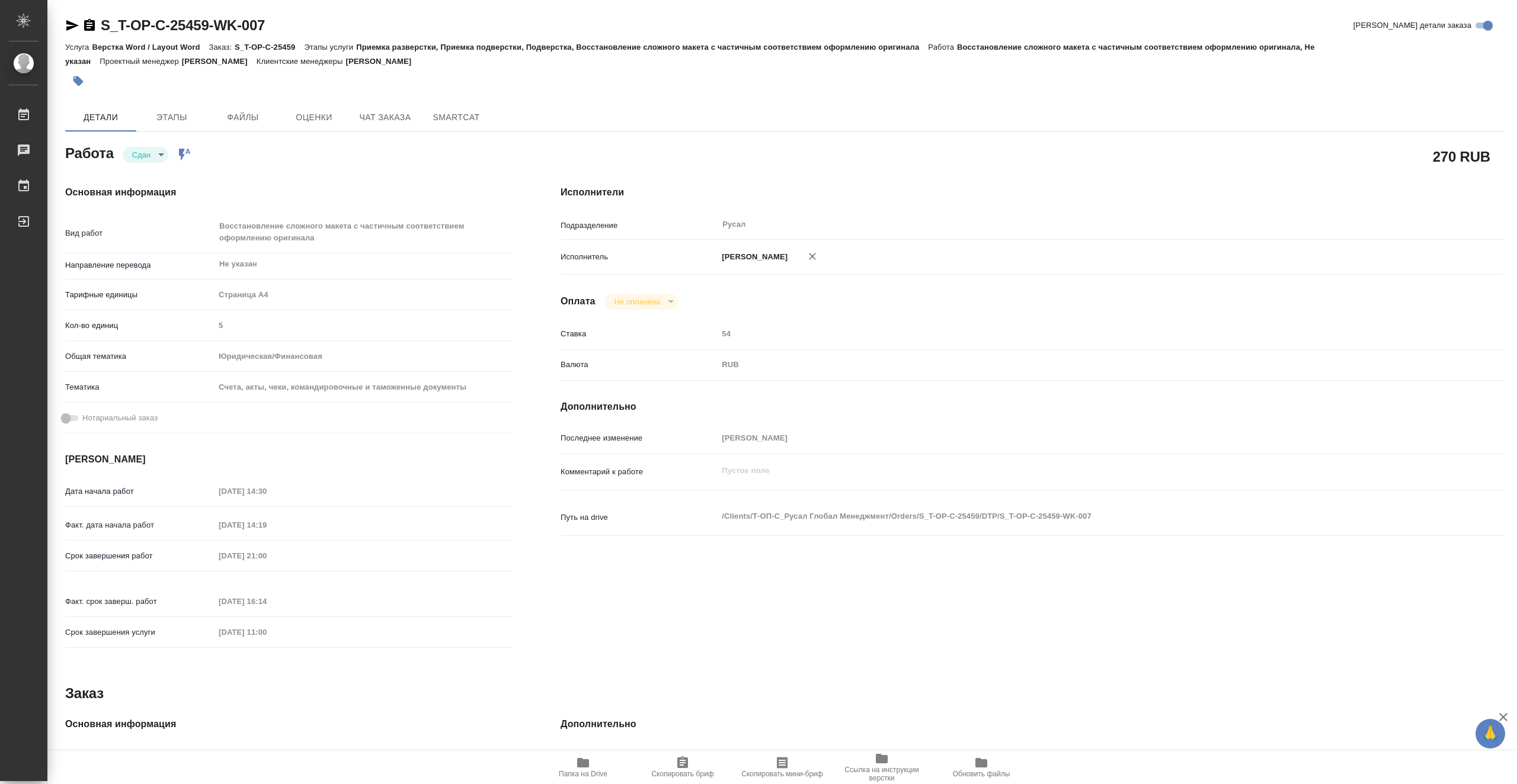
type textarea "x"
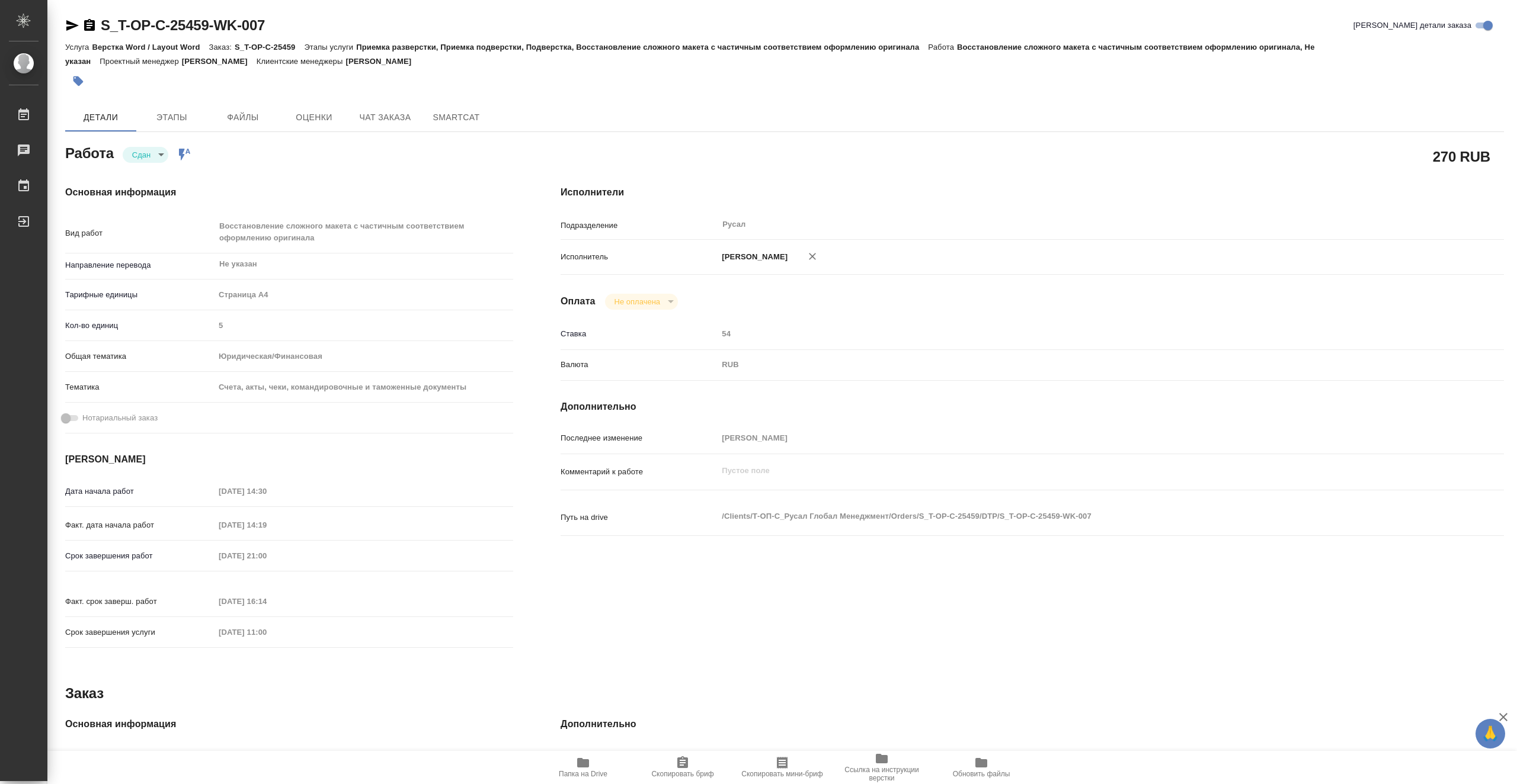
type textarea "x"
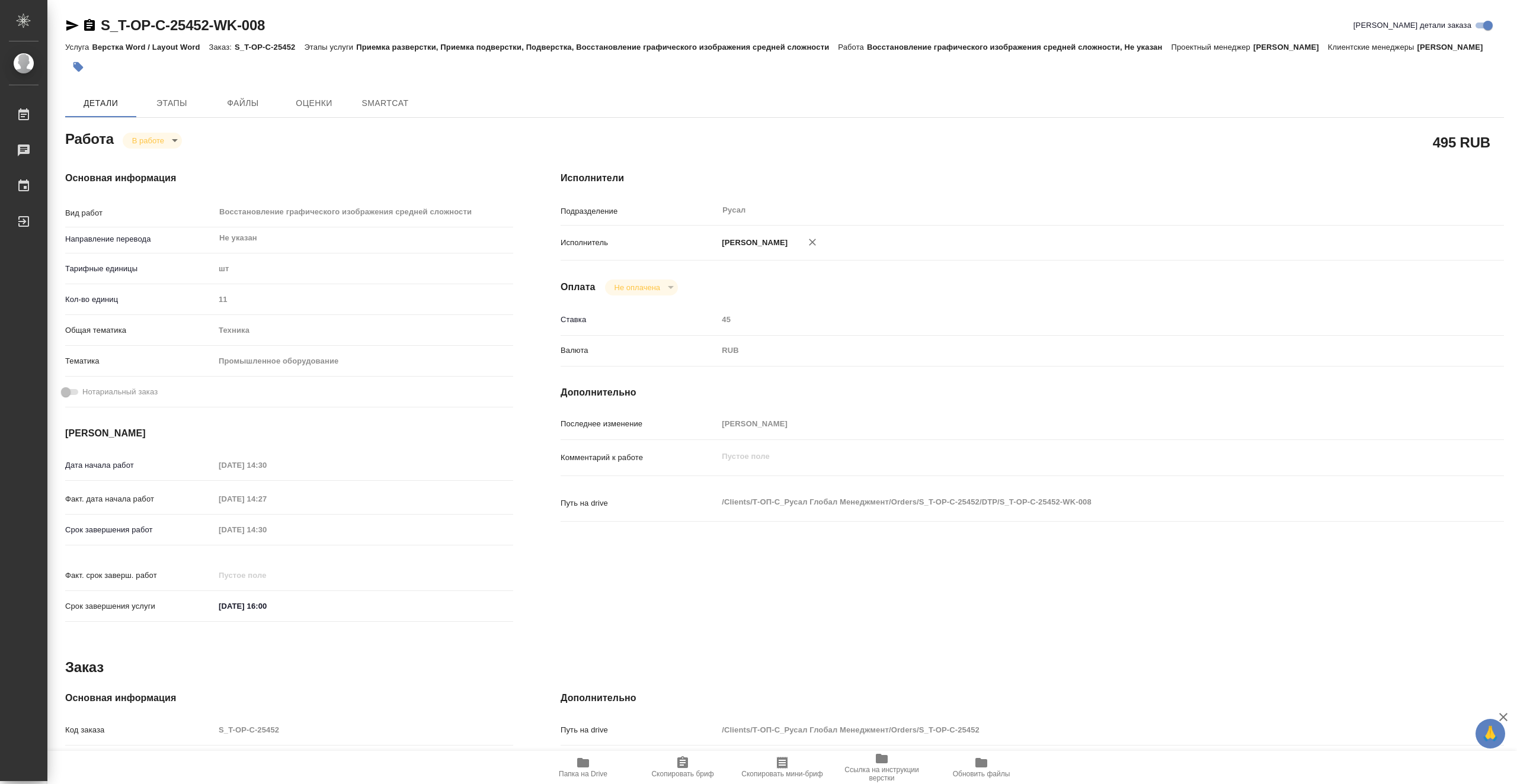
type textarea "x"
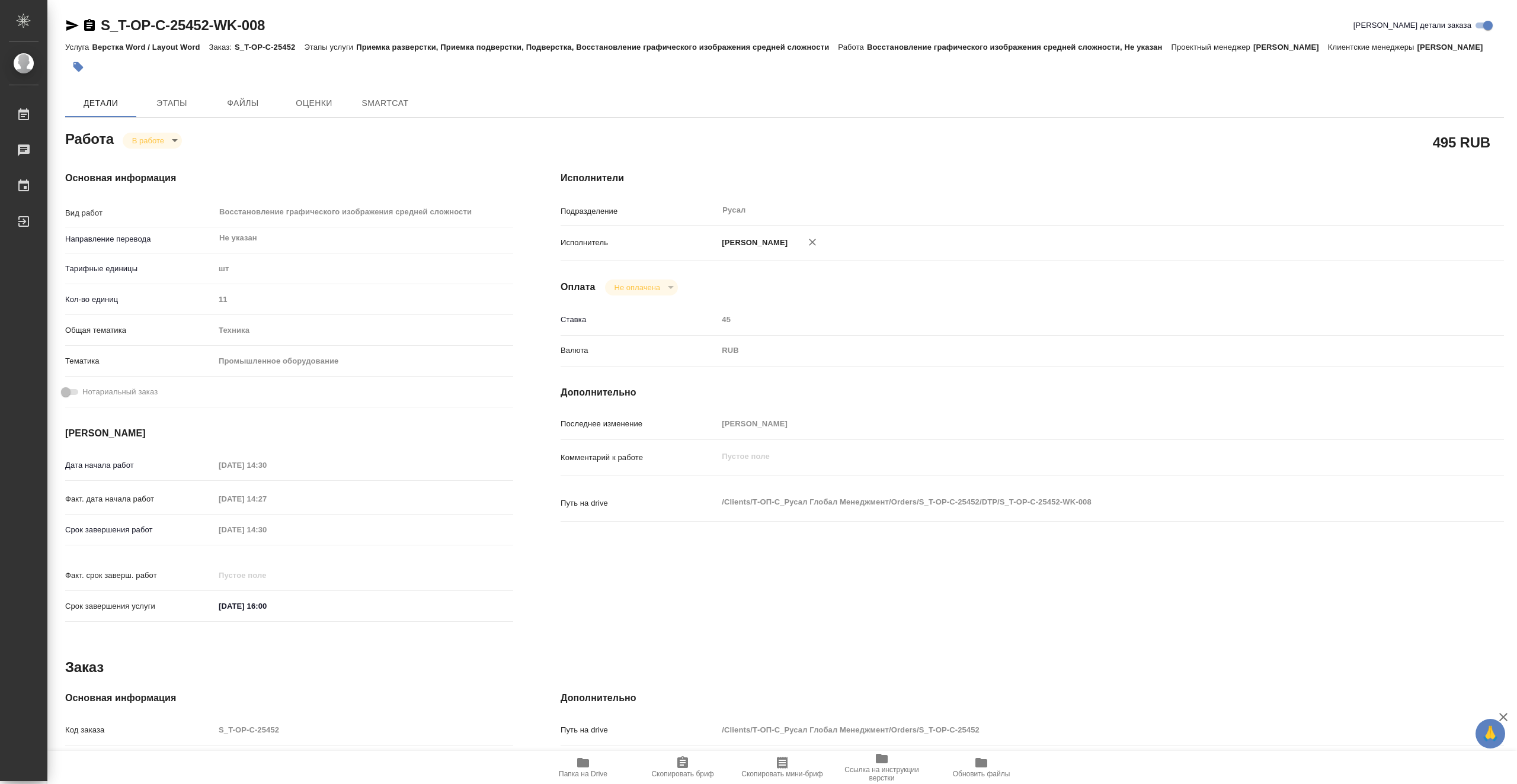
type textarea "x"
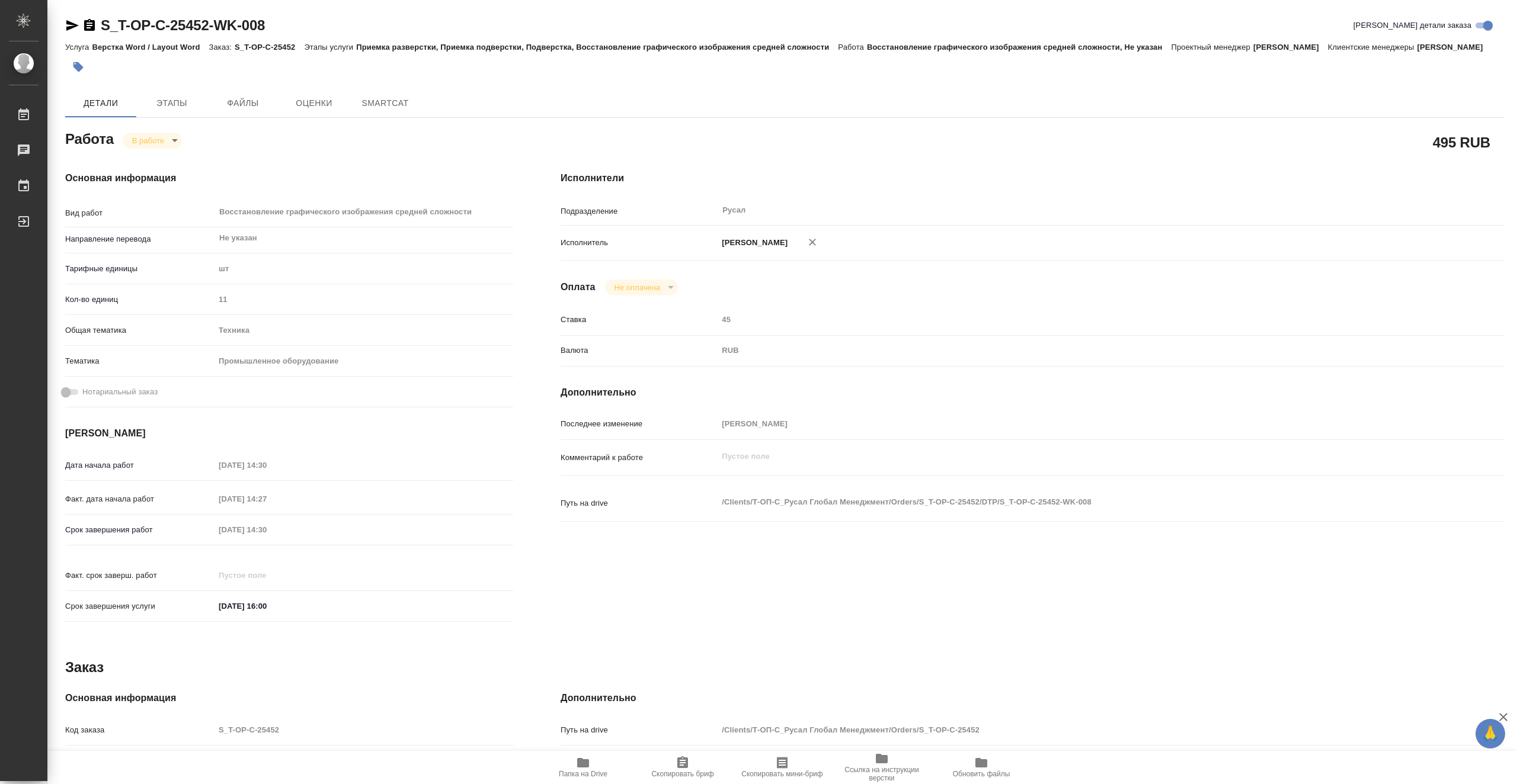
type textarea "x"
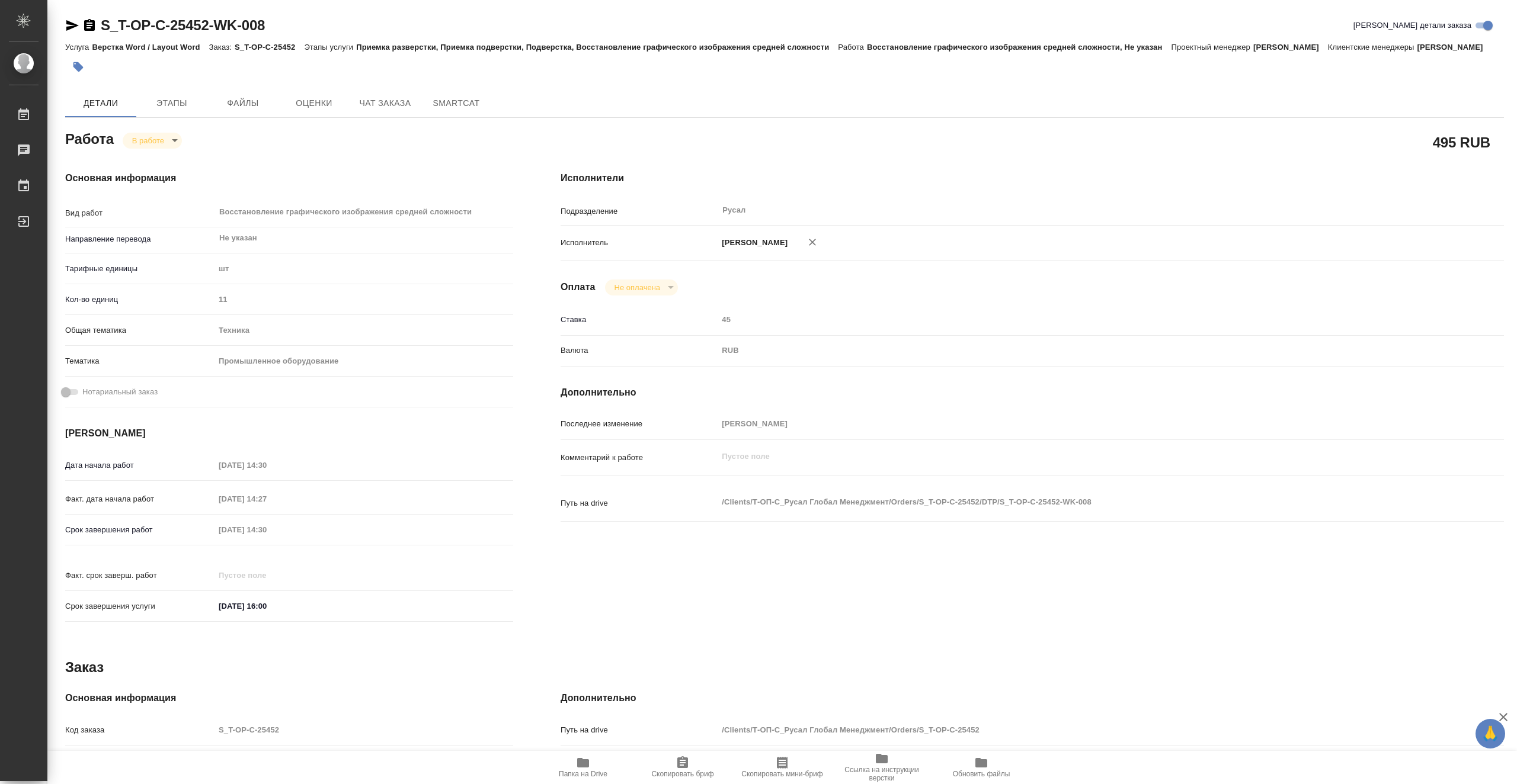
click at [585, 765] on icon "button" at bounding box center [583, 763] width 12 height 10
type textarea "x"
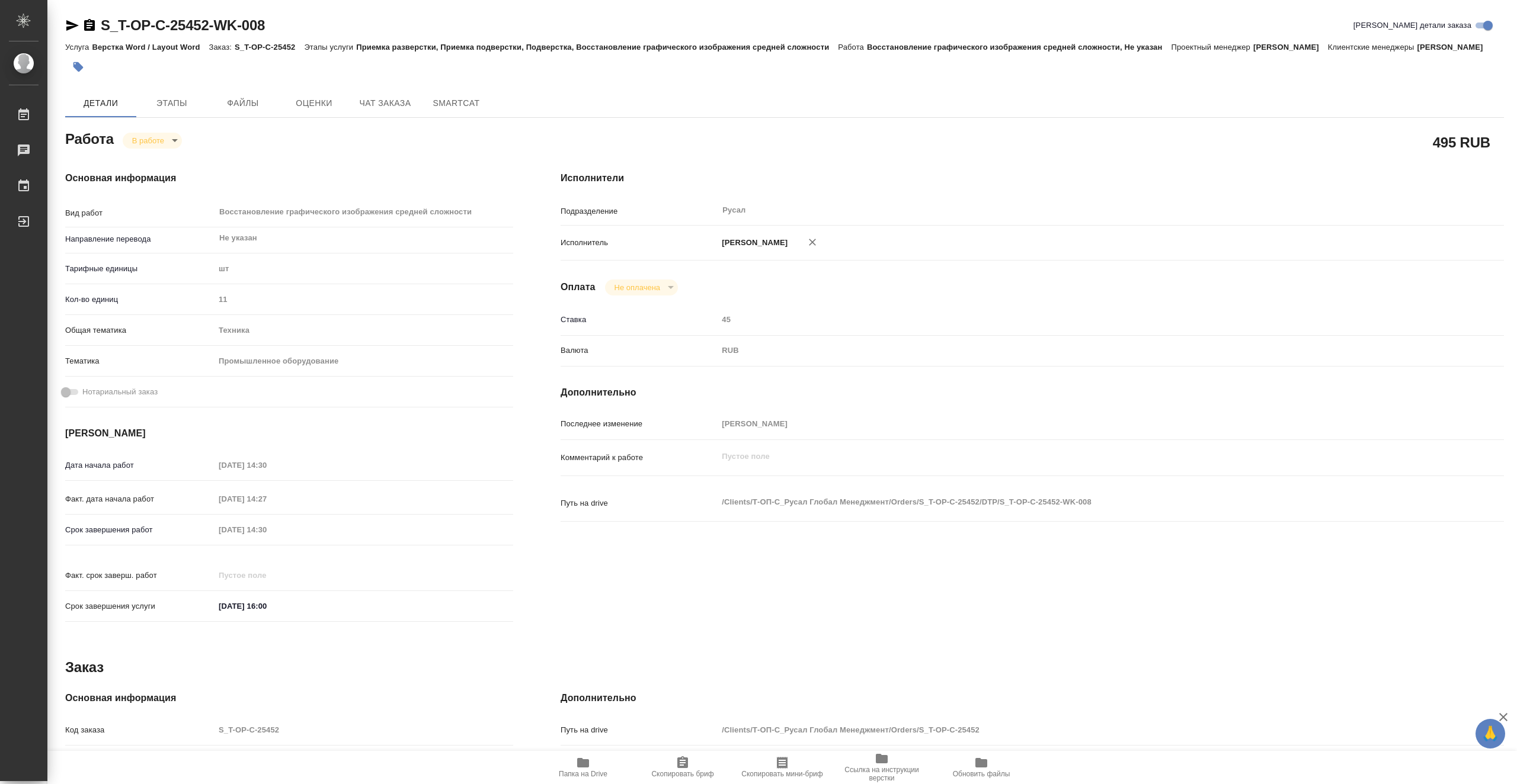
type textarea "x"
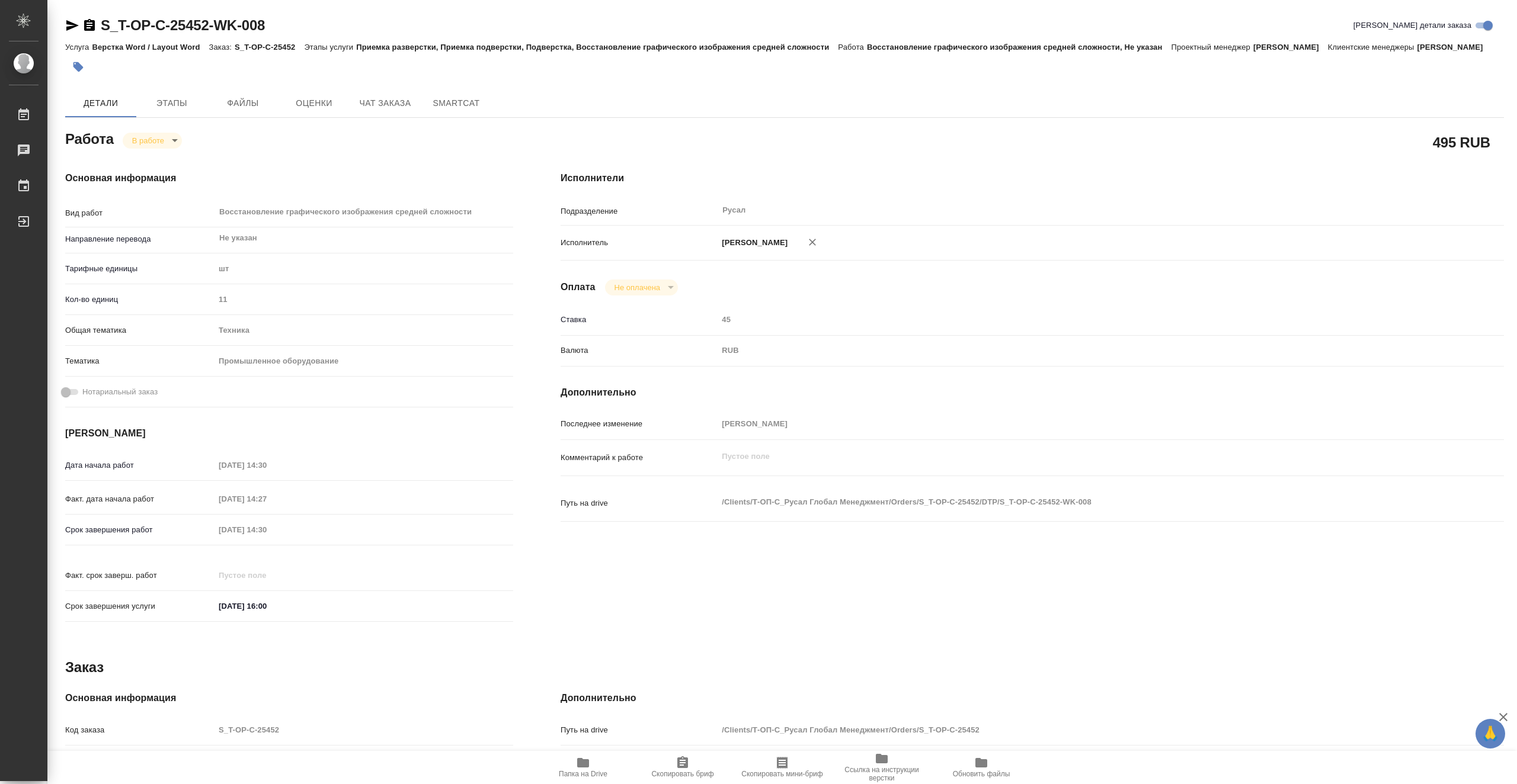
type textarea "x"
drag, startPoint x: 288, startPoint y: 25, endPoint x: 102, endPoint y: 31, distance: 186.1
click at [102, 31] on div "S_T-OP-C-25452-WK-008 Кратко детали заказа" at bounding box center [784, 25] width 1439 height 19
copy link "S_T-OP-C-25452-WK-008"
click at [183, 111] on span "Этапы" at bounding box center [172, 103] width 57 height 15
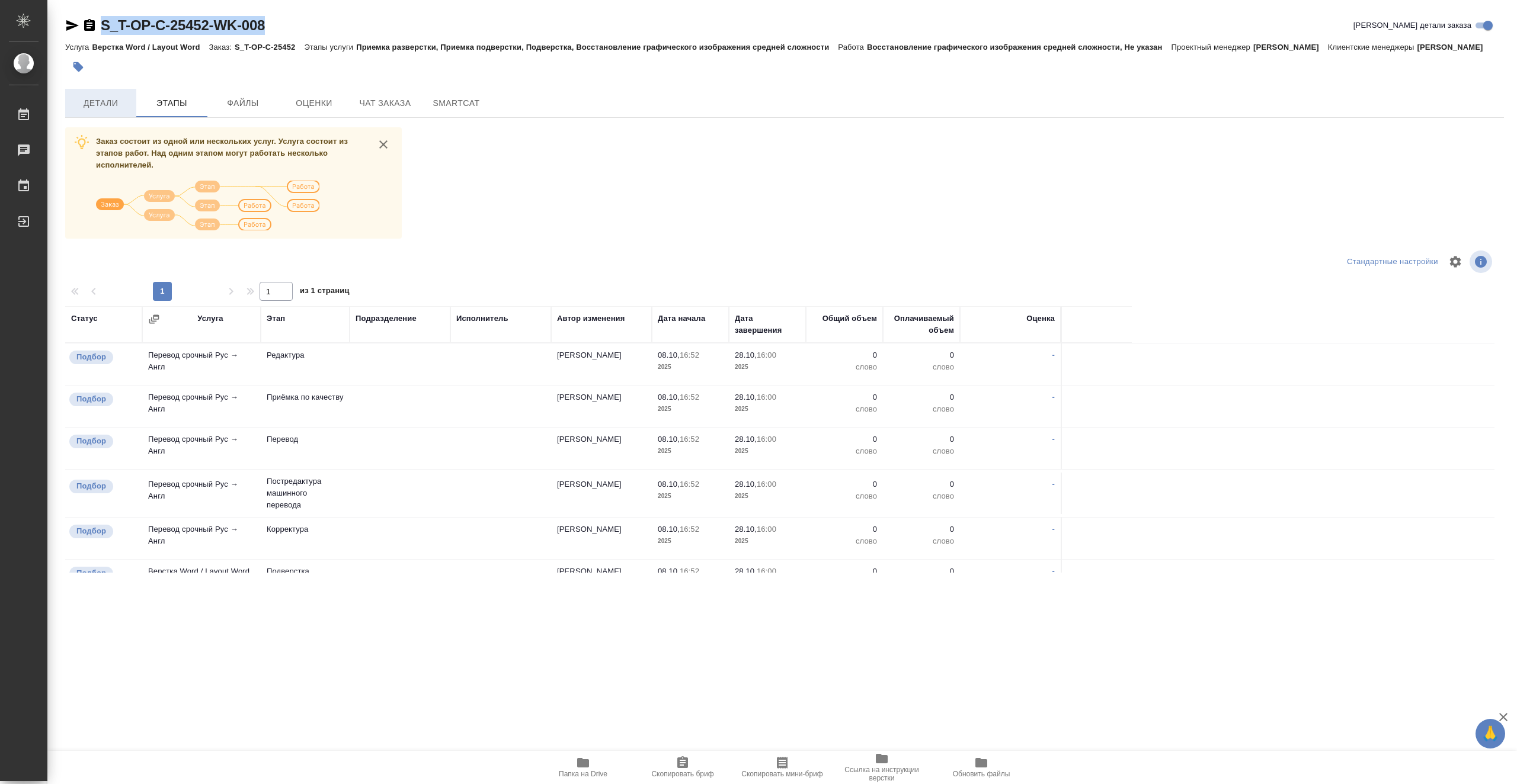
click at [111, 111] on span "Детали" at bounding box center [100, 103] width 57 height 15
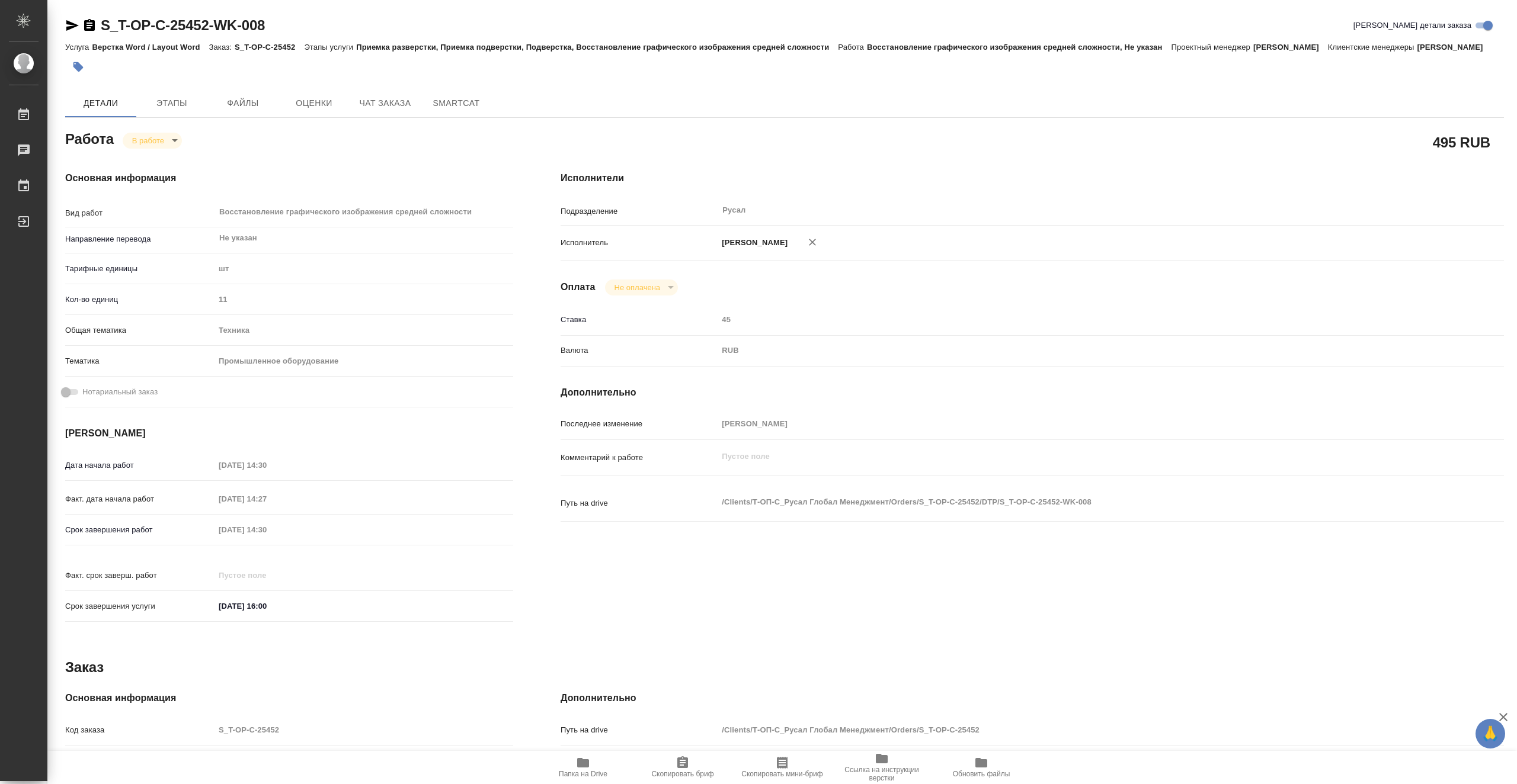
type textarea "x"
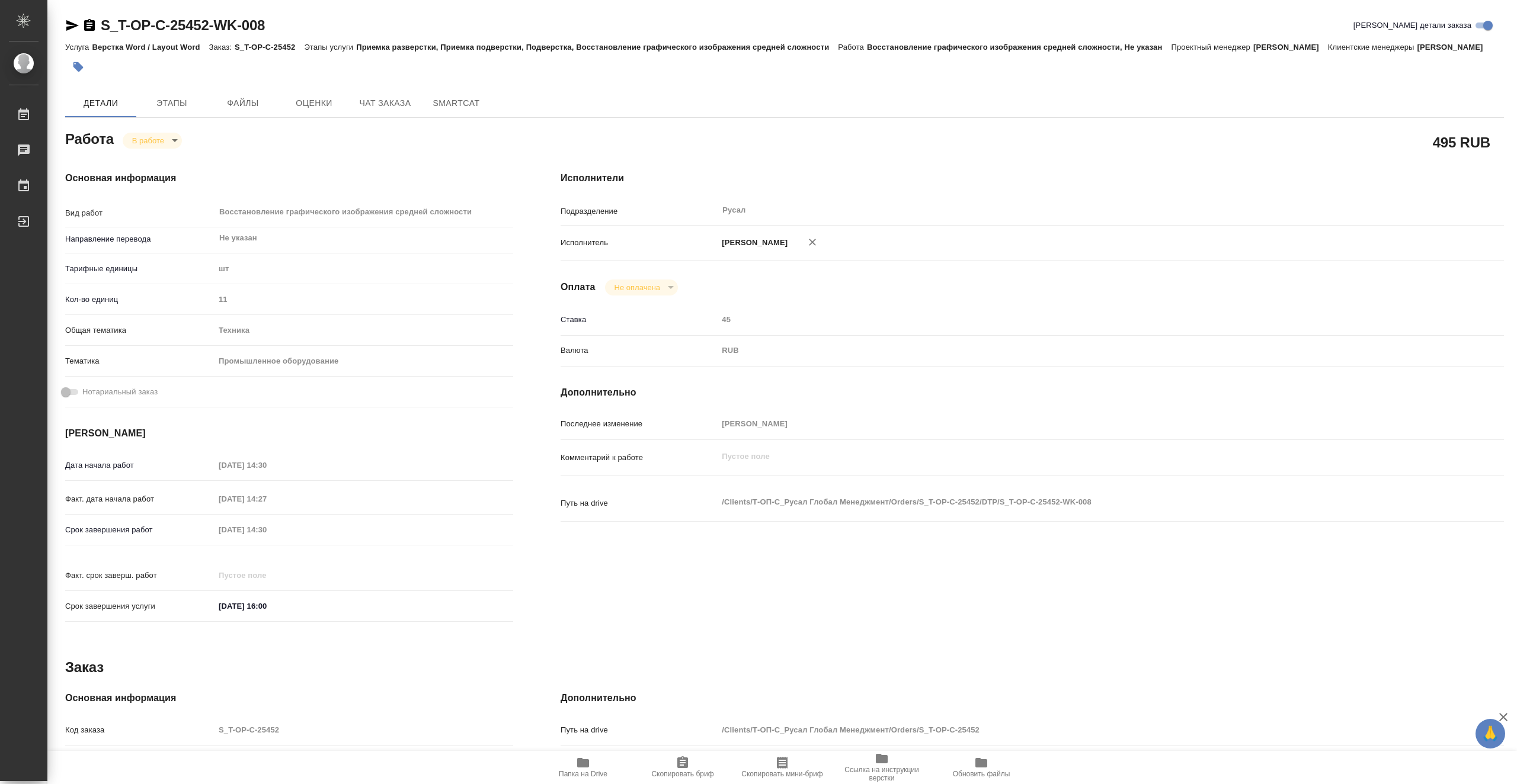
type textarea "x"
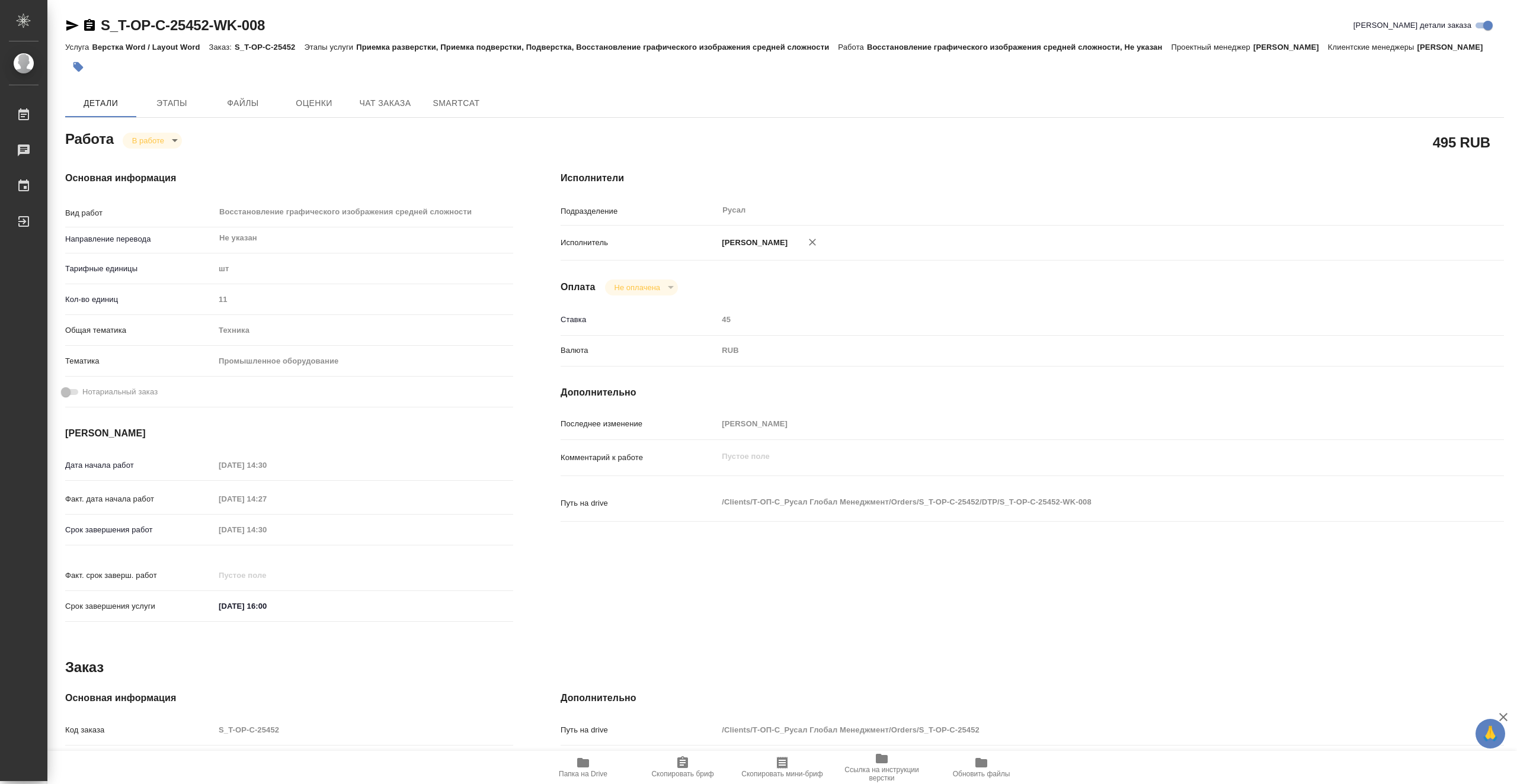
type textarea "x"
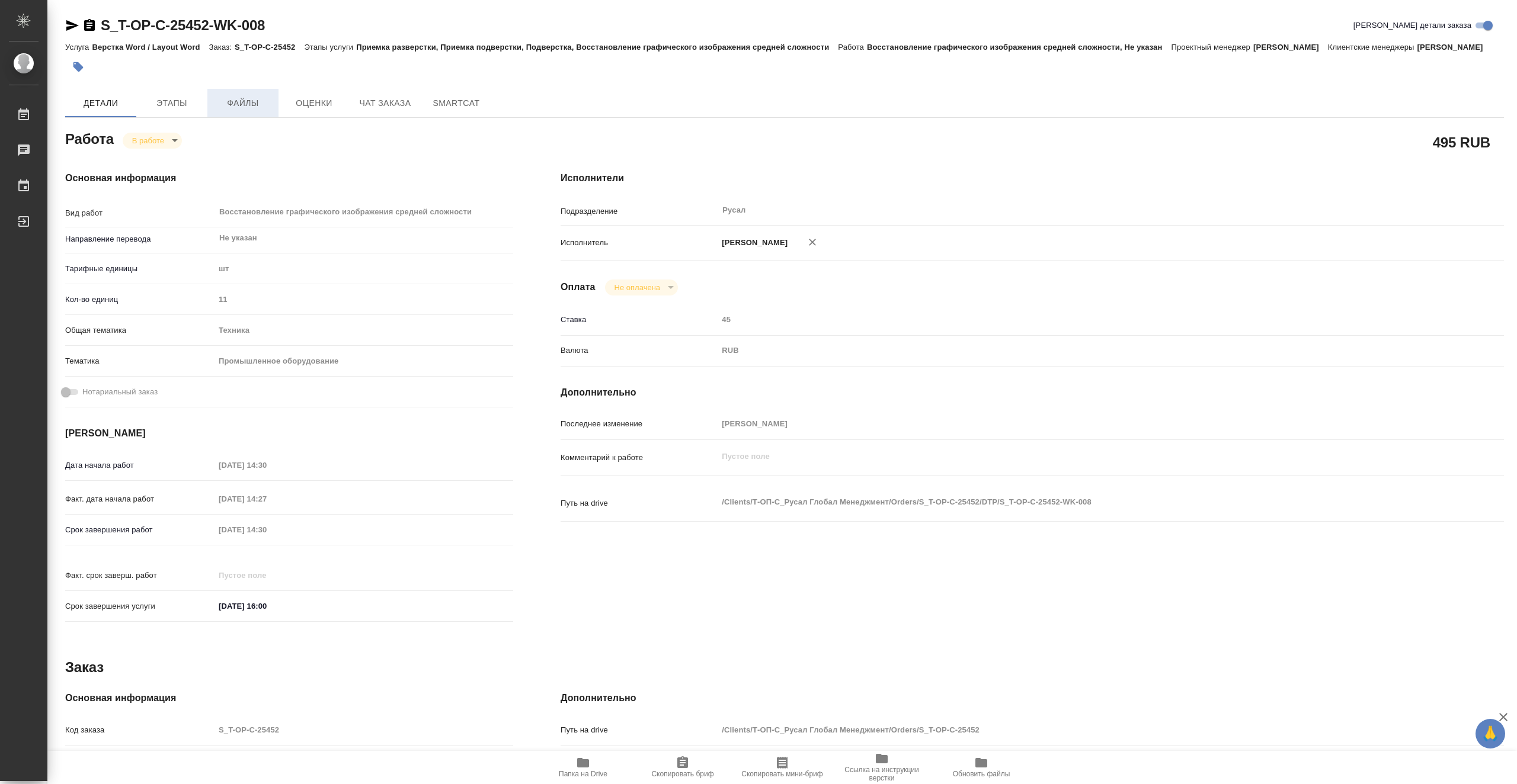
type textarea "x"
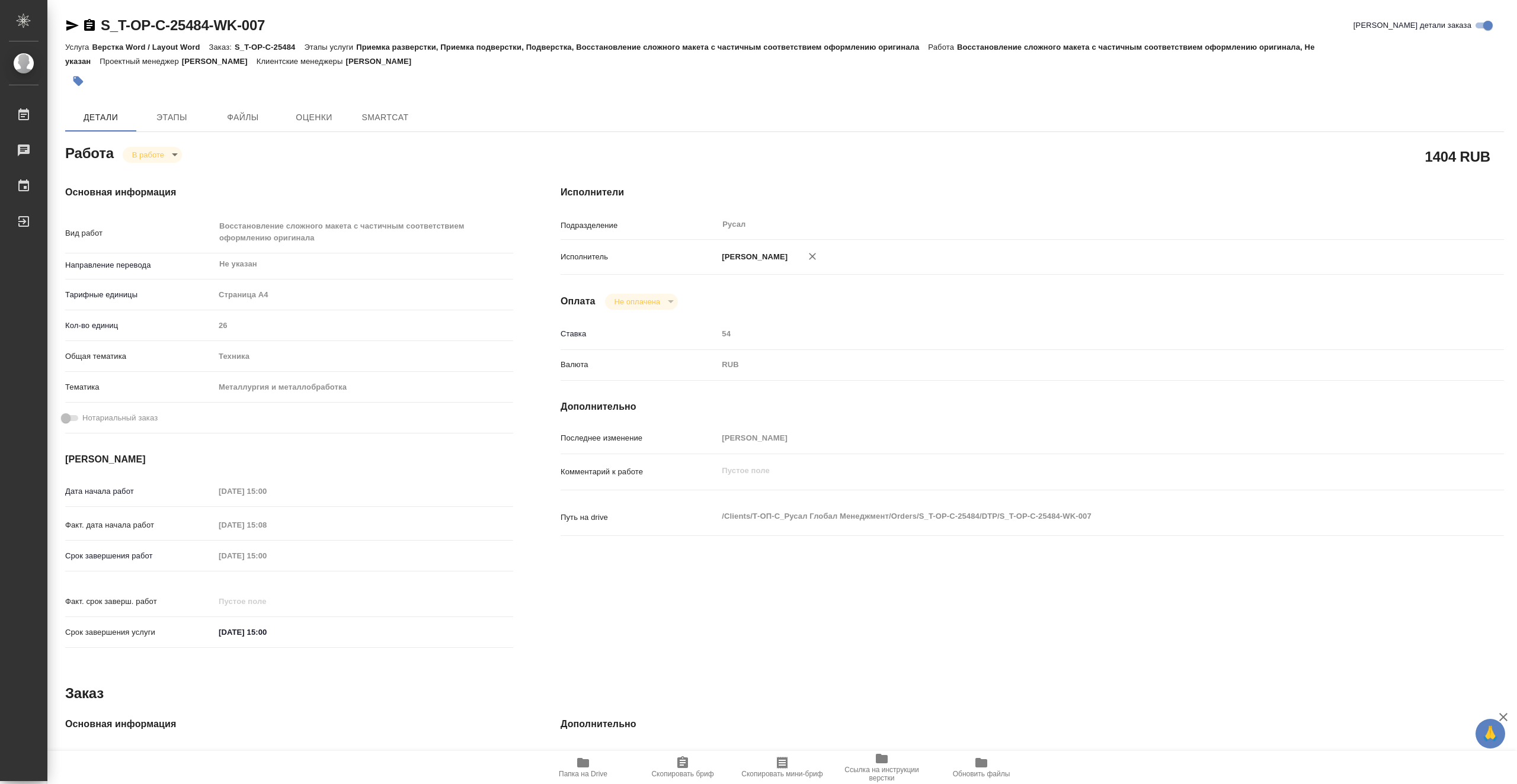
type textarea "x"
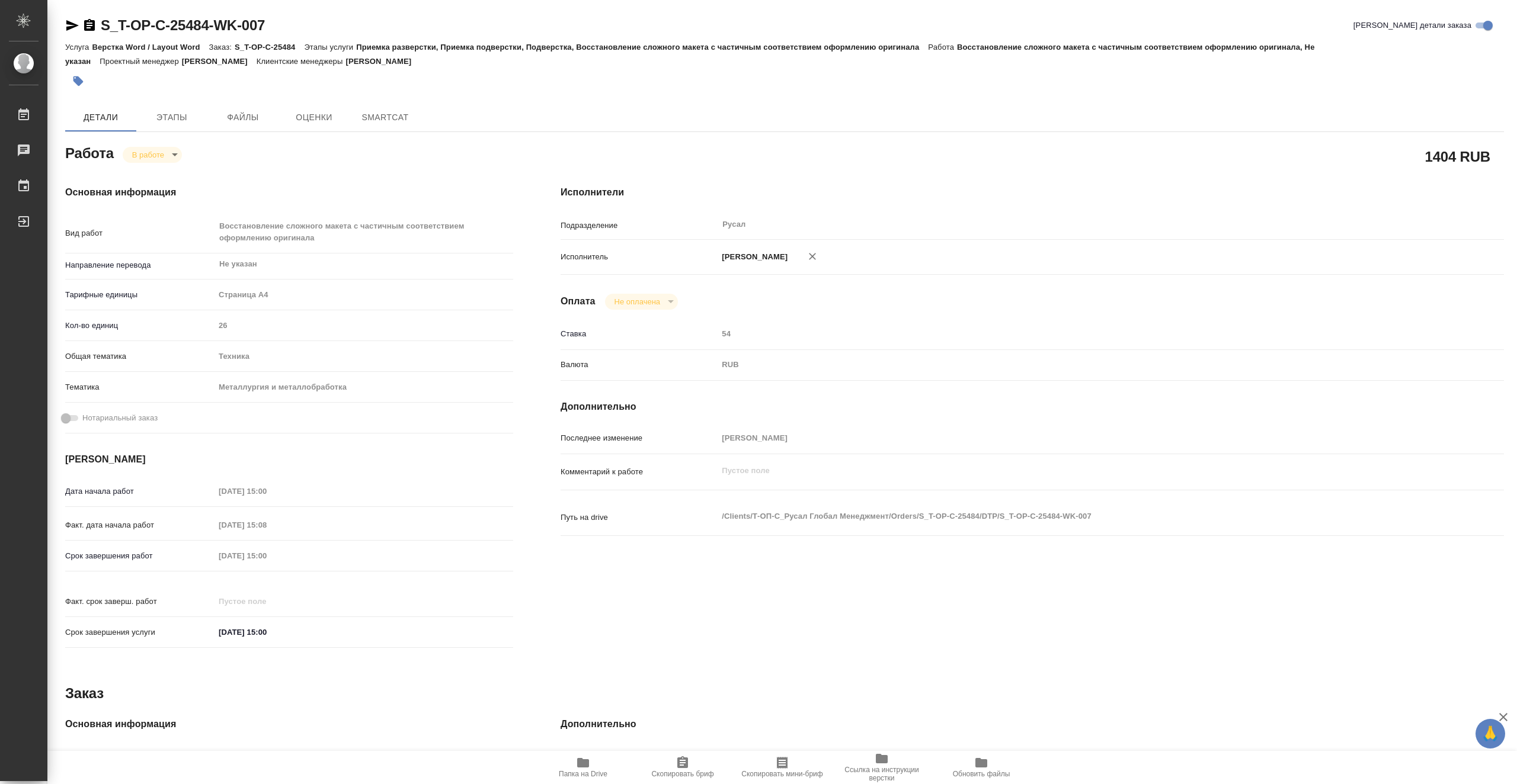
type textarea "x"
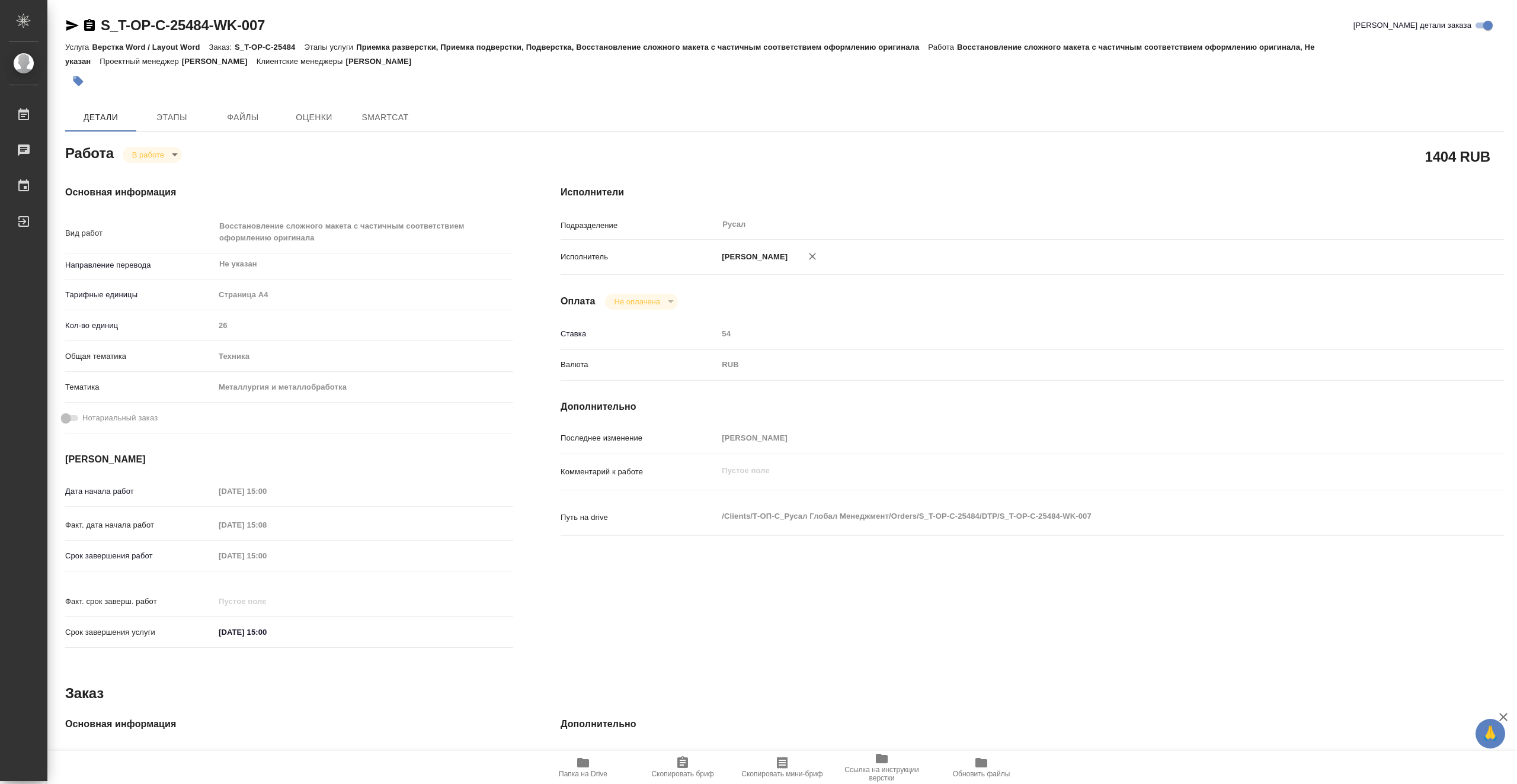
type textarea "x"
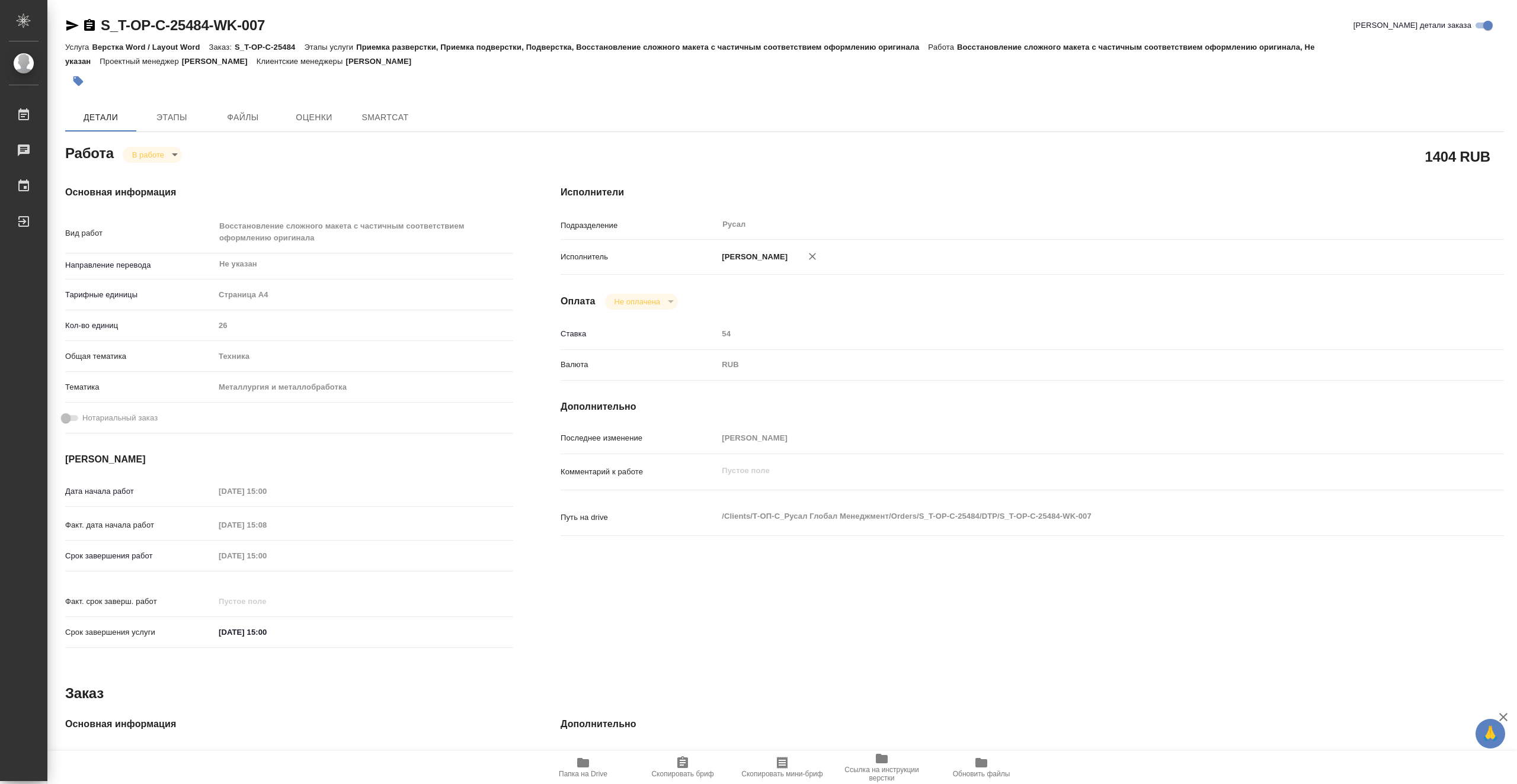
type textarea "x"
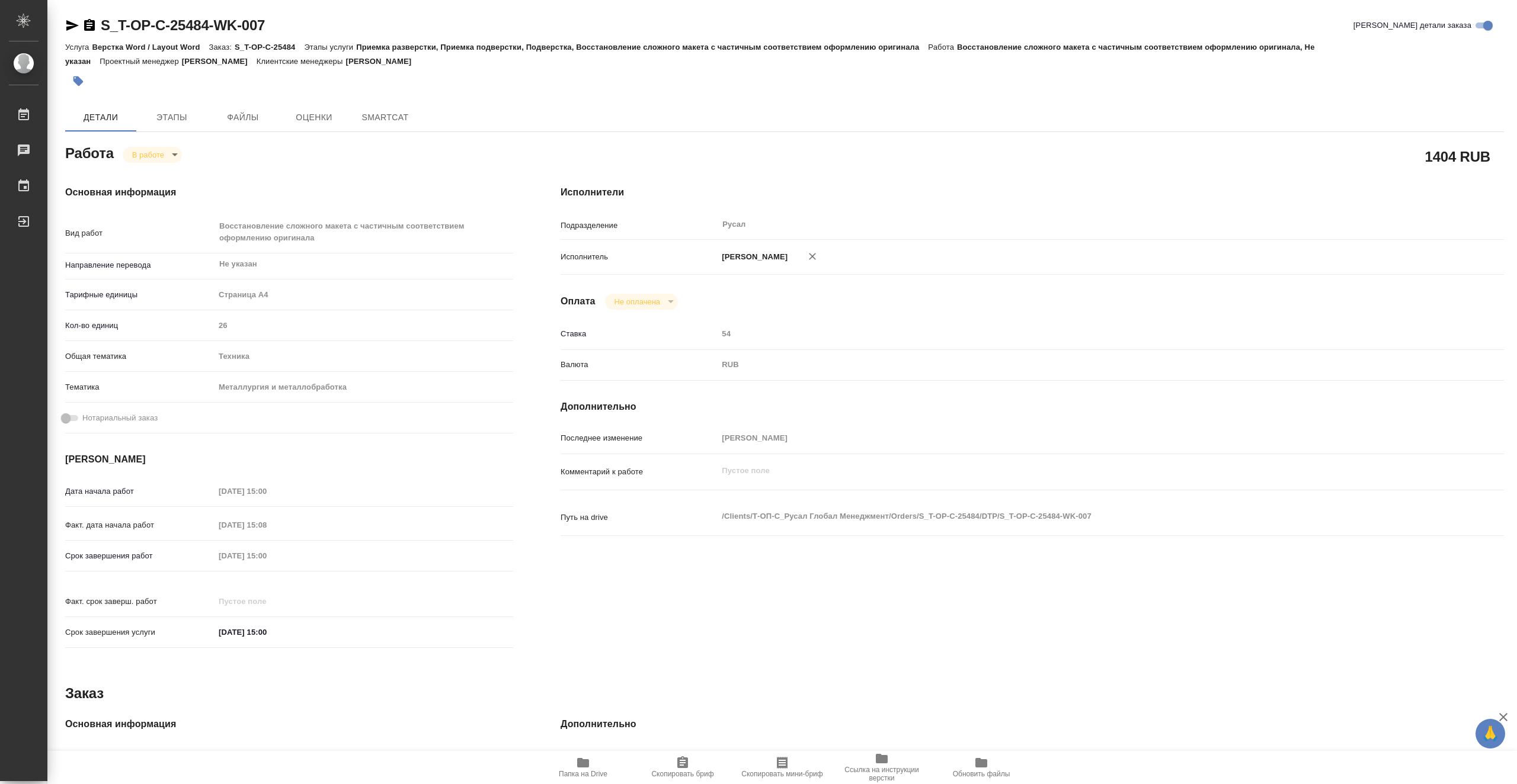
type textarea "x"
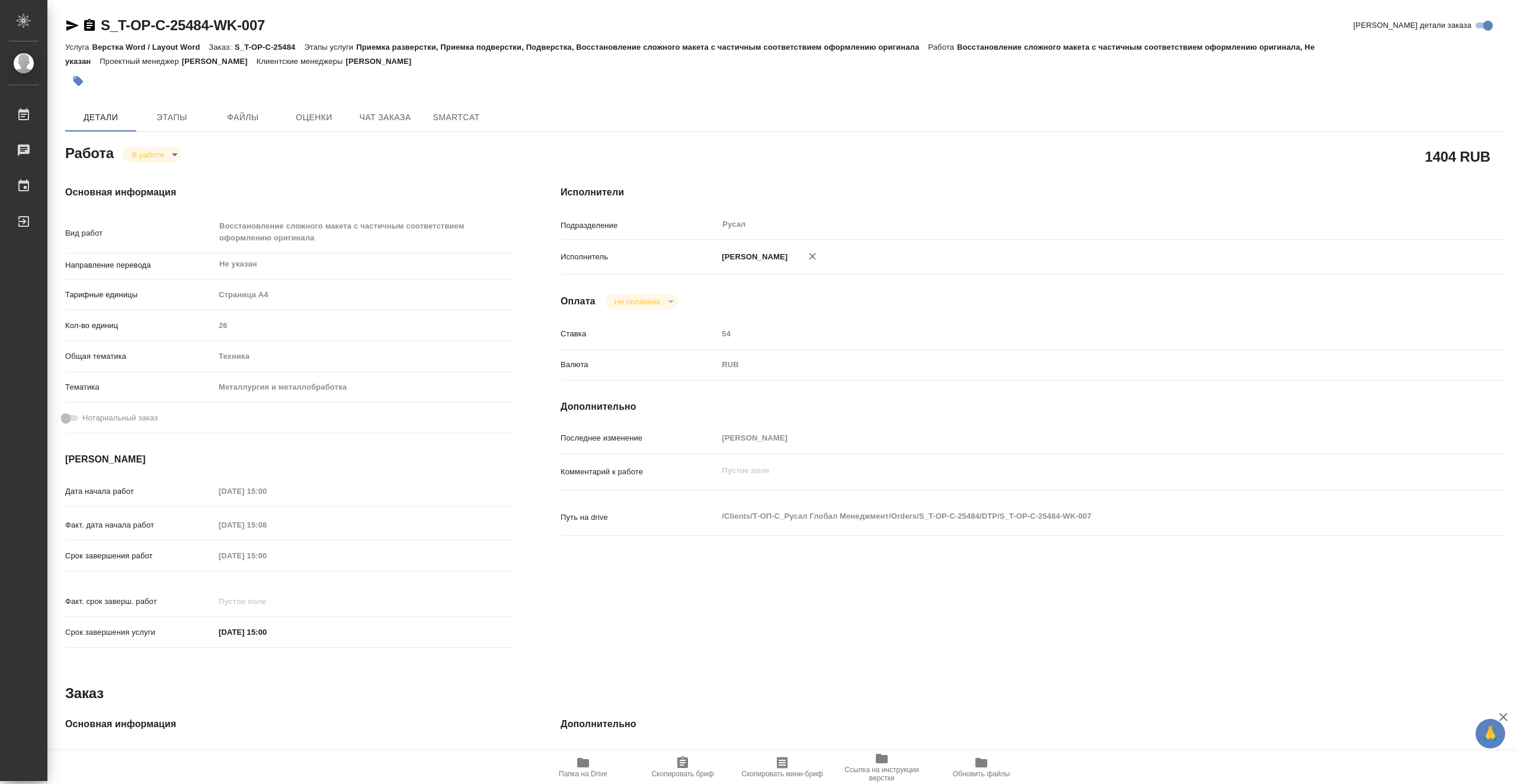
click at [589, 772] on span "Папка на Drive" at bounding box center [583, 774] width 48 height 8
type textarea "x"
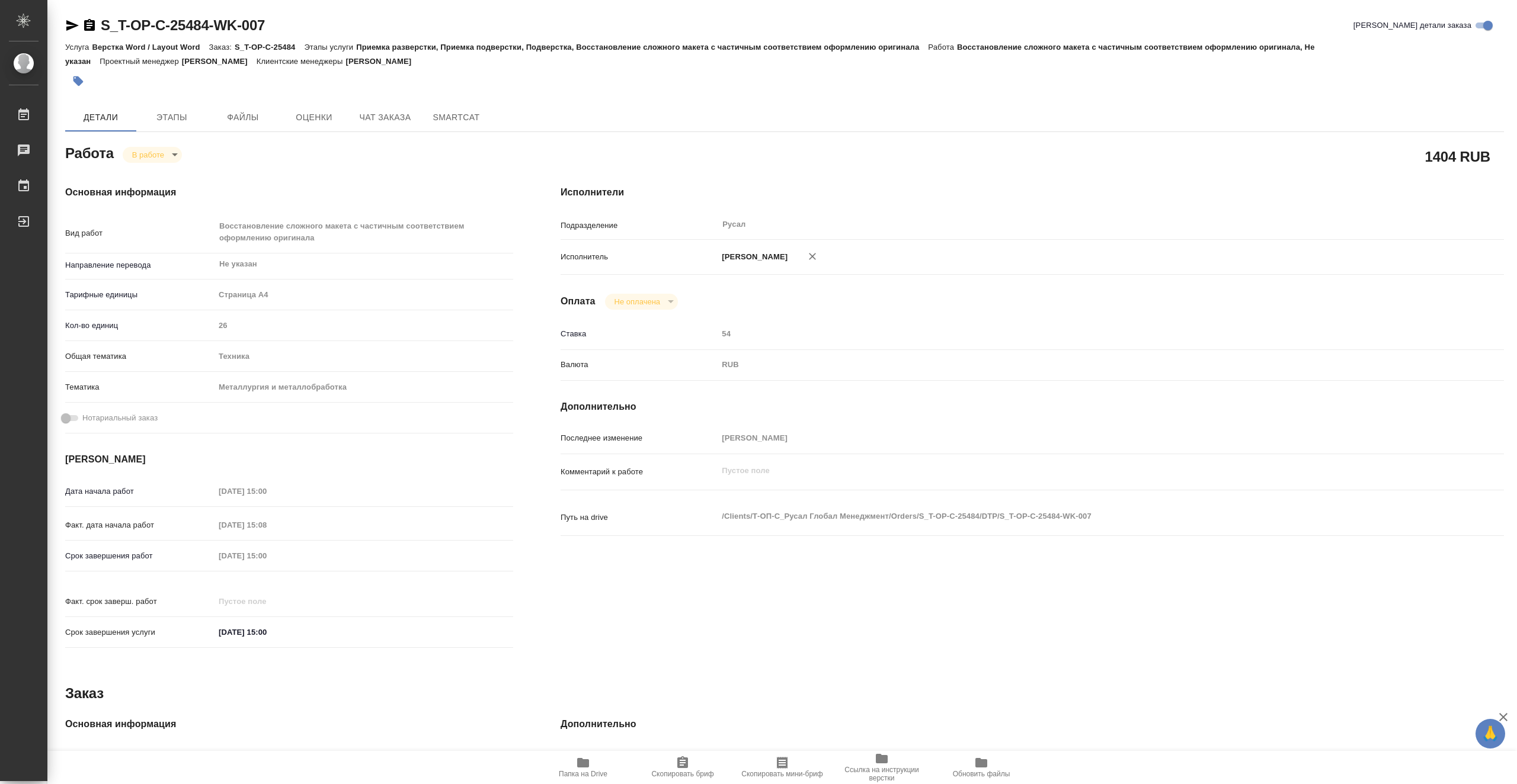
type textarea "x"
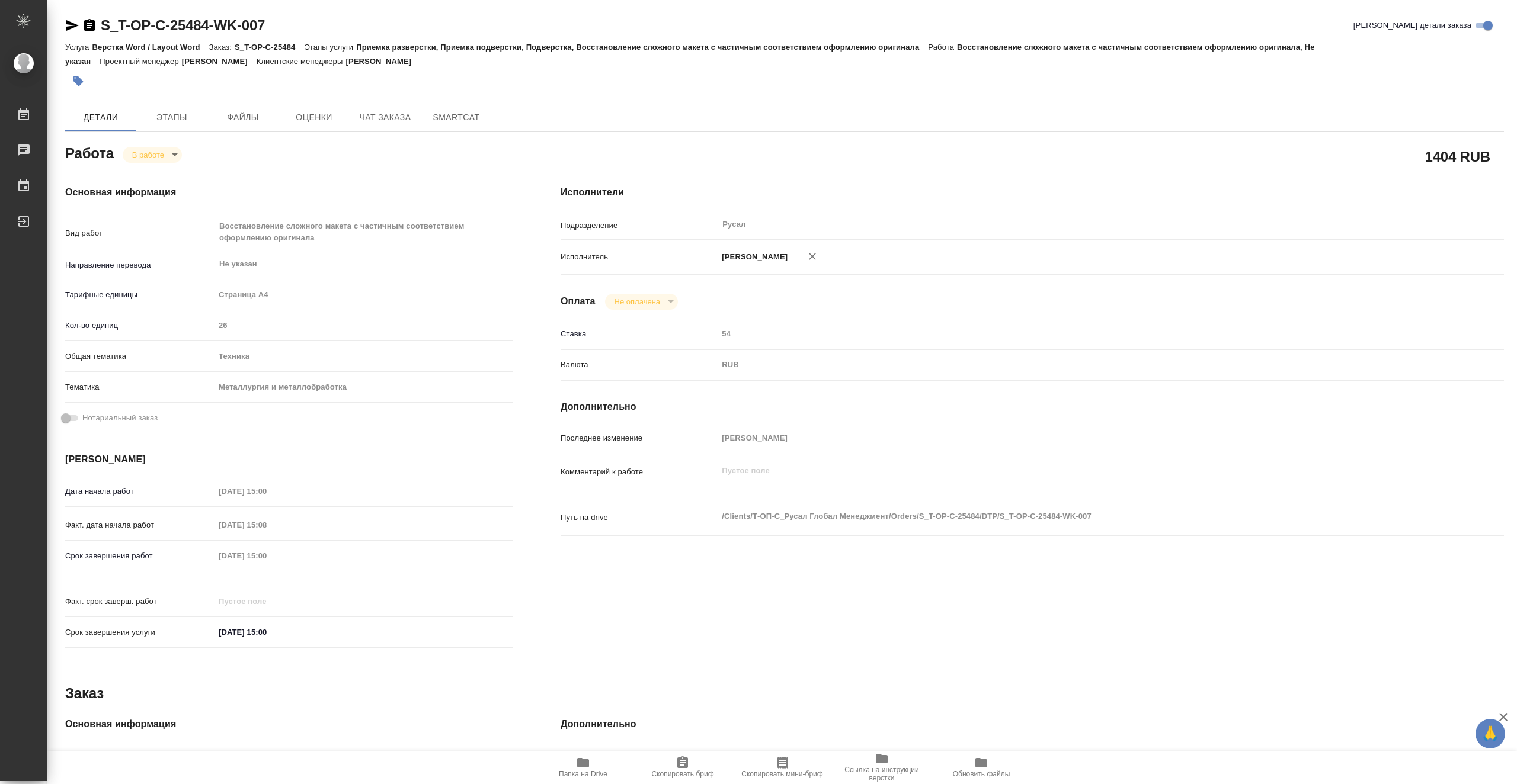
type textarea "x"
click at [583, 762] on icon "button" at bounding box center [583, 763] width 12 height 10
drag, startPoint x: 290, startPoint y: 30, endPoint x: 101, endPoint y: 31, distance: 189.0
click at [101, 31] on div "S_T-OP-C-25484-WK-007 Кратко детали заказа" at bounding box center [784, 25] width 1439 height 19
copy link "S_T-OP-C-25484-WK-007"
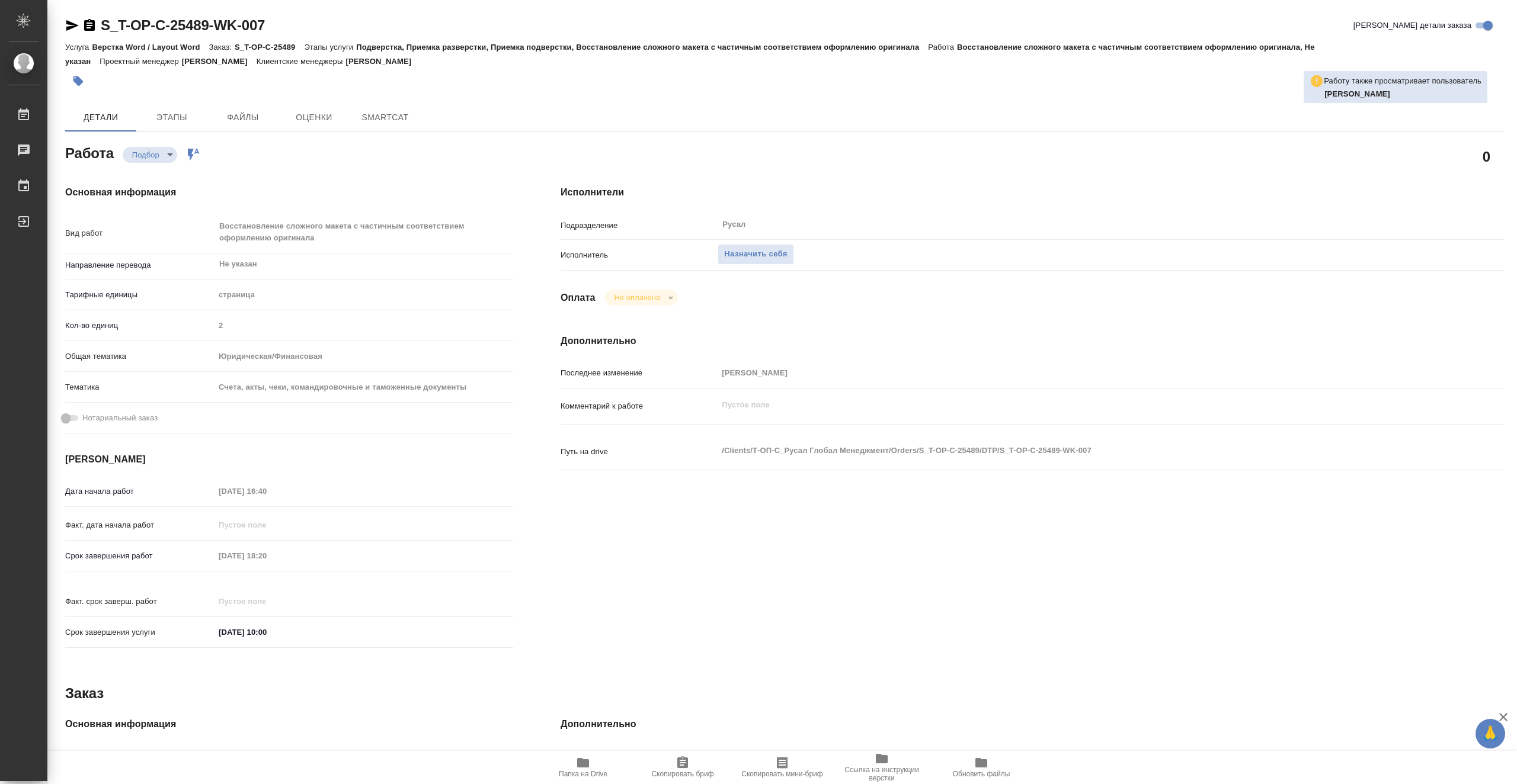
type textarea "x"
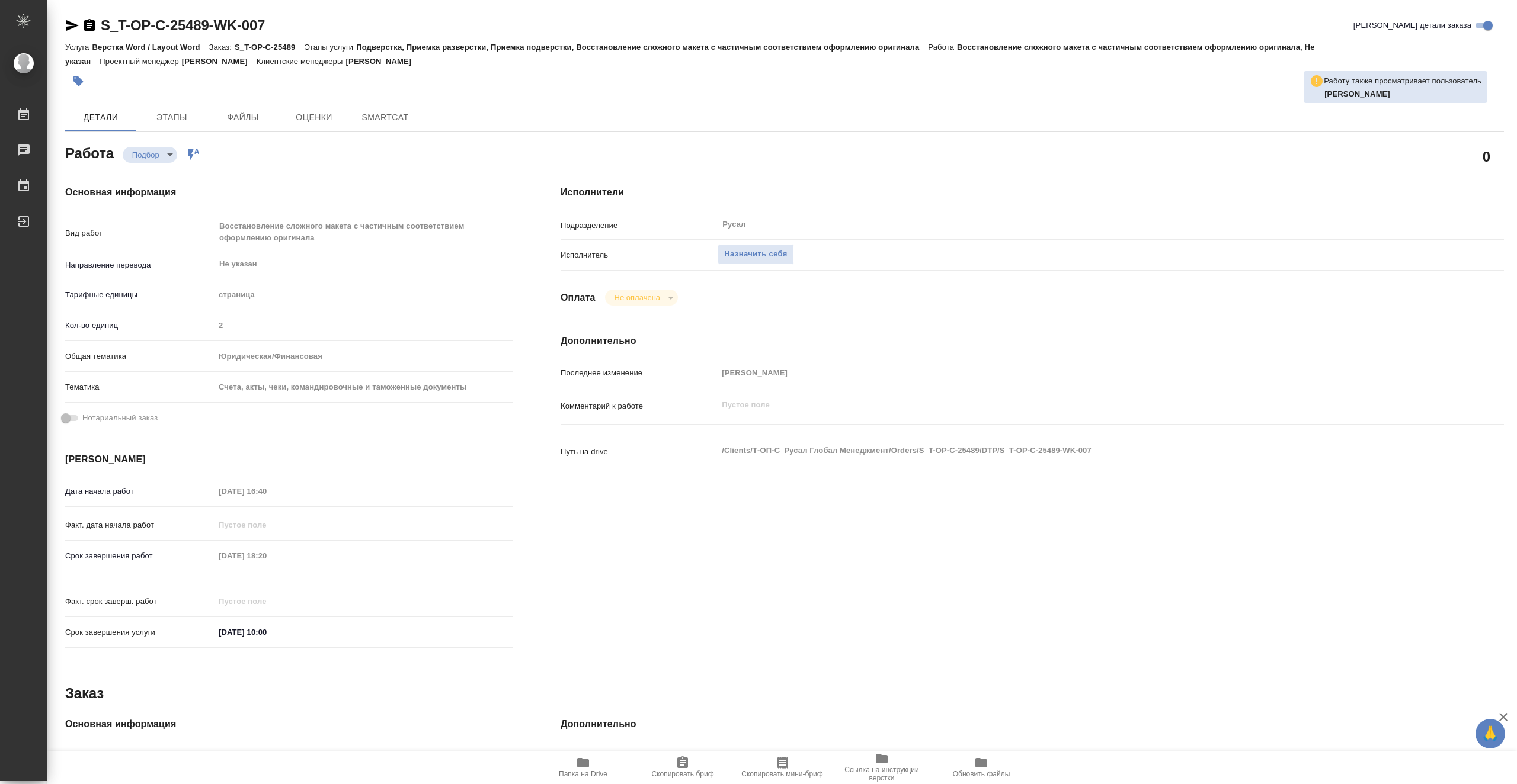
type textarea "x"
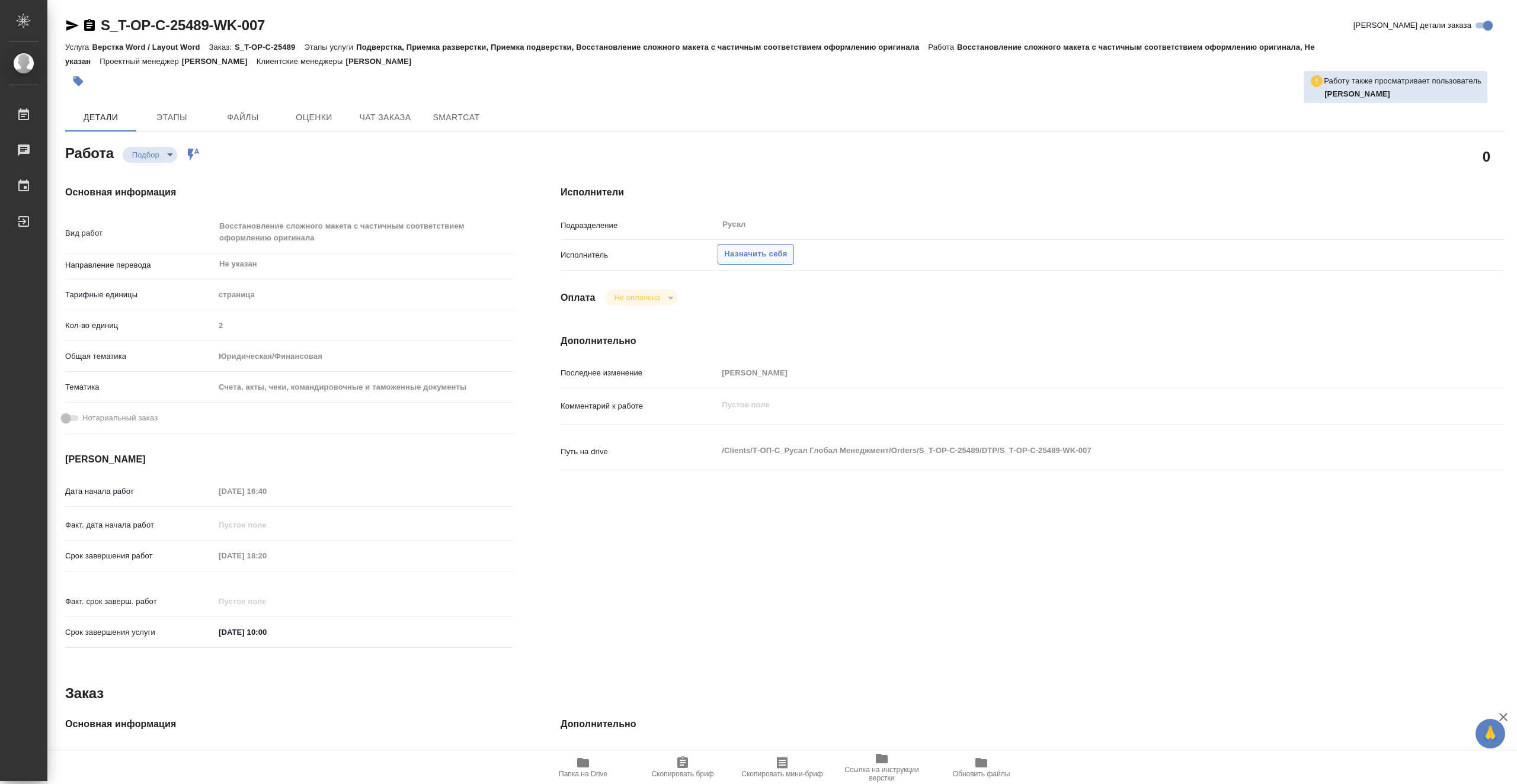
type textarea "x"
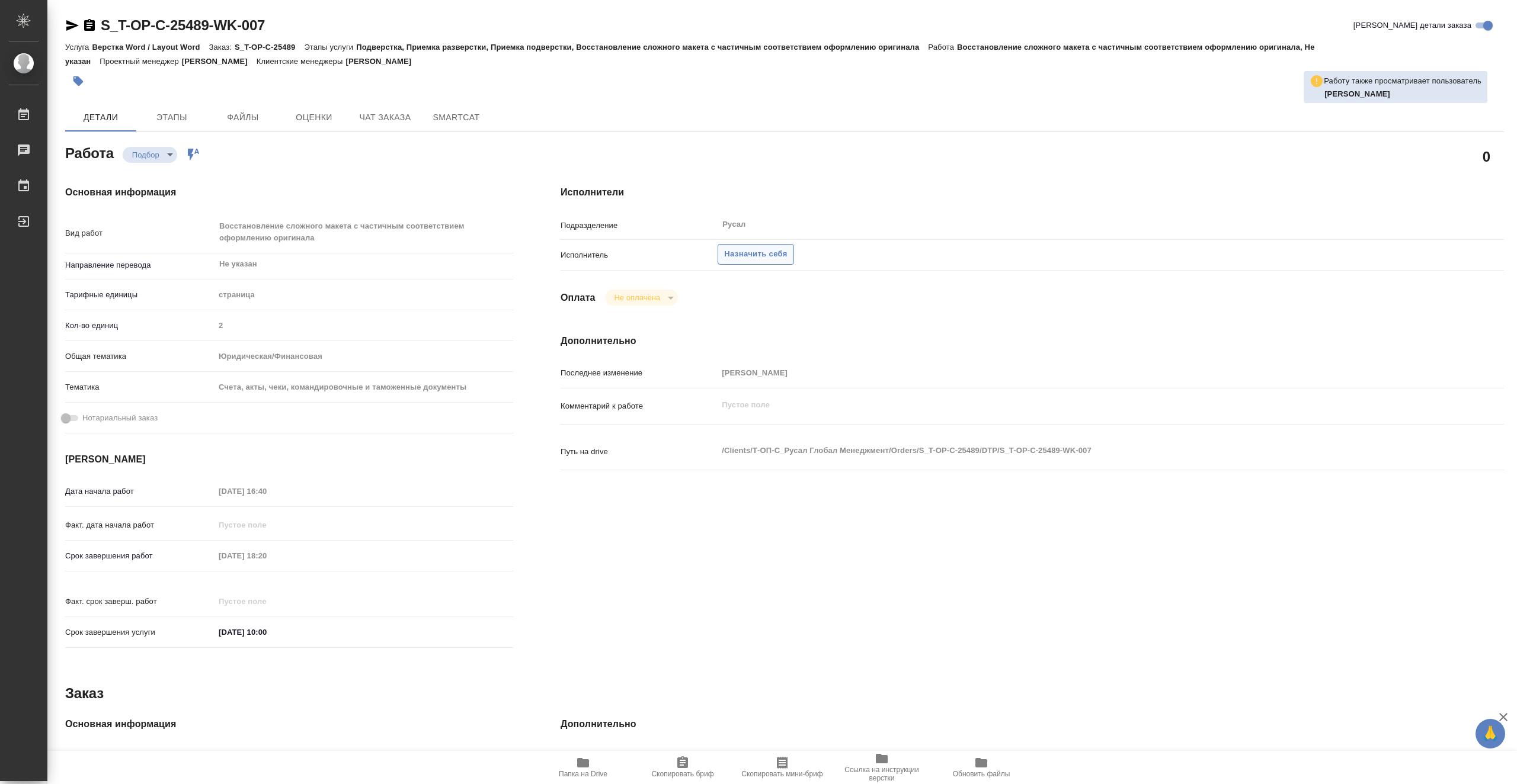
click at [763, 260] on span "Назначить себя" at bounding box center [756, 254] width 63 height 13
type textarea "x"
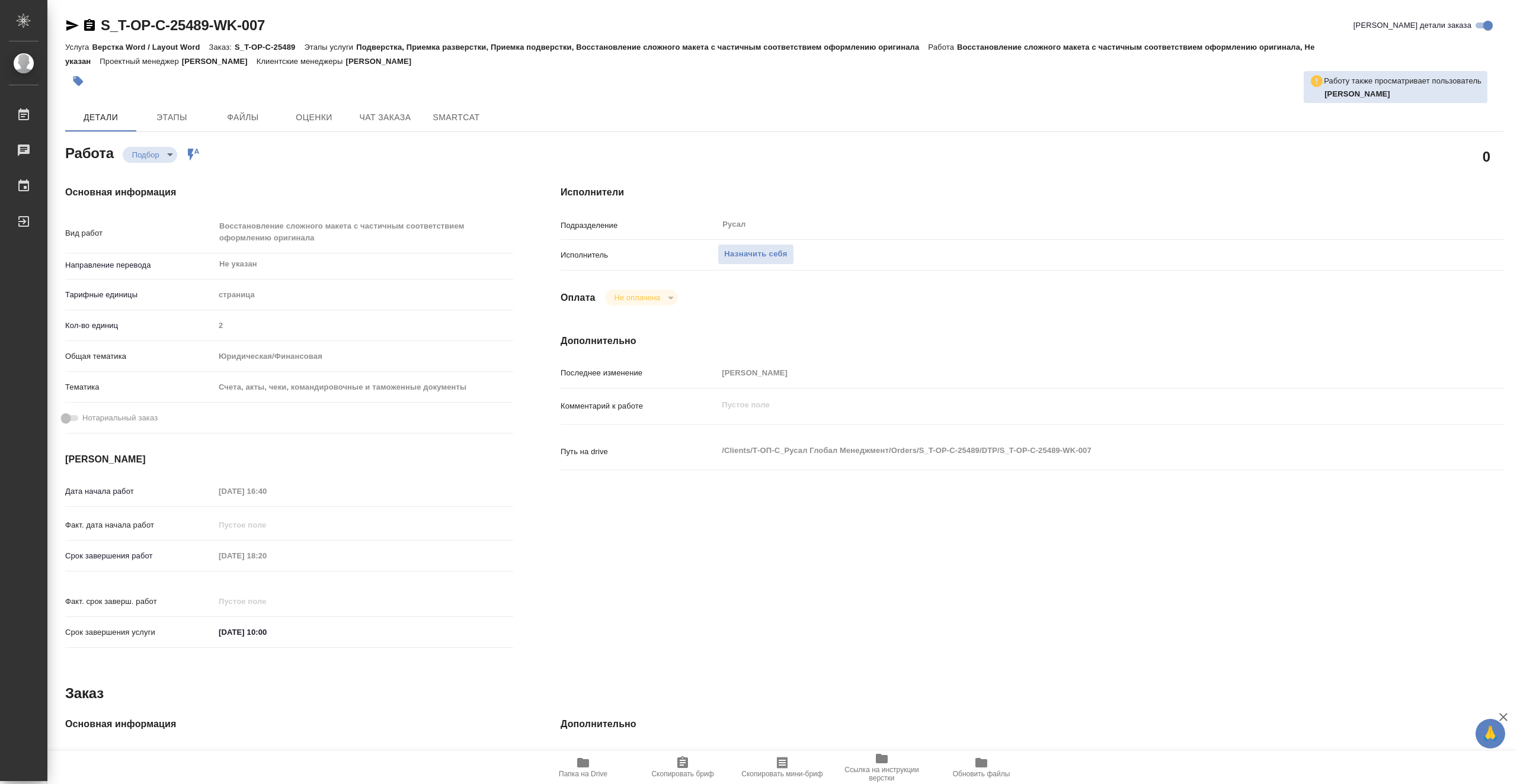
type textarea "x"
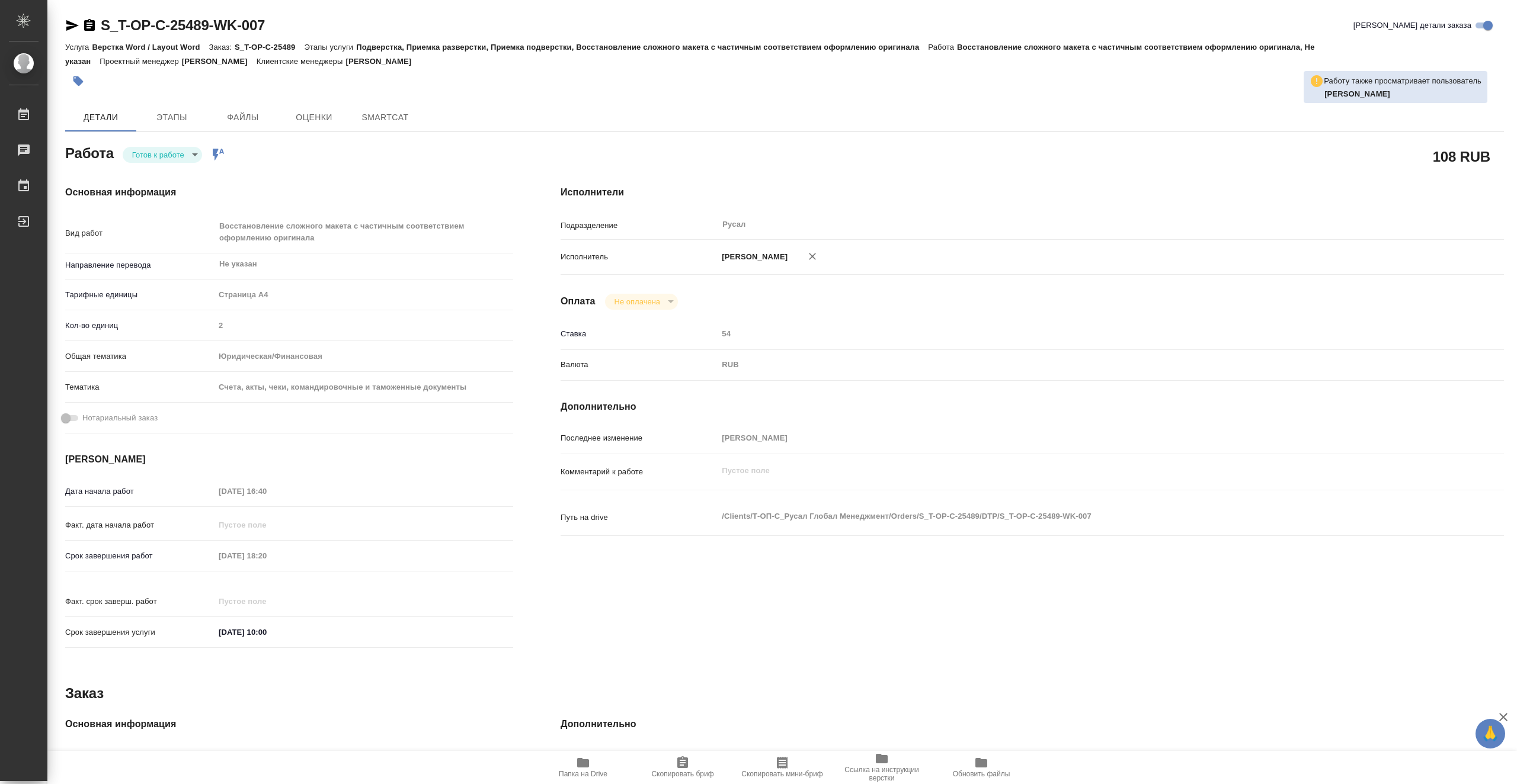
type textarea "x"
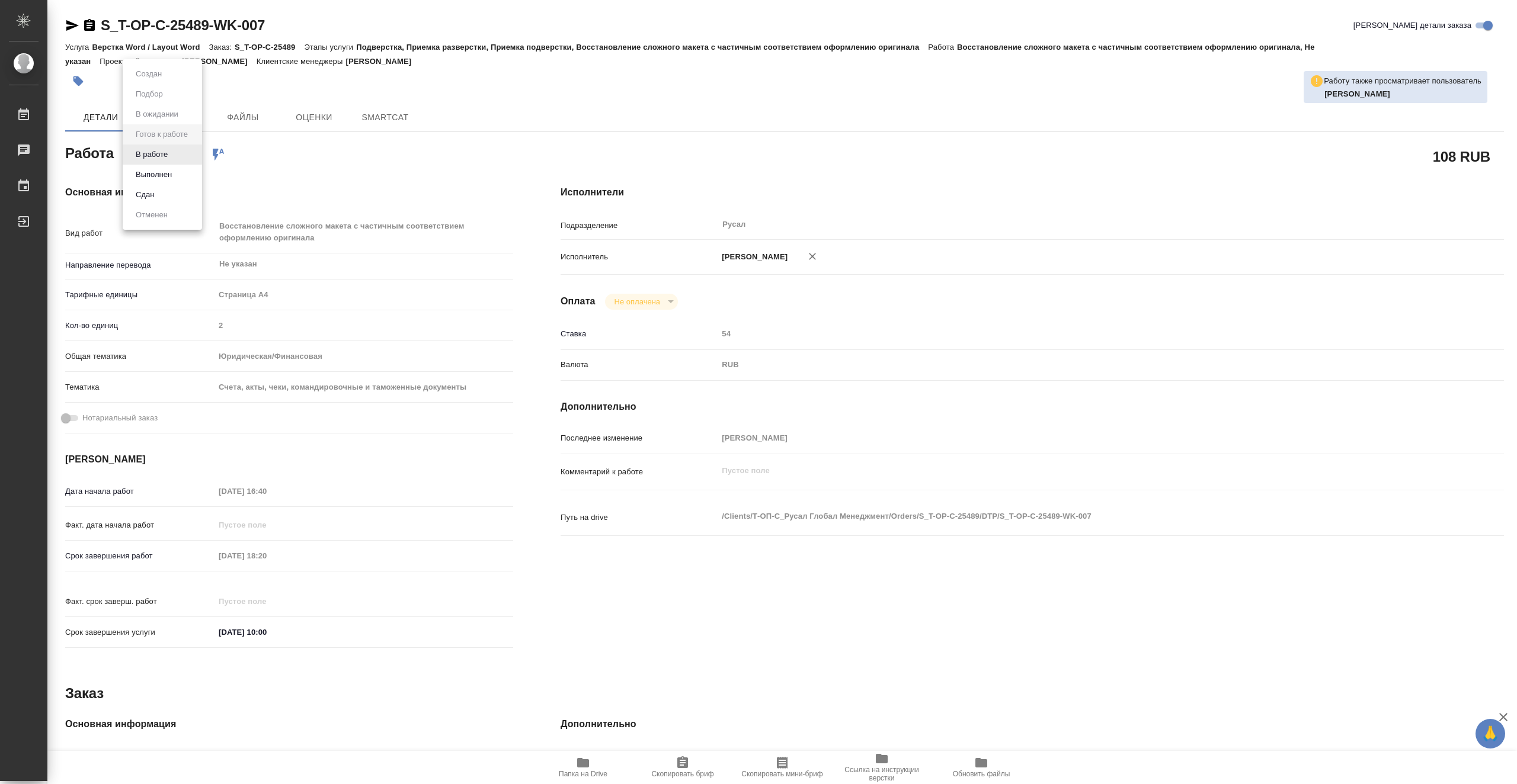
click at [180, 156] on body "🙏 .cls-1 fill:#fff; AWATERA Vasiutchenko [PERSON_NAME] Чаты График Выйти S_T-OP…" at bounding box center [758, 392] width 1517 height 784
type textarea "x"
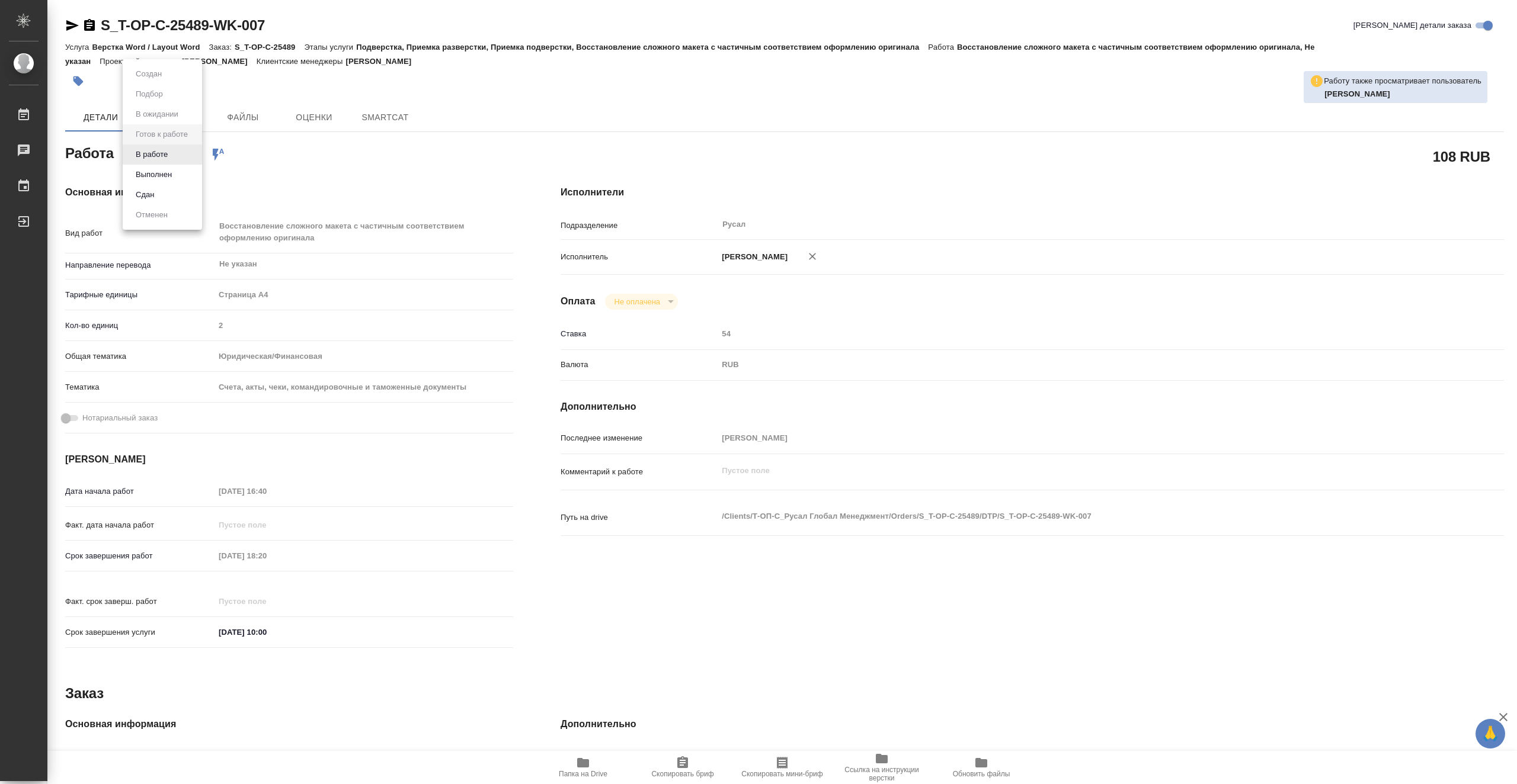
type textarea "x"
click at [179, 155] on li "В работе" at bounding box center [162, 154] width 79 height 20
type textarea "x"
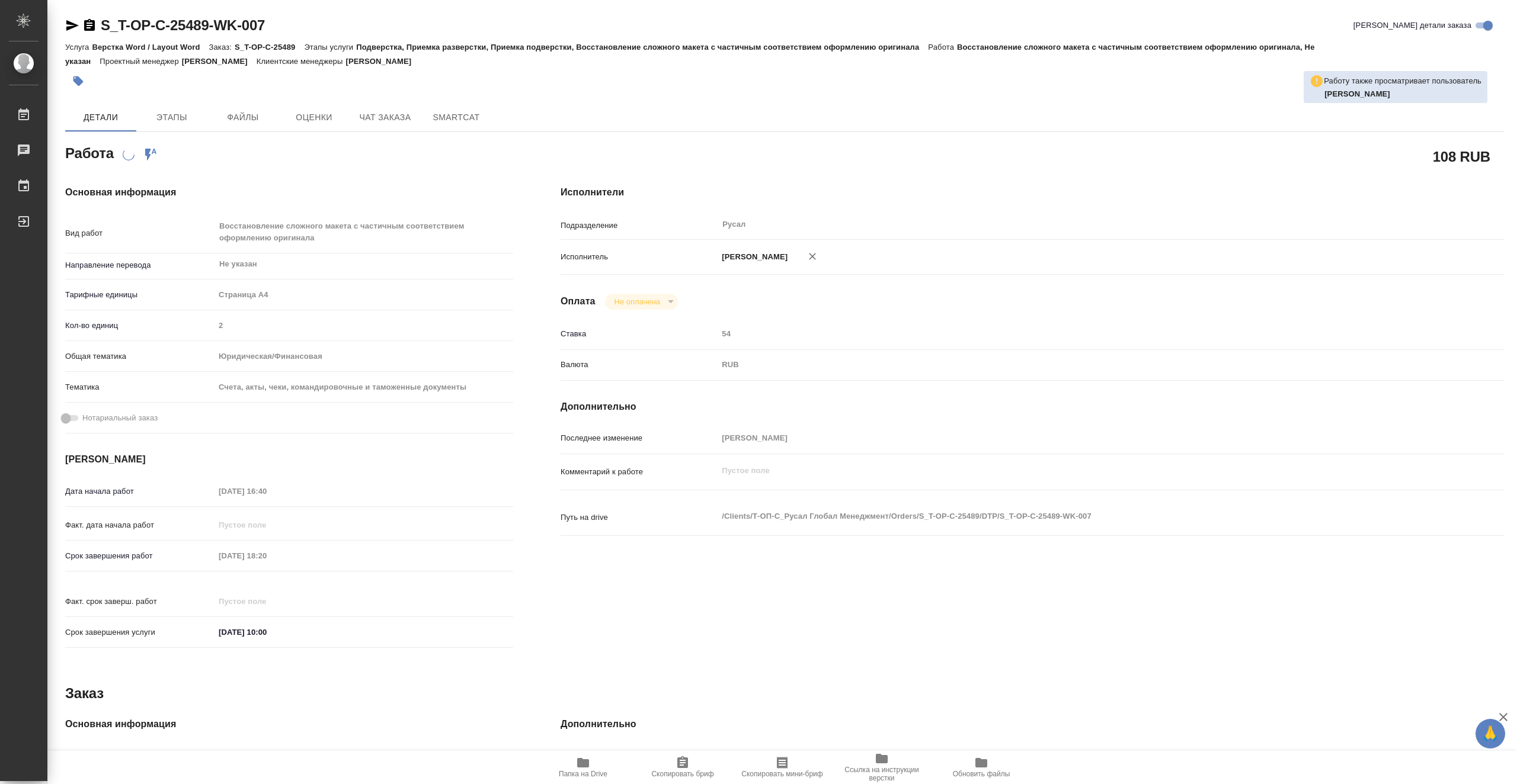
type textarea "x"
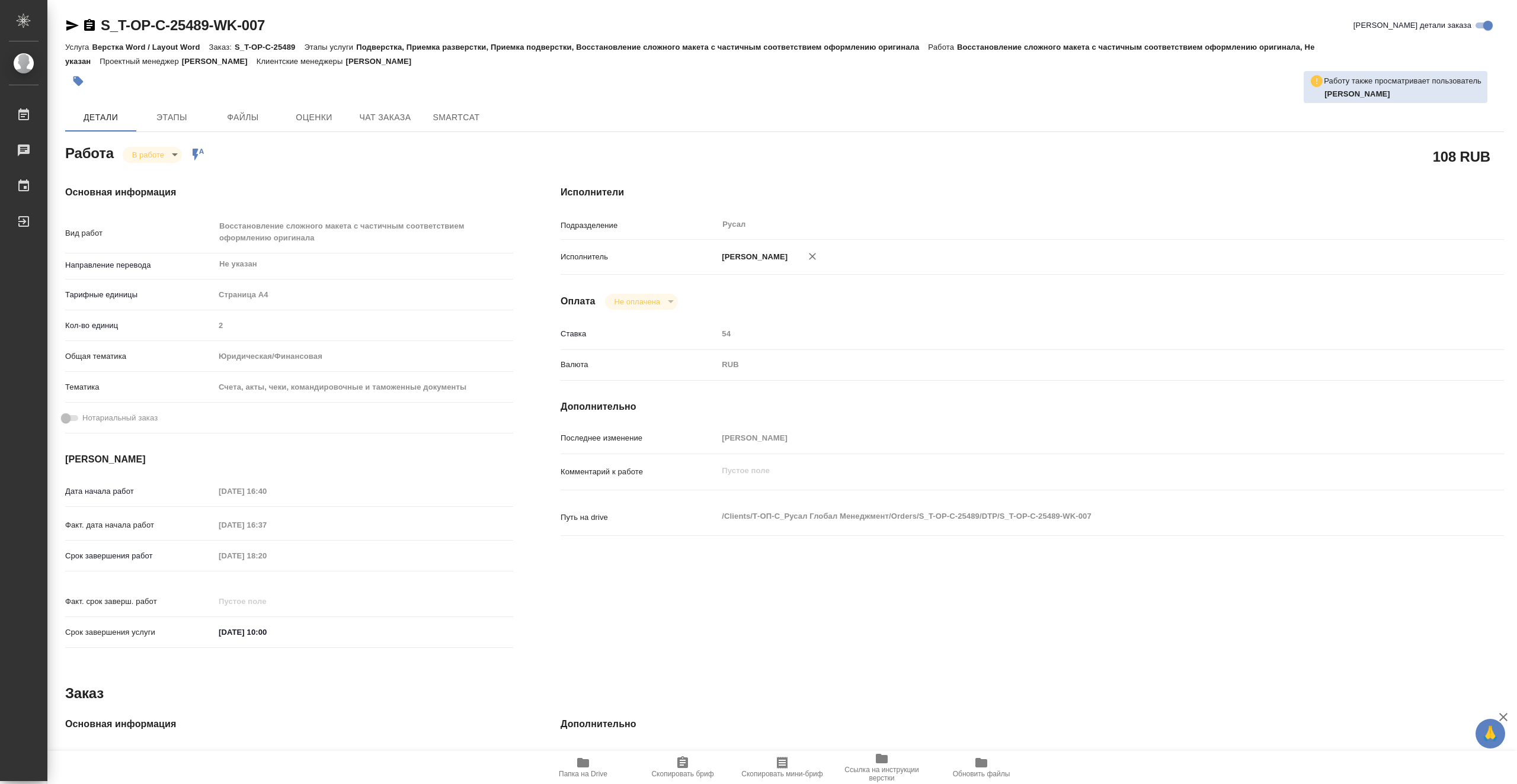
type textarea "x"
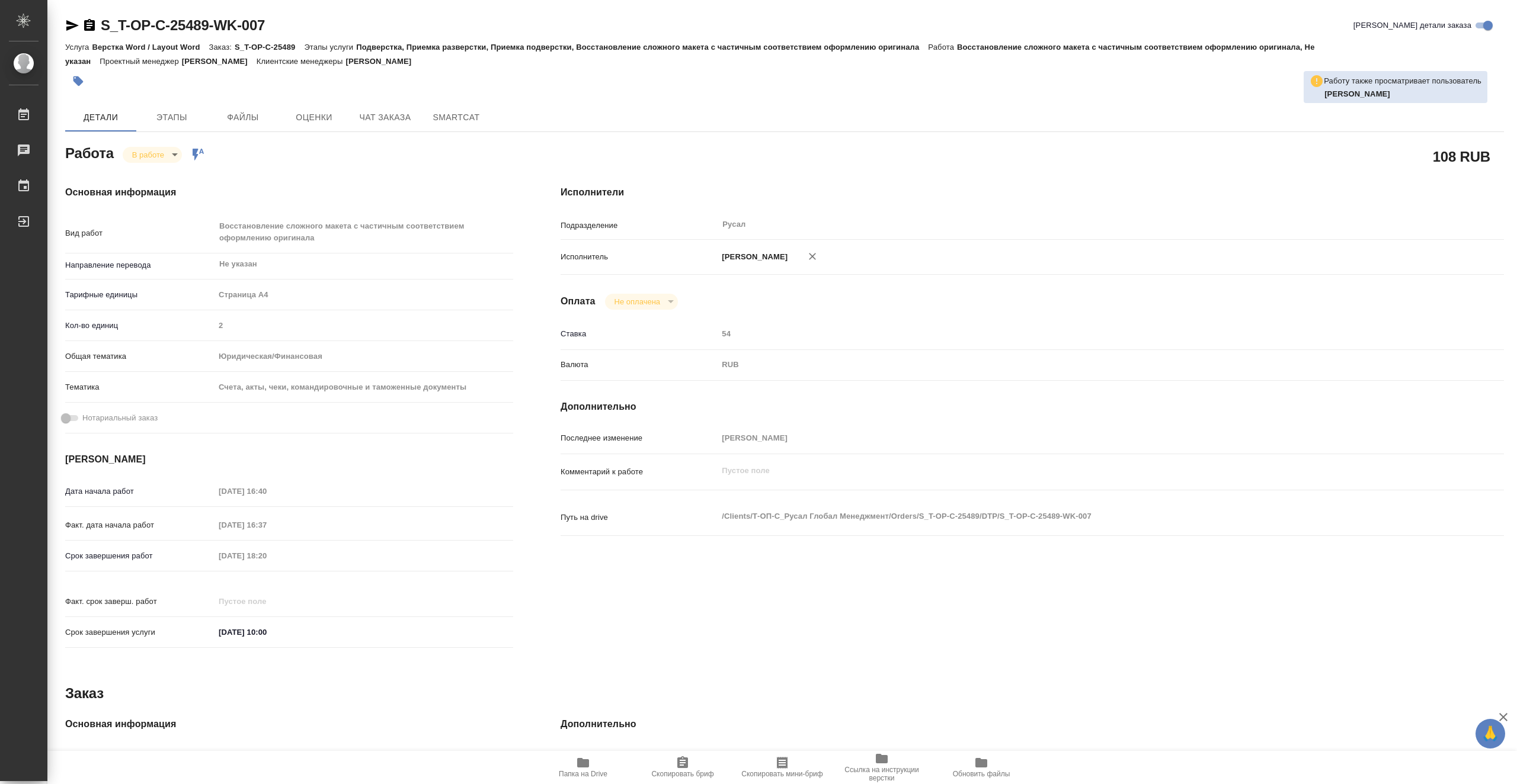
type textarea "x"
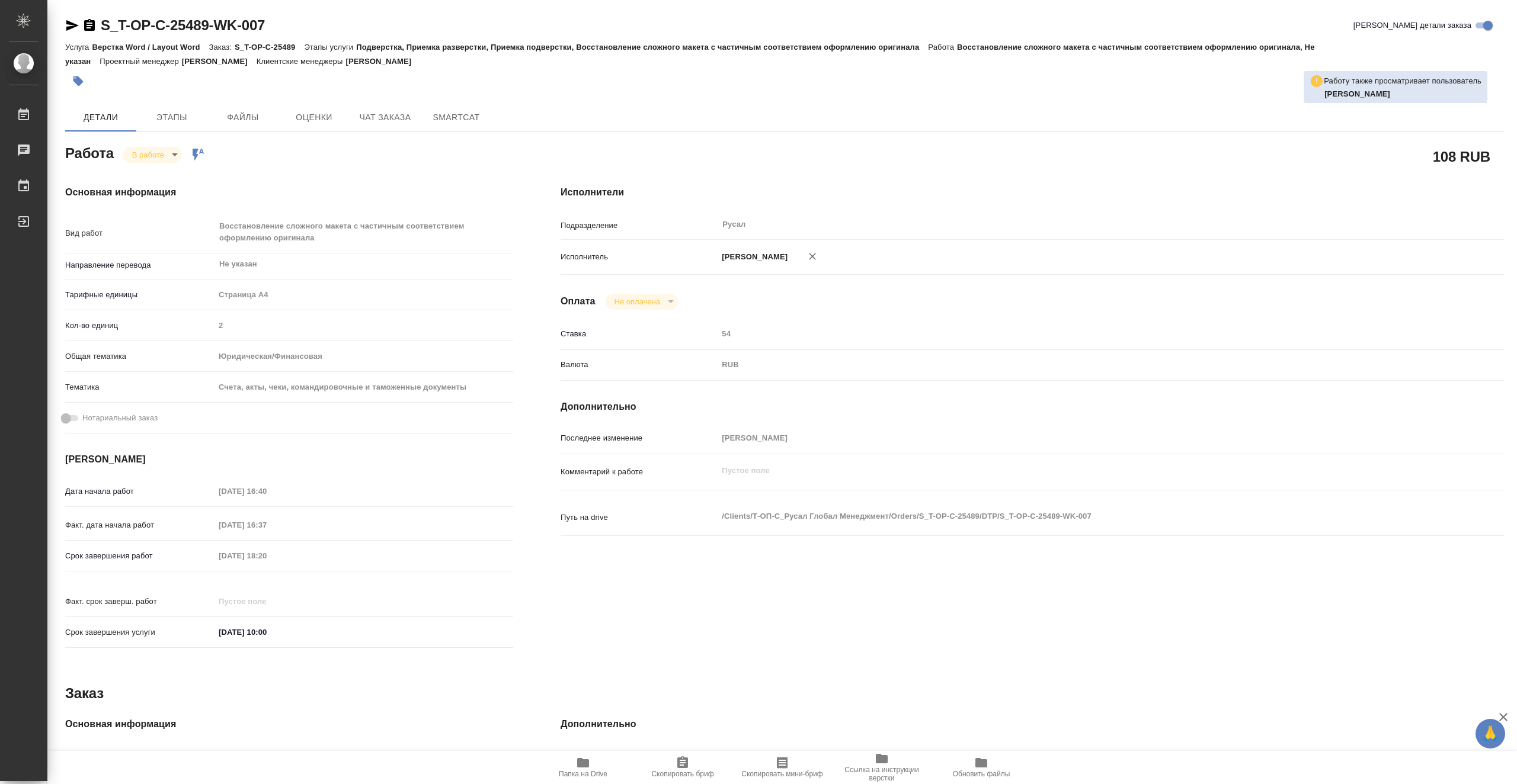
type textarea "x"
drag, startPoint x: 294, startPoint y: 24, endPoint x: 104, endPoint y: 29, distance: 190.1
click at [104, 29] on div "S_T-OP-C-25489-WK-007 Кратко детали заказа" at bounding box center [784, 25] width 1439 height 19
type textarea "x"
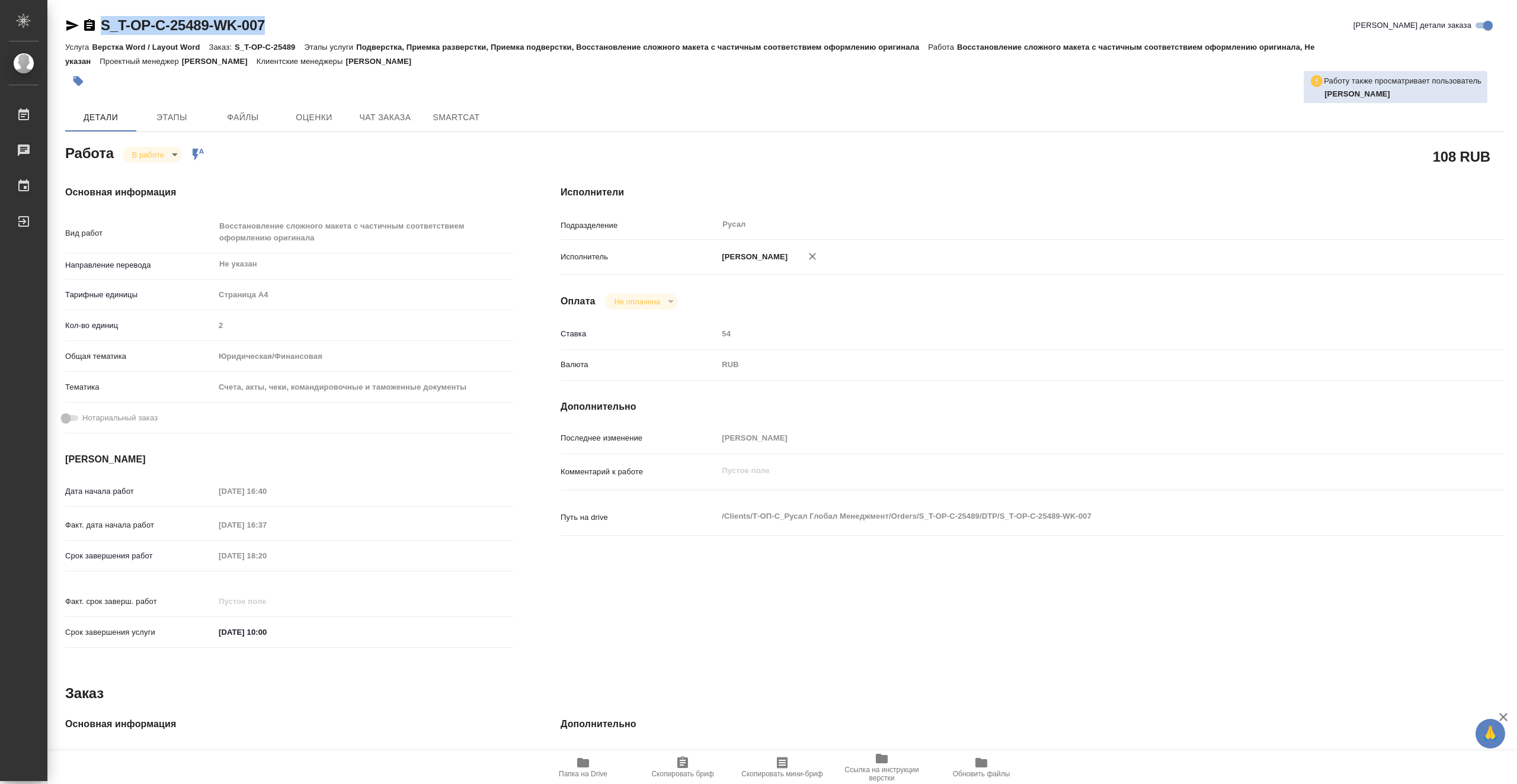
type textarea "x"
copy link "S_T-OP-C-25489-WK-007"
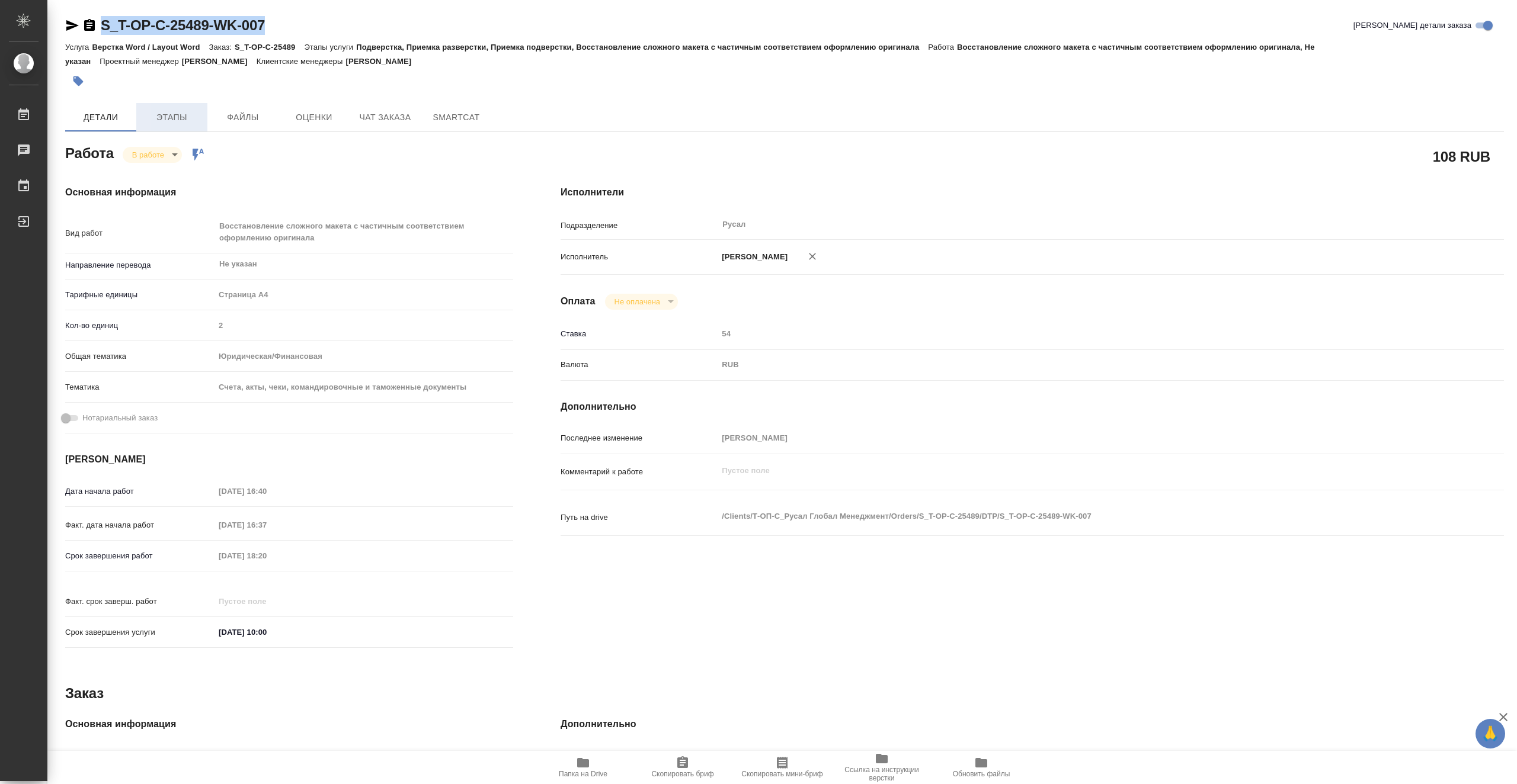
click at [192, 115] on span "Этапы" at bounding box center [172, 117] width 57 height 15
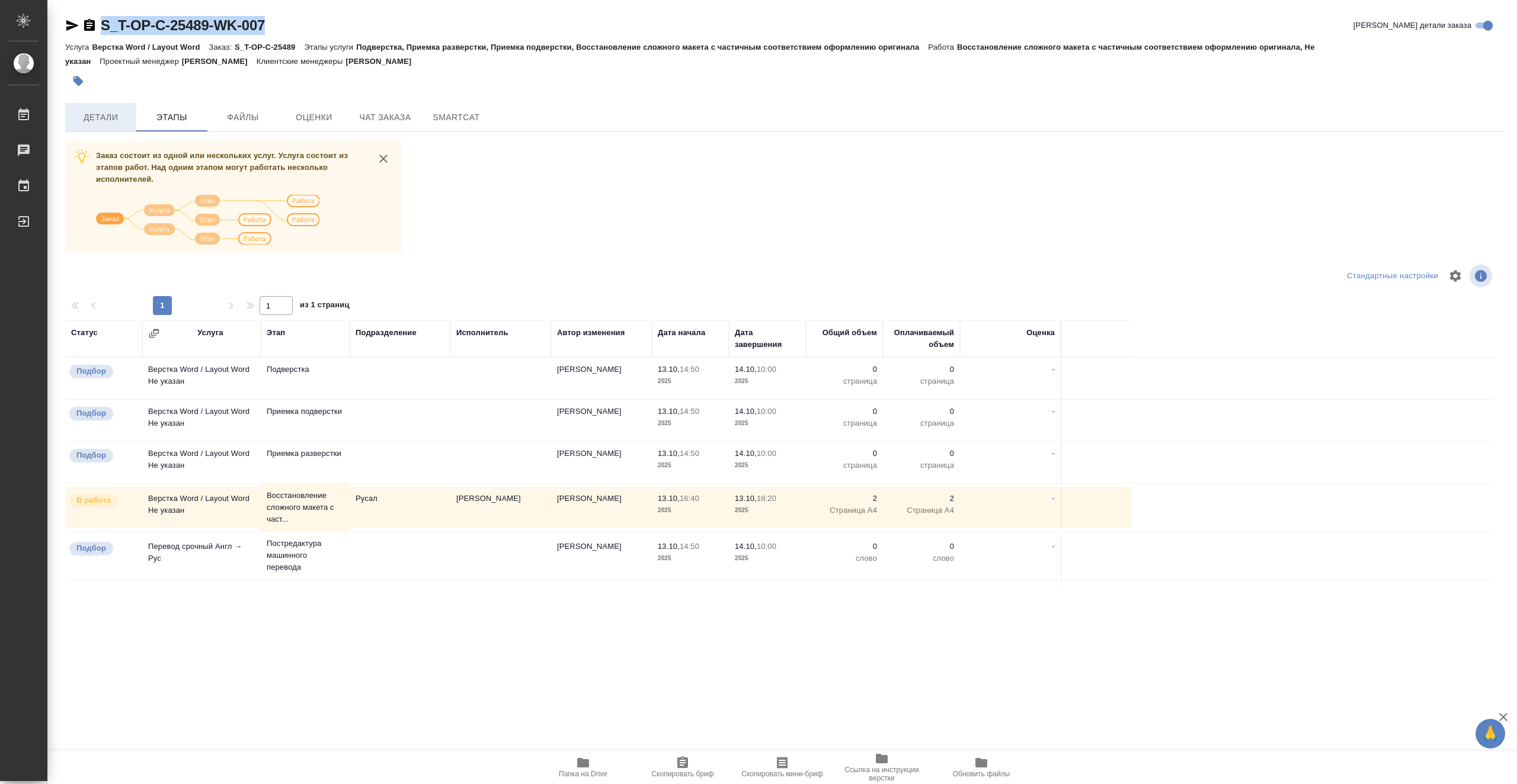
click at [90, 125] on button "Детали" at bounding box center [101, 117] width 71 height 29
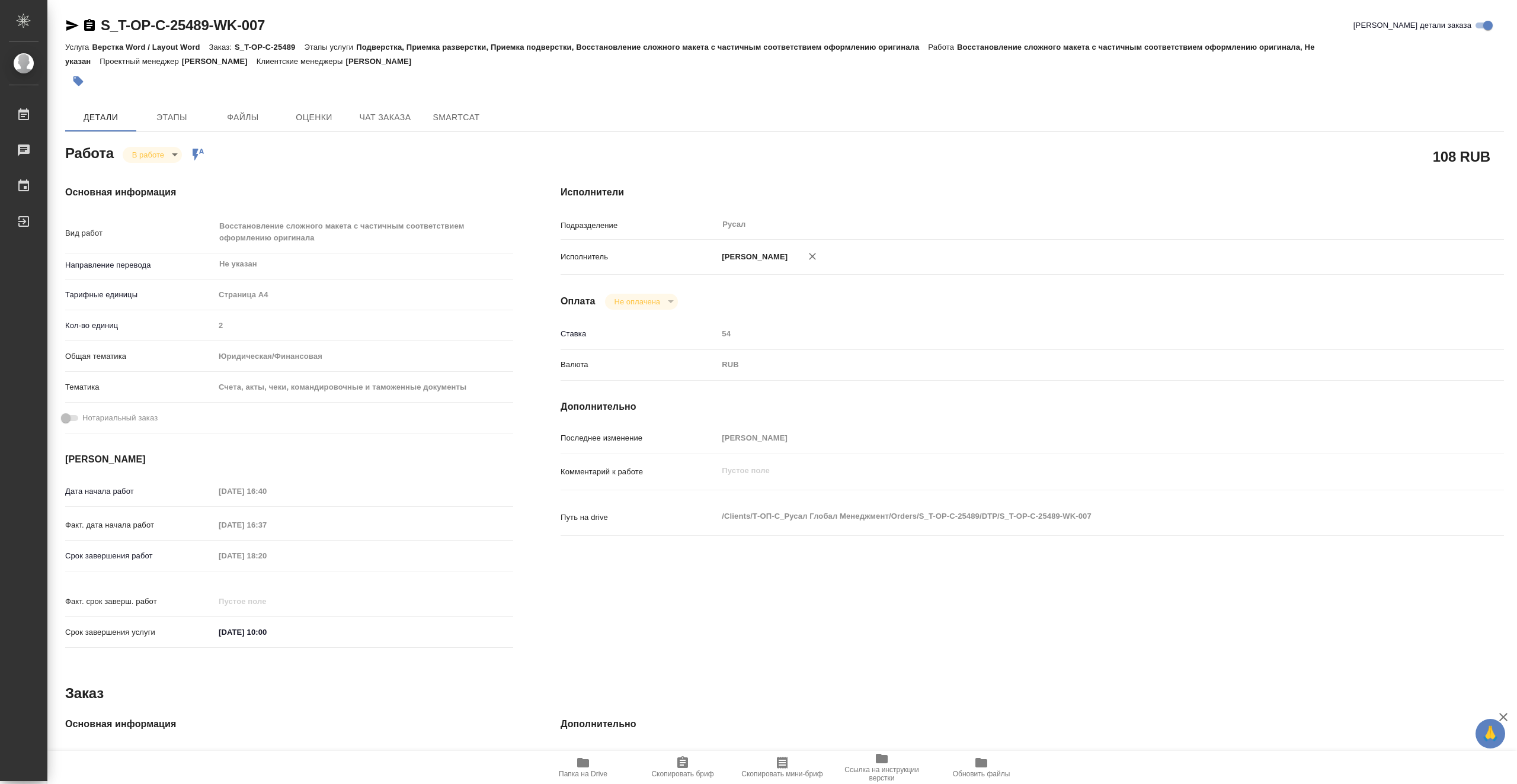
type textarea "x"
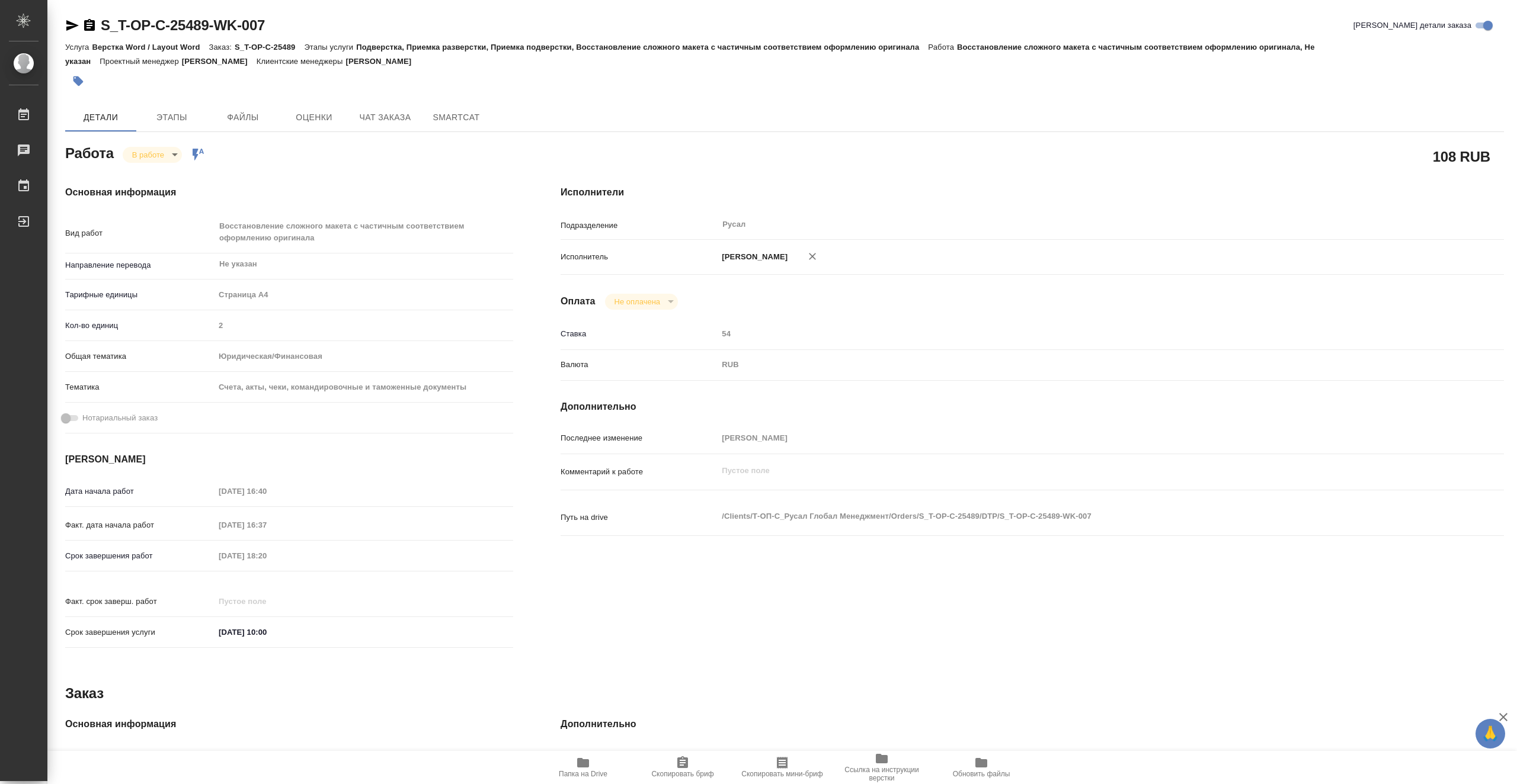
type textarea "x"
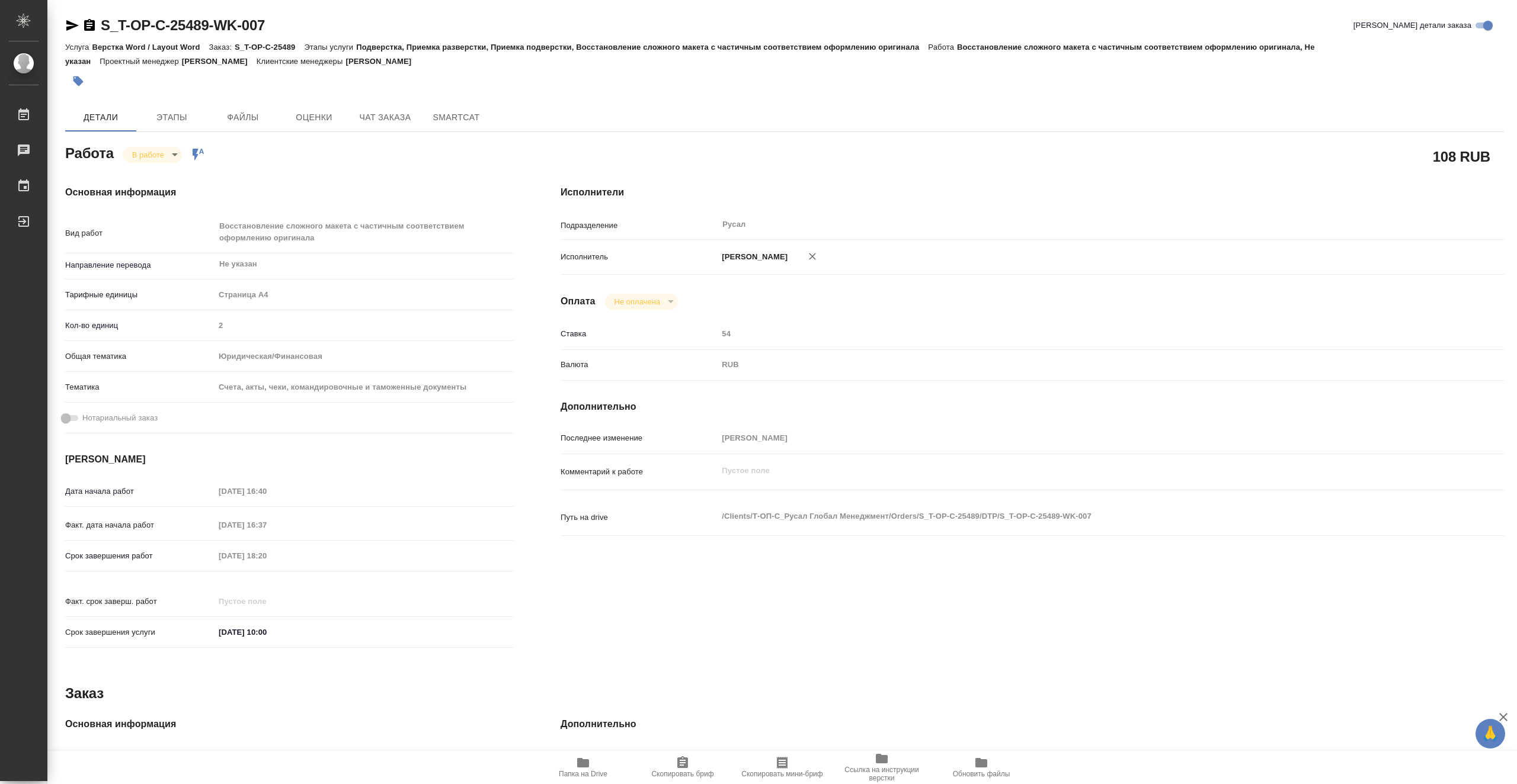
type textarea "x"
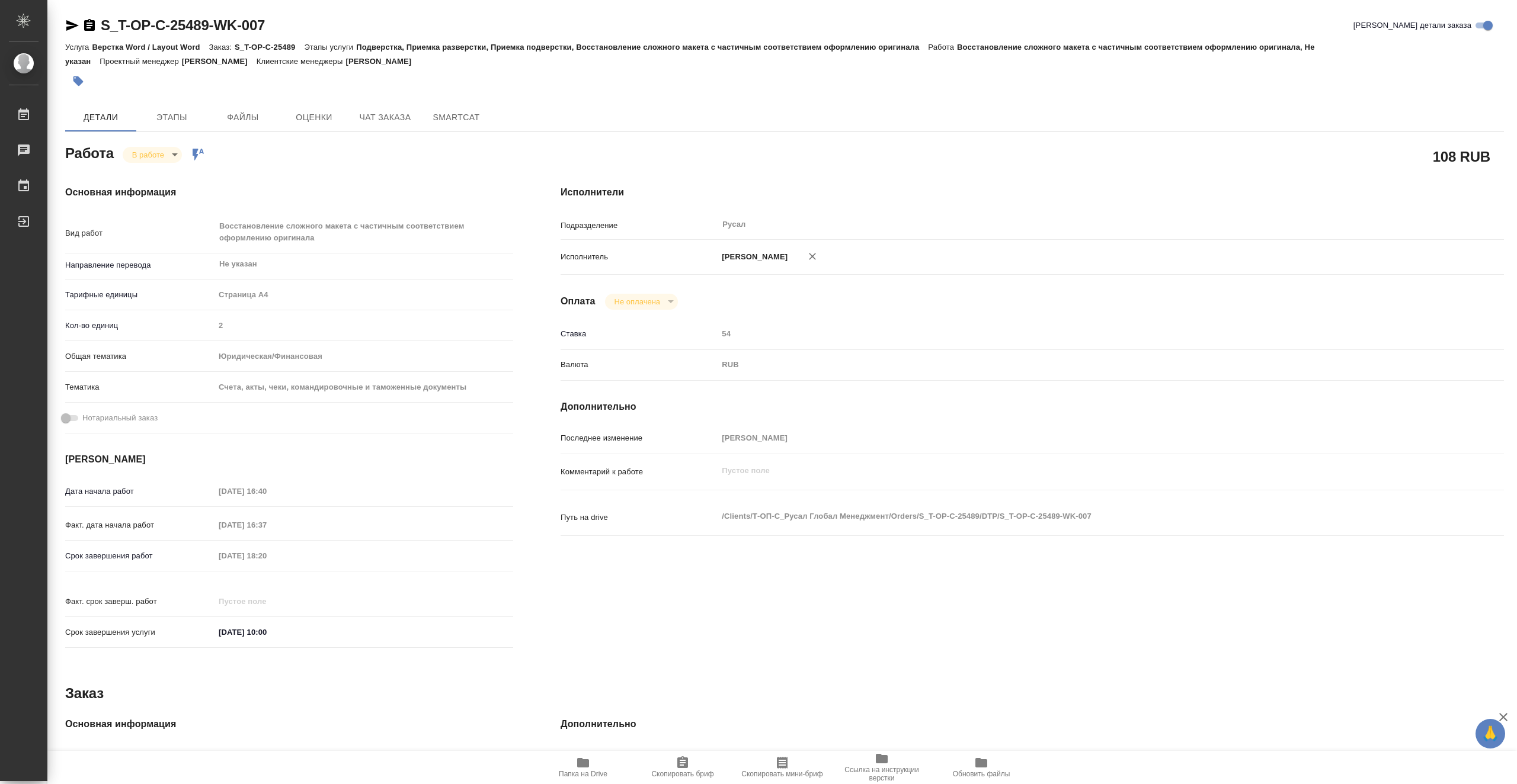
type textarea "x"
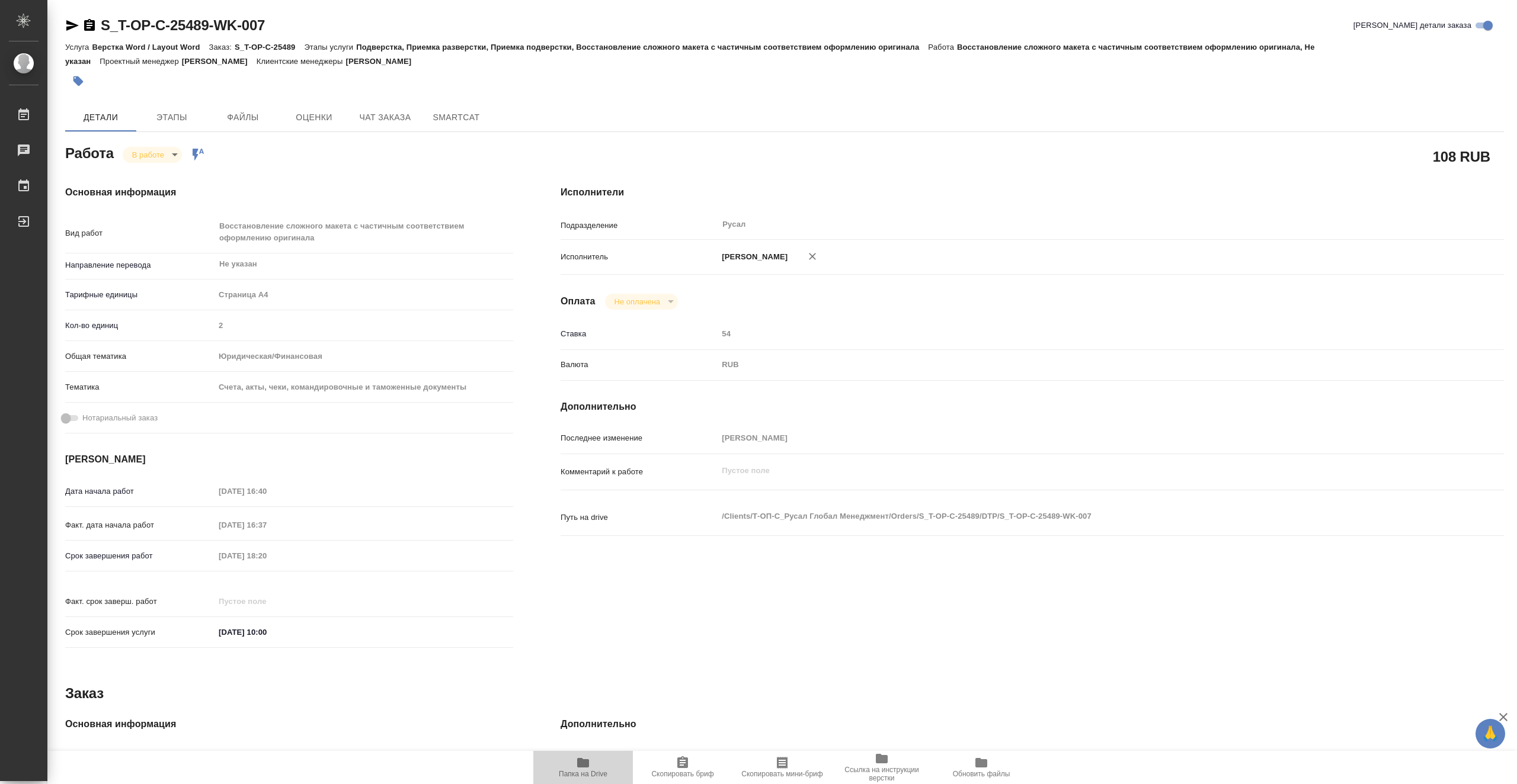
click at [598, 776] on span "Папка на Drive" at bounding box center [583, 774] width 48 height 8
click at [148, 156] on body "🙏 .cls-1 fill:#fff; AWATERA Vasiutchenko Aleksandr Работы 0 Чаты График Выйти S…" at bounding box center [758, 392] width 1517 height 784
click at [451, 478] on div at bounding box center [758, 392] width 1517 height 784
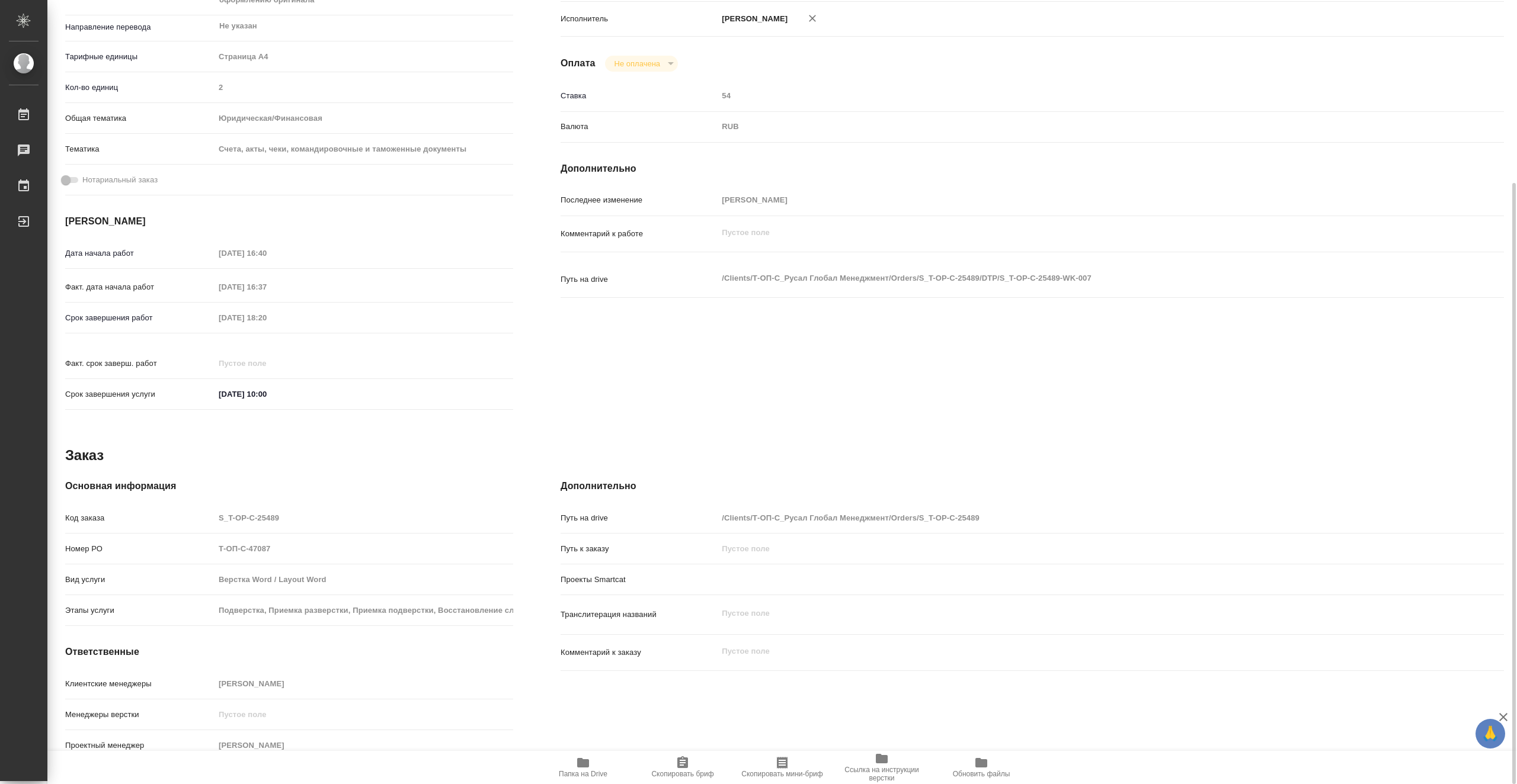
scroll to position [1, 0]
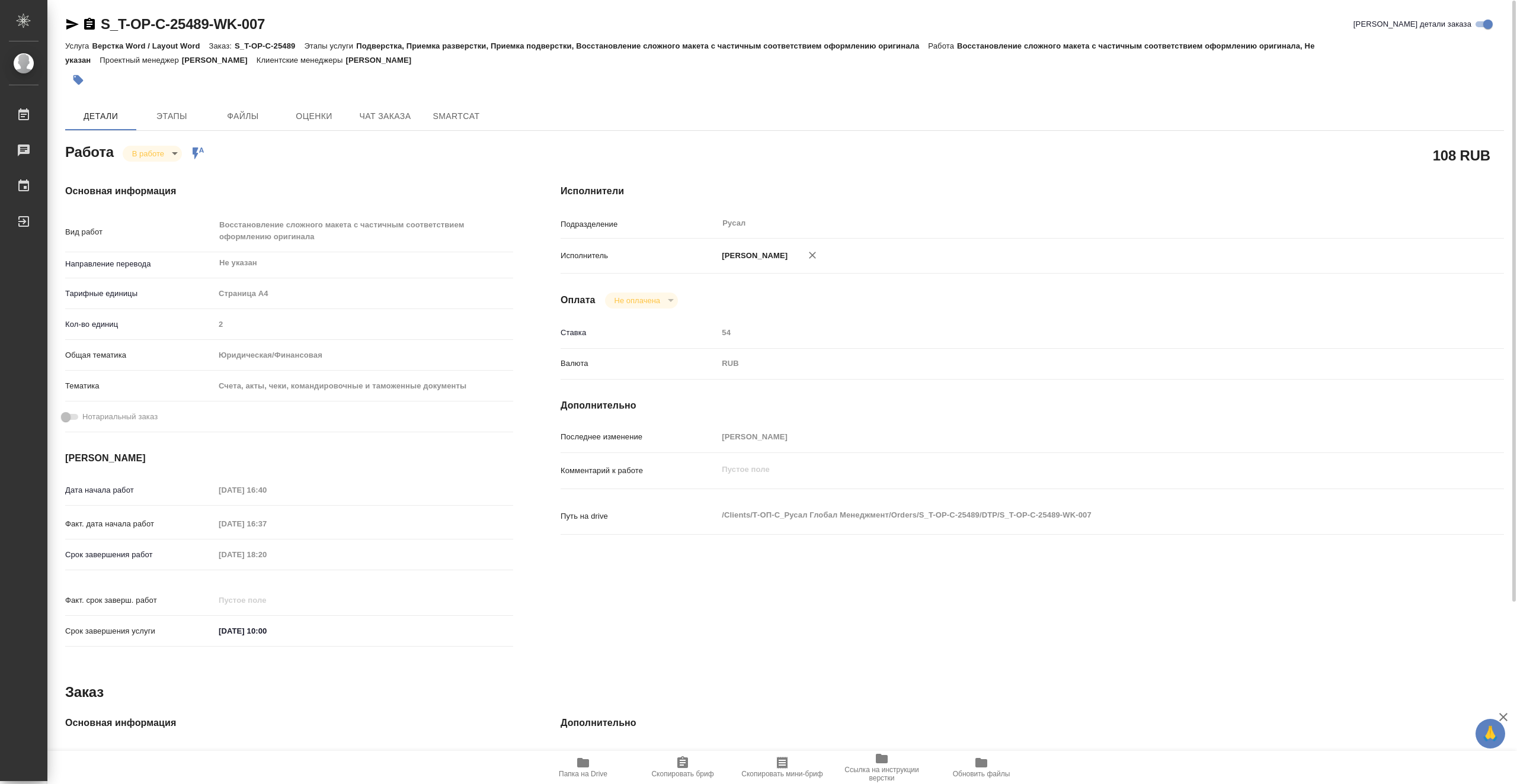
click at [141, 153] on body "🙏 .cls-1 fill:#fff; AWATERA Vasiutchenko Aleksandr Работы 0 Чаты График Выйти S…" at bounding box center [758, 392] width 1517 height 784
click at [169, 190] on li "Сдан" at bounding box center [162, 193] width 78 height 20
type textarea "x"
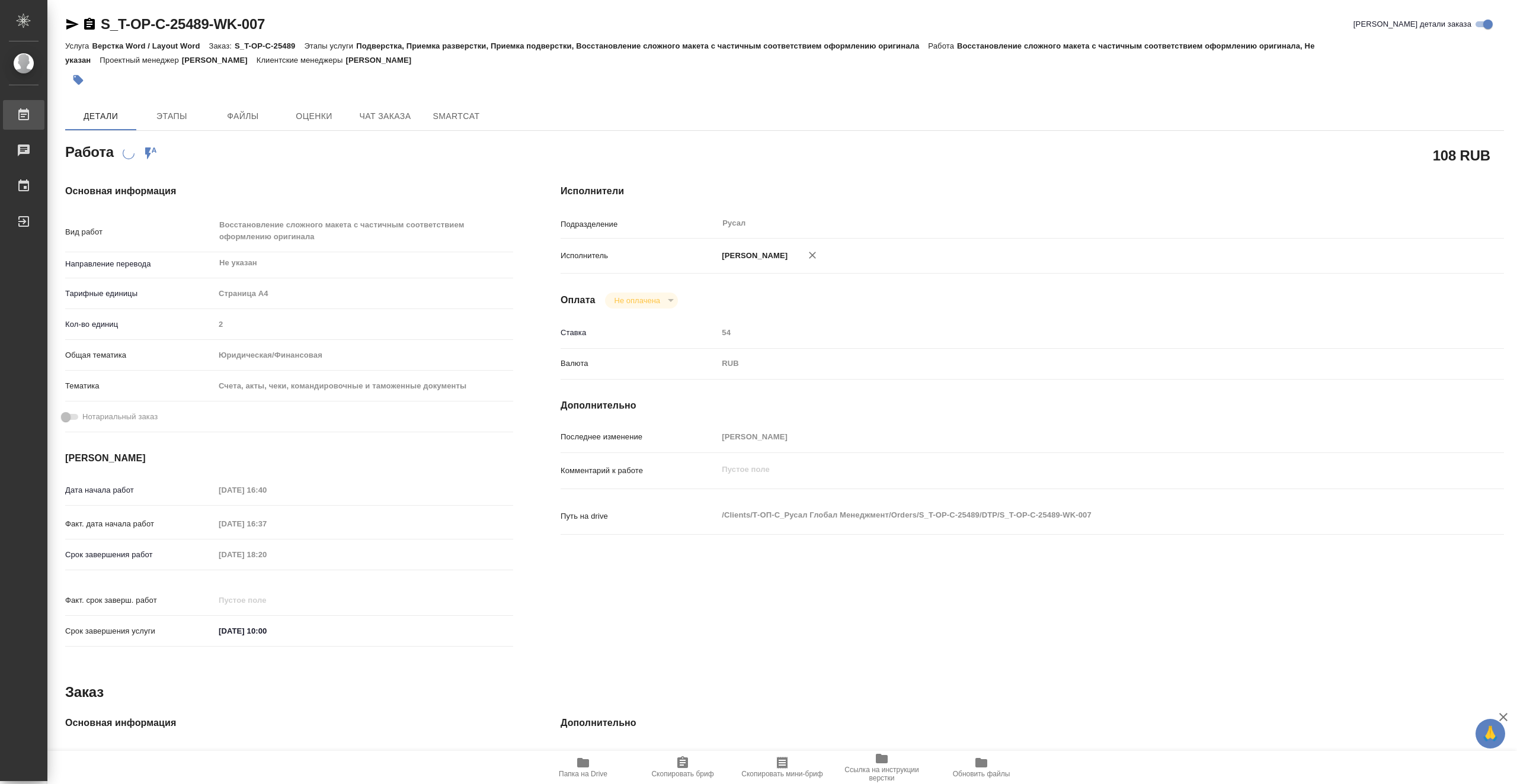
type textarea "x"
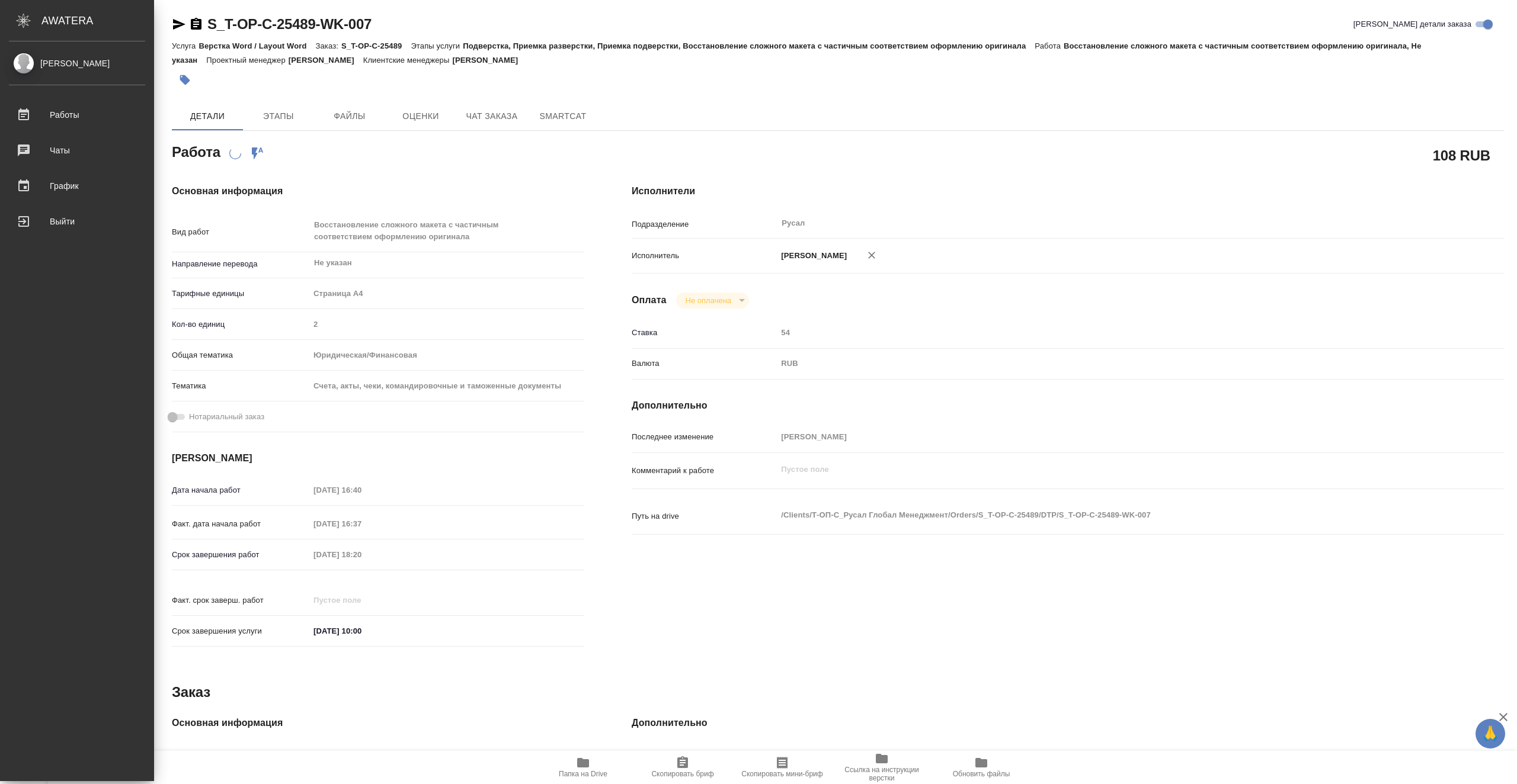
type textarea "x"
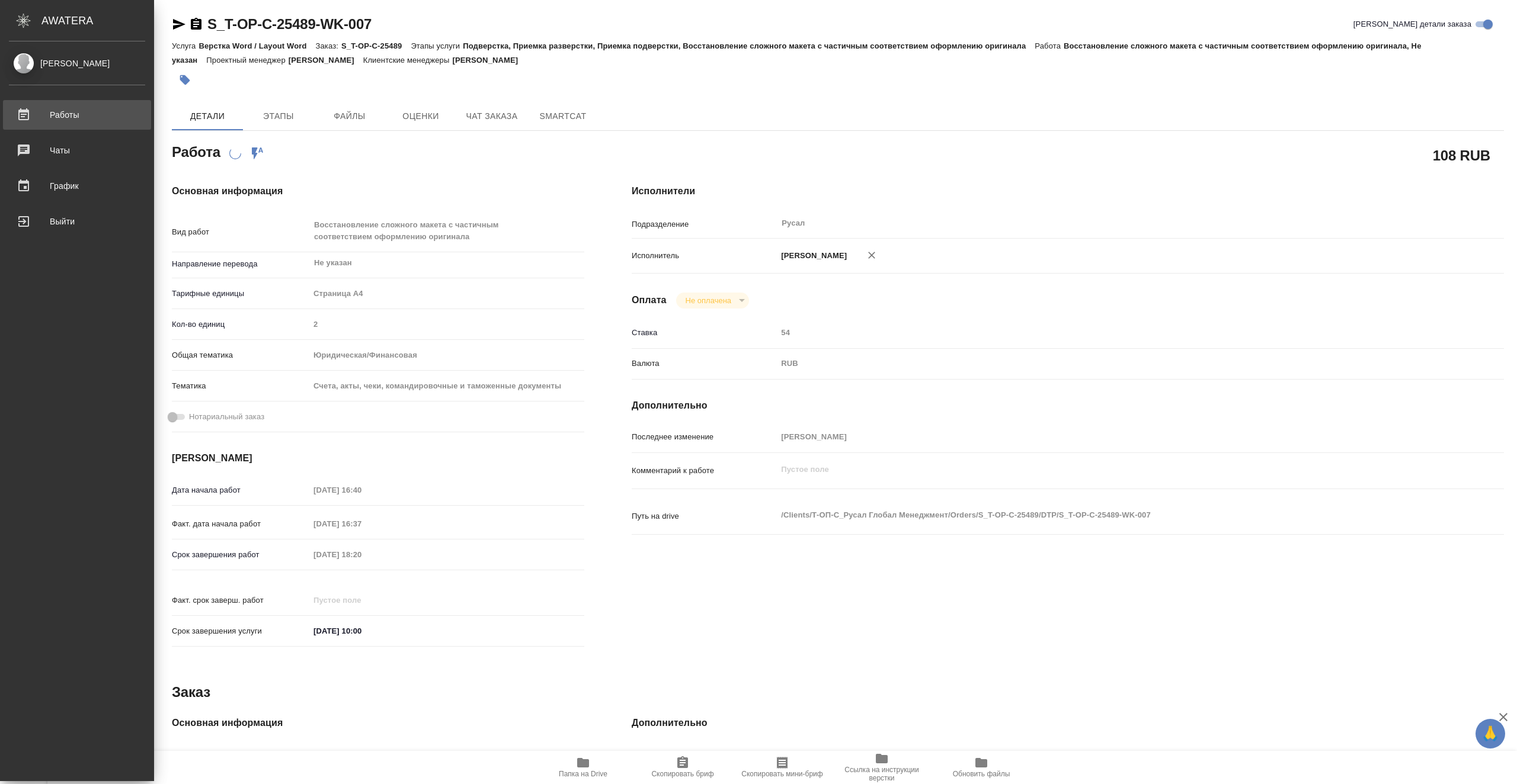
type textarea "x"
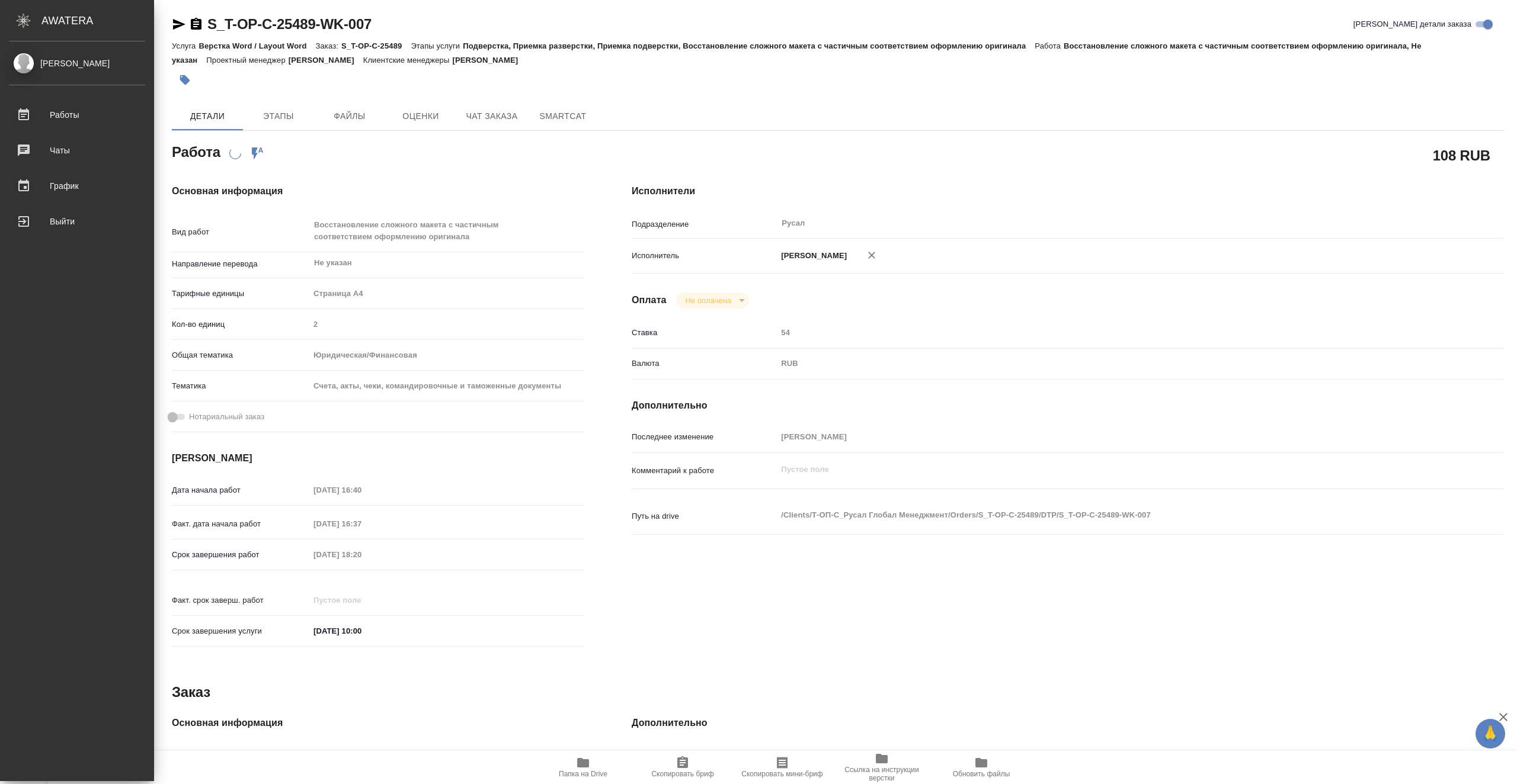
type textarea "x"
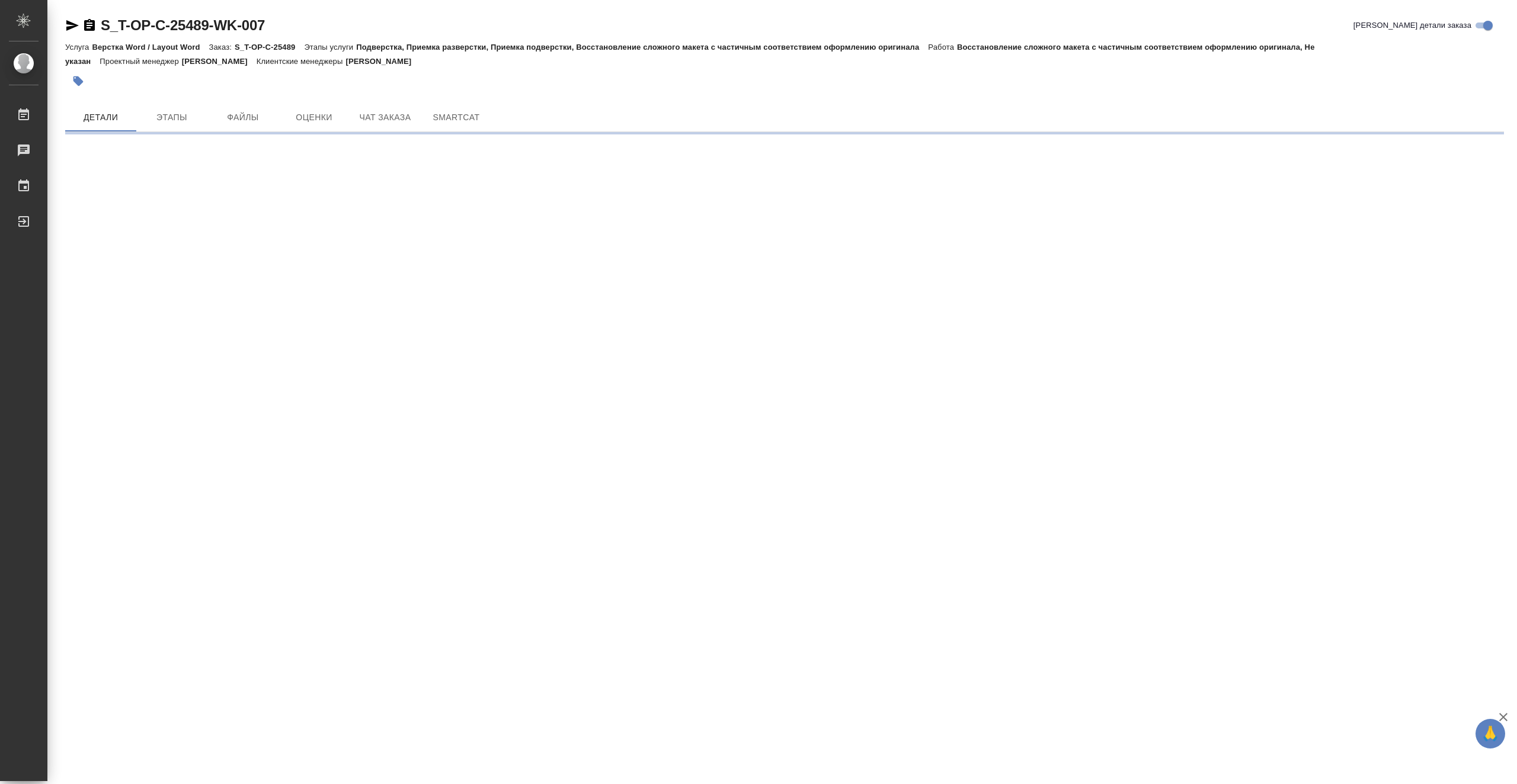
scroll to position [0, 0]
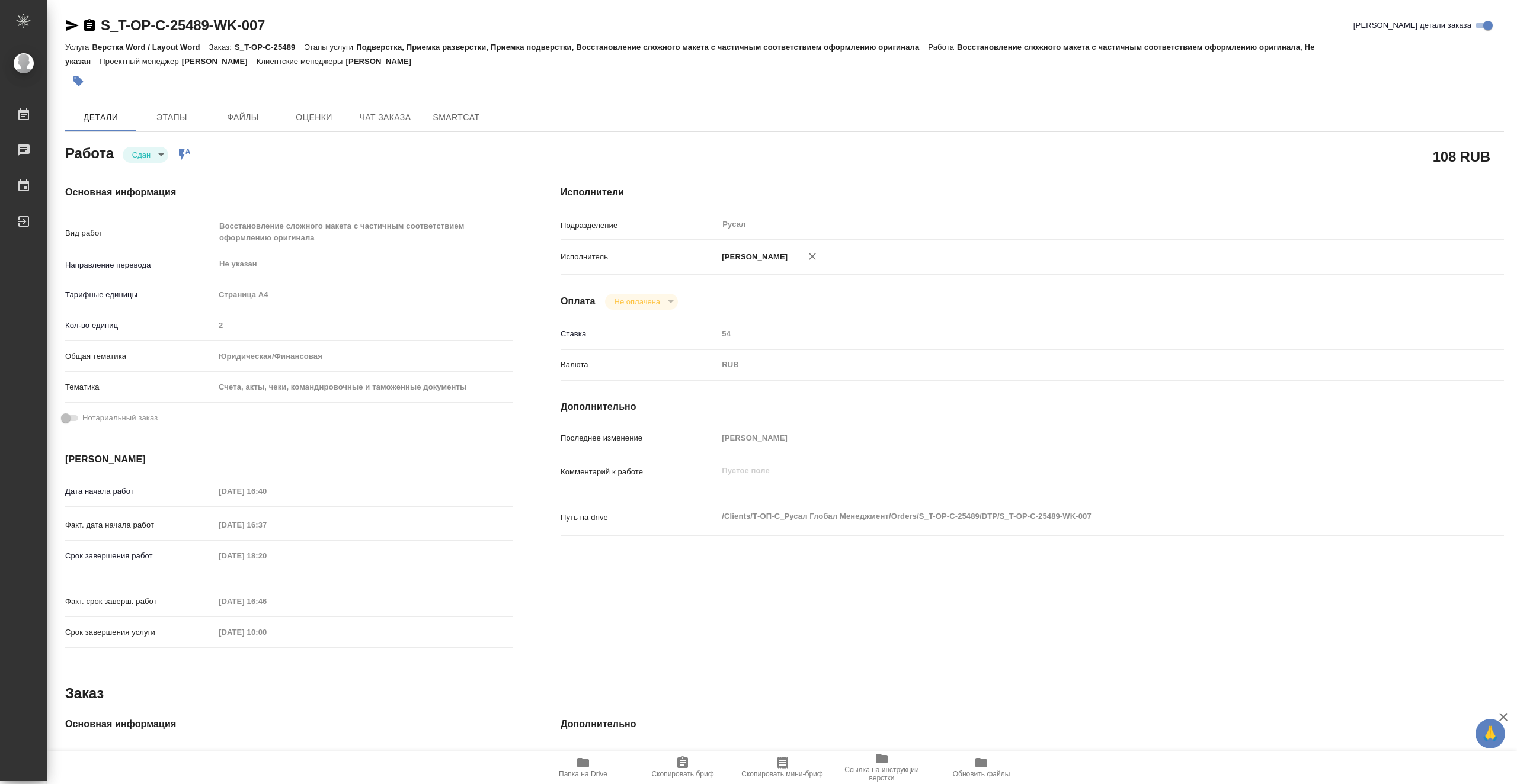
type textarea "x"
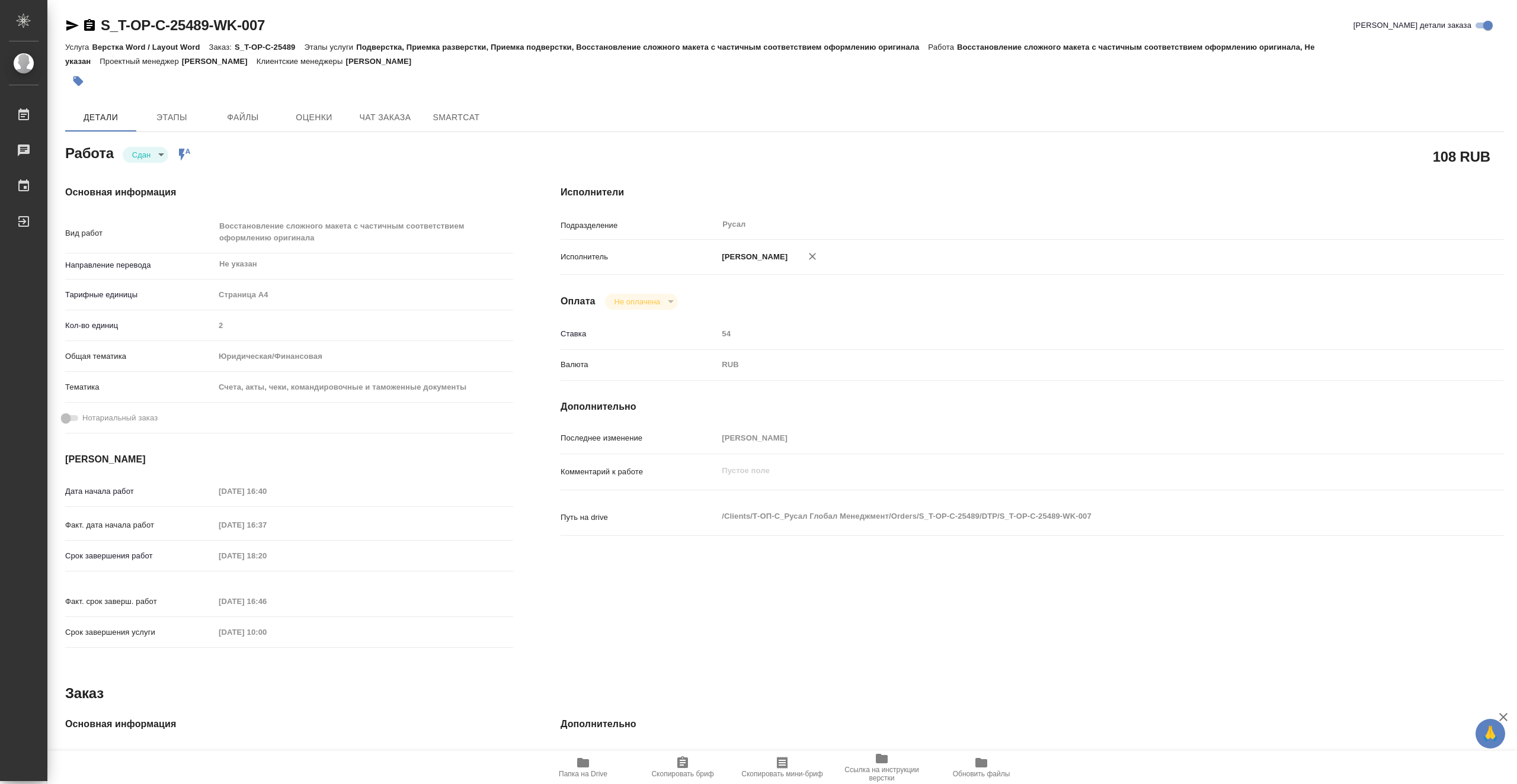
type textarea "x"
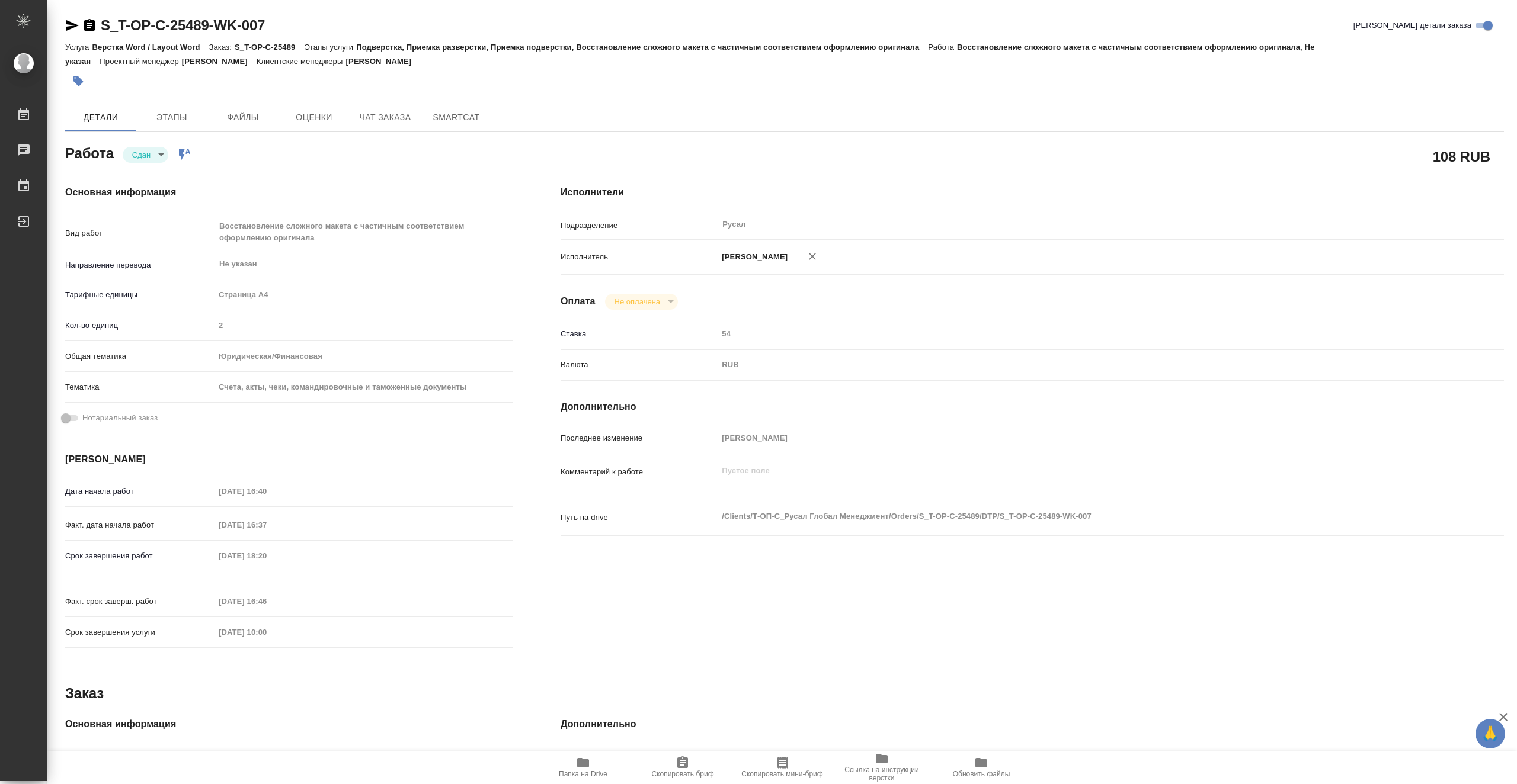
type textarea "x"
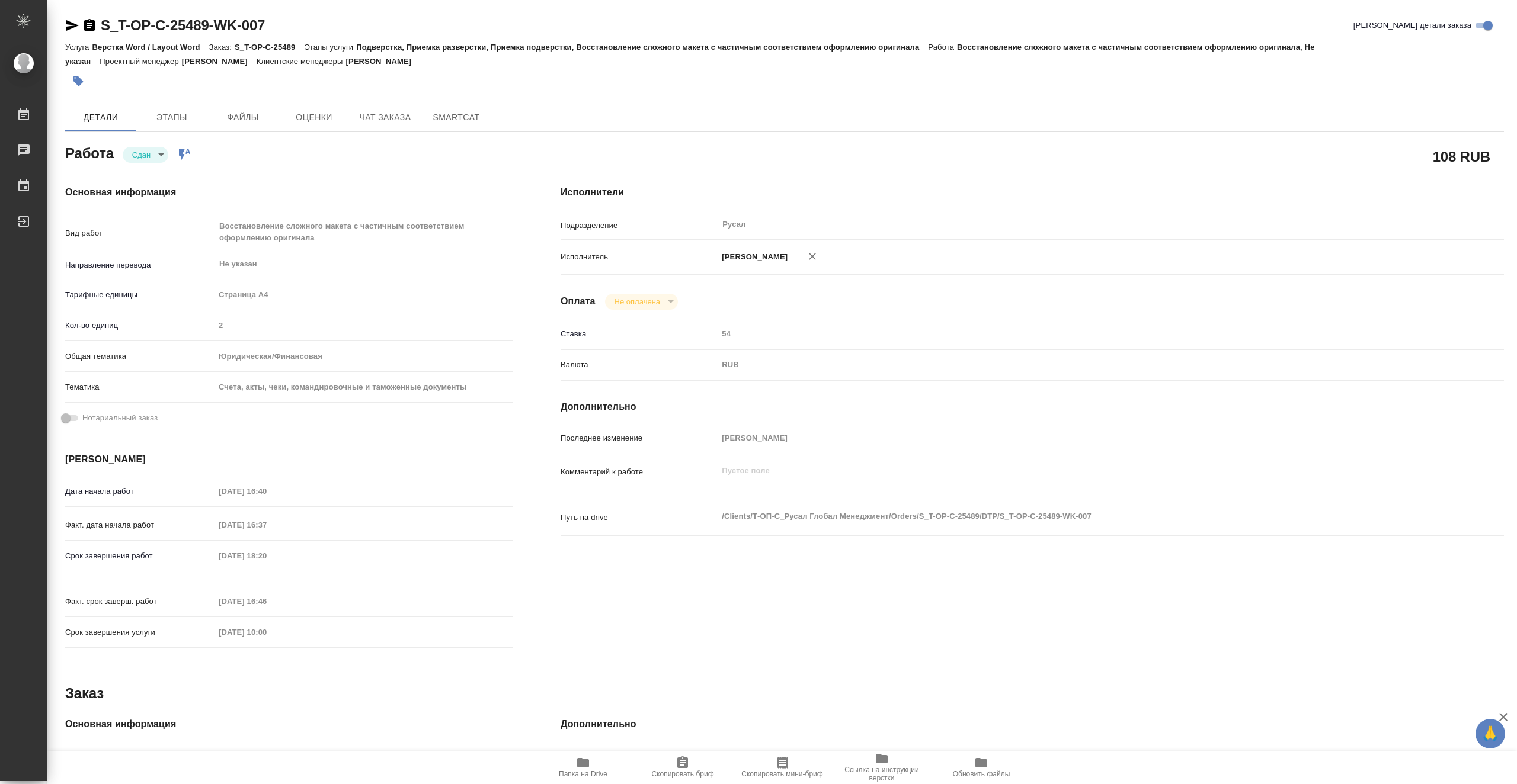
type textarea "x"
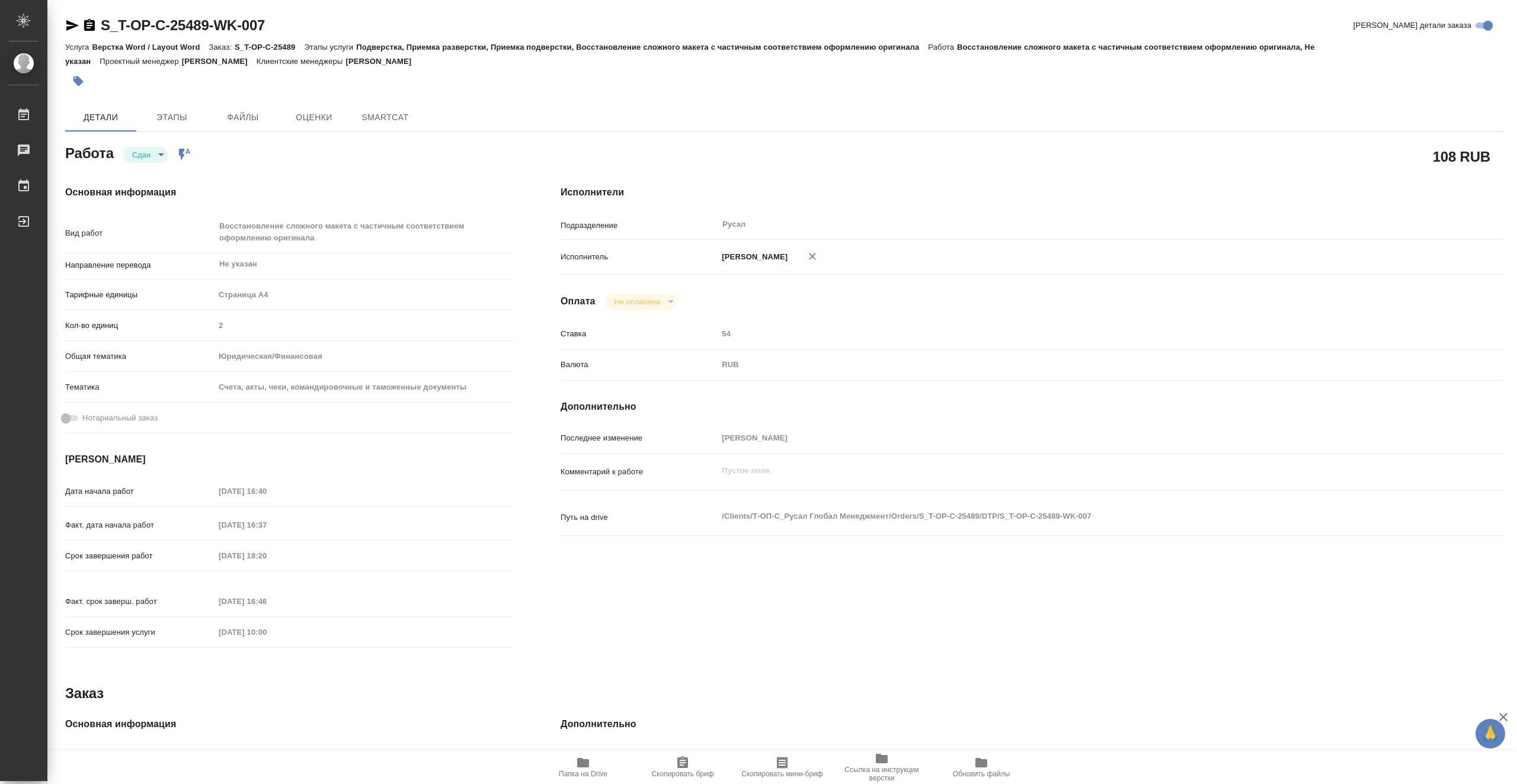
type textarea "x"
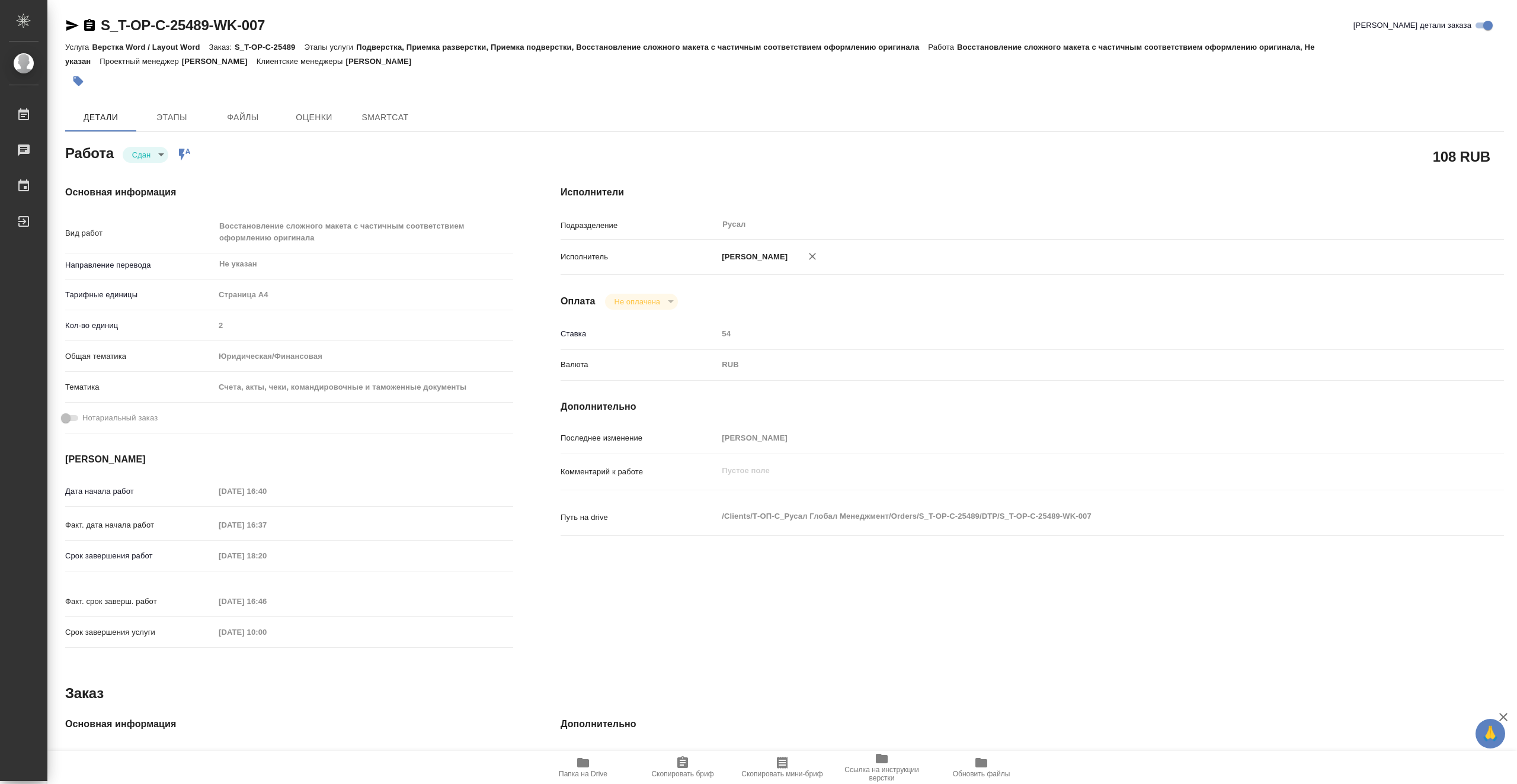
type textarea "x"
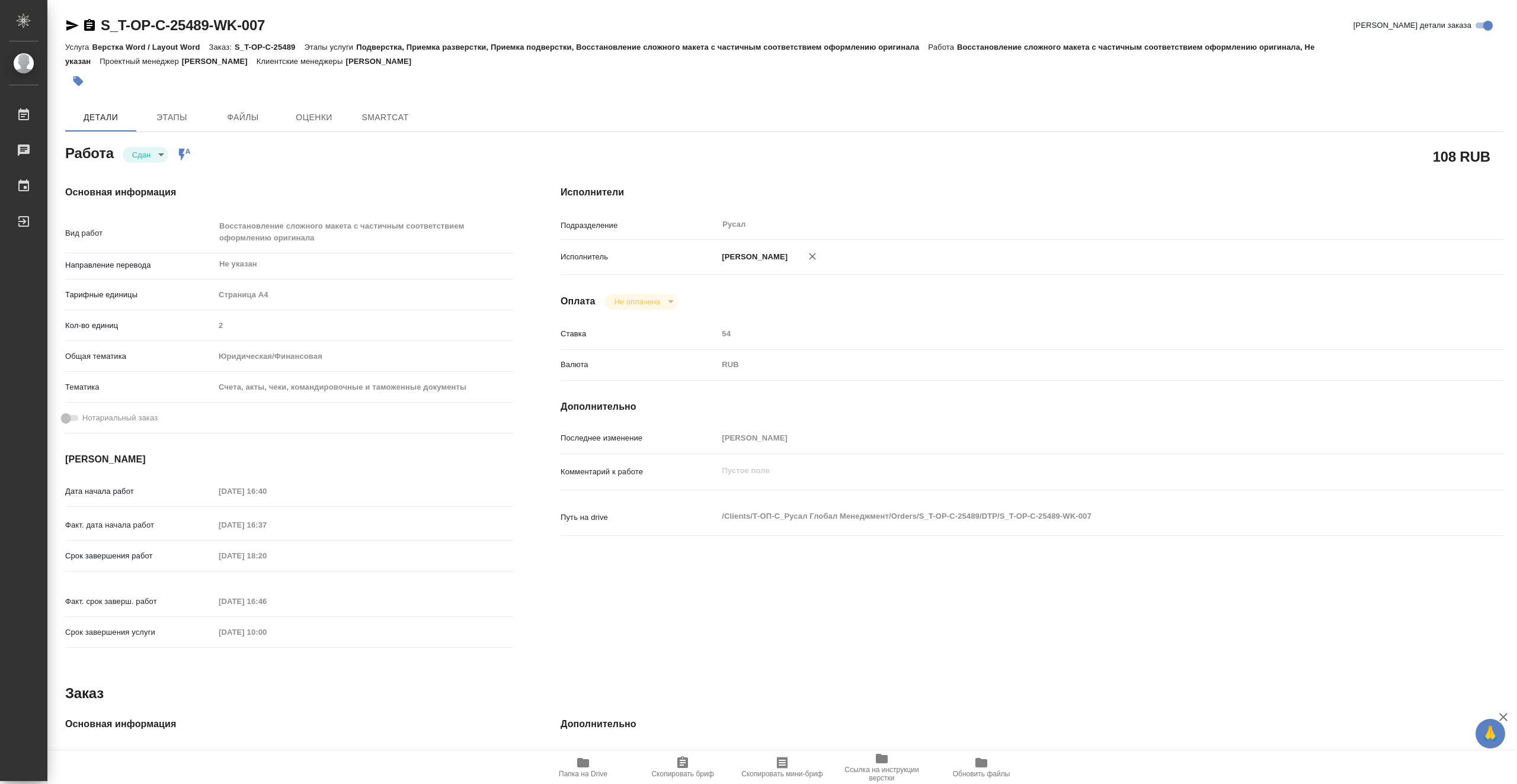
type textarea "x"
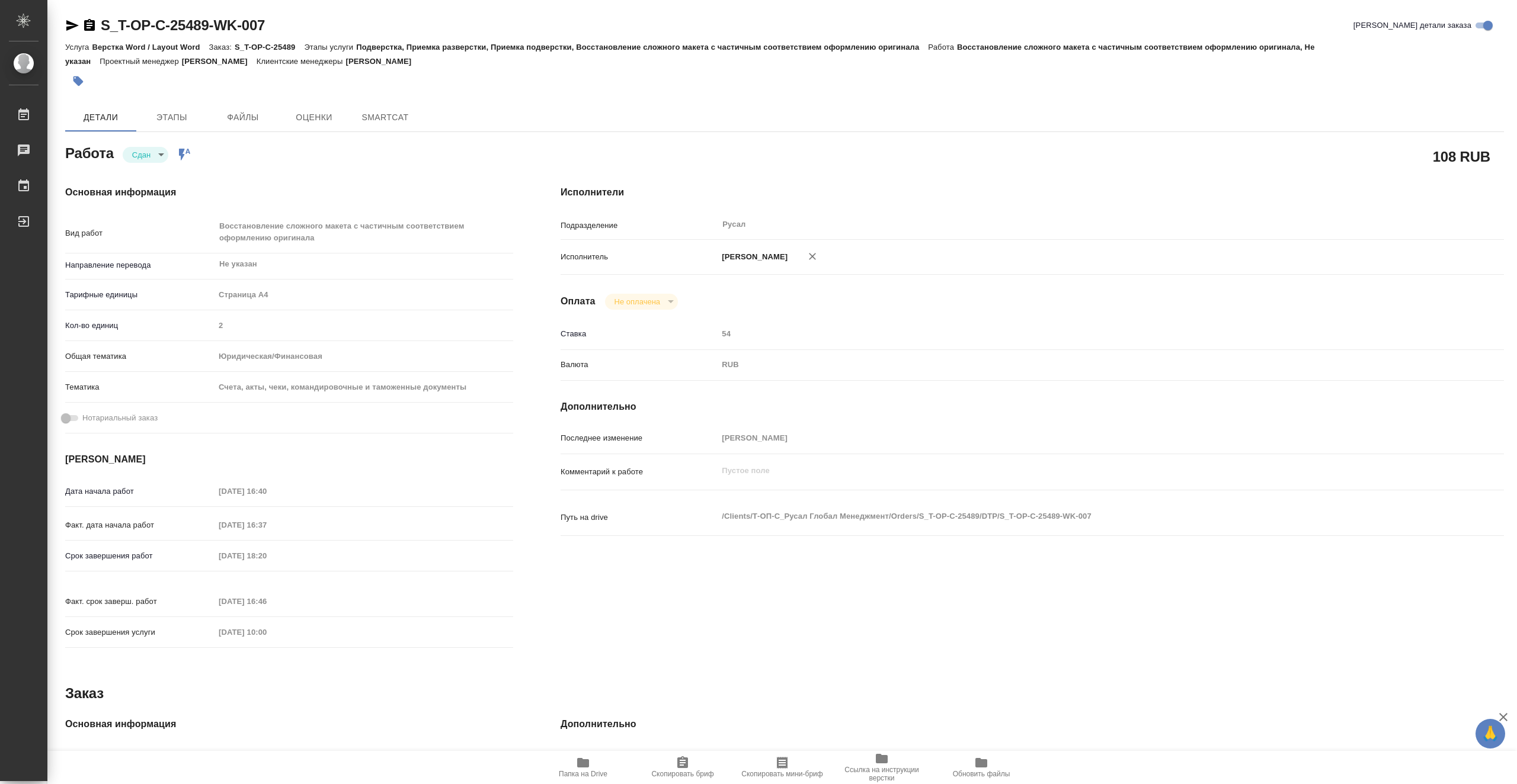
type textarea "x"
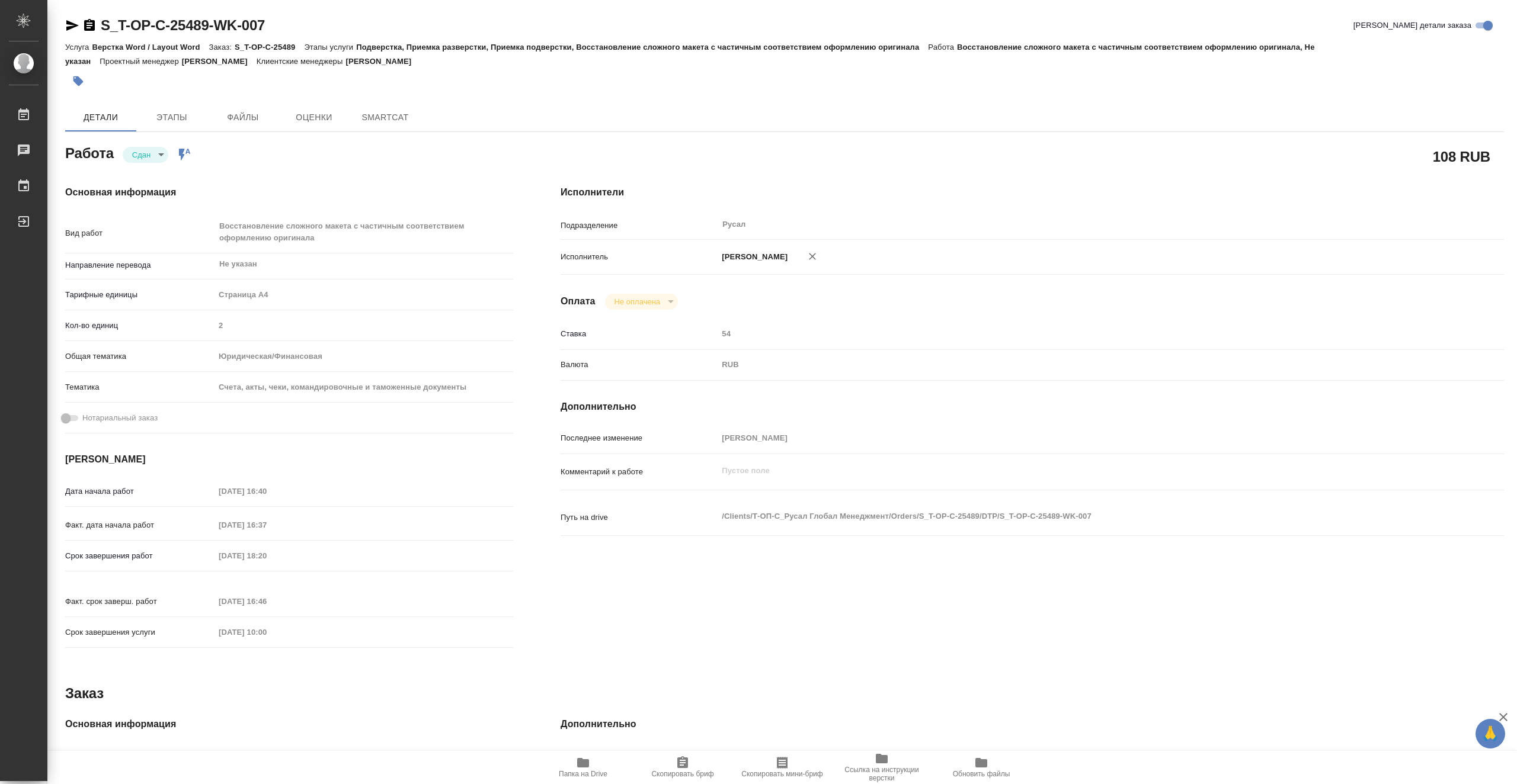
type textarea "x"
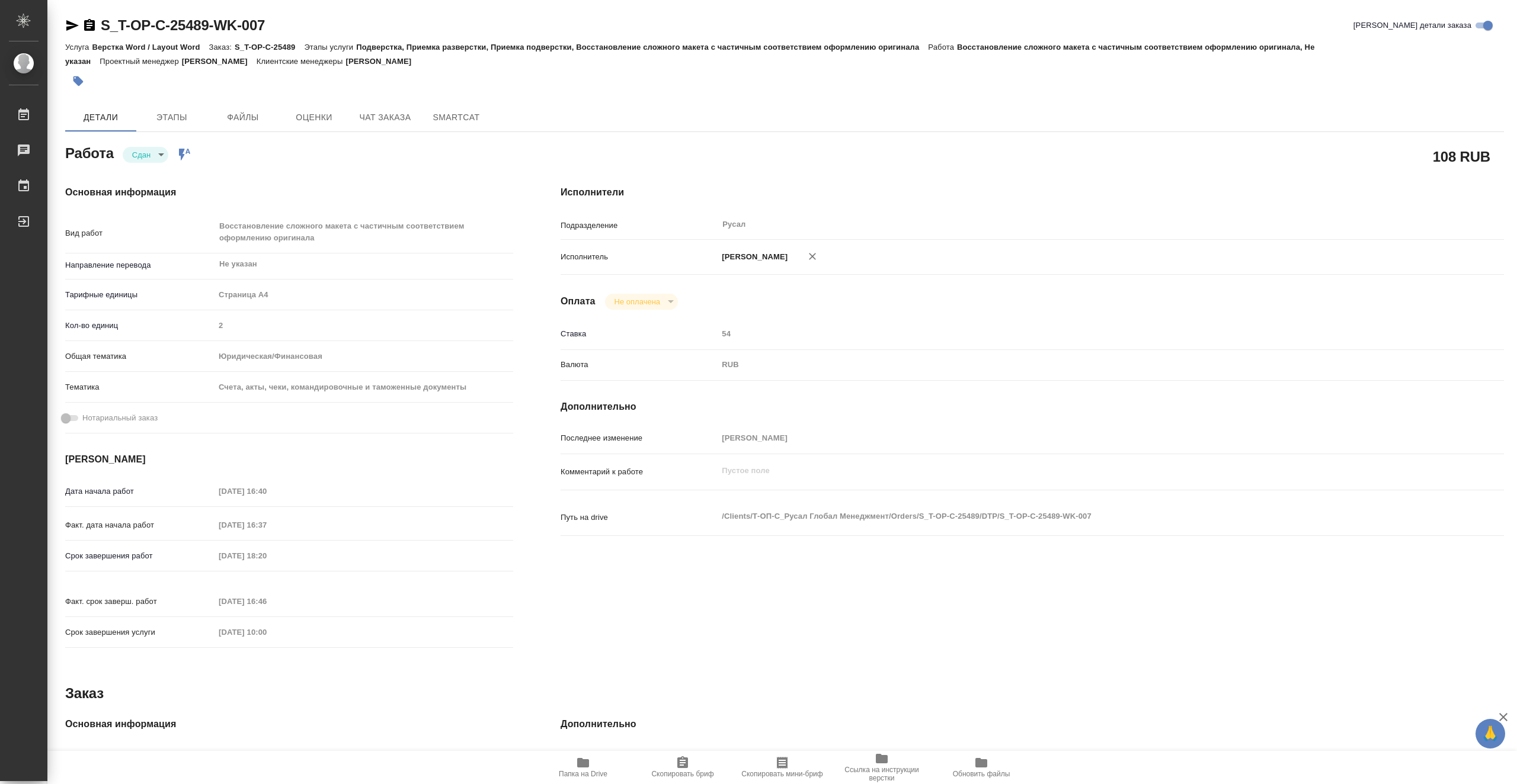
type textarea "x"
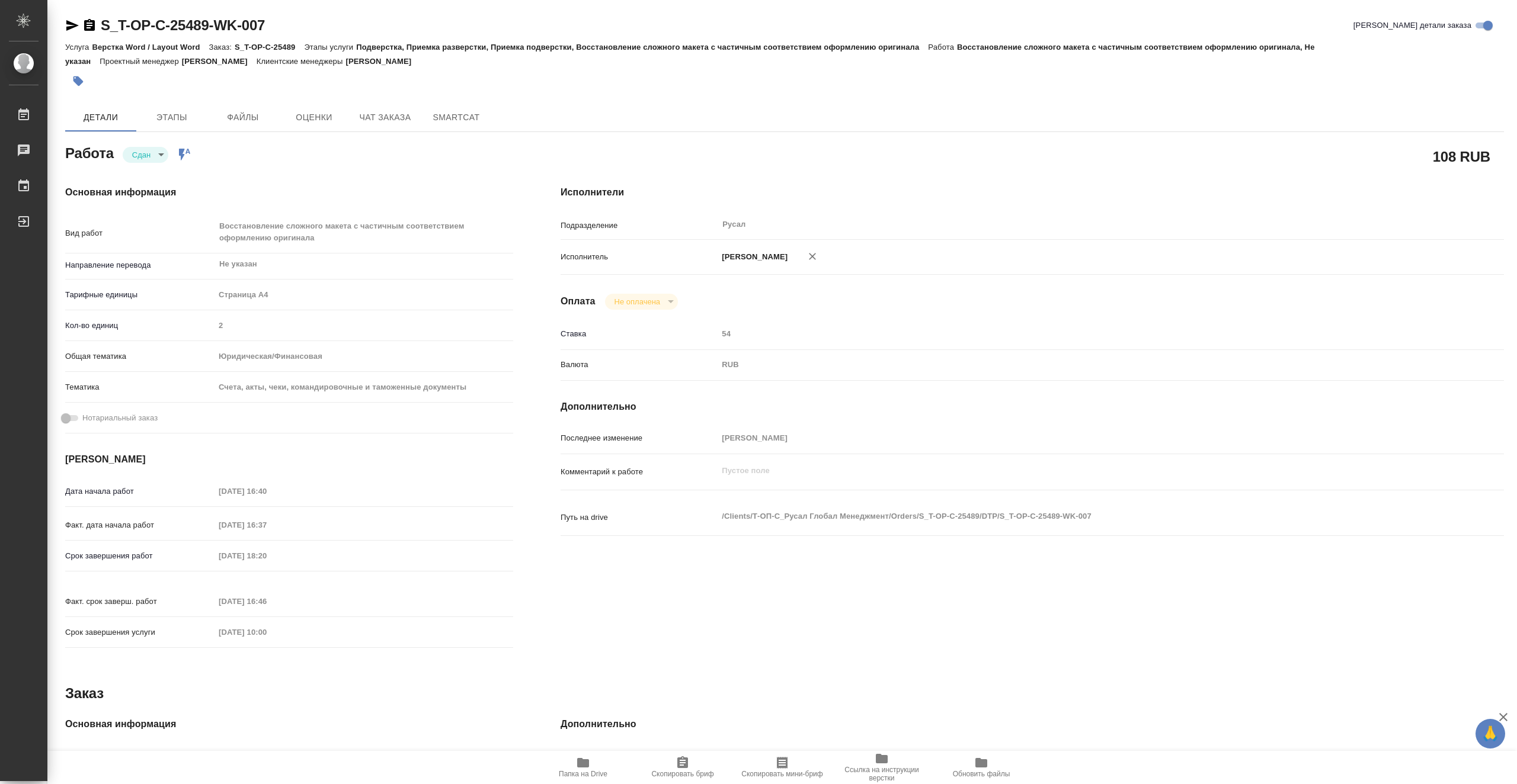
type textarea "x"
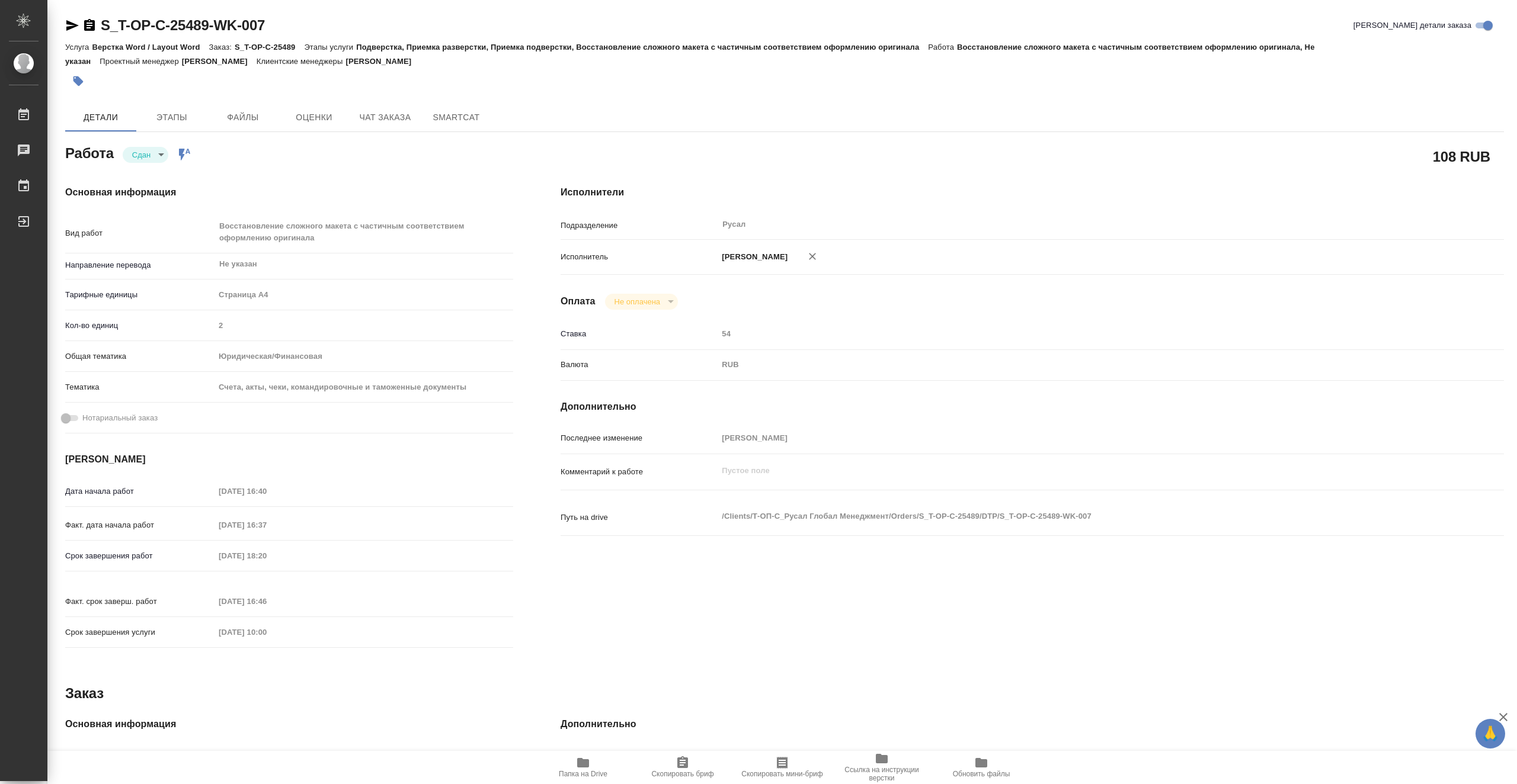
type textarea "x"
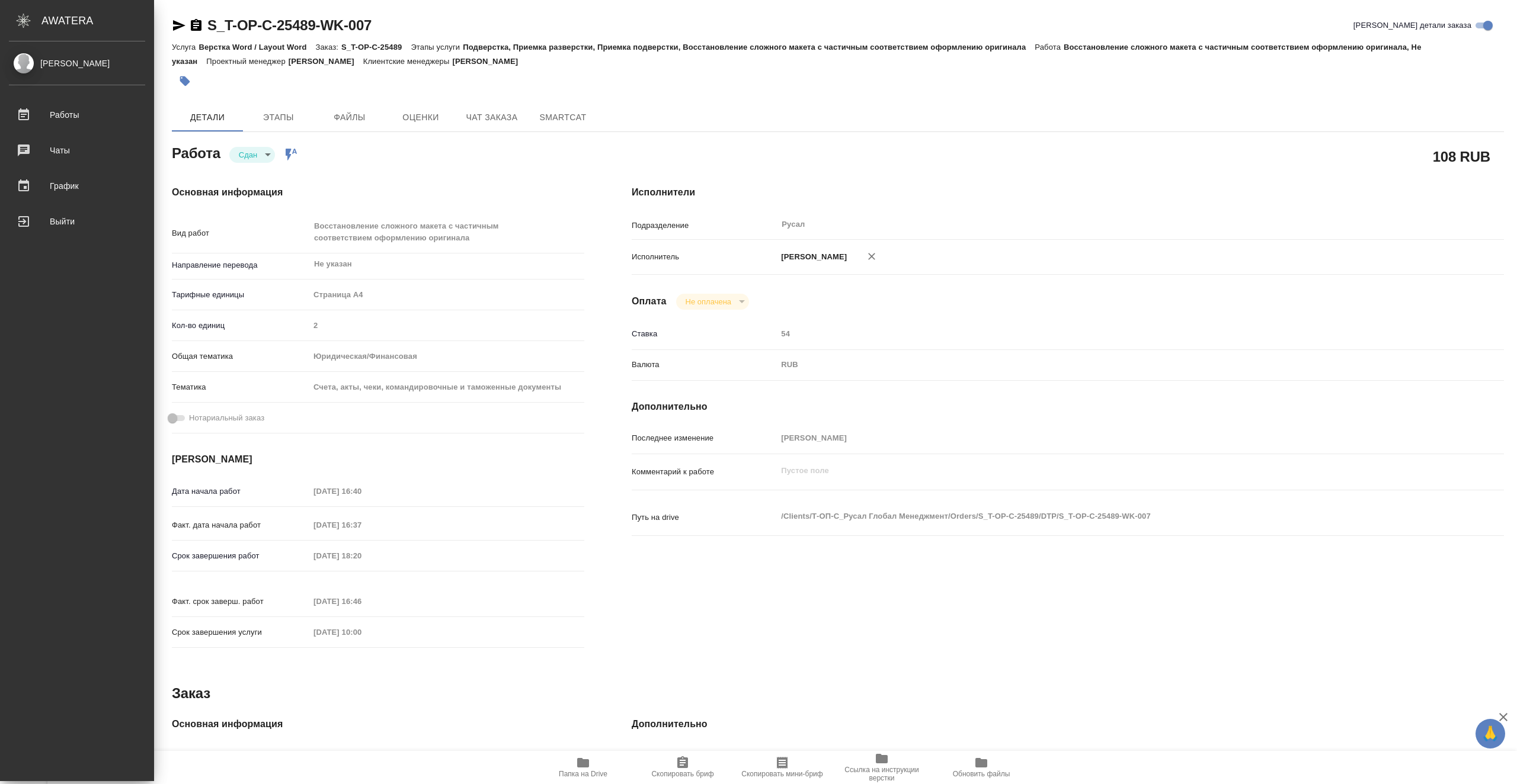
type textarea "x"
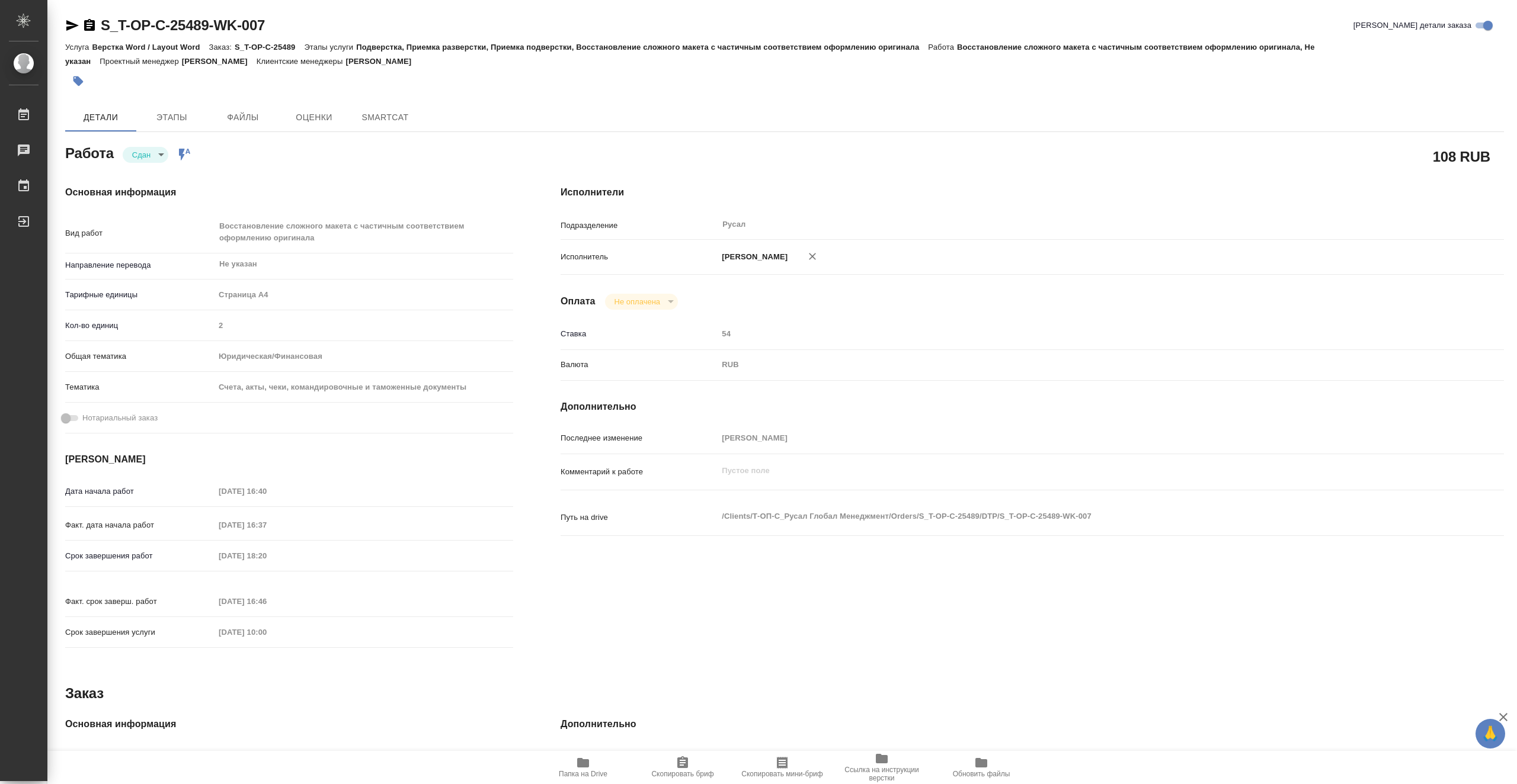
type textarea "x"
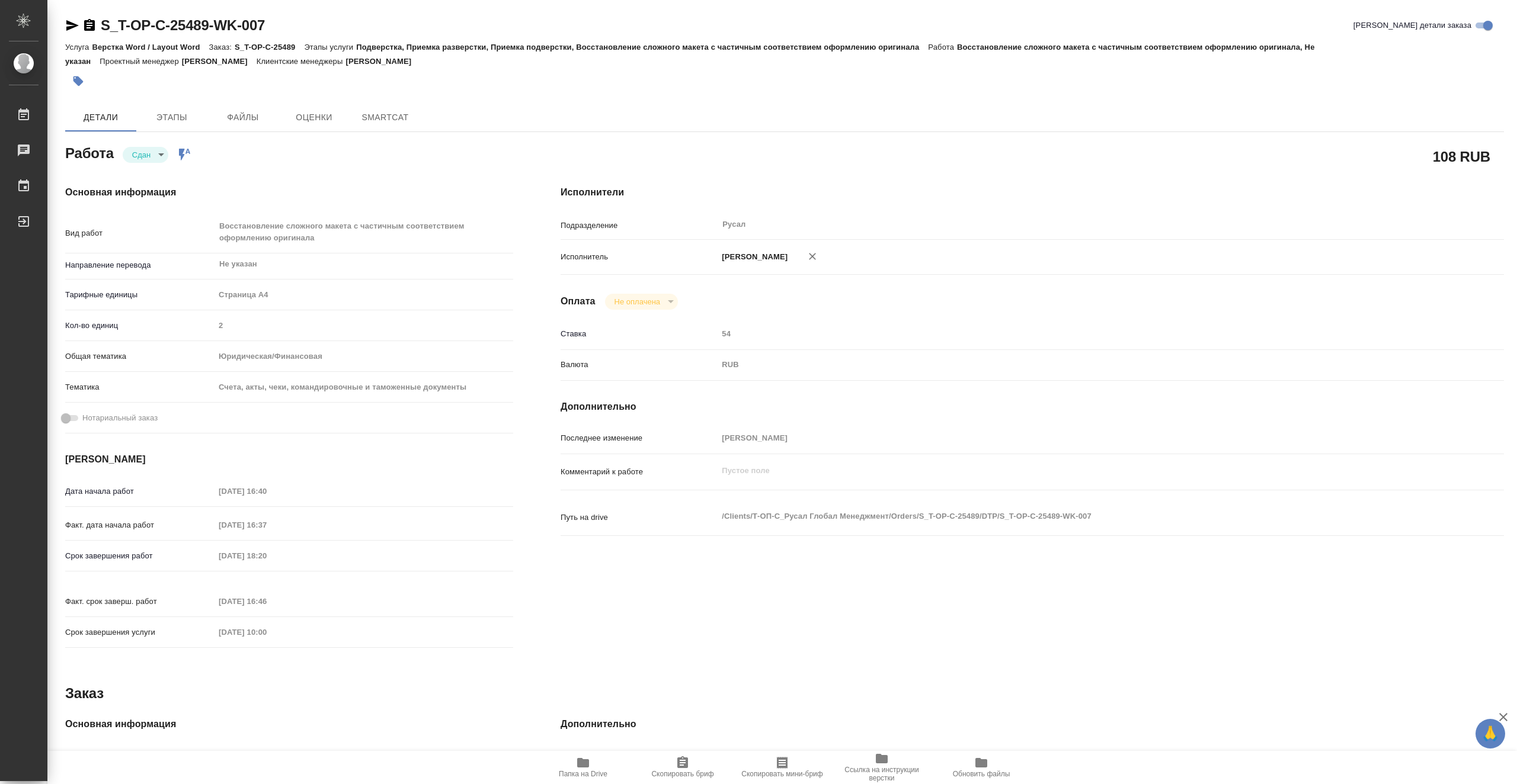
type textarea "x"
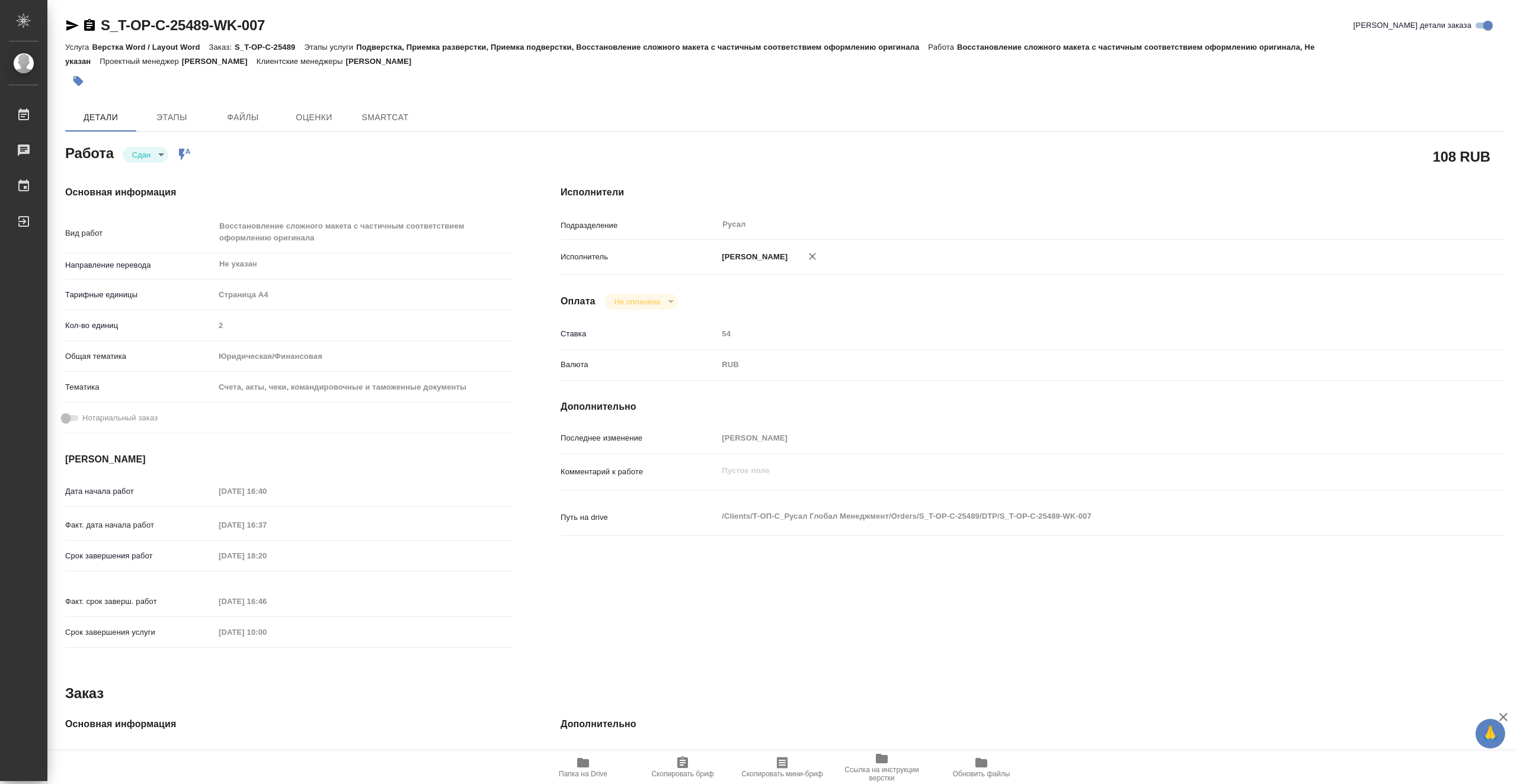
type textarea "x"
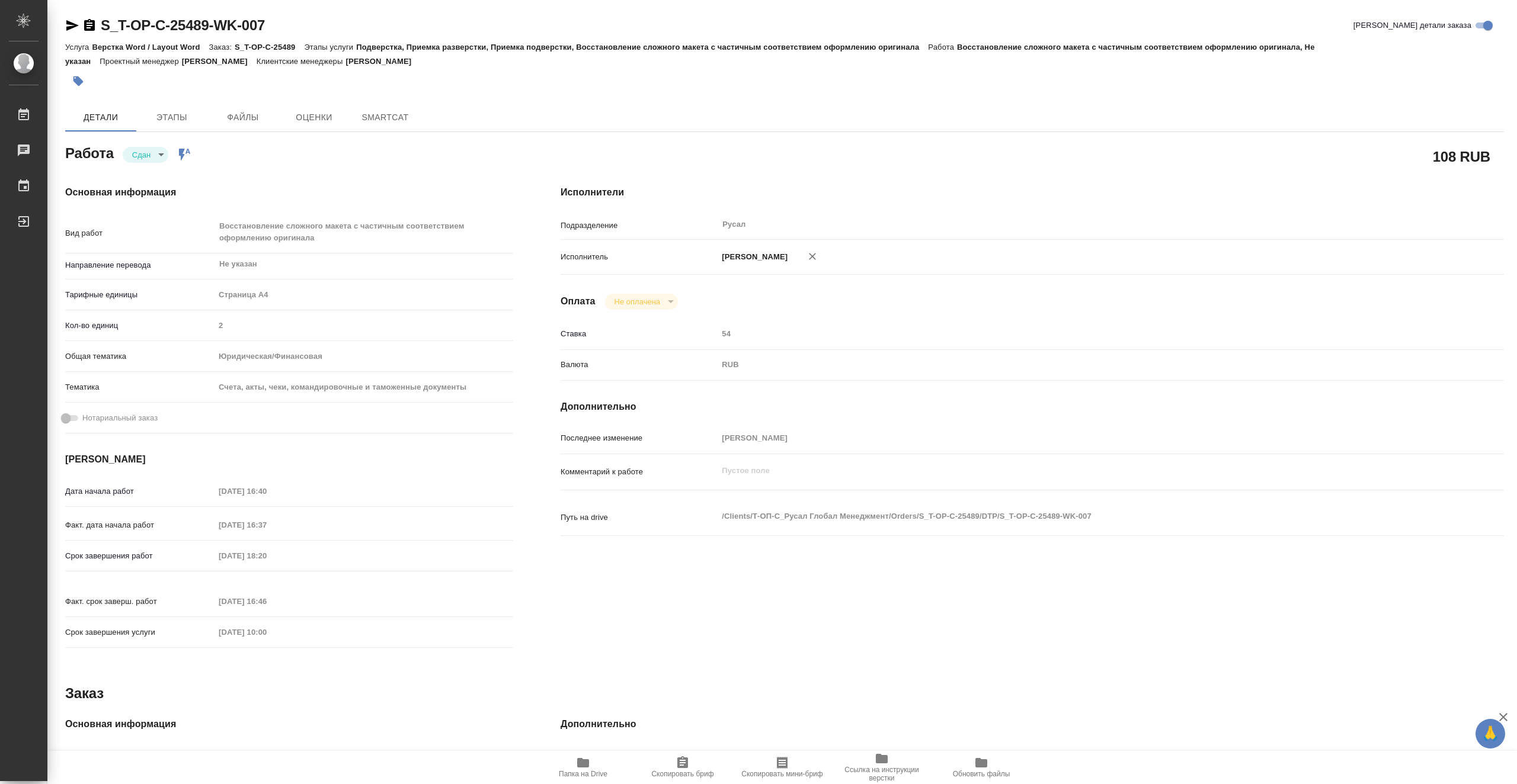
type textarea "x"
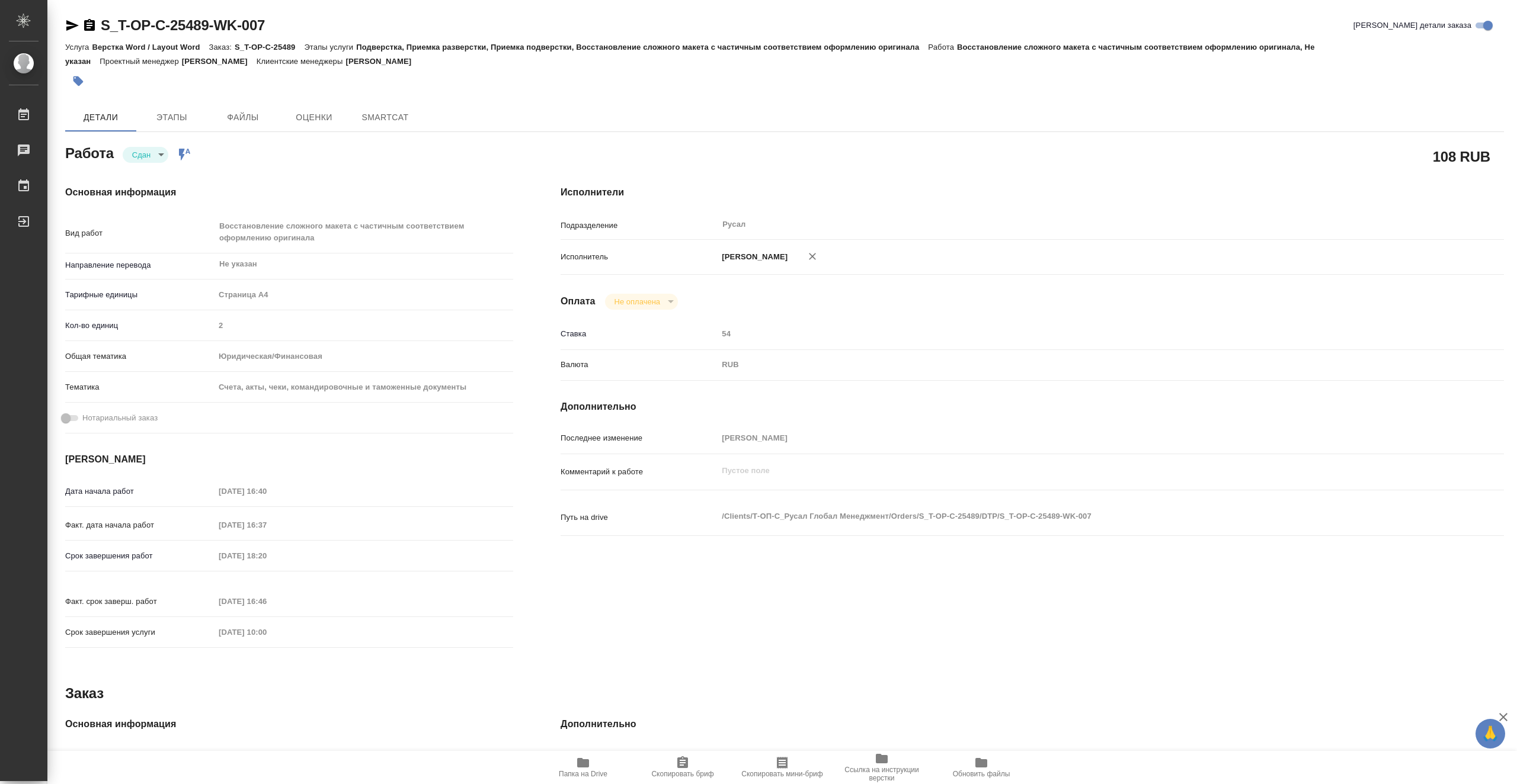
type textarea "x"
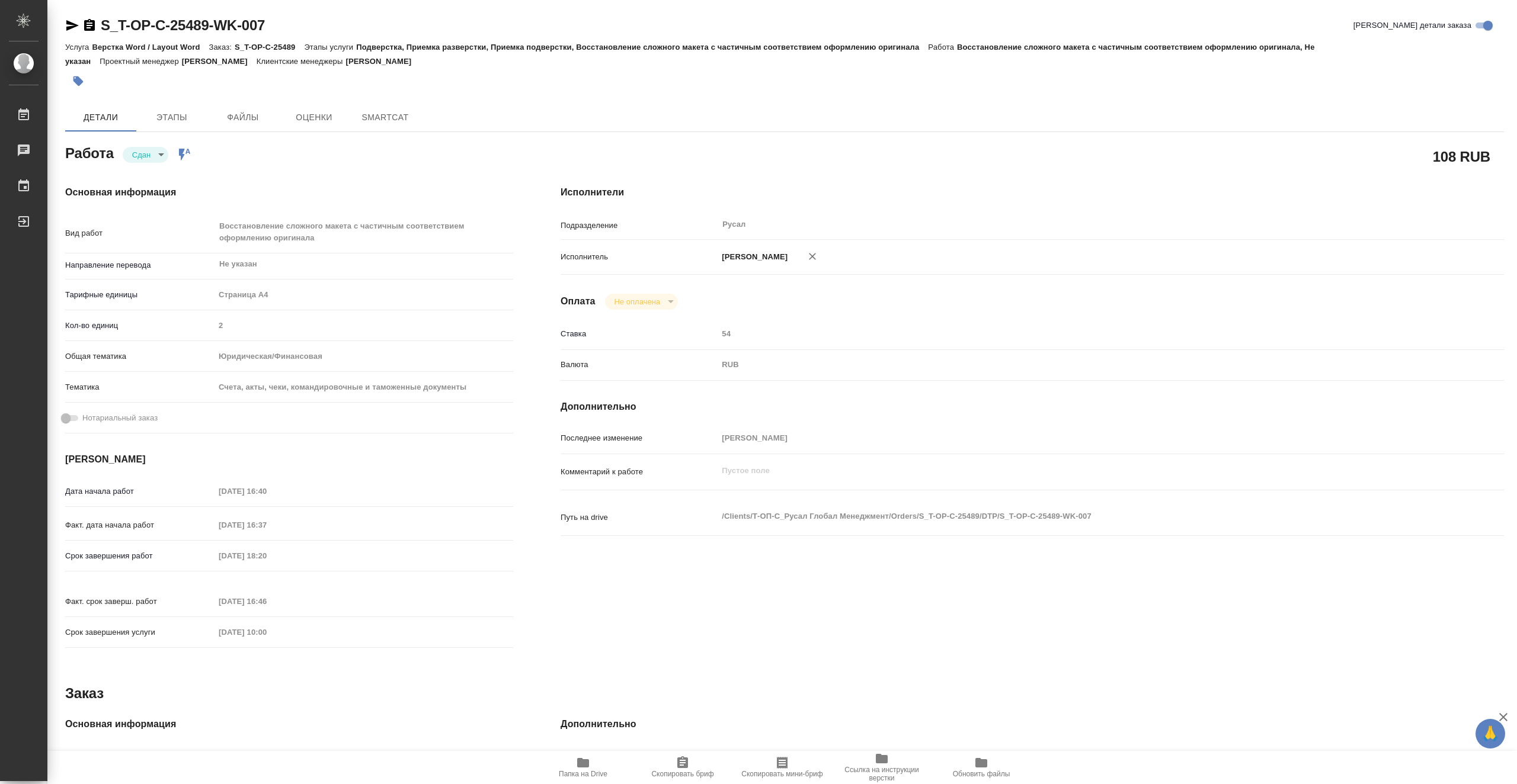
type textarea "x"
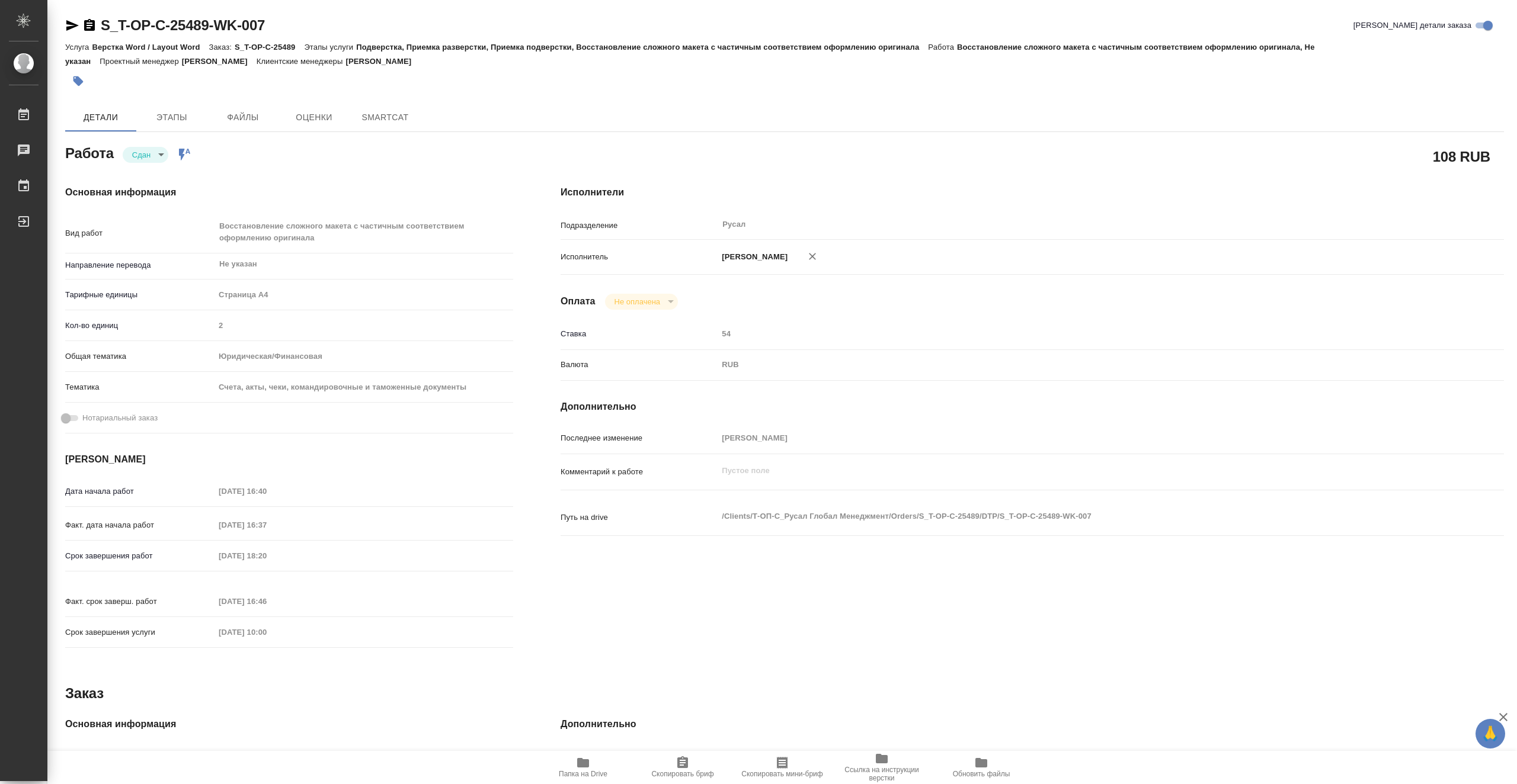
type textarea "x"
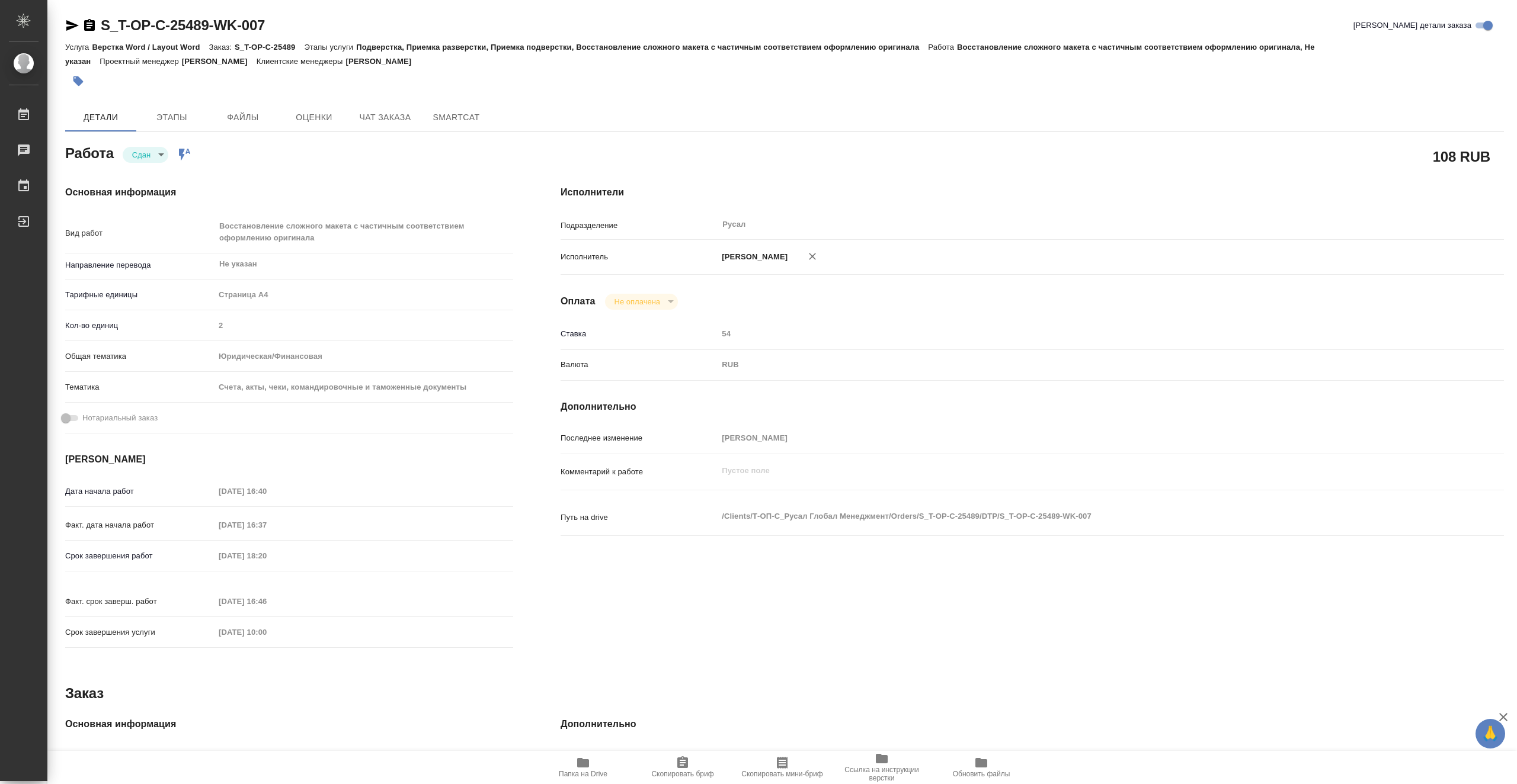
type textarea "x"
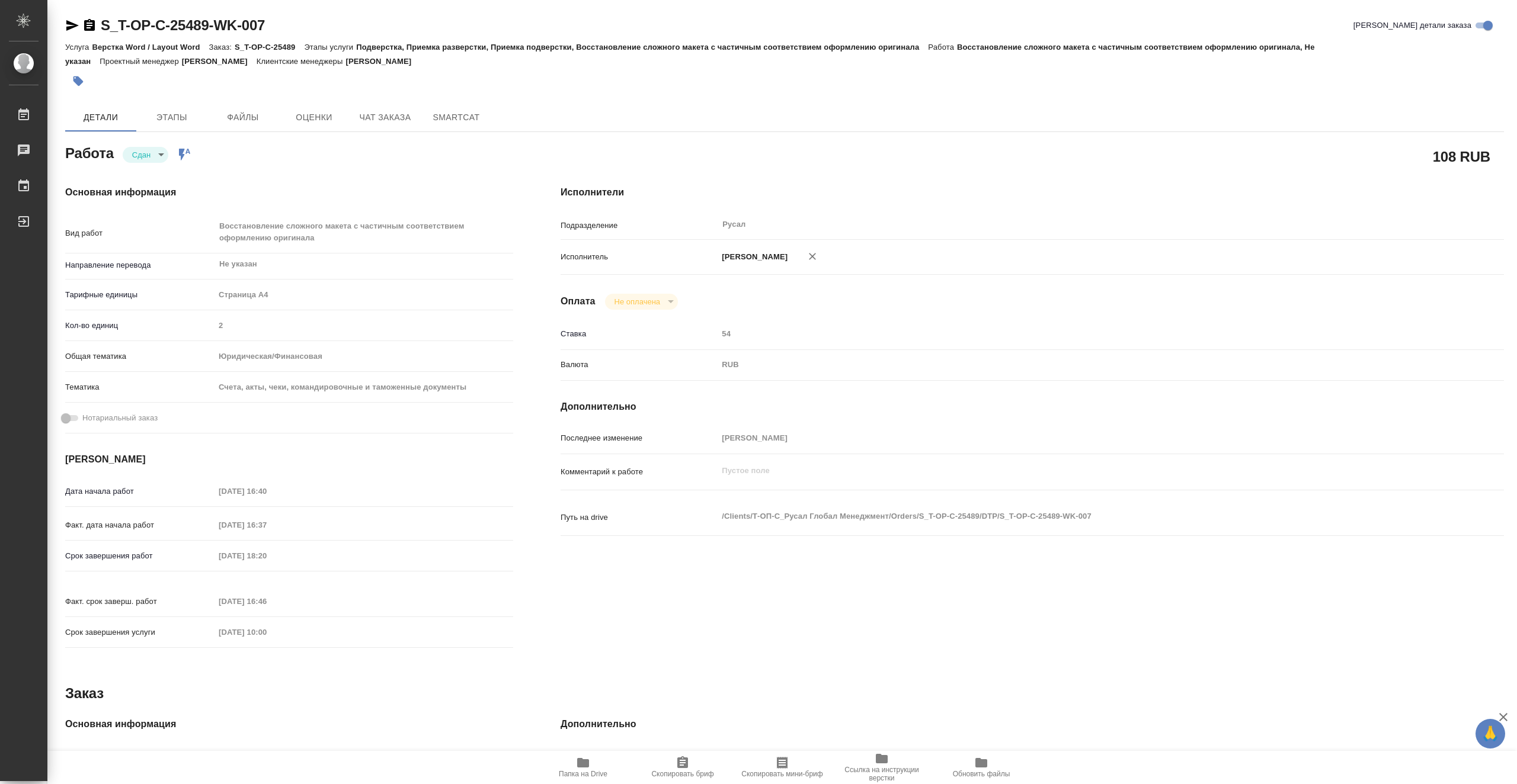
type textarea "x"
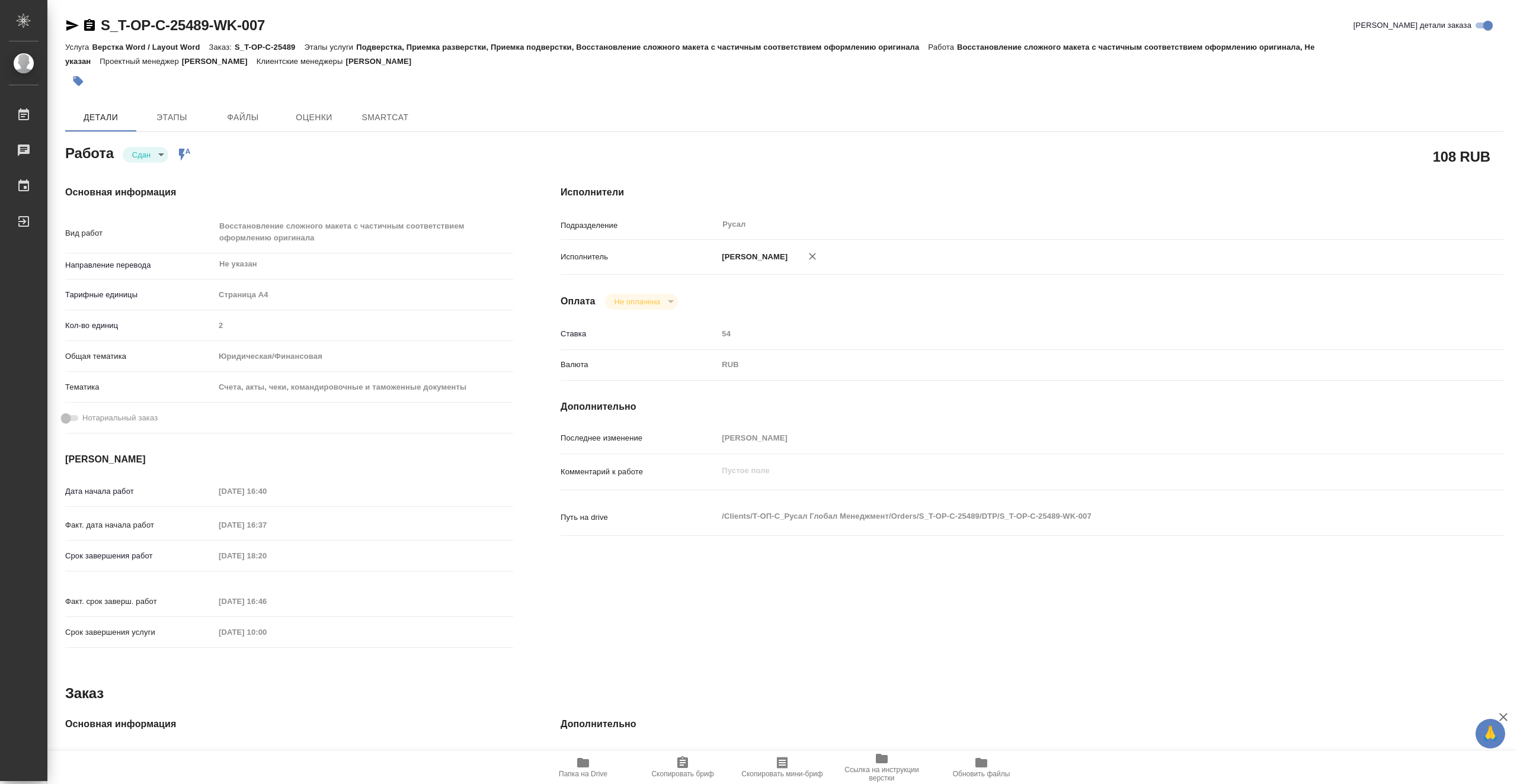
type textarea "x"
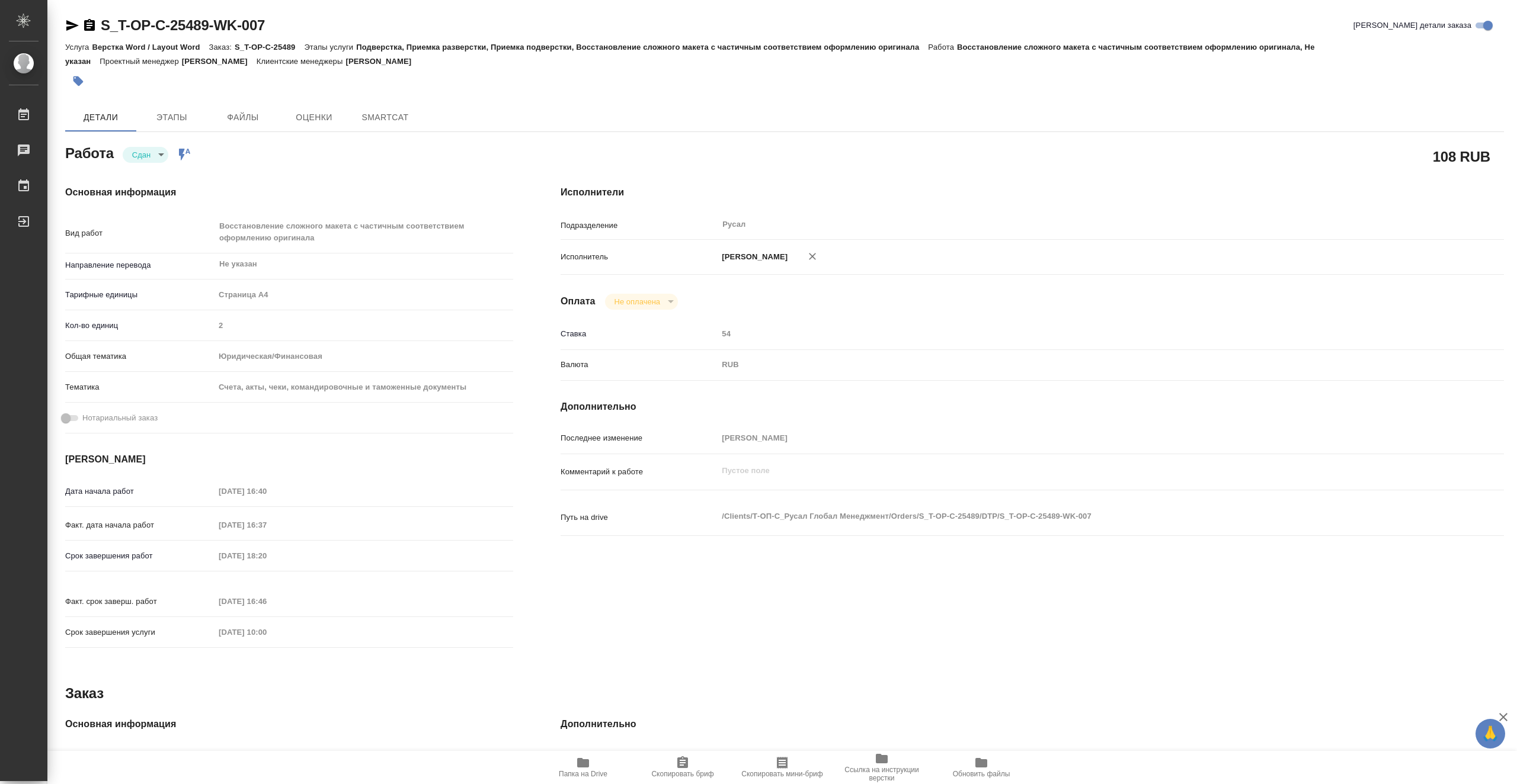
type textarea "x"
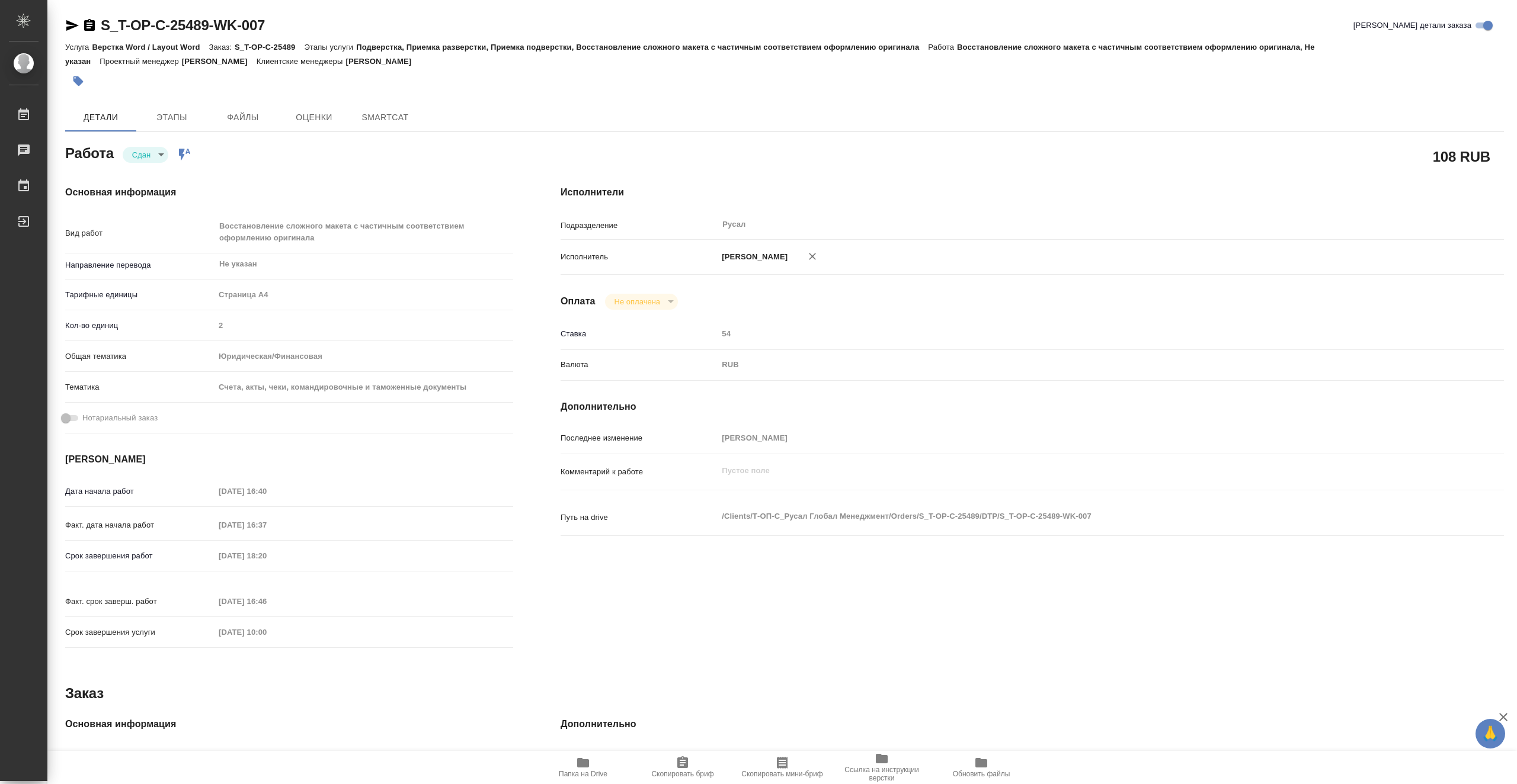
scroll to position [118, 0]
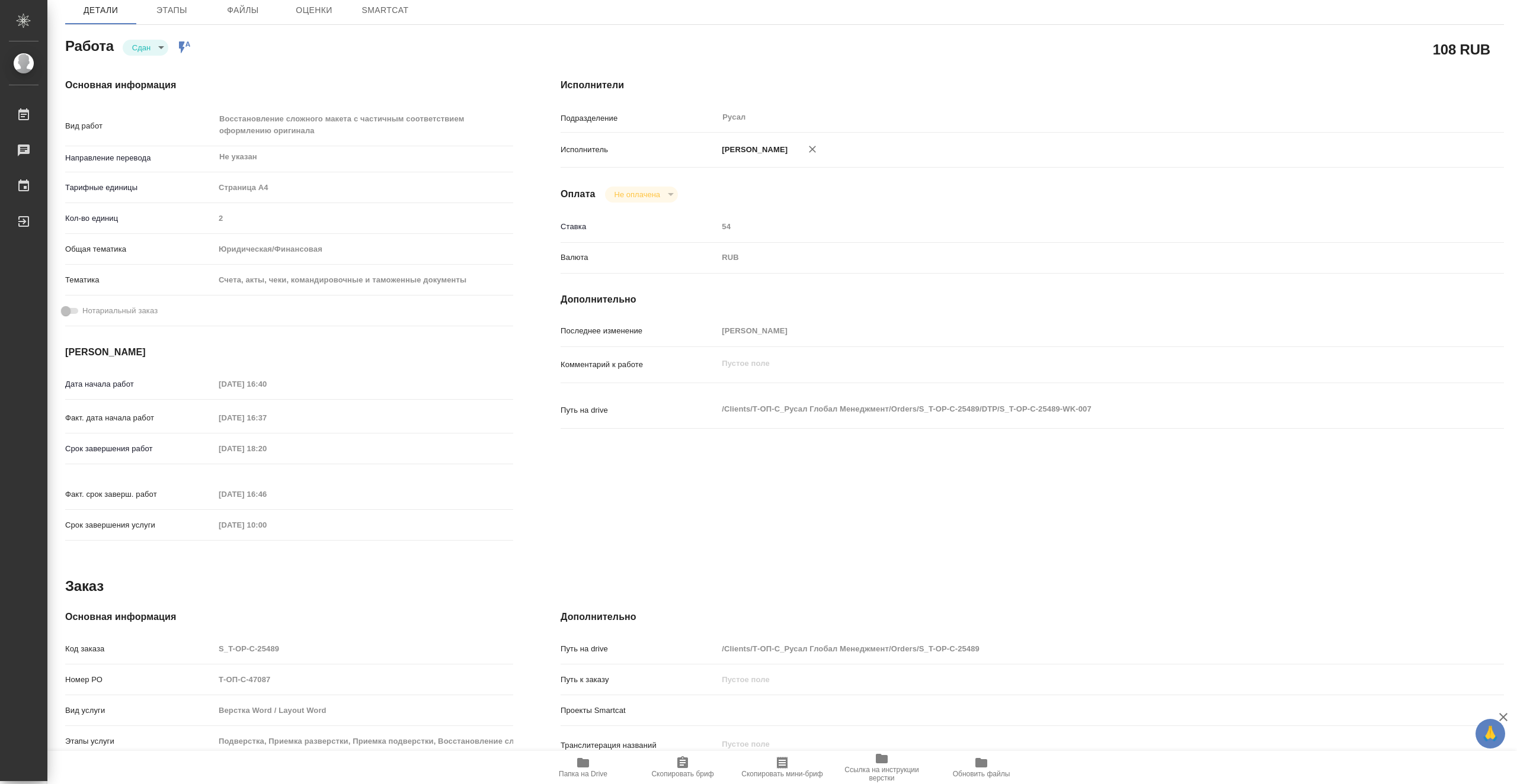
type textarea "x"
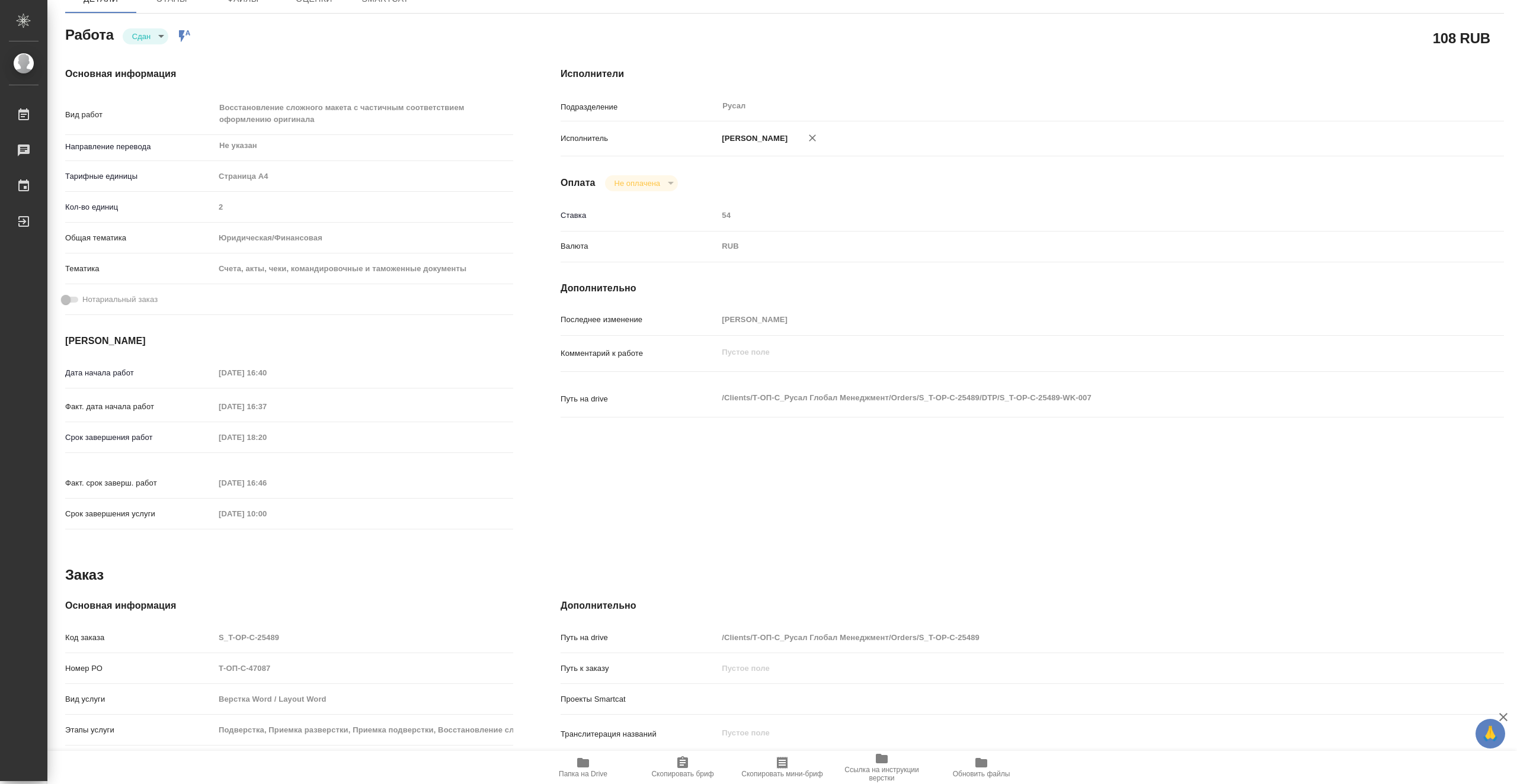
type textarea "x"
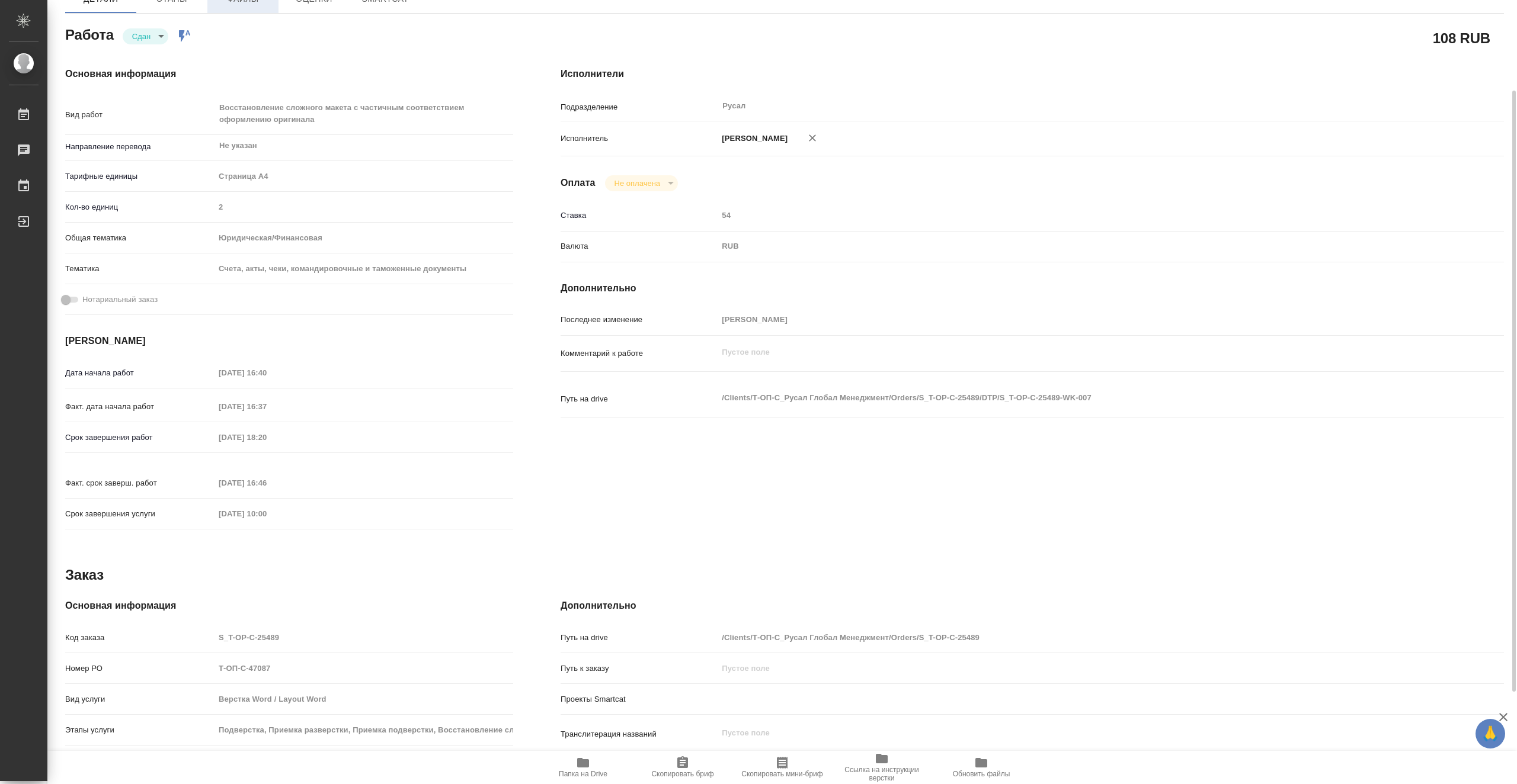
type textarea "x"
